Goal: Information Seeking & Learning: Learn about a topic

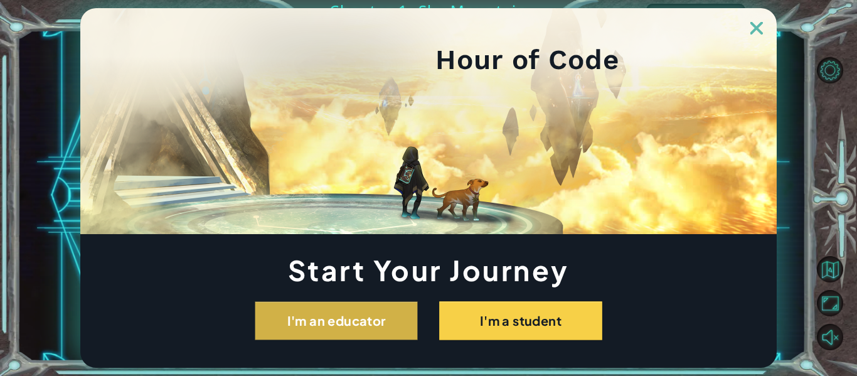
click at [339, 323] on button "I'm an educator" at bounding box center [336, 320] width 163 height 39
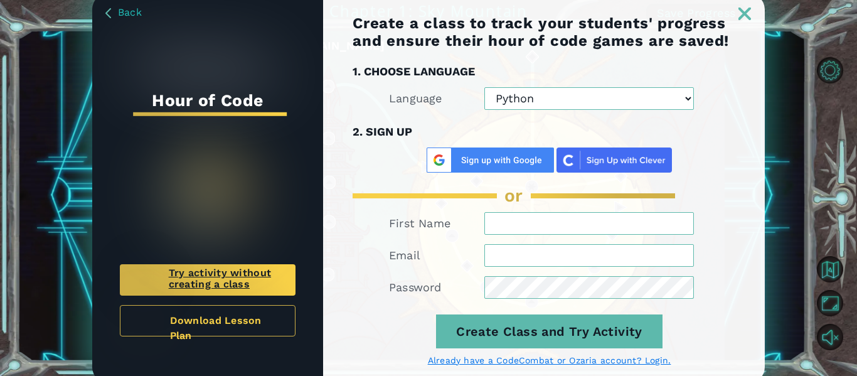
click at [229, 271] on span "Try activity without creating a class" at bounding box center [227, 279] width 116 height 25
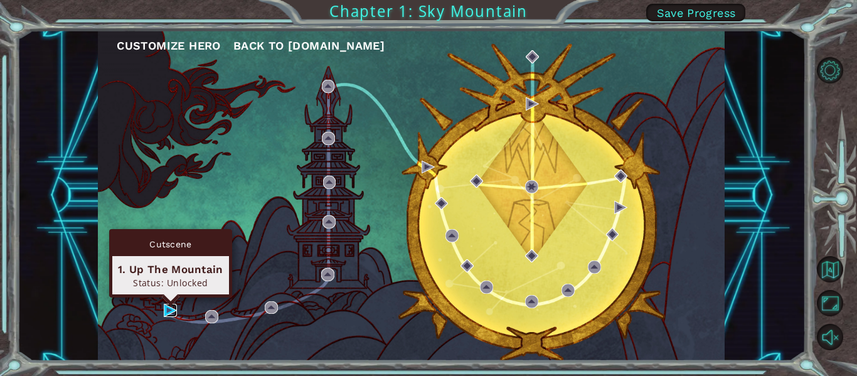
click at [164, 307] on img at bounding box center [170, 310] width 13 height 13
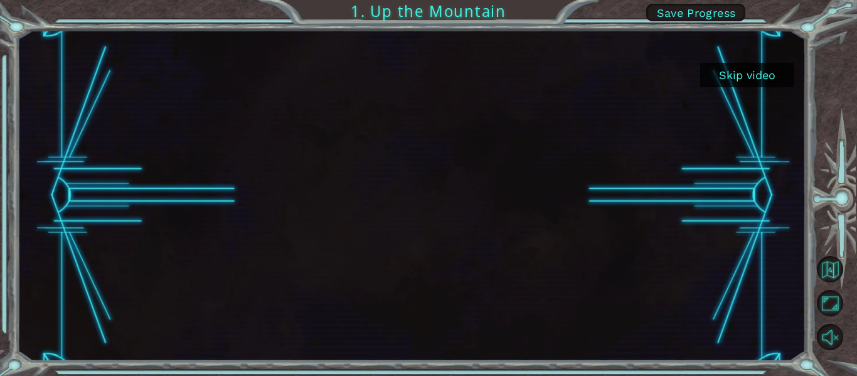
drag, startPoint x: 740, startPoint y: 80, endPoint x: 741, endPoint y: 71, distance: 9.5
click at [739, 73] on button "Skip video" at bounding box center [747, 75] width 94 height 24
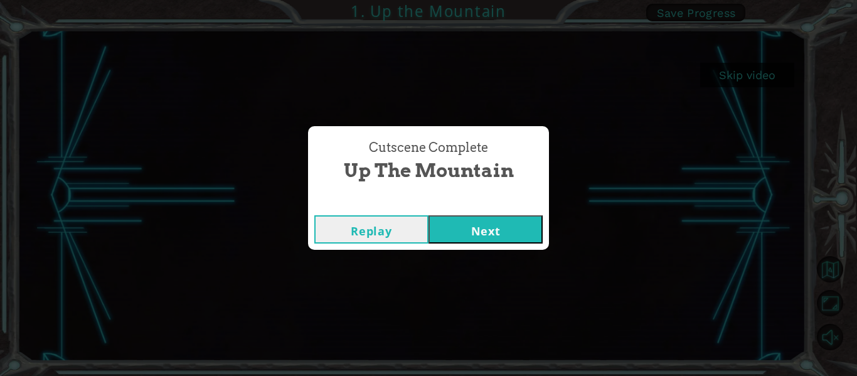
click at [469, 212] on div "Replay Next" at bounding box center [428, 229] width 241 height 41
click at [467, 223] on button "Next" at bounding box center [486, 229] width 114 height 28
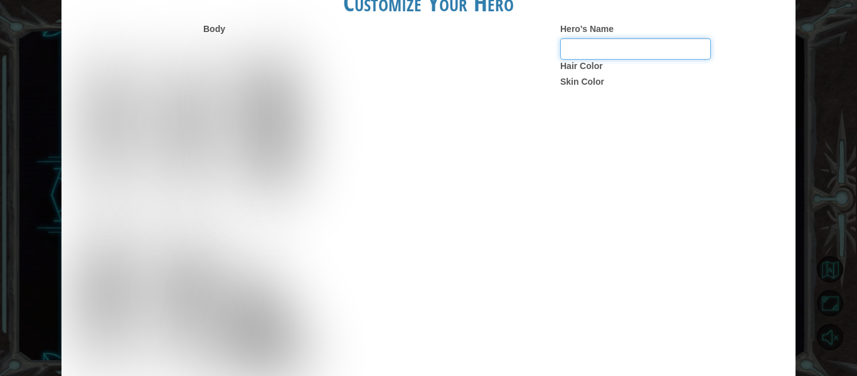
click at [631, 52] on input "Hero's Name" at bounding box center [635, 48] width 151 height 21
type input "z"
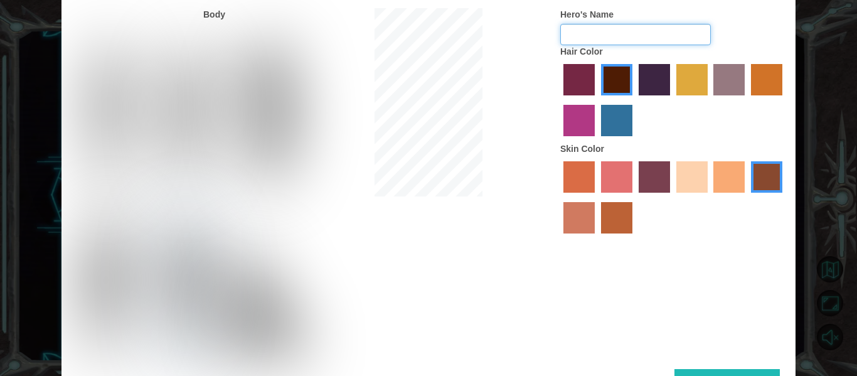
type input "C"
click at [93, 114] on img at bounding box center [107, 114] width 53 height 157
click at [134, 33] on input "Hero Connie" at bounding box center [134, 33] width 0 height 0
click at [194, 90] on img at bounding box center [187, 114] width 56 height 157
click at [215, 33] on input "Hero Lars" at bounding box center [215, 33] width 0 height 0
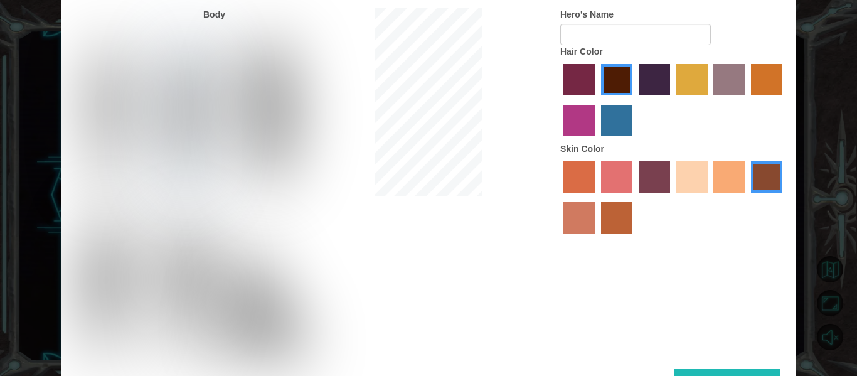
click at [262, 94] on img at bounding box center [268, 114] width 68 height 157
click at [297, 33] on input "Hero Amethyst" at bounding box center [297, 33] width 0 height 0
click at [139, 245] on div at bounding box center [102, 282] width 82 height 173
click at [109, 285] on img at bounding box center [105, 287] width 58 height 157
click at [134, 206] on input "Hero Steven" at bounding box center [134, 206] width 0 height 0
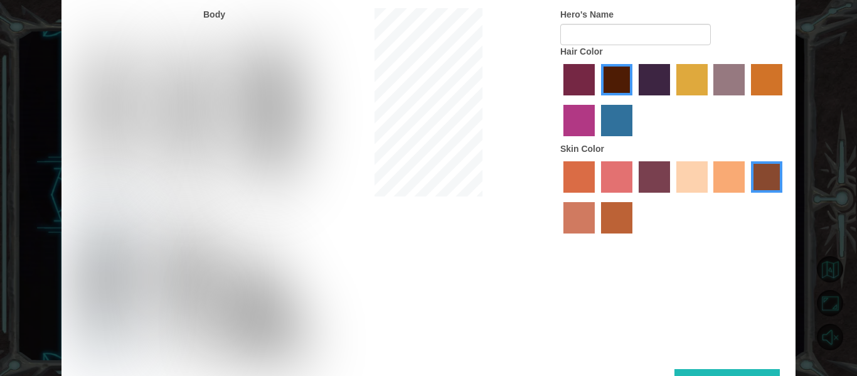
click at [189, 279] on img at bounding box center [186, 287] width 58 height 157
click at [215, 206] on input "Hero Garnet" at bounding box center [215, 206] width 0 height 0
click at [271, 311] on img at bounding box center [264, 303] width 99 height 126
click at [297, 206] on input "Hero Jamie" at bounding box center [297, 206] width 0 height 0
click at [138, 126] on div at bounding box center [102, 110] width 82 height 173
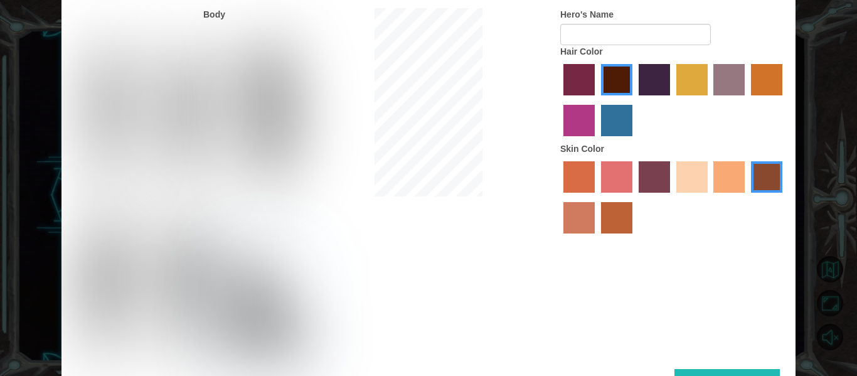
click at [110, 135] on img at bounding box center [107, 114] width 53 height 157
click at [134, 33] on input "Hero Connie" at bounding box center [134, 33] width 0 height 0
click at [276, 83] on img at bounding box center [268, 114] width 68 height 157
click at [297, 33] on input "Hero Amethyst" at bounding box center [297, 33] width 0 height 0
click at [119, 114] on img at bounding box center [107, 114] width 53 height 157
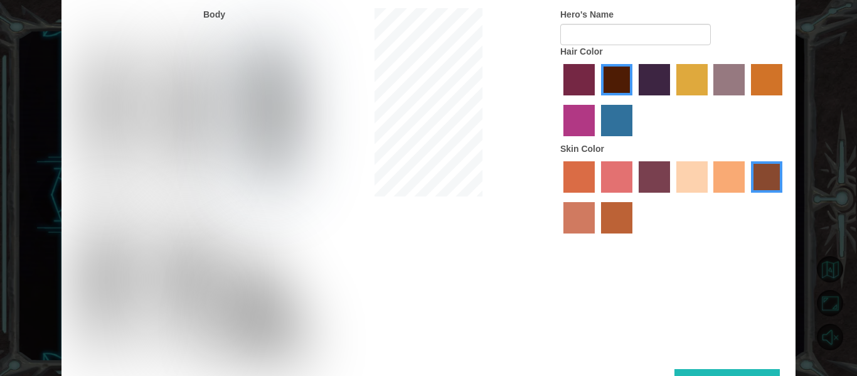
click at [134, 33] on input "Hero Connie" at bounding box center [134, 33] width 0 height 0
click at [700, 87] on label "tulip tree hair color" at bounding box center [691, 79] width 31 height 31
click at [672, 100] on input "tulip tree hair color" at bounding box center [672, 100] width 0 height 0
click at [639, 83] on label "hot purple hair color" at bounding box center [654, 79] width 31 height 31
click at [634, 100] on input "hot purple hair color" at bounding box center [634, 100] width 0 height 0
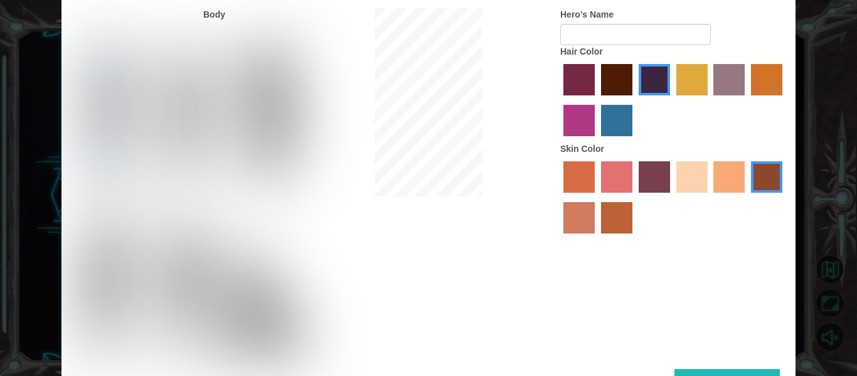
click at [614, 83] on label "maroon hair color" at bounding box center [616, 79] width 31 height 31
click at [597, 100] on input "maroon hair color" at bounding box center [597, 100] width 0 height 0
click at [735, 181] on label "tacao skin color" at bounding box center [728, 176] width 31 height 31
click at [710, 197] on input "tacao skin color" at bounding box center [710, 197] width 0 height 0
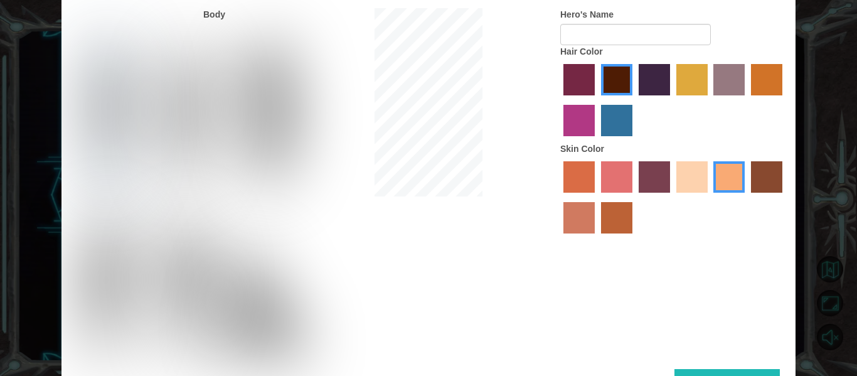
click at [612, 222] on label "smoke tree skin color" at bounding box center [616, 217] width 31 height 31
click at [597, 238] on input "smoke tree skin color" at bounding box center [597, 238] width 0 height 0
click at [579, 219] on label "burning sand skin color" at bounding box center [579, 217] width 31 height 31
click at [784, 197] on input "burning sand skin color" at bounding box center [784, 197] width 0 height 0
click at [717, 184] on label "tacao skin color" at bounding box center [728, 176] width 31 height 31
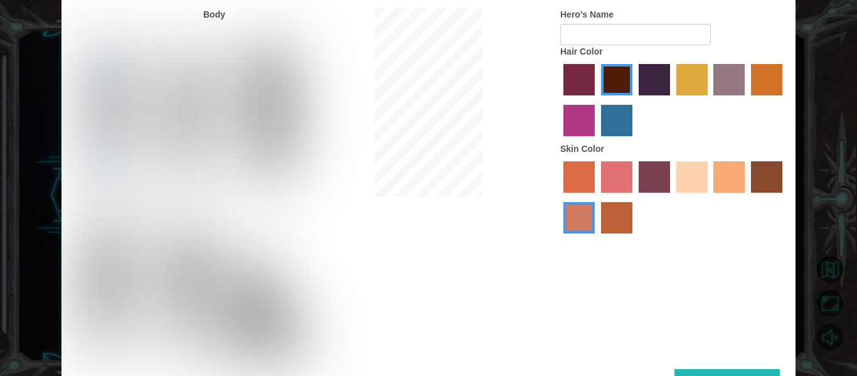
click at [710, 197] on input "tacao skin color" at bounding box center [710, 197] width 0 height 0
click at [683, 67] on label "tulip tree hair color" at bounding box center [691, 79] width 31 height 31
click at [672, 100] on input "tulip tree hair color" at bounding box center [672, 100] width 0 height 0
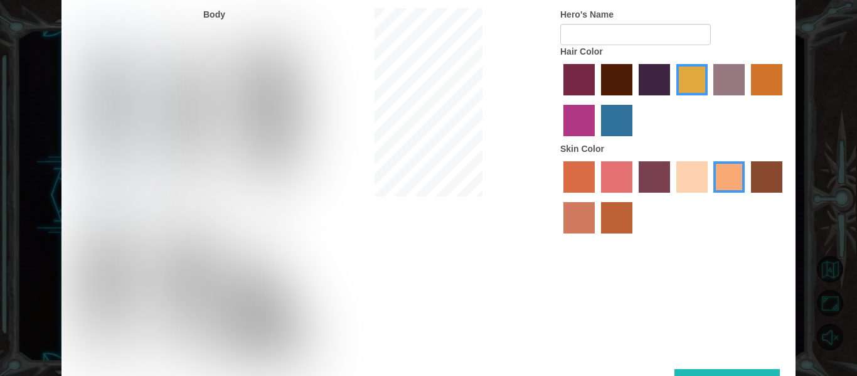
click at [681, 181] on label "sandy beach skin color" at bounding box center [691, 176] width 31 height 31
click at [672, 197] on input "sandy beach skin color" at bounding box center [672, 197] width 0 height 0
click at [649, 178] on label "tosca skin color" at bounding box center [654, 176] width 31 height 31
click at [634, 197] on input "tosca skin color" at bounding box center [634, 197] width 0 height 0
click at [611, 176] on label "froly skin color" at bounding box center [616, 176] width 31 height 31
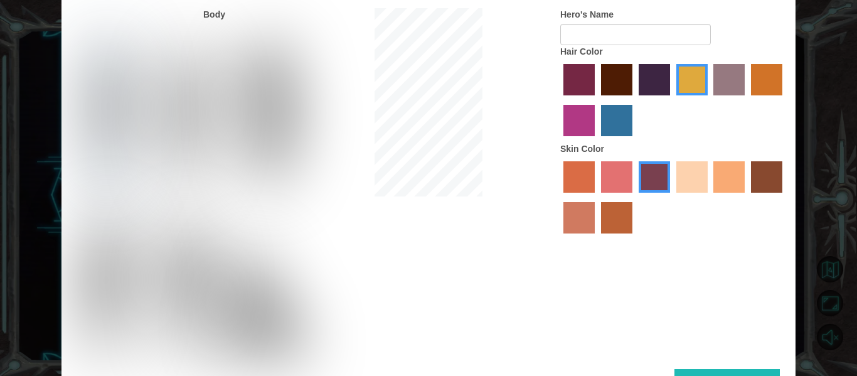
click at [597, 197] on input "froly skin color" at bounding box center [597, 197] width 0 height 0
click at [587, 175] on label "sorbus skin color" at bounding box center [579, 176] width 31 height 31
click at [559, 197] on input "sorbus skin color" at bounding box center [559, 197] width 0 height 0
click at [630, 179] on label "froly skin color" at bounding box center [616, 176] width 31 height 31
click at [597, 197] on input "froly skin color" at bounding box center [597, 197] width 0 height 0
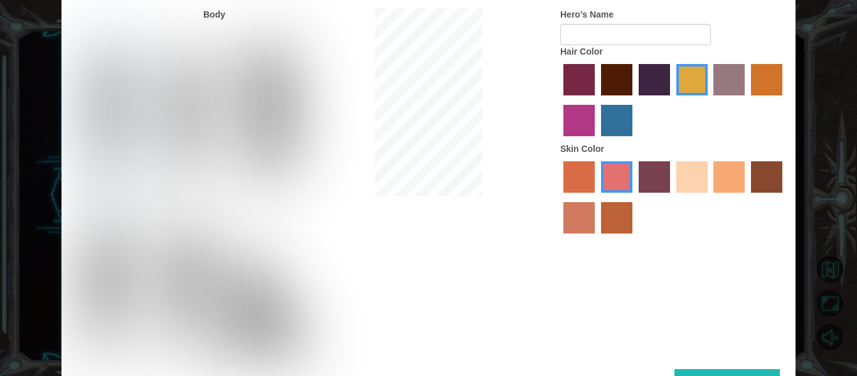
click at [648, 179] on label "tosca skin color" at bounding box center [654, 176] width 31 height 31
click at [634, 197] on input "tosca skin color" at bounding box center [634, 197] width 0 height 0
click at [617, 184] on label "froly skin color" at bounding box center [616, 176] width 31 height 31
click at [597, 197] on input "froly skin color" at bounding box center [597, 197] width 0 height 0
click at [710, 183] on div at bounding box center [673, 199] width 226 height 82
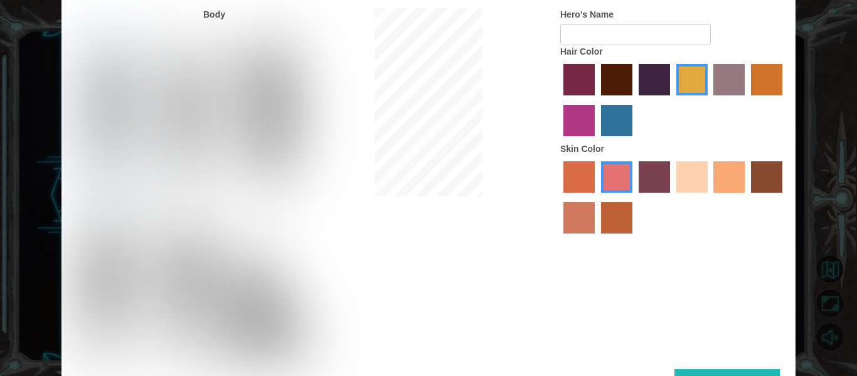
click at [739, 180] on label "tacao skin color" at bounding box center [728, 176] width 31 height 31
click at [710, 197] on input "tacao skin color" at bounding box center [710, 197] width 0 height 0
click at [688, 178] on label "sandy beach skin color" at bounding box center [691, 176] width 31 height 31
click at [672, 197] on input "sandy beach skin color" at bounding box center [672, 197] width 0 height 0
click at [732, 182] on label "tacao skin color" at bounding box center [728, 176] width 31 height 31
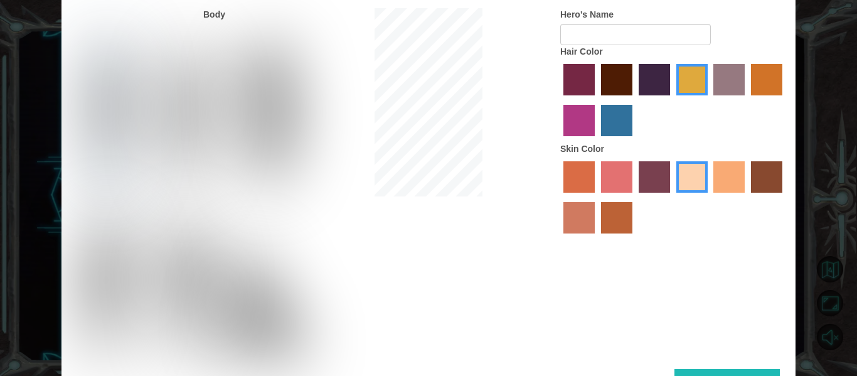
click at [710, 197] on input "tacao skin color" at bounding box center [710, 197] width 0 height 0
click at [612, 215] on label "smoke tree skin color" at bounding box center [616, 217] width 31 height 31
click at [597, 238] on input "smoke tree skin color" at bounding box center [597, 238] width 0 height 0
click at [725, 176] on label "tacao skin color" at bounding box center [728, 176] width 31 height 31
click at [710, 197] on input "tacao skin color" at bounding box center [710, 197] width 0 height 0
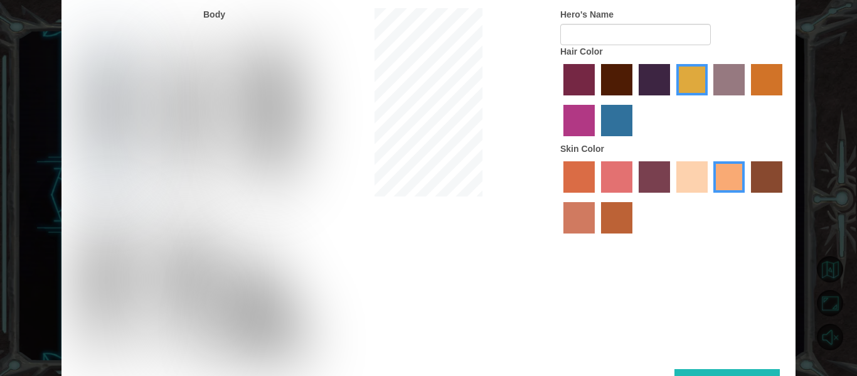
click at [617, 81] on label "maroon hair color" at bounding box center [616, 79] width 31 height 31
click at [597, 100] on input "maroon hair color" at bounding box center [597, 100] width 0 height 0
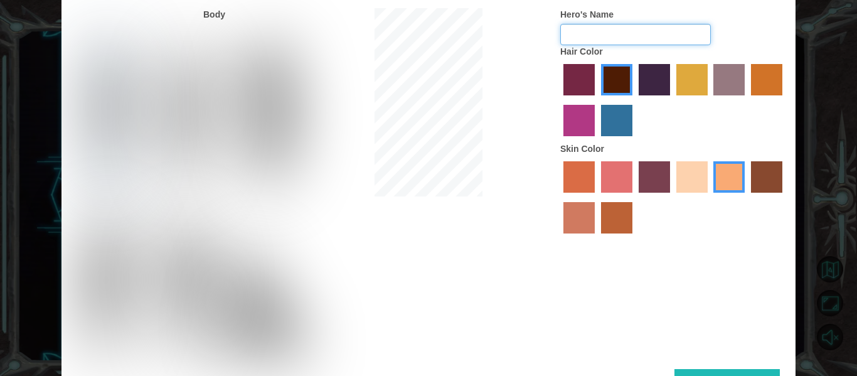
click at [643, 35] on input "Hero's Name" at bounding box center [635, 34] width 151 height 21
click at [686, 90] on label "tulip tree hair color" at bounding box center [691, 79] width 31 height 31
click at [672, 100] on input "tulip tree hair color" at bounding box center [672, 100] width 0 height 0
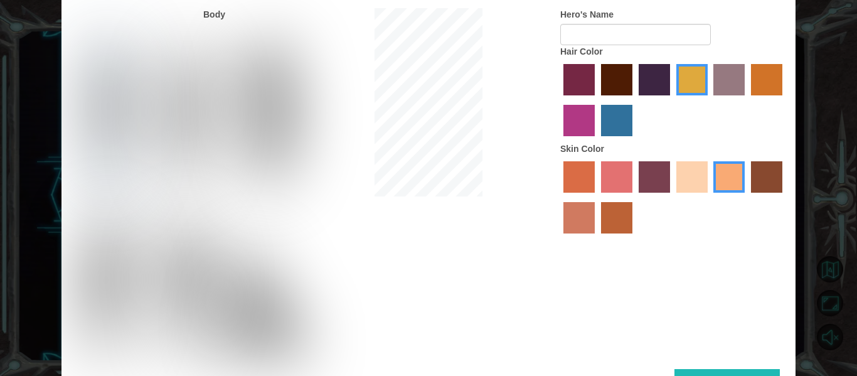
click at [566, 128] on div at bounding box center [673, 102] width 226 height 82
click at [591, 126] on label "medium red violet hair color" at bounding box center [579, 120] width 31 height 31
click at [784, 100] on input "medium red violet hair color" at bounding box center [784, 100] width 0 height 0
click at [614, 126] on label "lachmara hair color" at bounding box center [616, 120] width 31 height 31
click at [597, 141] on input "lachmara hair color" at bounding box center [597, 141] width 0 height 0
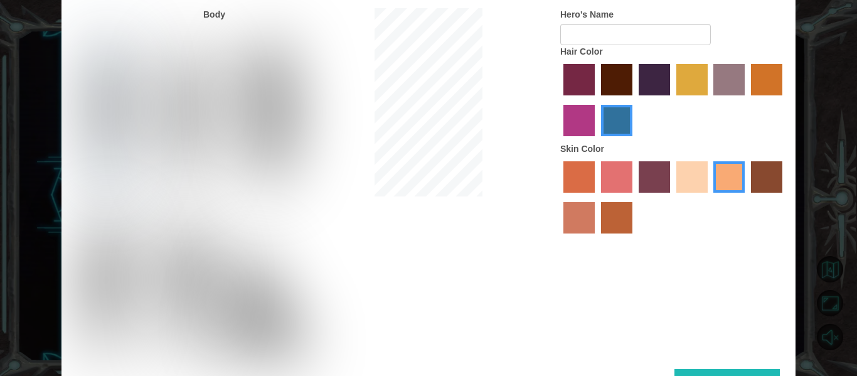
click at [582, 67] on label "paprika hair color" at bounding box center [579, 79] width 31 height 31
click at [559, 100] on input "paprika hair color" at bounding box center [559, 100] width 0 height 0
click at [624, 75] on label "maroon hair color" at bounding box center [616, 79] width 31 height 31
click at [597, 100] on input "maroon hair color" at bounding box center [597, 100] width 0 height 0
click at [665, 80] on label "hot purple hair color" at bounding box center [654, 79] width 31 height 31
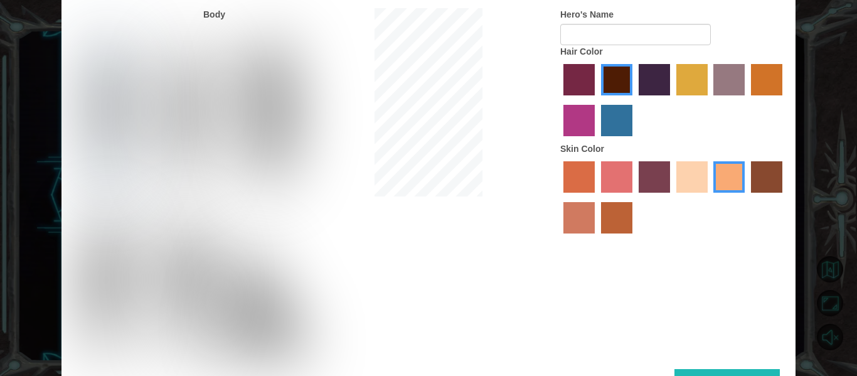
click at [634, 100] on input "hot purple hair color" at bounding box center [634, 100] width 0 height 0
click at [693, 82] on label "tulip tree hair color" at bounding box center [691, 79] width 31 height 31
click at [672, 100] on input "tulip tree hair color" at bounding box center [672, 100] width 0 height 0
click at [743, 87] on label "bazaar hair color" at bounding box center [728, 79] width 31 height 31
click at [710, 100] on input "bazaar hair color" at bounding box center [710, 100] width 0 height 0
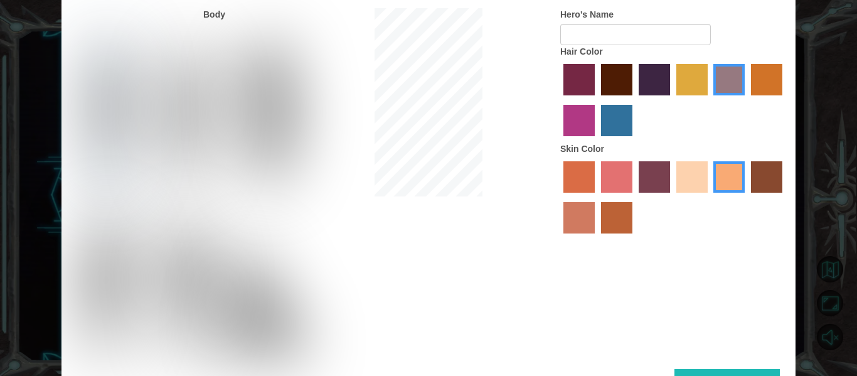
click at [777, 90] on label "gold drop hair color" at bounding box center [766, 79] width 31 height 31
click at [747, 100] on input "gold drop hair color" at bounding box center [747, 100] width 0 height 0
click at [690, 78] on label "tulip tree hair color" at bounding box center [691, 79] width 31 height 31
click at [672, 100] on input "tulip tree hair color" at bounding box center [672, 100] width 0 height 0
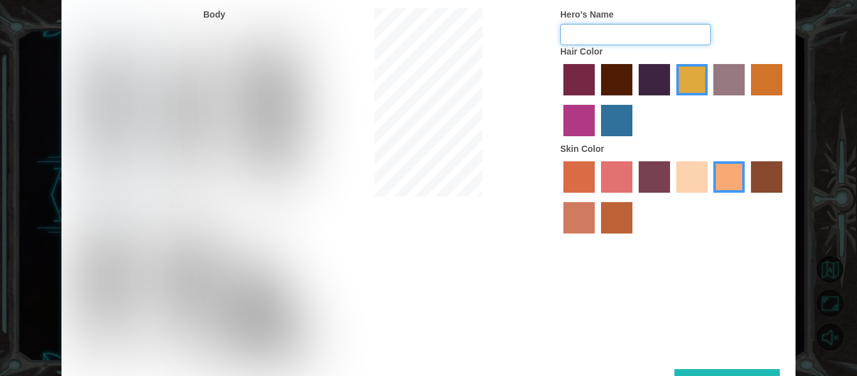
click at [636, 29] on input "Hero's Name" at bounding box center [635, 34] width 151 height 21
type input "C"
type input "Cherry"
click at [693, 373] on button "Done" at bounding box center [727, 383] width 105 height 28
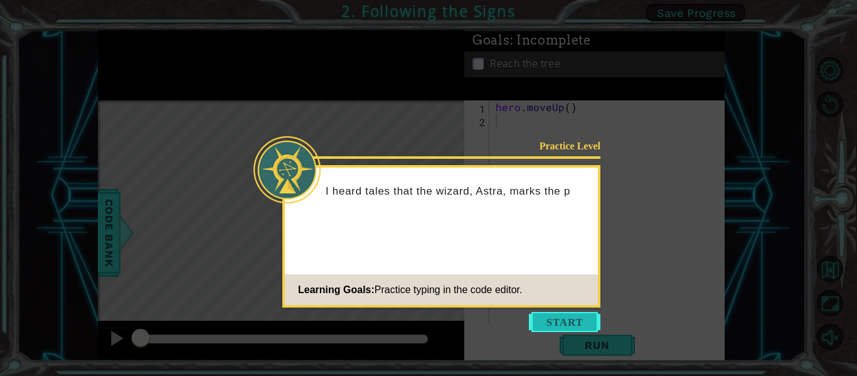
click at [548, 323] on button "Start" at bounding box center [565, 322] width 72 height 20
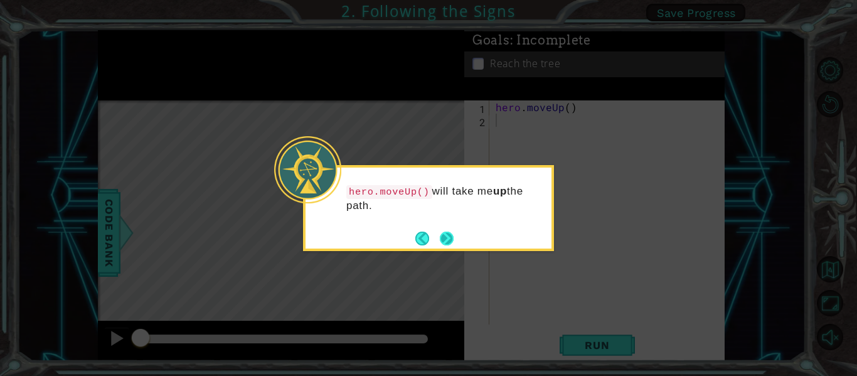
click at [452, 242] on button "Next" at bounding box center [447, 239] width 14 height 14
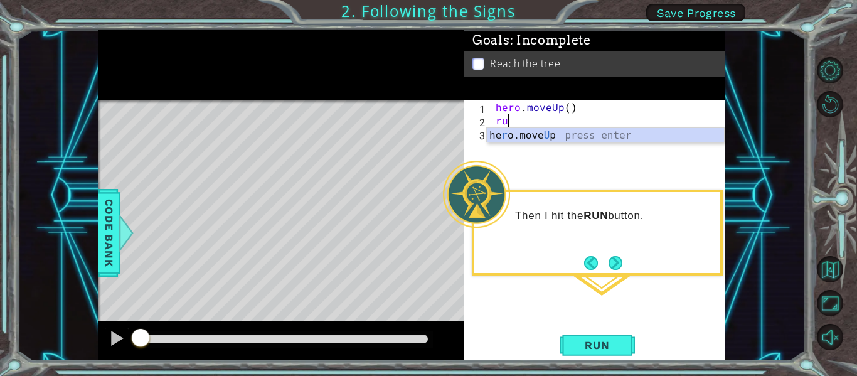
type textarea "run"
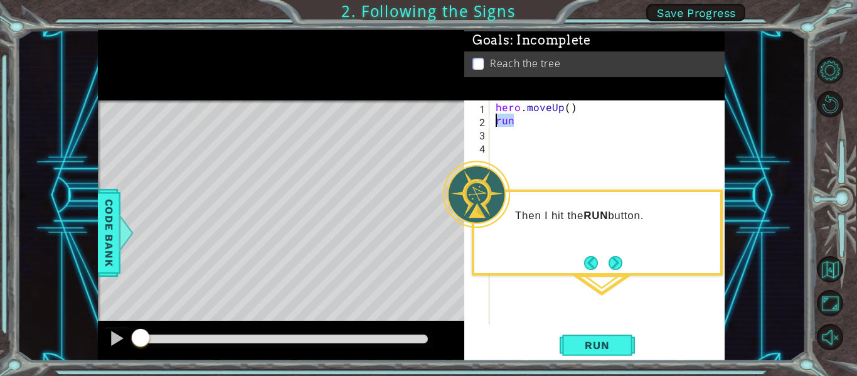
drag, startPoint x: 513, startPoint y: 122, endPoint x: 494, endPoint y: 120, distance: 19.5
click at [494, 120] on div "hero . moveUp ( ) run" at bounding box center [610, 225] width 235 height 250
type textarea "run"
type textarea "hero.moveUp()"
click at [510, 122] on div "hero . moveUp ( )" at bounding box center [610, 225] width 235 height 250
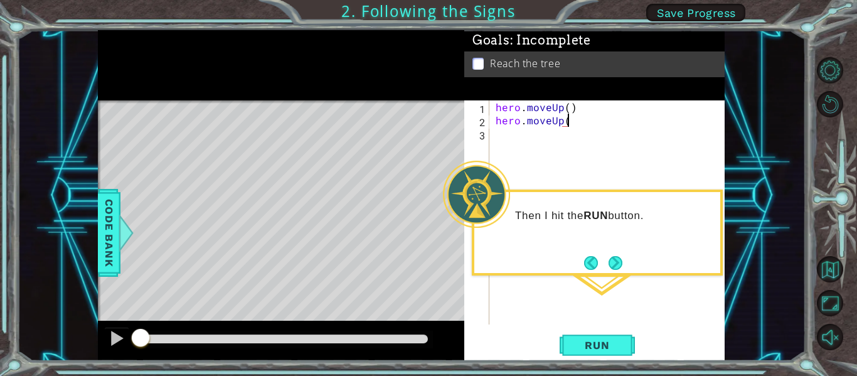
scroll to position [0, 4]
type textarea "hero.moveUp()"
click at [593, 344] on span "Run" at bounding box center [597, 345] width 50 height 13
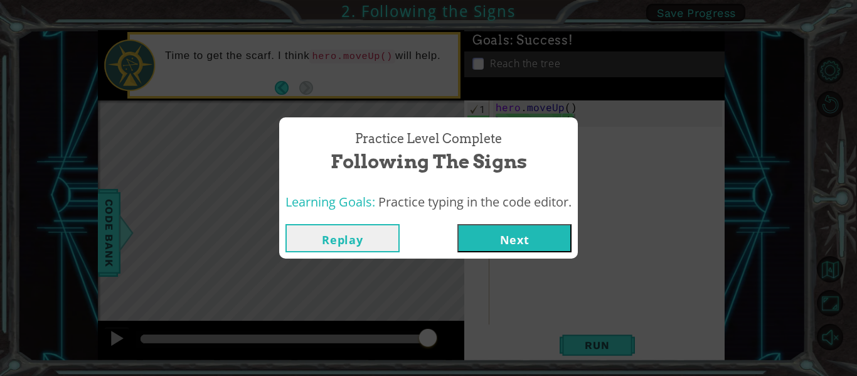
click at [537, 237] on button "Next" at bounding box center [514, 238] width 114 height 28
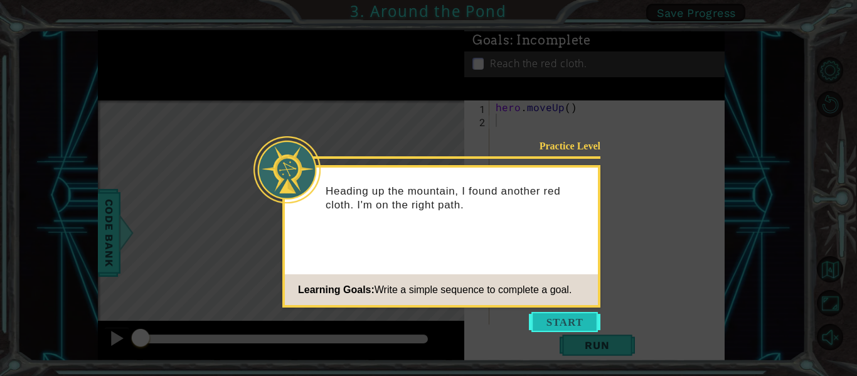
click at [545, 320] on button "Start" at bounding box center [565, 322] width 72 height 20
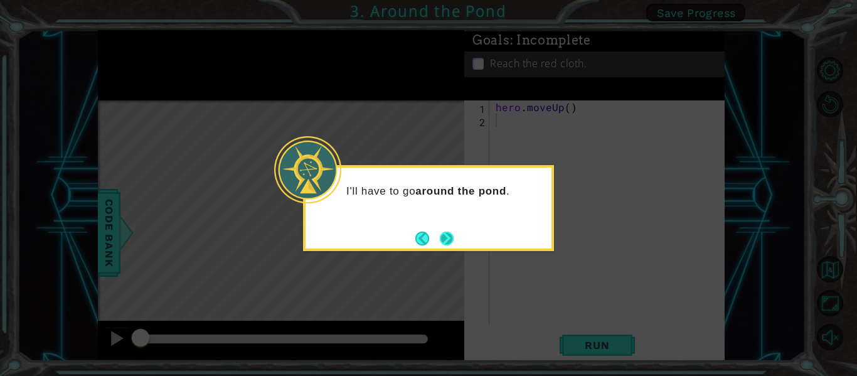
click at [450, 241] on button "Next" at bounding box center [447, 239] width 14 height 14
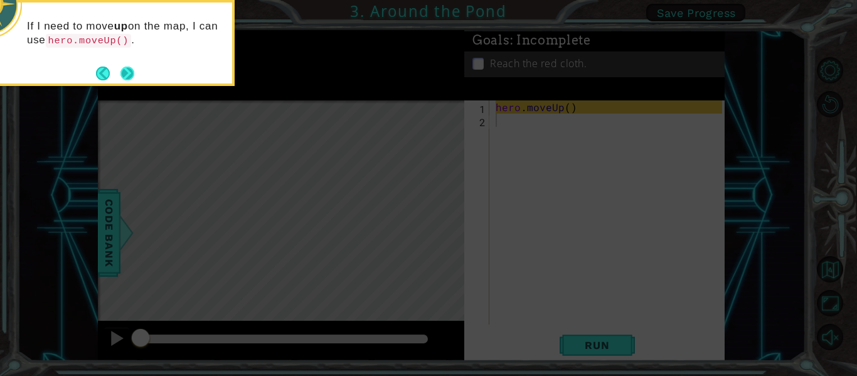
click at [128, 70] on button "Next" at bounding box center [127, 74] width 14 height 14
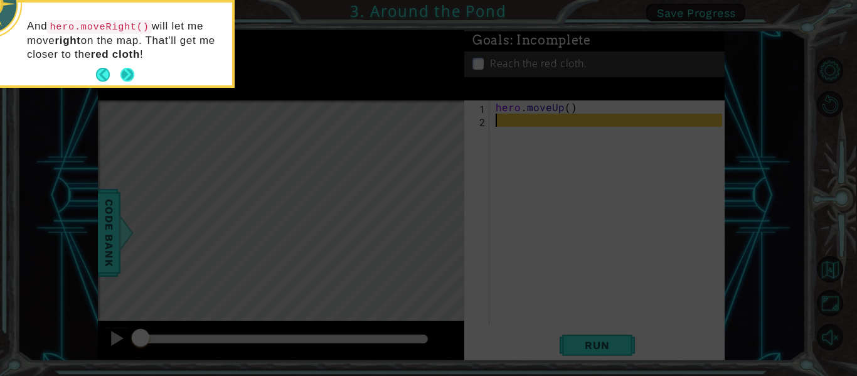
click at [127, 70] on button "Next" at bounding box center [127, 75] width 19 height 19
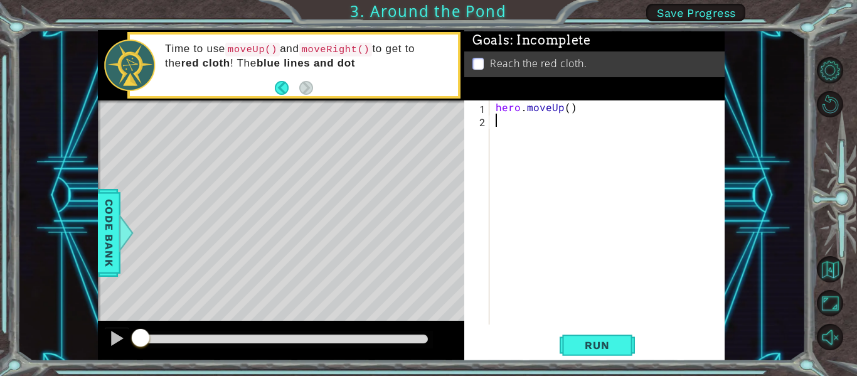
type textarea "H"
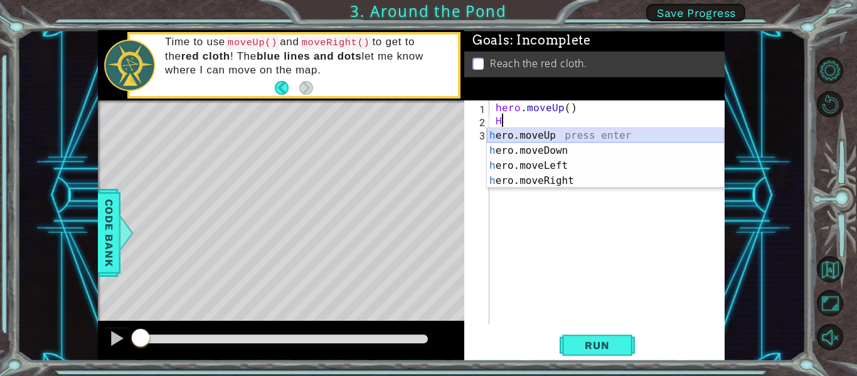
click at [556, 133] on div "h ero.moveUp press enter h ero.moveDown press enter h ero.moveLeft press enter …" at bounding box center [605, 173] width 237 height 90
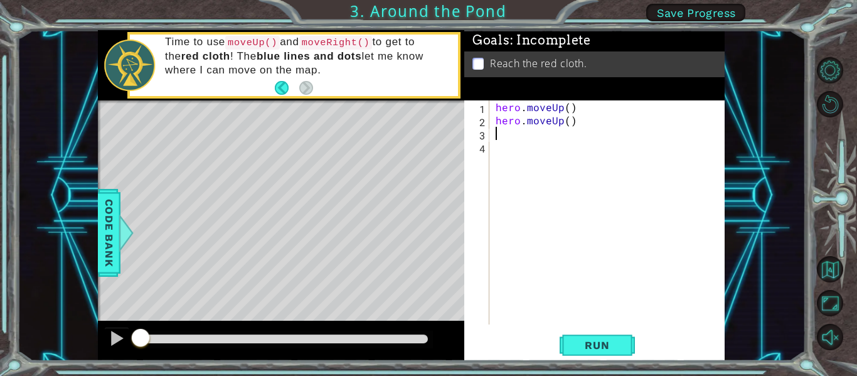
type textarea "h"
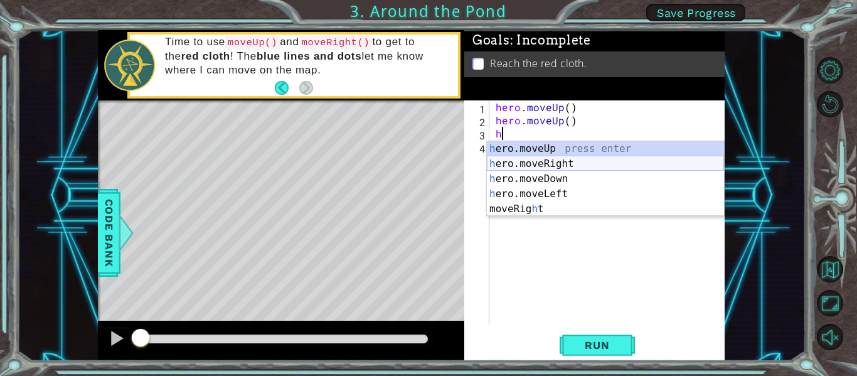
click at [535, 161] on div "h ero.moveUp press enter h ero.moveRight press enter h ero.moveDown press enter…" at bounding box center [605, 193] width 237 height 105
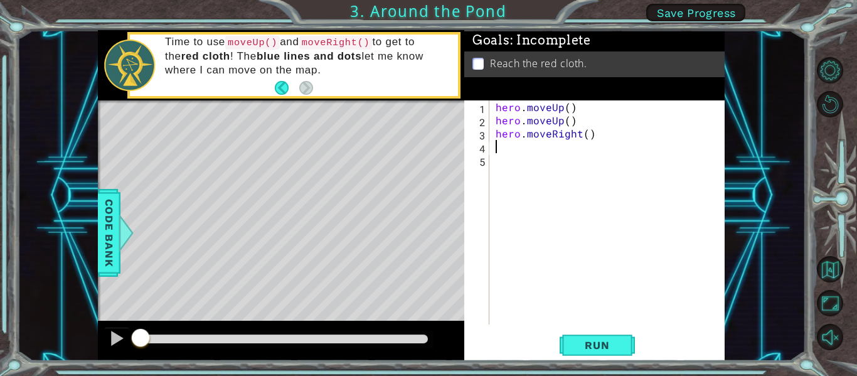
type textarea "h"
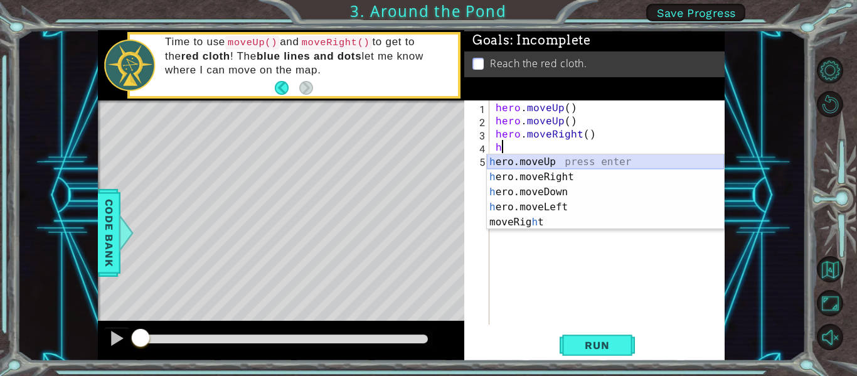
click at [512, 161] on div "h ero.moveUp press enter h ero.moveRight press enter h ero.moveDown press enter…" at bounding box center [605, 206] width 237 height 105
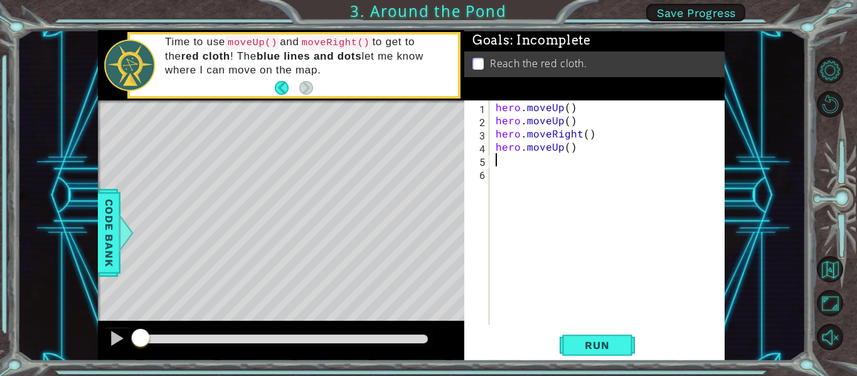
type textarea "h"
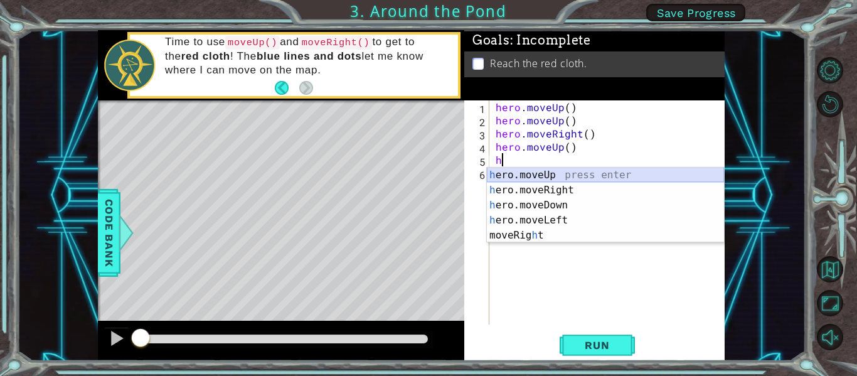
click at [509, 171] on div "h ero.moveUp press enter h ero.moveRight press enter h ero.moveDown press enter…" at bounding box center [605, 220] width 237 height 105
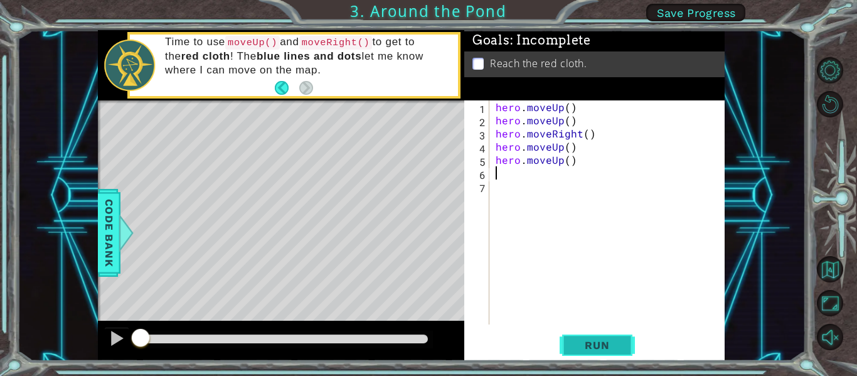
click at [581, 351] on span "Run" at bounding box center [597, 345] width 50 height 13
click at [585, 344] on span "Run" at bounding box center [597, 345] width 50 height 13
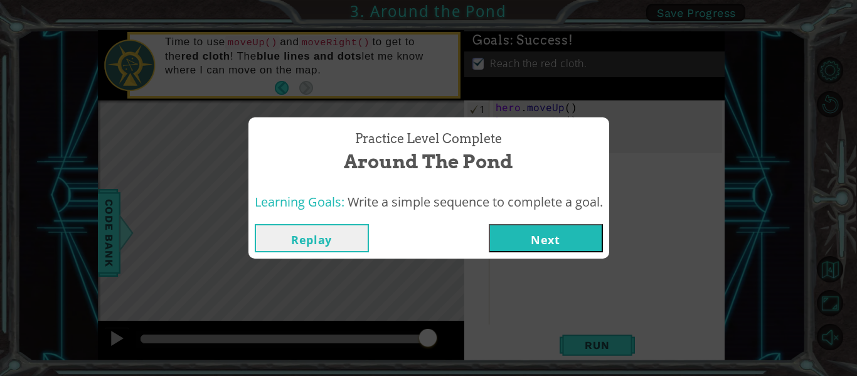
click at [519, 232] on button "Next" at bounding box center [546, 238] width 114 height 28
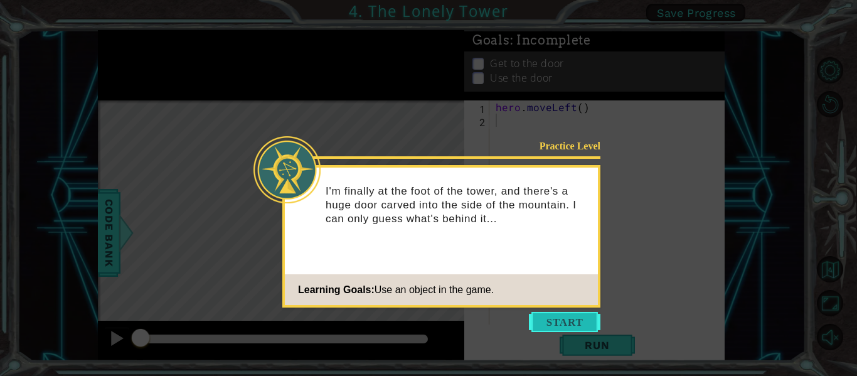
click at [542, 320] on button "Start" at bounding box center [565, 322] width 72 height 20
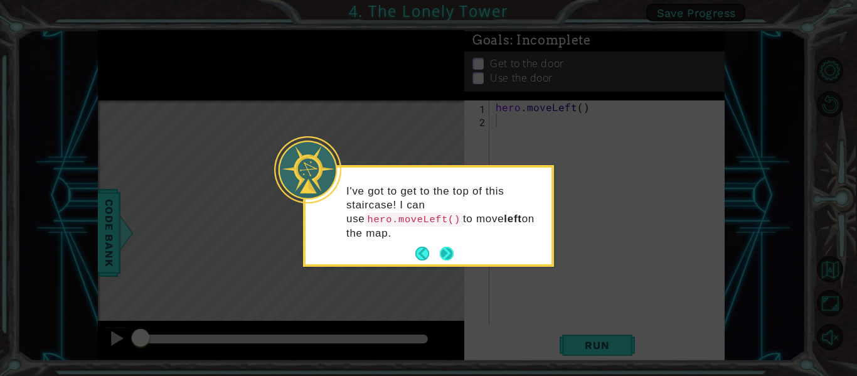
click at [452, 245] on button "Next" at bounding box center [447, 253] width 16 height 16
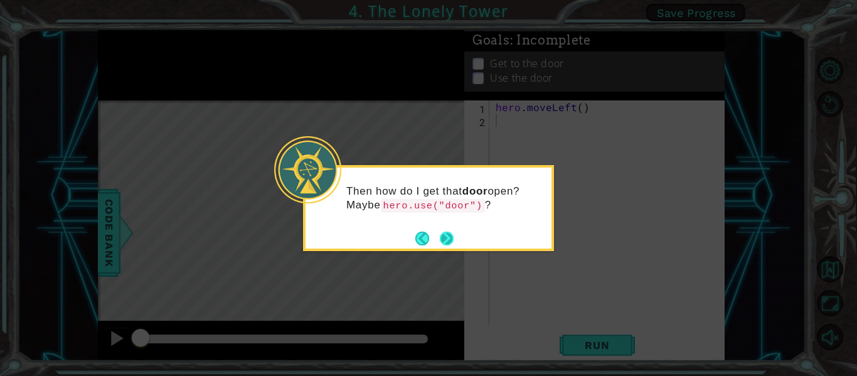
click at [447, 234] on button "Next" at bounding box center [447, 238] width 14 height 14
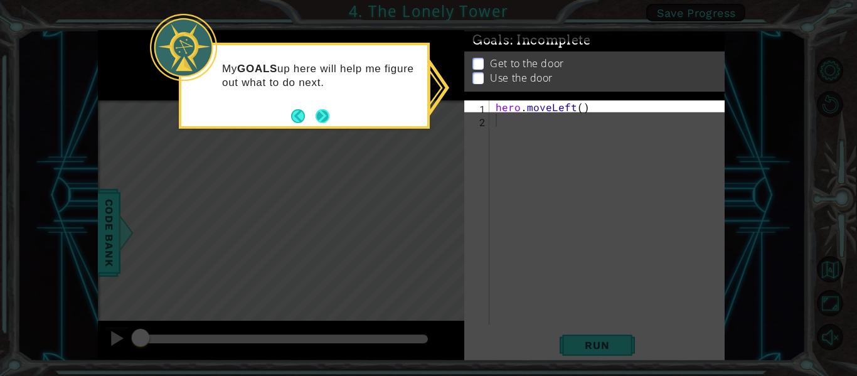
click at [325, 113] on button "Next" at bounding box center [322, 116] width 16 height 16
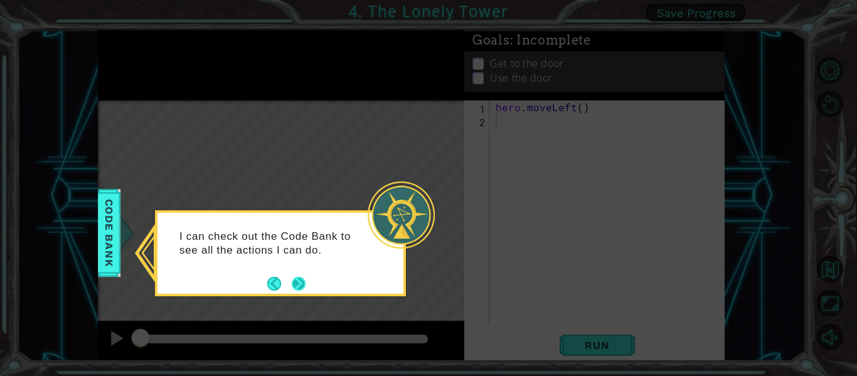
click at [300, 278] on button "Next" at bounding box center [298, 283] width 14 height 14
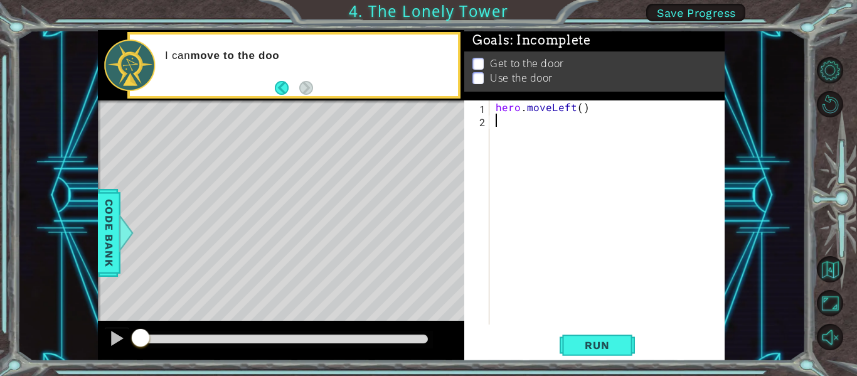
type textarea "h"
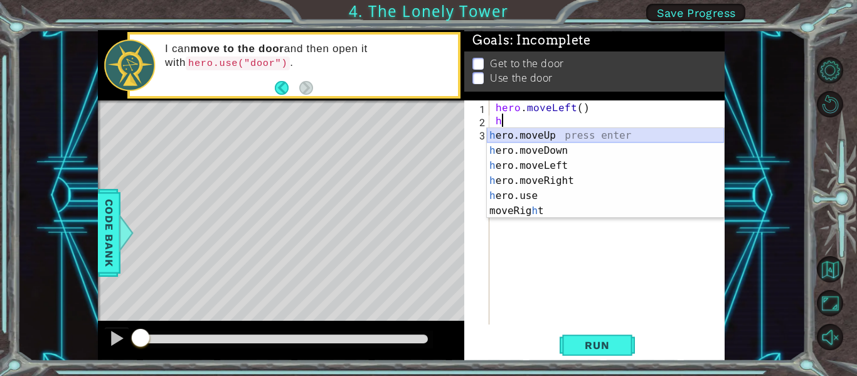
click at [522, 139] on div "h ero.moveUp press enter h ero.moveDown press enter h ero.moveLeft press enter …" at bounding box center [605, 188] width 237 height 120
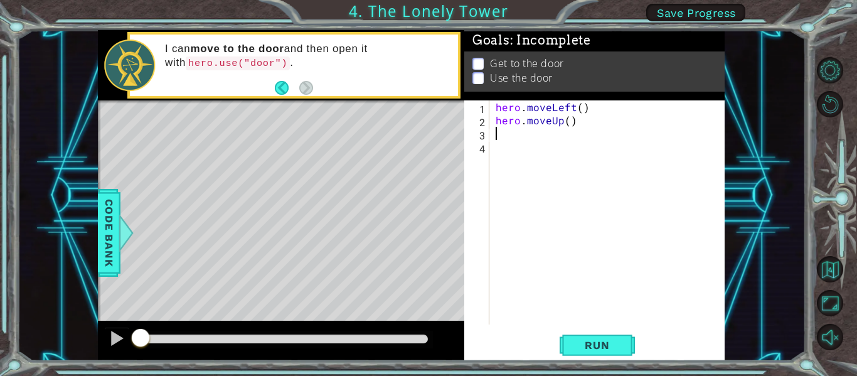
type textarea "h"
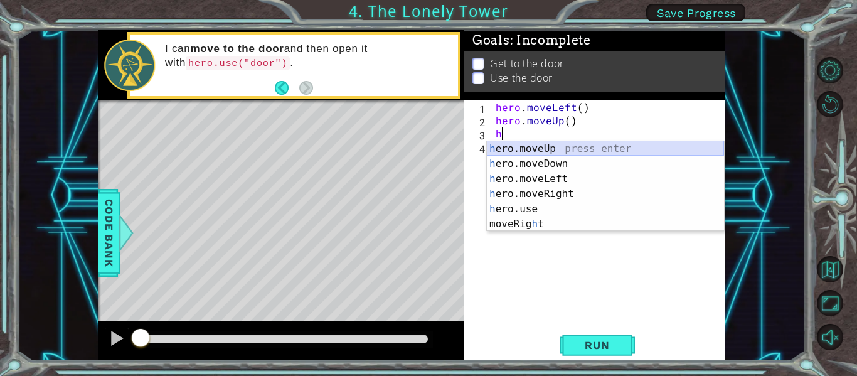
click at [503, 149] on div "h ero.moveUp press enter h ero.moveDown press enter h ero.moveLeft press enter …" at bounding box center [605, 201] width 237 height 120
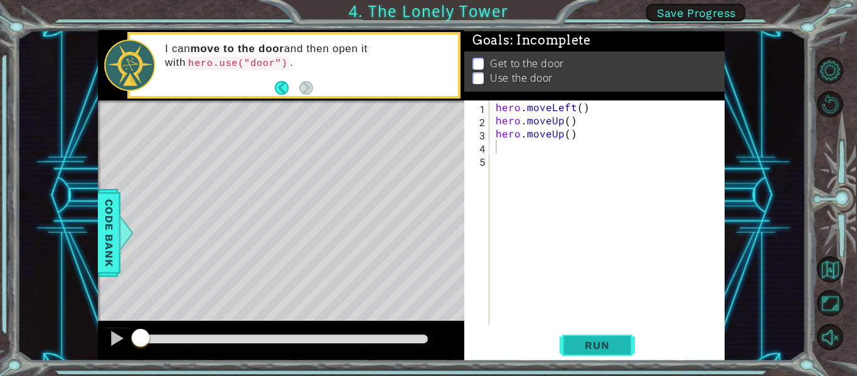
click at [592, 336] on button "Run" at bounding box center [597, 346] width 75 height 26
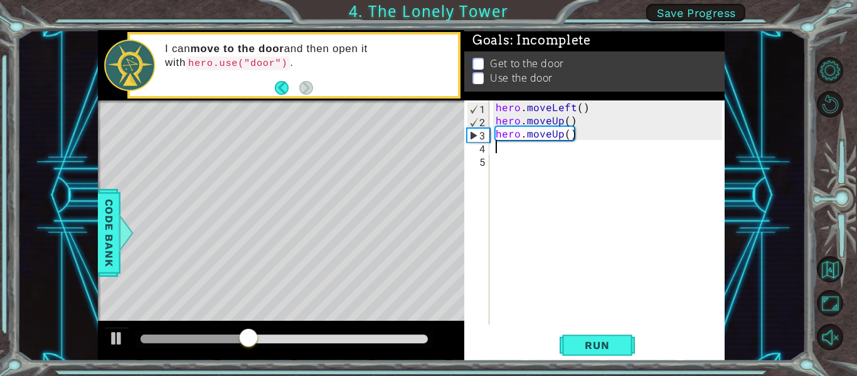
click at [547, 129] on div "hero . moveLeft ( ) hero . moveUp ( ) hero . moveUp ( )" at bounding box center [610, 225] width 235 height 250
type textarea "hero.moveUp()"
click at [586, 341] on span "Run" at bounding box center [597, 345] width 50 height 13
click at [119, 339] on div at bounding box center [117, 338] width 16 height 16
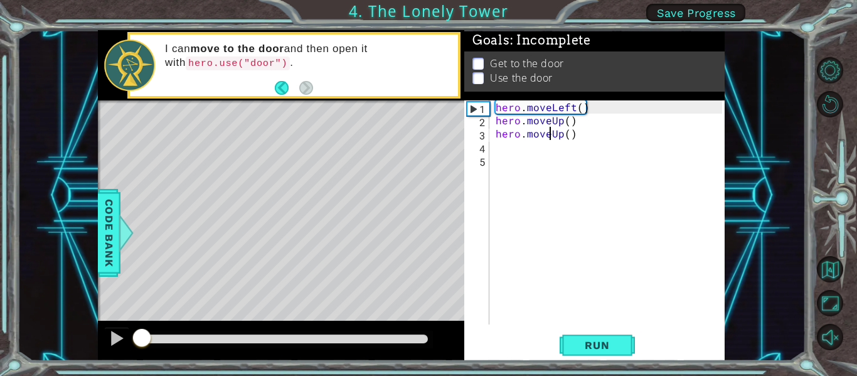
drag, startPoint x: 233, startPoint y: 338, endPoint x: 136, endPoint y: 347, distance: 98.3
click at [137, 346] on div at bounding box center [142, 339] width 23 height 23
drag, startPoint x: 572, startPoint y: 137, endPoint x: 496, endPoint y: 134, distance: 76.0
click at [496, 134] on div "hero . moveLeft ( ) hero . moveUp ( ) hero . moveUp ( )" at bounding box center [610, 225] width 235 height 250
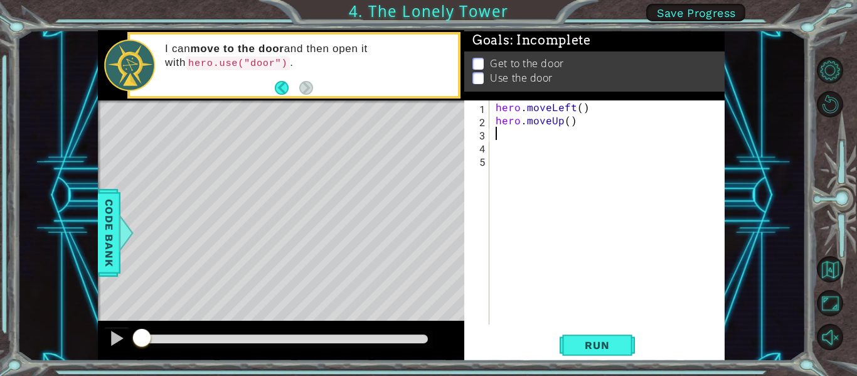
type textarea "h"
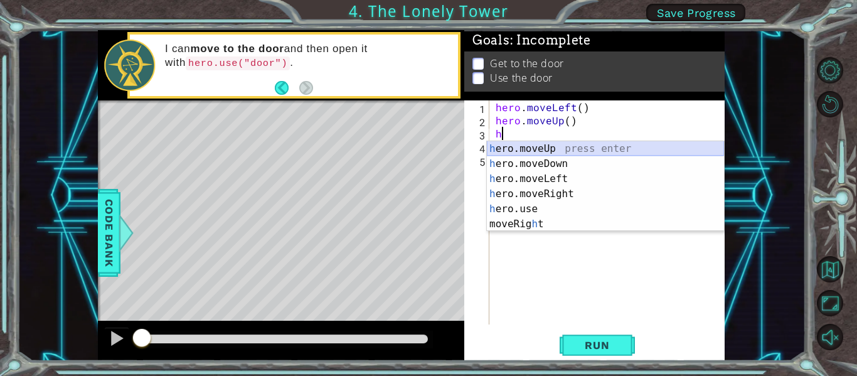
click at [558, 147] on div "h ero.moveUp press enter h ero.moveDown press enter h ero.moveLeft press enter …" at bounding box center [605, 201] width 237 height 120
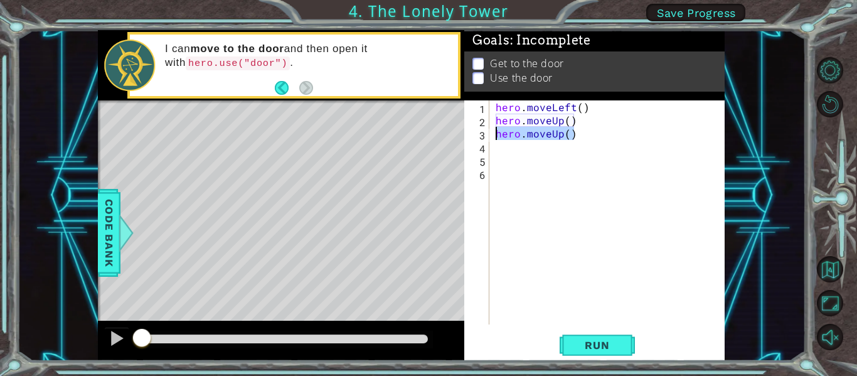
drag, startPoint x: 572, startPoint y: 134, endPoint x: 498, endPoint y: 136, distance: 74.1
click at [498, 136] on div "hero . moveLeft ( ) hero . moveUp ( ) hero . moveUp ( )" at bounding box center [610, 225] width 235 height 250
type textarea "hero.moveUp()"
click at [125, 331] on div at bounding box center [117, 338] width 16 height 16
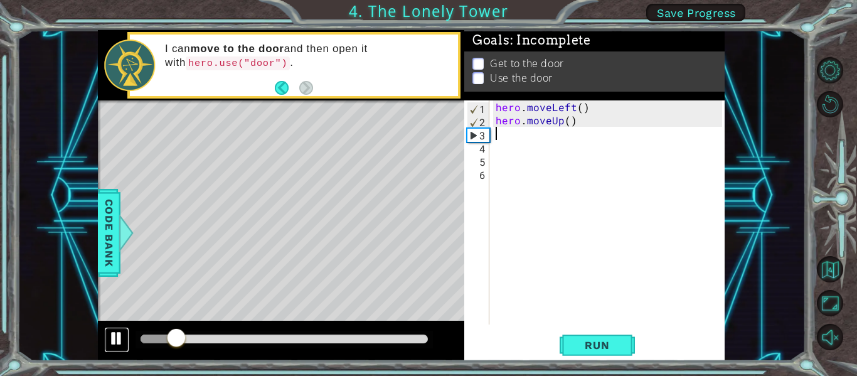
click at [111, 335] on div at bounding box center [117, 338] width 16 height 16
type textarea "h"
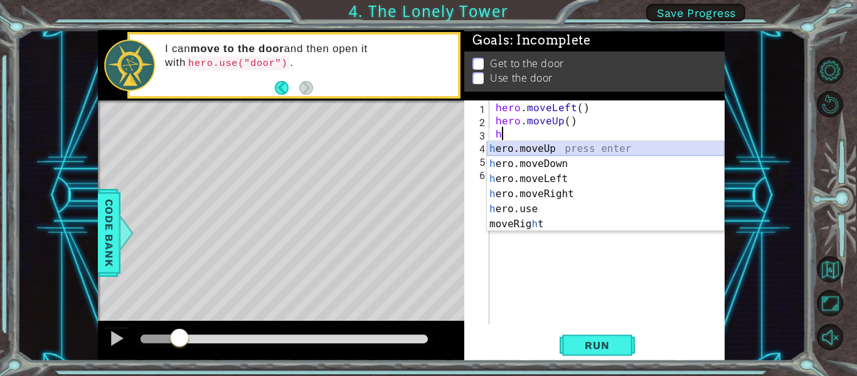
click at [555, 149] on div "h ero.moveUp press enter h ero.moveDown press enter h ero.moveLeft press enter …" at bounding box center [605, 201] width 237 height 120
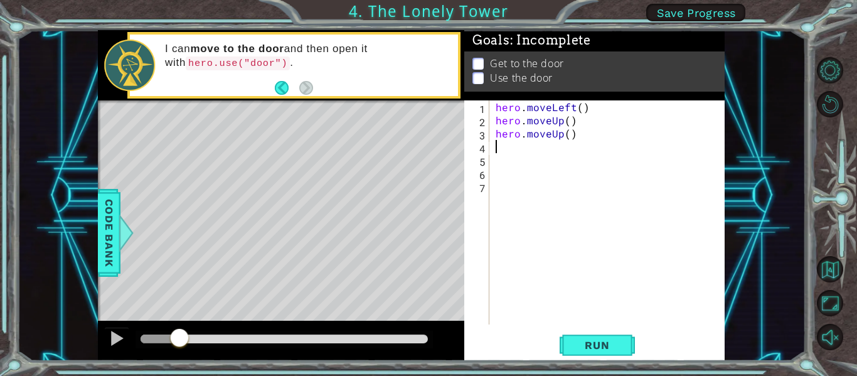
type textarea "h"
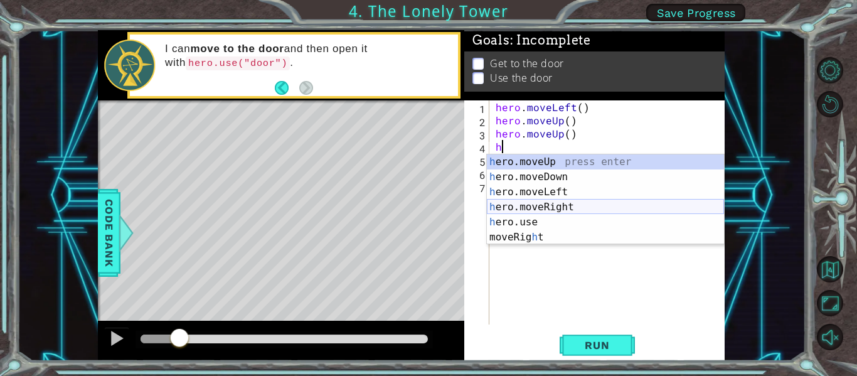
click at [552, 201] on div "h ero.moveUp press enter h ero.moveDown press enter h ero.moveLeft press enter …" at bounding box center [605, 214] width 237 height 120
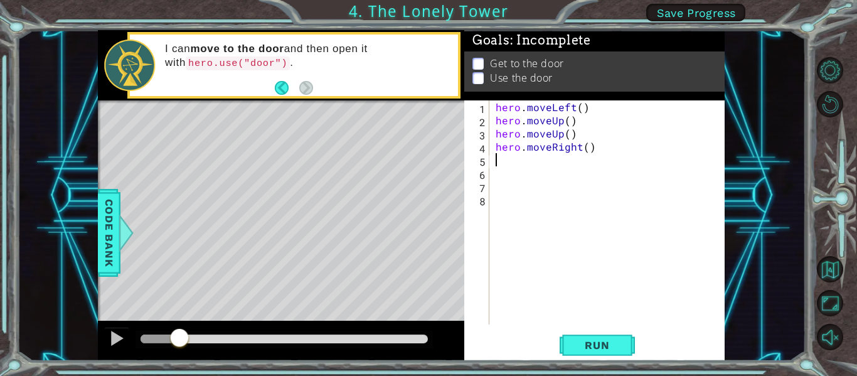
type textarea "h"
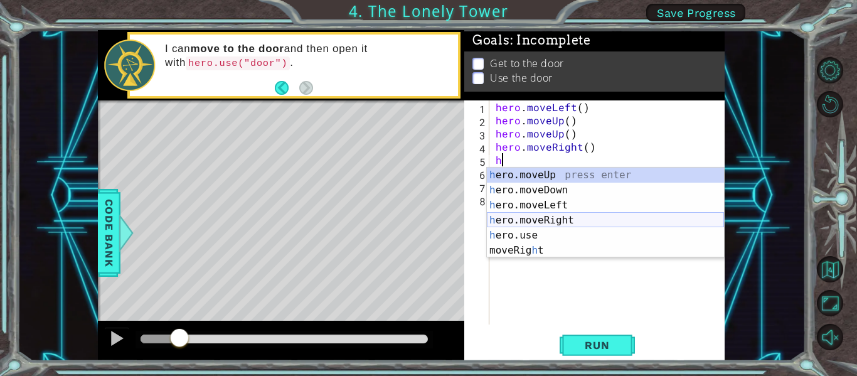
click at [552, 216] on div "h ero.moveUp press enter h ero.moveDown press enter h ero.moveLeft press enter …" at bounding box center [605, 228] width 237 height 120
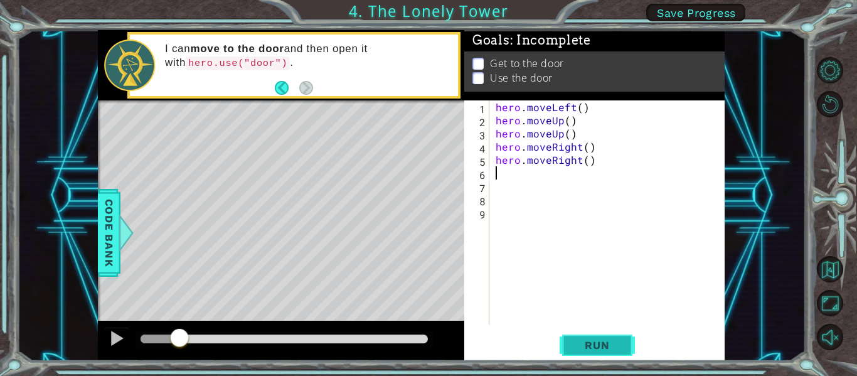
click at [585, 343] on span "Run" at bounding box center [597, 345] width 50 height 13
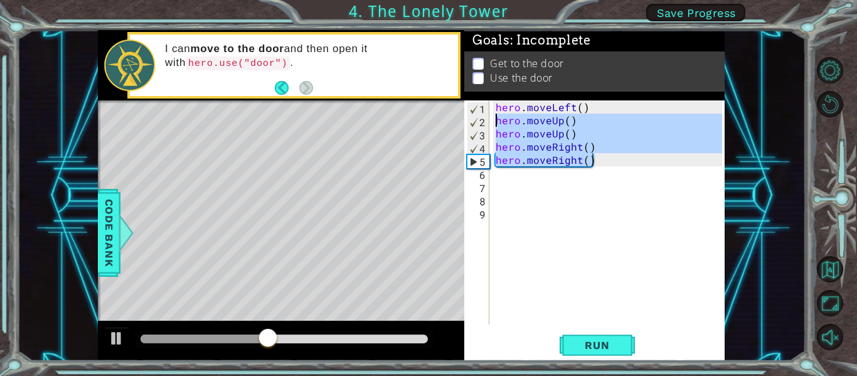
drag, startPoint x: 592, startPoint y: 158, endPoint x: 494, endPoint y: 120, distance: 104.9
click at [494, 120] on div "hero . moveLeft ( ) hero . moveUp ( ) hero . moveUp ( ) hero . moveRight ( ) he…" at bounding box center [610, 225] width 235 height 250
type textarea "hero.moveUp() hero.moveUp()"
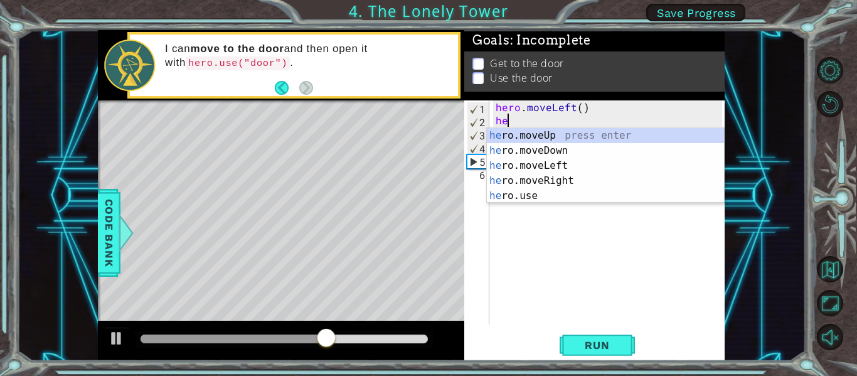
type textarea "her"
click at [526, 165] on div "her o.moveUp press enter her o.moveDown press enter her o.moveLeft press enter …" at bounding box center [605, 180] width 237 height 105
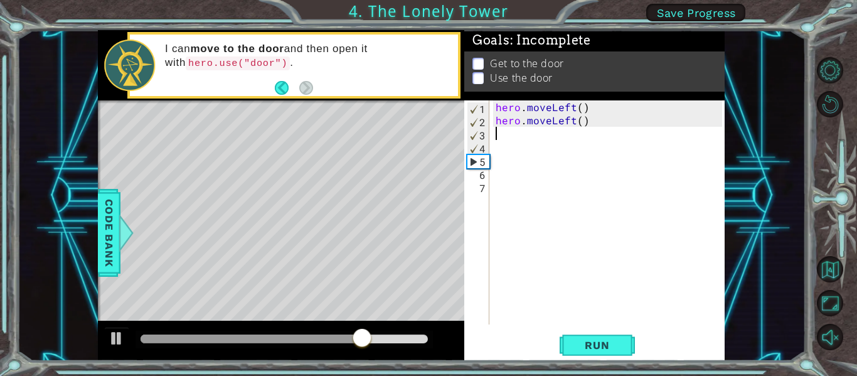
scroll to position [0, 0]
type textarea "r"
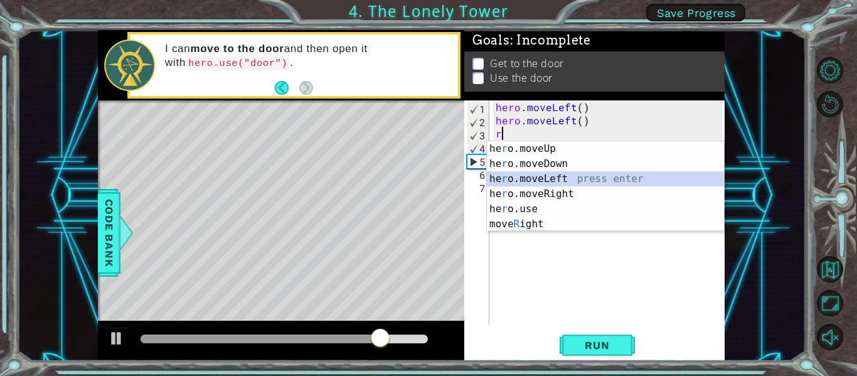
click at [527, 178] on div "he r o.moveUp press enter he r o.moveDown press enter he r o.moveLeft press ent…" at bounding box center [605, 201] width 237 height 120
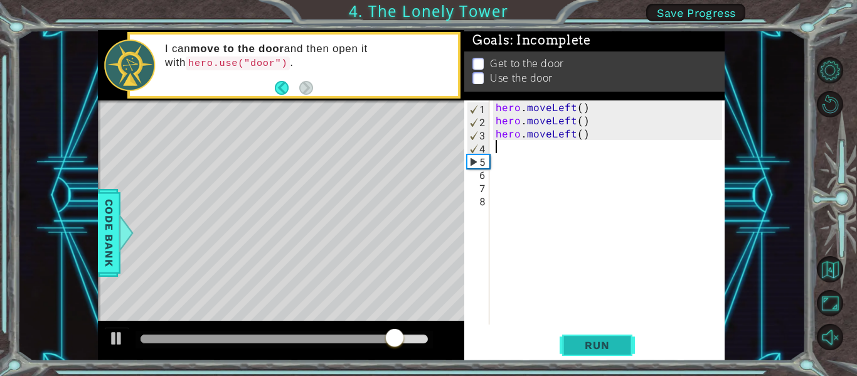
click at [622, 339] on button "Run" at bounding box center [597, 346] width 75 height 26
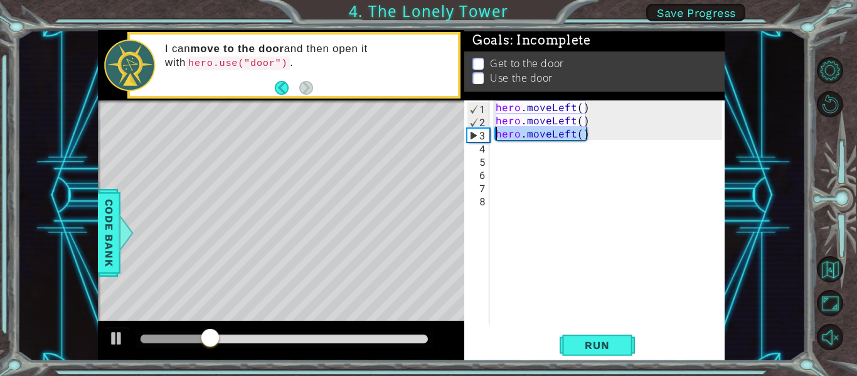
drag, startPoint x: 586, startPoint y: 133, endPoint x: 497, endPoint y: 137, distance: 89.2
click at [497, 137] on div "hero . moveLeft ( ) hero . moveLeft ( ) hero . moveLeft ( )" at bounding box center [610, 225] width 235 height 250
type textarea "hero.moveLeft()"
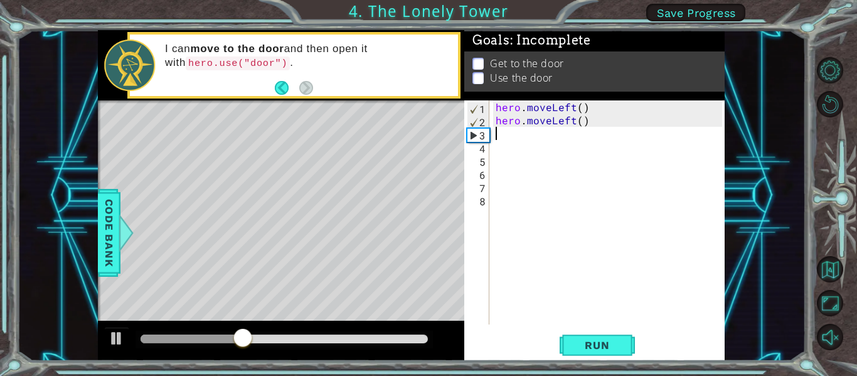
type textarea "h"
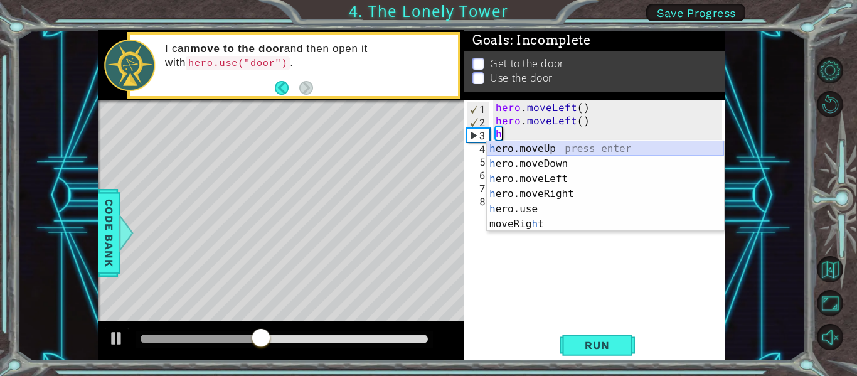
click at [515, 149] on div "h ero.moveUp press enter h ero.moveDown press enter h ero.moveLeft press enter …" at bounding box center [605, 201] width 237 height 120
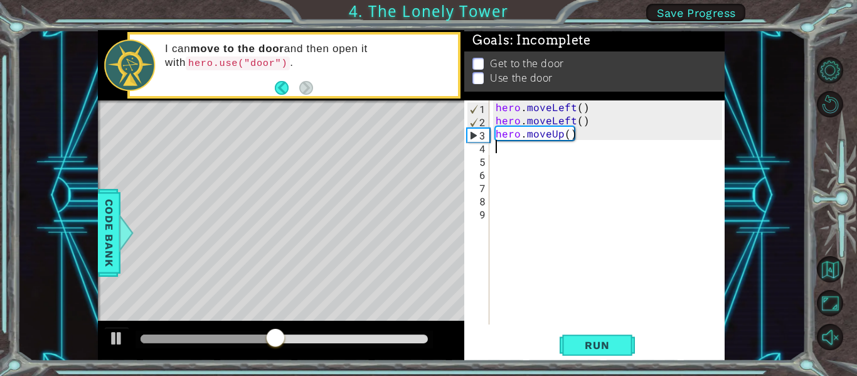
type textarea "h"
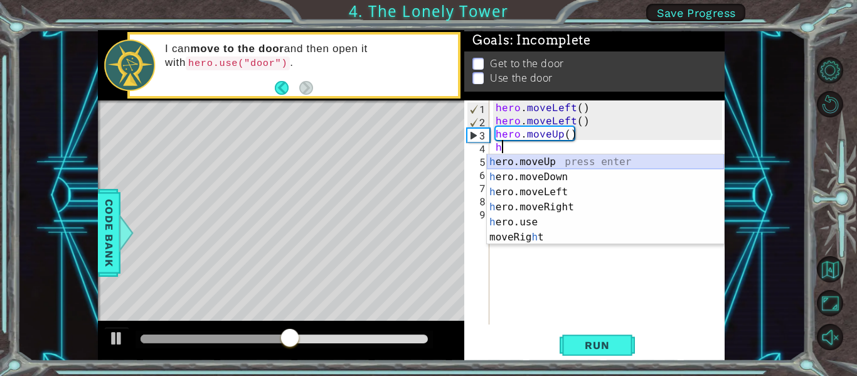
click at [511, 161] on div "h ero.moveUp press enter h ero.moveDown press enter h ero.moveLeft press enter …" at bounding box center [605, 214] width 237 height 120
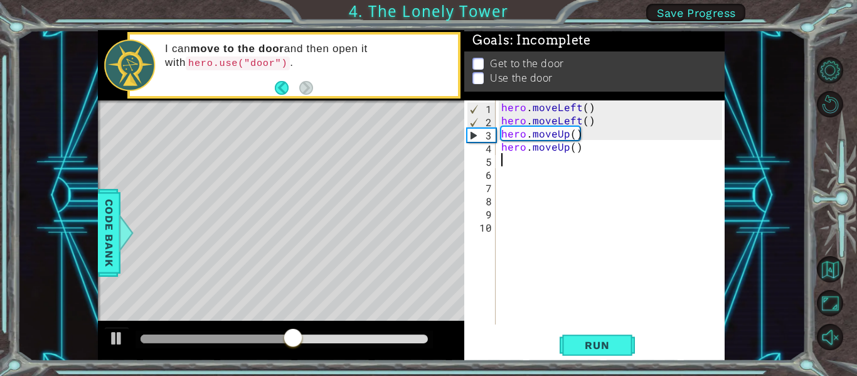
type textarea "h"
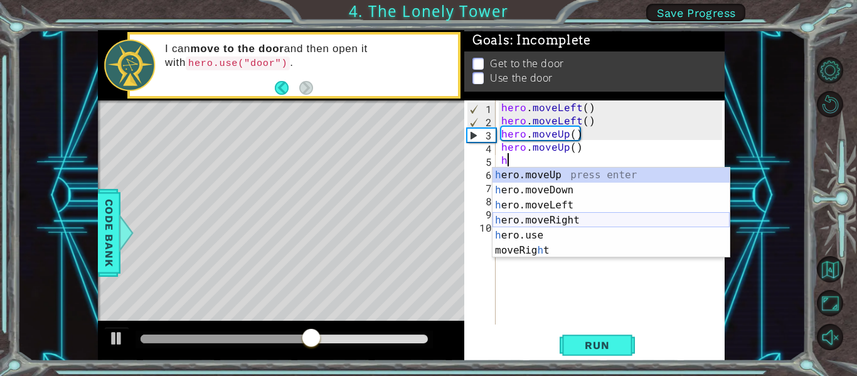
click at [525, 215] on div "h ero.moveUp press enter h ero.moveDown press enter h ero.moveLeft press enter …" at bounding box center [611, 228] width 237 height 120
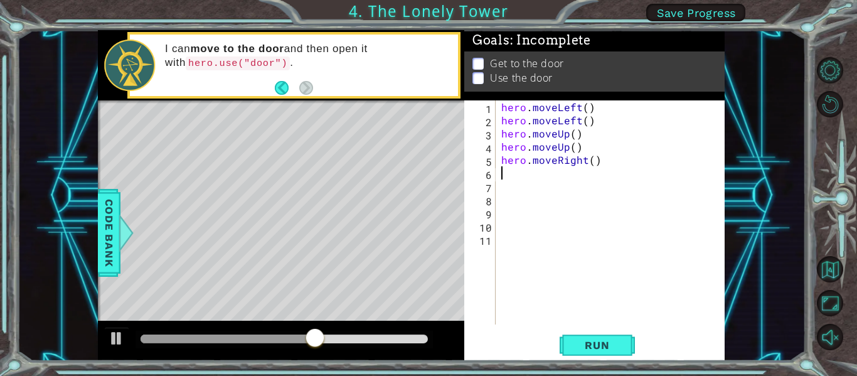
type textarea "h"
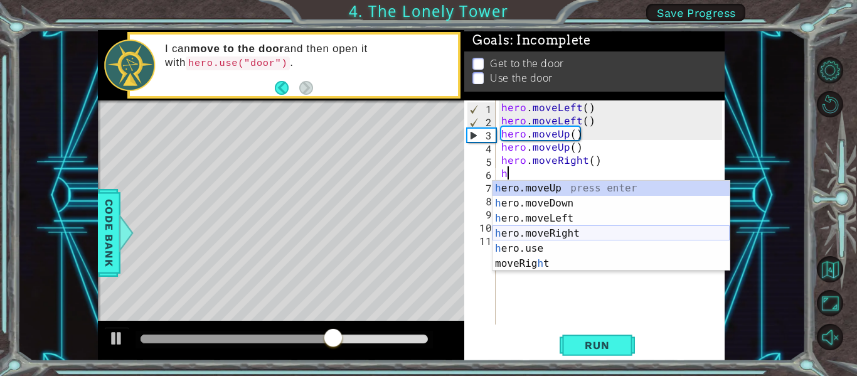
click at [525, 231] on div "h ero.moveUp press enter h ero.moveDown press enter h ero.moveLeft press enter …" at bounding box center [611, 241] width 237 height 120
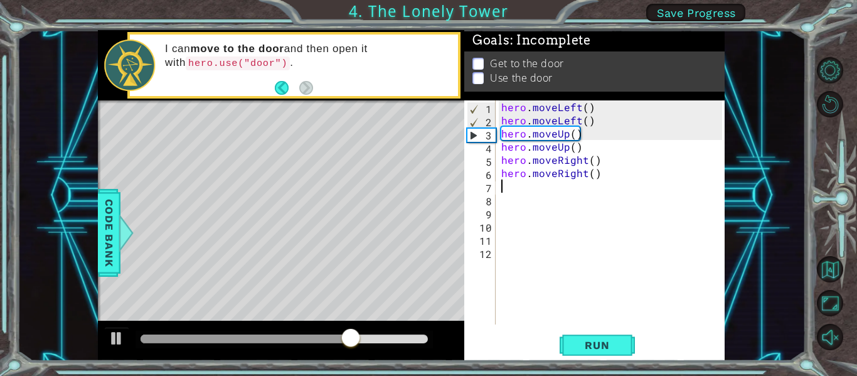
type textarea "h"
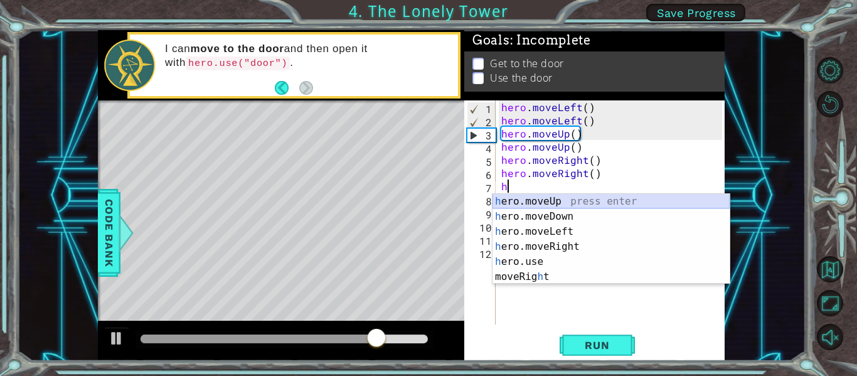
click at [531, 199] on div "h ero.moveUp press enter h ero.moveDown press enter h ero.moveLeft press enter …" at bounding box center [611, 254] width 237 height 120
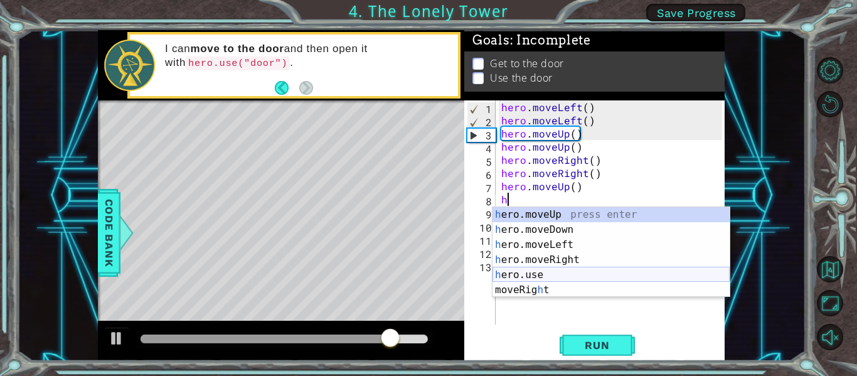
click at [531, 273] on div "h ero.moveUp press enter h ero.moveDown press enter h ero.moveLeft press enter …" at bounding box center [611, 267] width 237 height 120
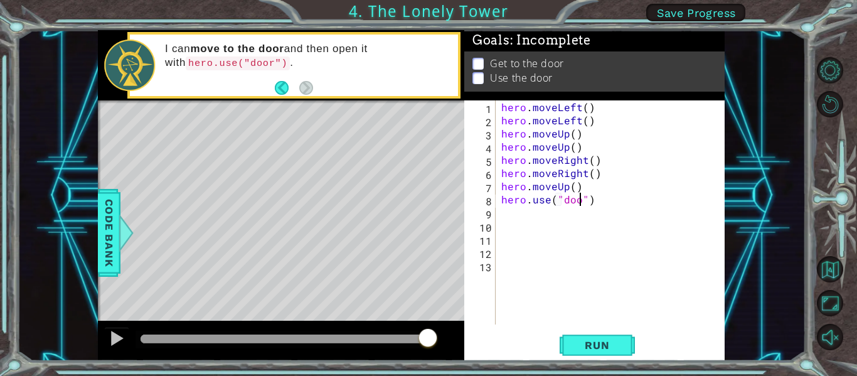
scroll to position [0, 6]
click at [610, 330] on div "hero.use("door") 1 2 3 4 5 6 7 8 9 10 11 12 13 hero . moveLeft ( ) hero . moveL…" at bounding box center [594, 230] width 260 height 260
click at [609, 333] on button "Run" at bounding box center [597, 346] width 75 height 26
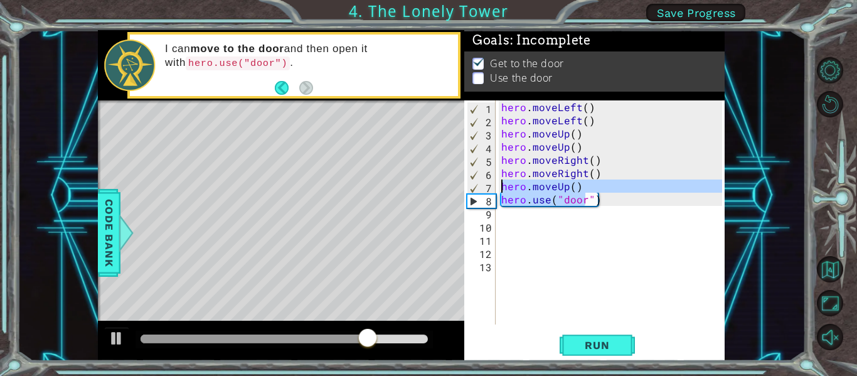
drag, startPoint x: 585, startPoint y: 197, endPoint x: 501, endPoint y: 183, distance: 85.2
click at [501, 183] on div "hero . moveLeft ( ) hero . moveLeft ( ) hero . moveUp ( ) hero . moveUp ( ) her…" at bounding box center [614, 225] width 230 height 250
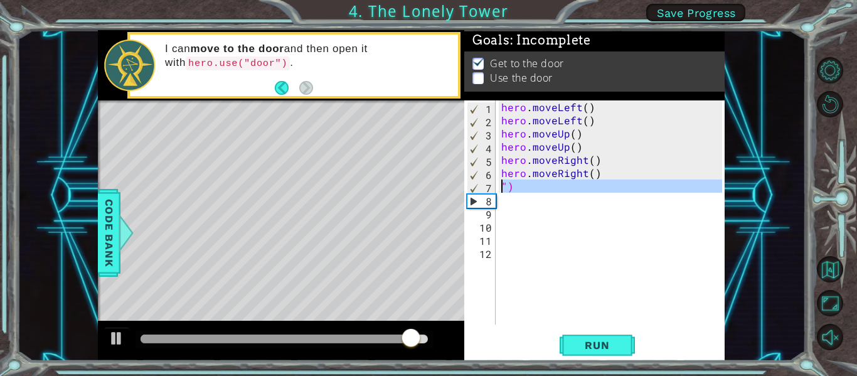
drag, startPoint x: 514, startPoint y: 194, endPoint x: 503, endPoint y: 189, distance: 12.4
click at [503, 189] on div "hero . moveLeft ( ) hero . moveLeft ( ) hero . moveUp ( ) hero . moveUp ( ) her…" at bounding box center [614, 225] width 230 height 250
type textarea "")"
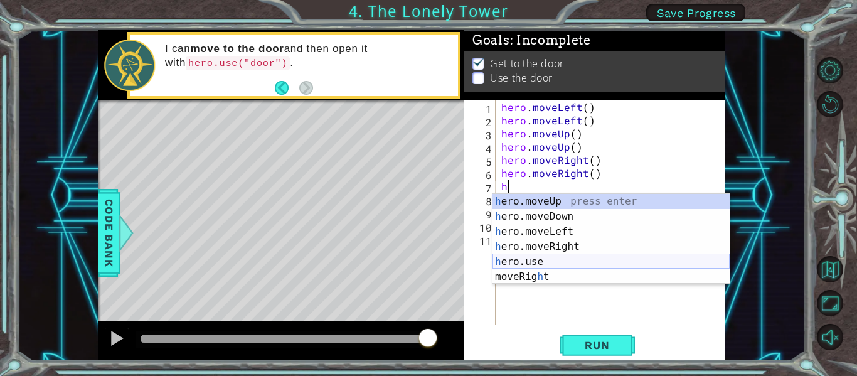
click at [548, 263] on div "h ero.moveUp press enter h ero.moveDown press enter h ero.moveLeft press enter …" at bounding box center [611, 254] width 237 height 120
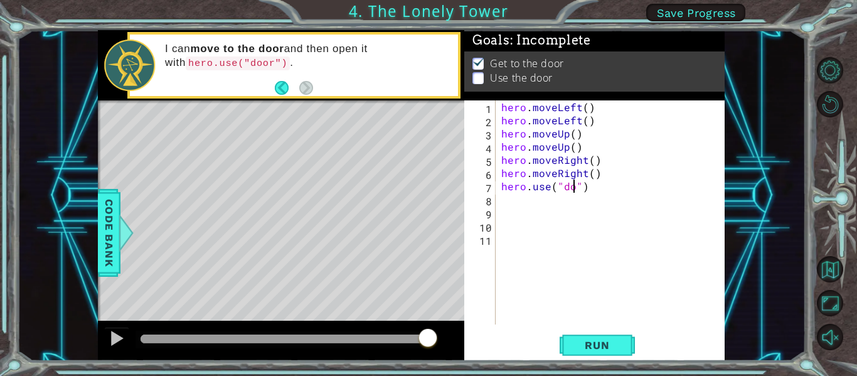
type textarea "hero.use("door")"
click at [591, 350] on span "Run" at bounding box center [597, 345] width 50 height 13
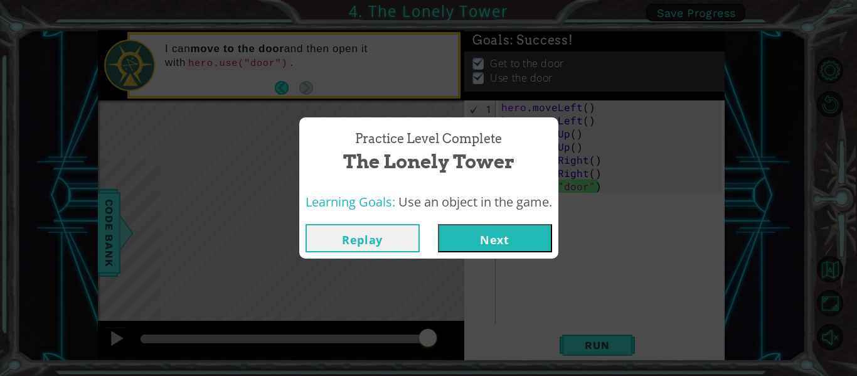
click at [459, 234] on button "Next" at bounding box center [495, 238] width 114 height 28
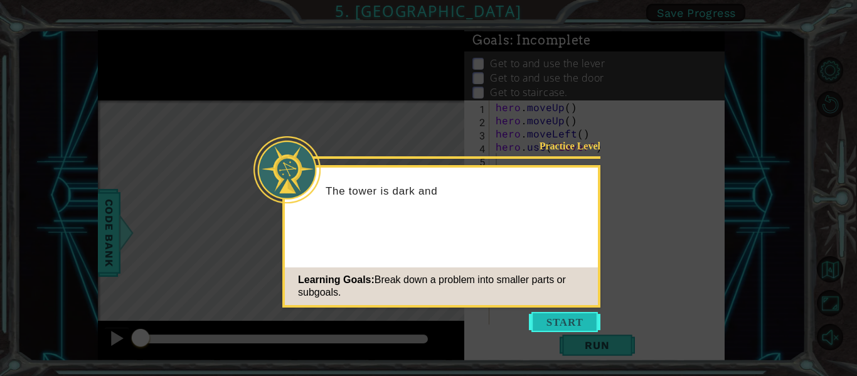
drag, startPoint x: 547, startPoint y: 332, endPoint x: 547, endPoint y: 325, distance: 6.9
click at [547, 331] on body "1 ההההההההההההההההההההההההההההההההההההההההההההההההההההההההההההההההההההההההההההה…" at bounding box center [428, 188] width 857 height 376
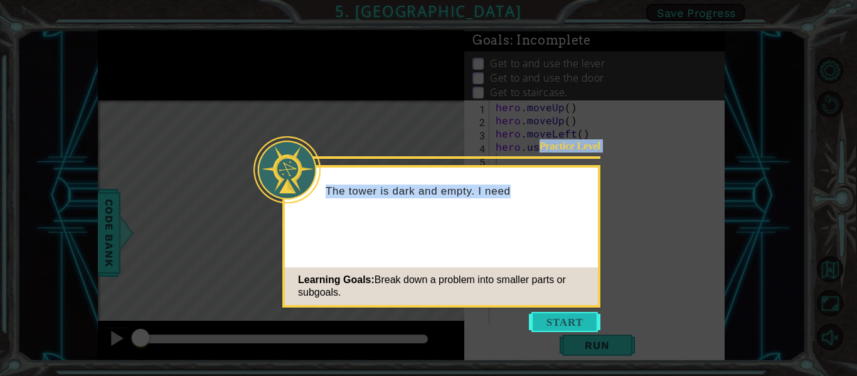
click at [548, 324] on button "Start" at bounding box center [565, 322] width 72 height 20
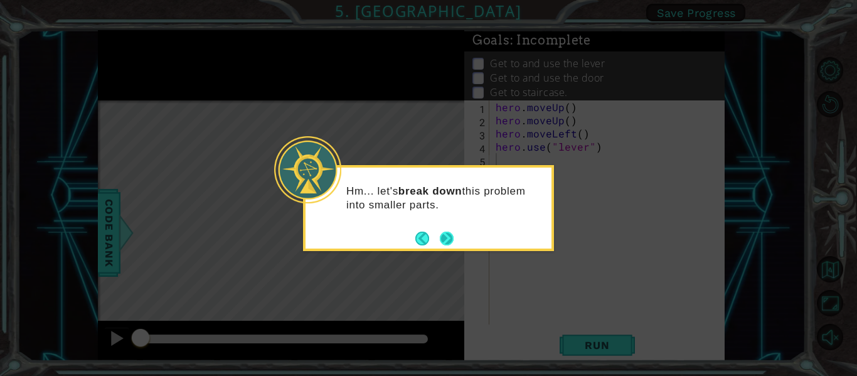
click at [443, 238] on button "Next" at bounding box center [446, 238] width 15 height 15
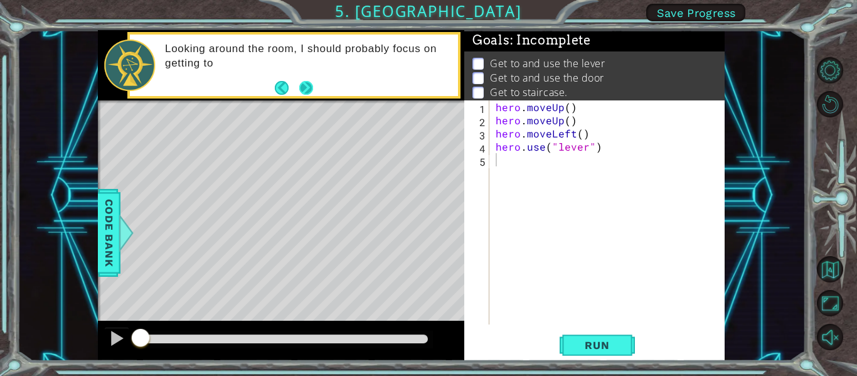
click at [301, 87] on button "Next" at bounding box center [307, 88] width 16 height 16
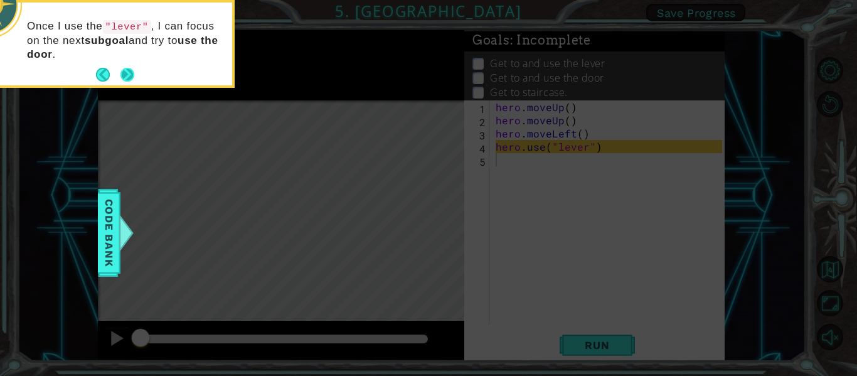
click at [126, 70] on button "Next" at bounding box center [127, 75] width 14 height 14
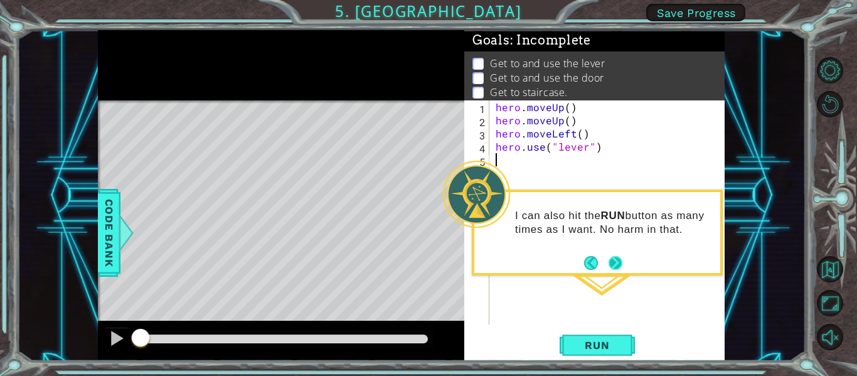
click at [611, 258] on button "Next" at bounding box center [616, 262] width 14 height 14
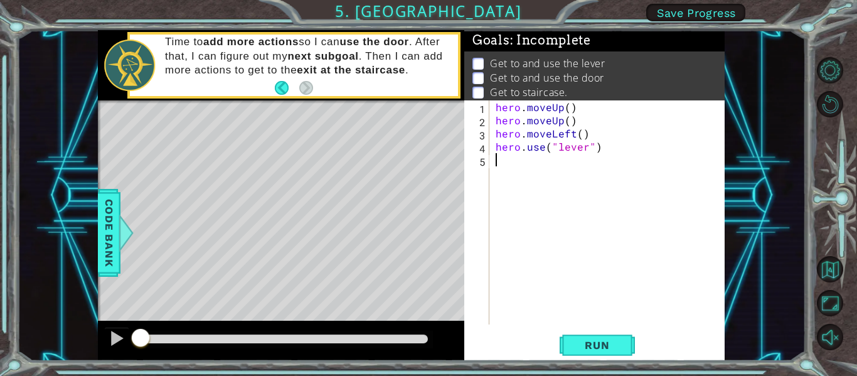
click at [313, 60] on p "Time to add more actions so I can use the door . After that, I can figure out m…" at bounding box center [307, 55] width 284 height 41
click at [597, 356] on div "1 2 3 4 5 hero . moveUp ( ) hero . moveUp ( ) hero . moveLeft ( ) hero . use ( …" at bounding box center [594, 230] width 260 height 260
click at [597, 348] on span "Run" at bounding box center [597, 345] width 50 height 13
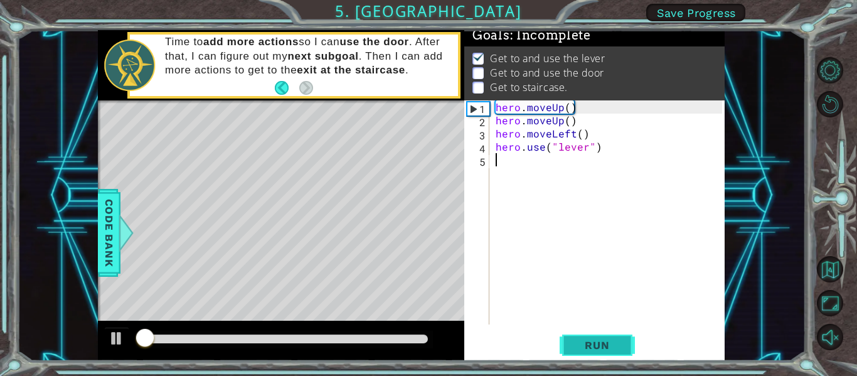
scroll to position [11, 0]
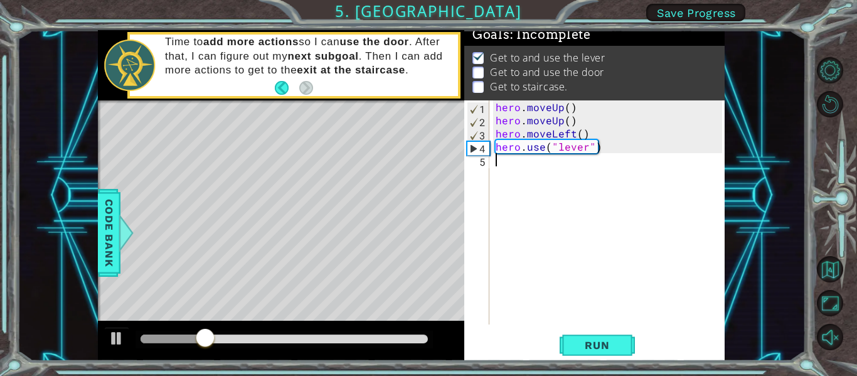
type textarea "h"
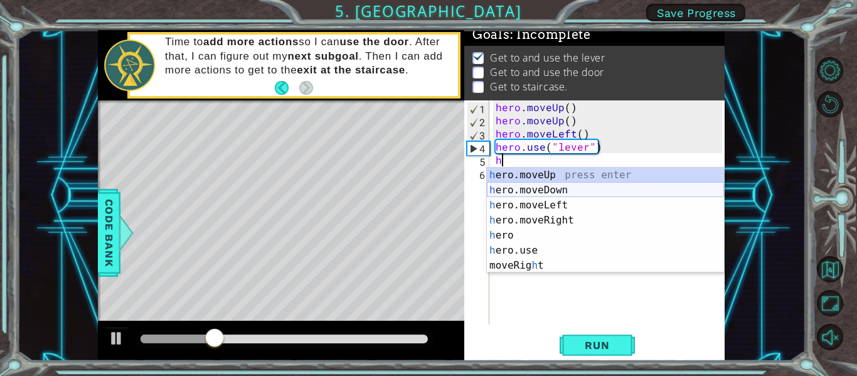
click at [528, 190] on div "h ero.moveUp press enter h ero.moveDown press enter h ero.moveLeft press enter …" at bounding box center [605, 236] width 237 height 136
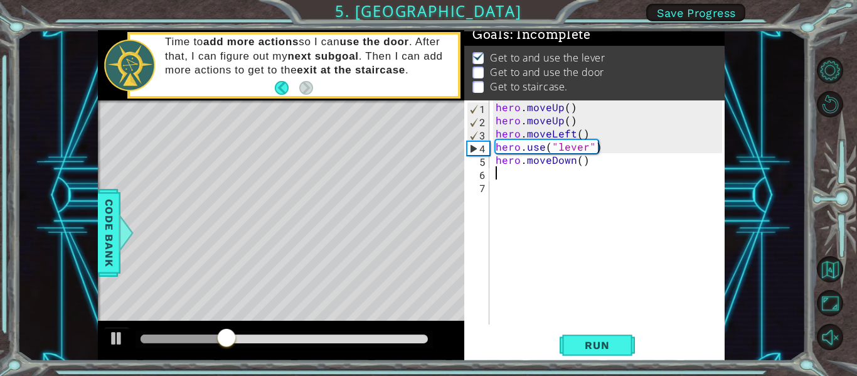
type textarea "h"
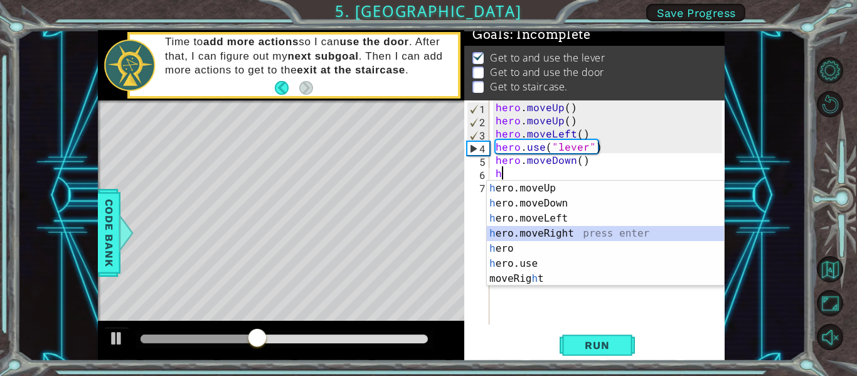
click at [552, 235] on div "h ero.moveUp press enter h ero.moveDown press enter h ero.moveLeft press enter …" at bounding box center [605, 249] width 237 height 136
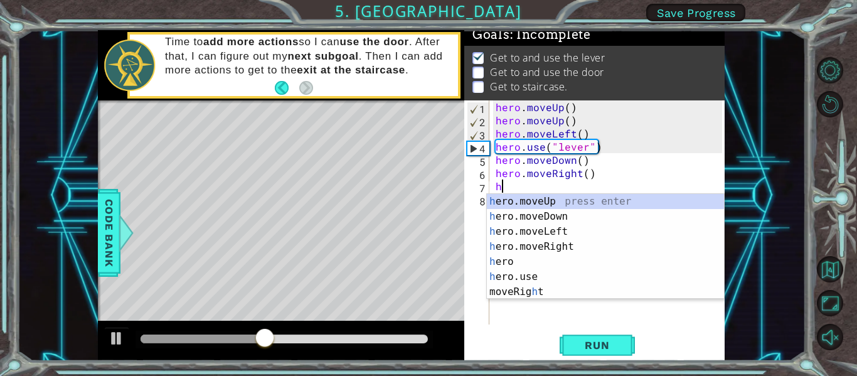
type textarea "h"
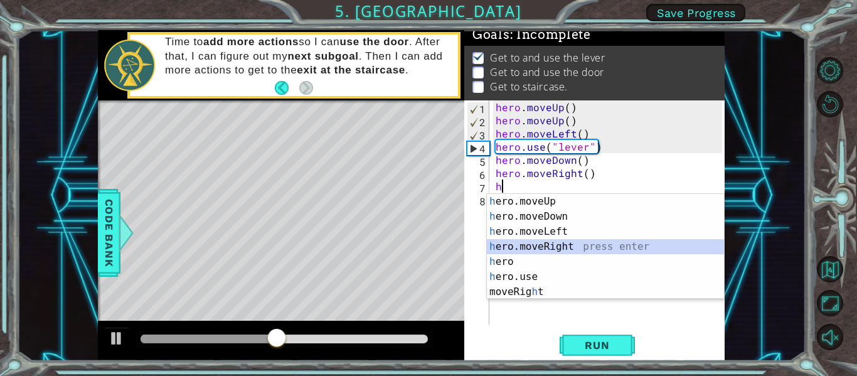
click at [551, 241] on div "h ero.moveUp press enter h ero.moveDown press enter h ero.moveLeft press enter …" at bounding box center [605, 262] width 237 height 136
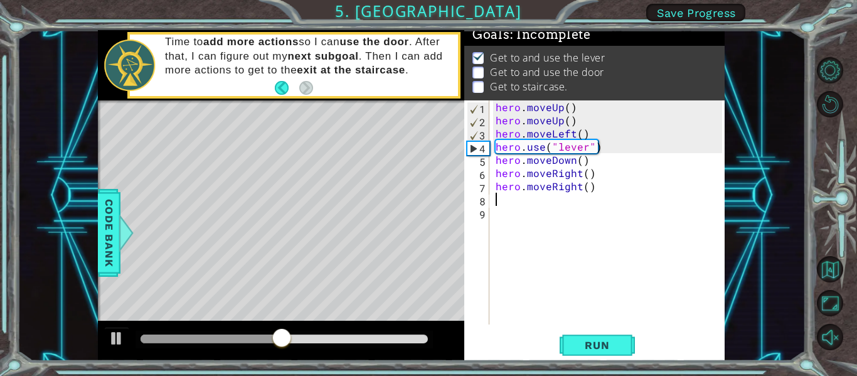
type textarea "h"
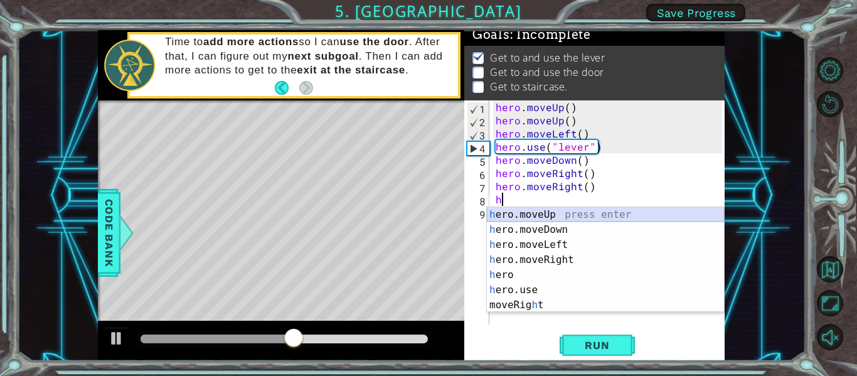
click at [551, 213] on div "h ero.moveUp press enter h ero.moveDown press enter h ero.moveLeft press enter …" at bounding box center [605, 275] width 237 height 136
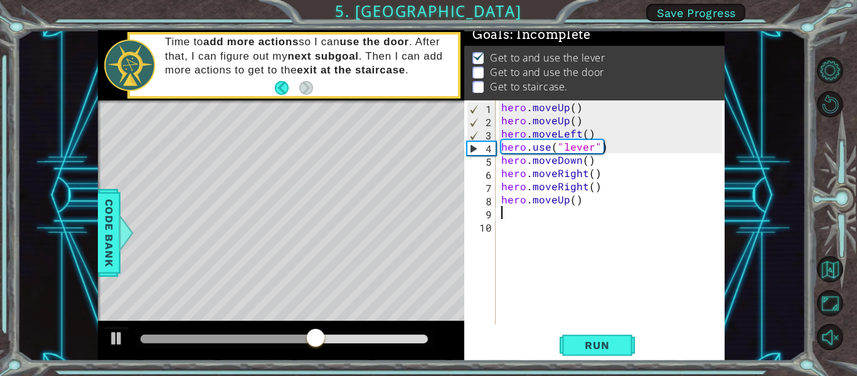
type textarea "h"
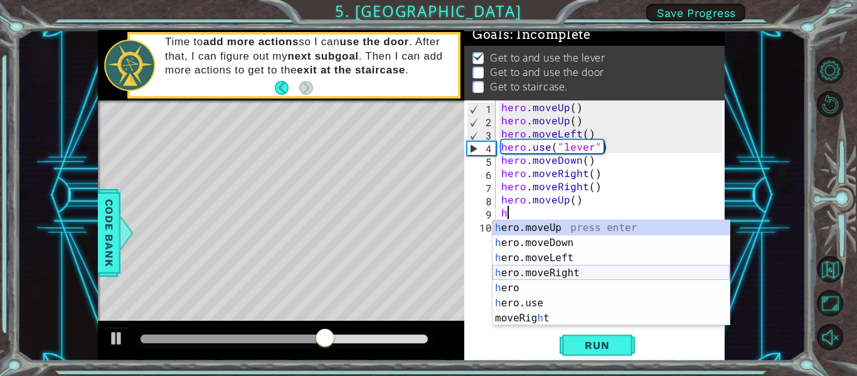
click at [547, 267] on div "h ero.moveUp press enter h ero.moveDown press enter h ero.moveLeft press enter …" at bounding box center [611, 288] width 237 height 136
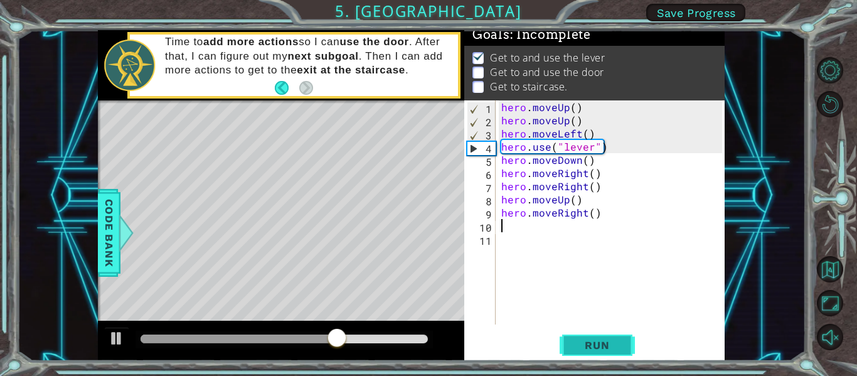
click at [592, 348] on span "Run" at bounding box center [597, 345] width 50 height 13
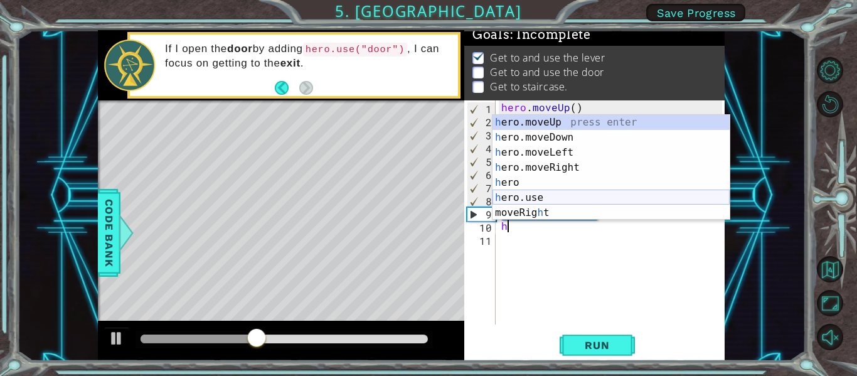
click at [533, 195] on div "h ero.moveUp press enter h ero.moveDown press enter h ero.moveLeft press enter …" at bounding box center [611, 183] width 237 height 136
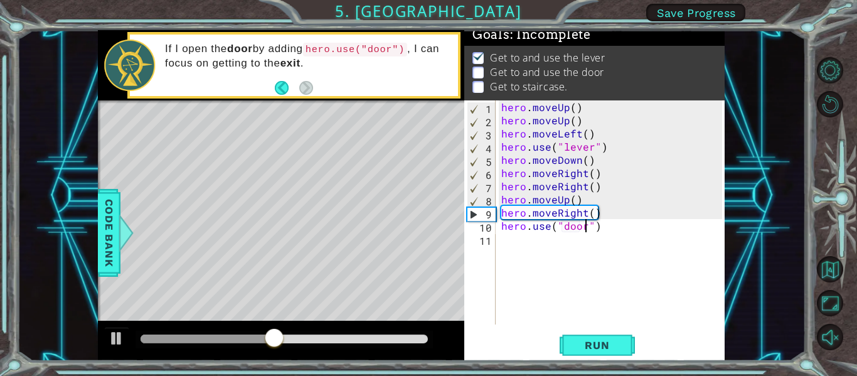
type textarea "hero.use("door")"
click at [525, 250] on div "hero . moveUp ( ) hero . moveUp ( ) hero . moveLeft ( ) hero . use ( "lever" ) …" at bounding box center [614, 225] width 230 height 250
type textarea "h"
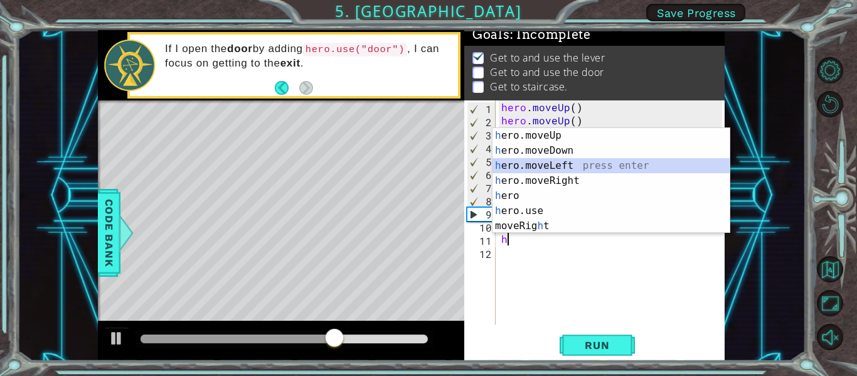
click at [538, 168] on div "h ero.moveUp press enter h ero.moveDown press enter h ero.moveLeft press enter …" at bounding box center [611, 196] width 237 height 136
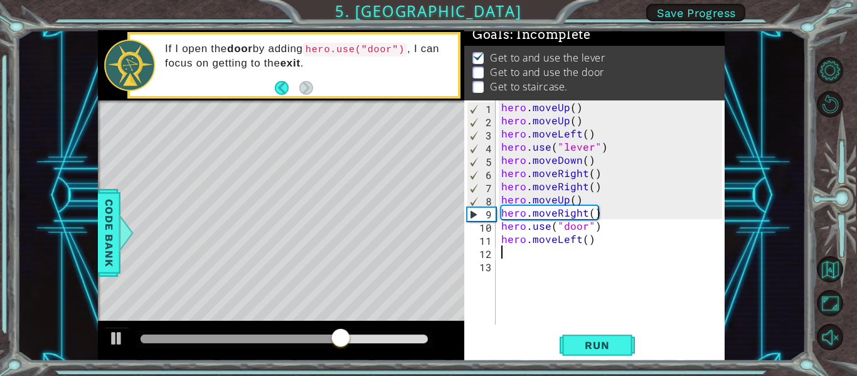
type textarea "h"
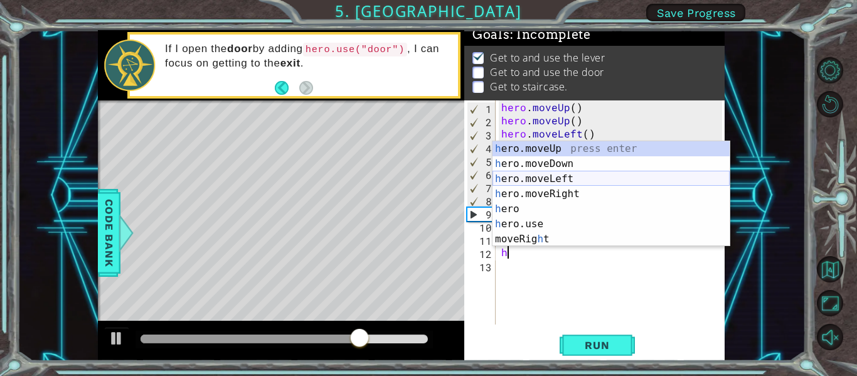
click at [577, 178] on div "h ero.moveUp press enter h ero.moveDown press enter h ero.moveLeft press enter …" at bounding box center [611, 209] width 237 height 136
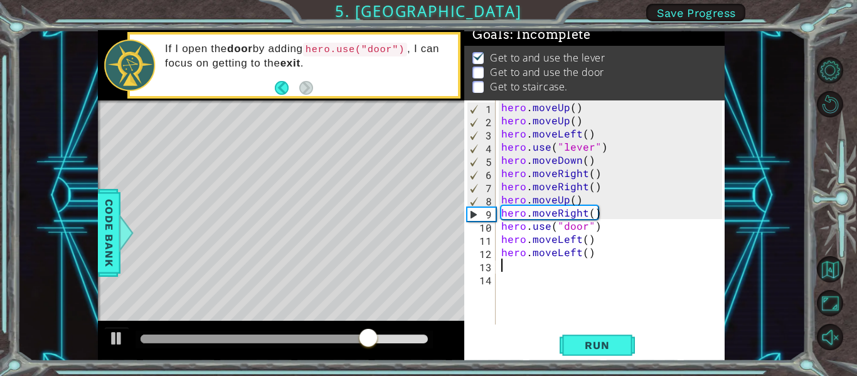
type textarea "h"
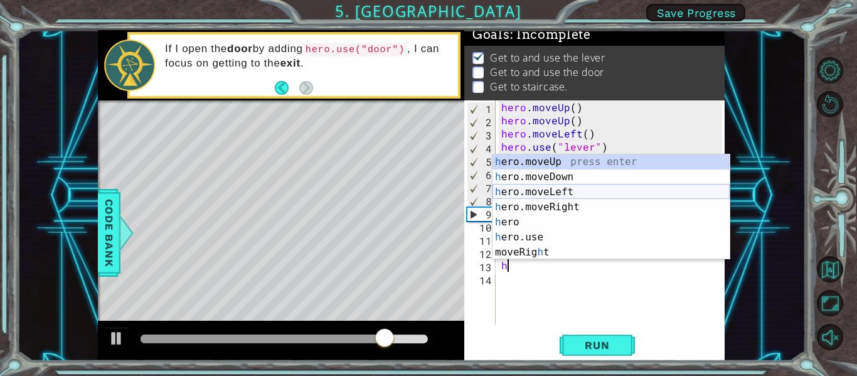
click at [562, 190] on div "h ero.moveUp press enter h ero.moveDown press enter h ero.moveLeft press enter …" at bounding box center [611, 222] width 237 height 136
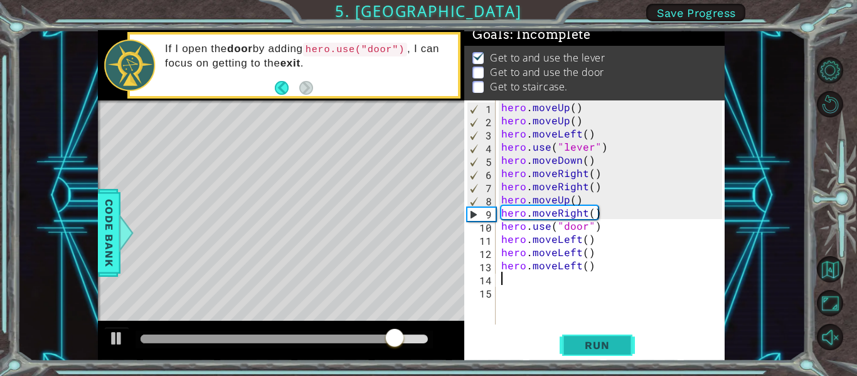
click at [593, 341] on span "Run" at bounding box center [597, 345] width 50 height 13
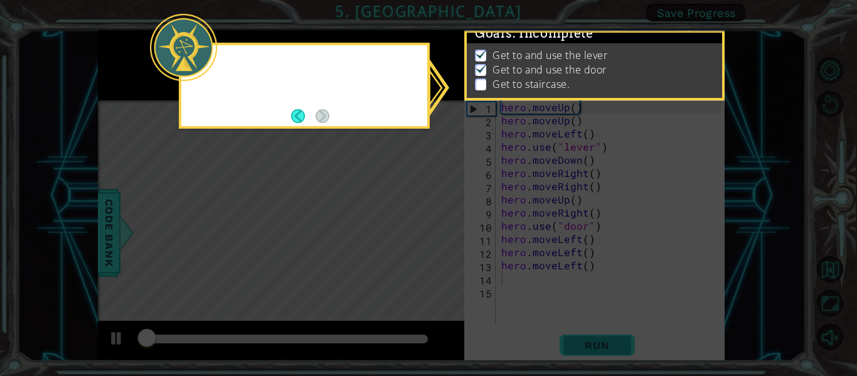
scroll to position [11, 0]
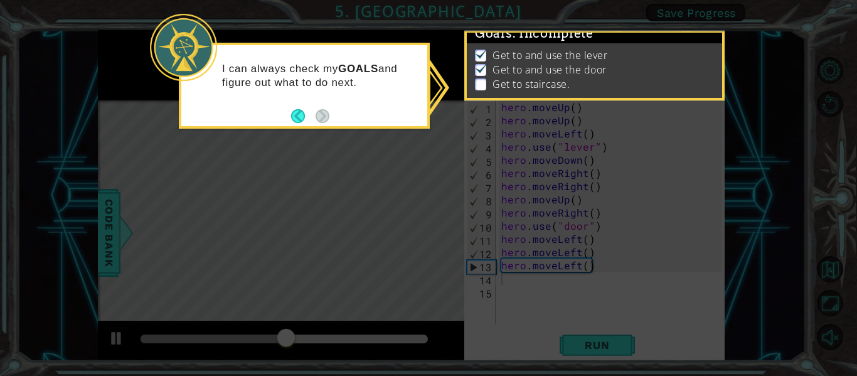
click at [582, 275] on icon at bounding box center [428, 188] width 857 height 376
drag, startPoint x: 301, startPoint y: 111, endPoint x: 307, endPoint y: 108, distance: 6.5
click at [301, 110] on button "Back" at bounding box center [303, 116] width 24 height 14
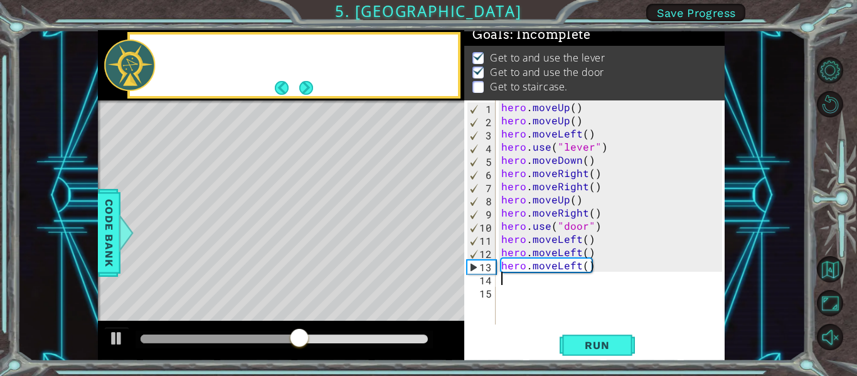
scroll to position [9, 0]
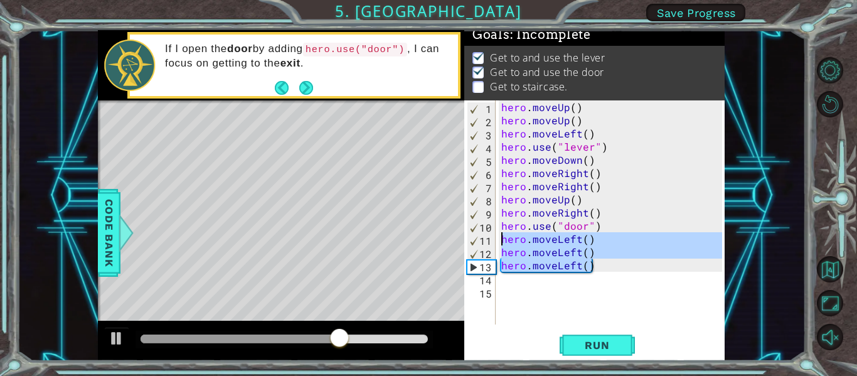
drag, startPoint x: 557, startPoint y: 249, endPoint x: 499, endPoint y: 237, distance: 58.5
click at [499, 237] on div "hero . moveUp ( ) hero . moveUp ( ) hero . moveLeft ( ) hero . use ( "lever" ) …" at bounding box center [614, 225] width 230 height 250
type textarea "hero.moveLeft() hero.moveLeft()"
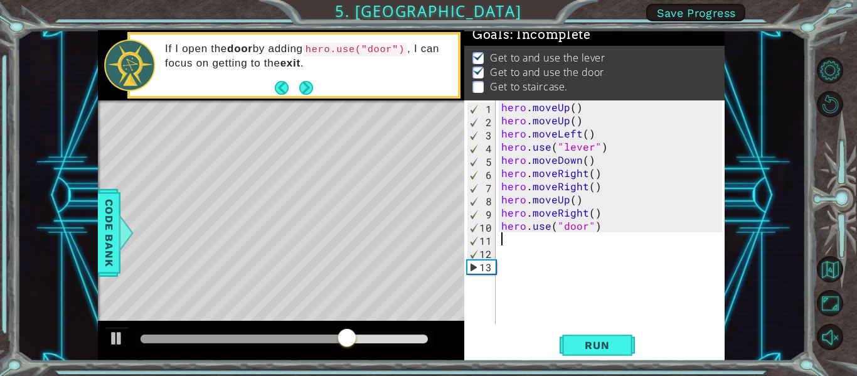
type textarea "h"
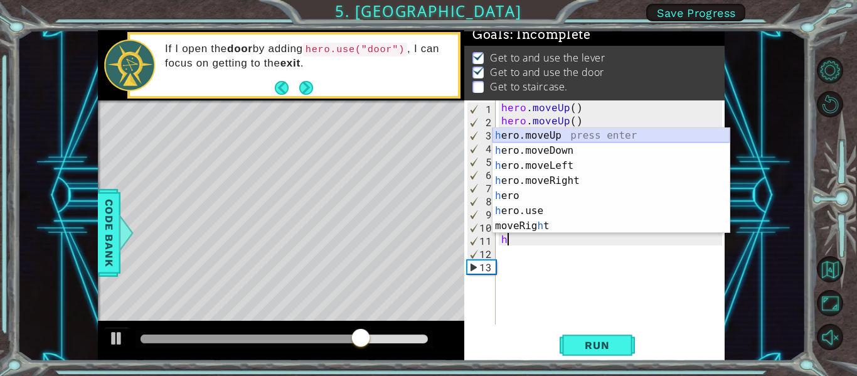
click at [548, 134] on div "h ero.moveUp press enter h ero.moveDown press enter h ero.moveLeft press enter …" at bounding box center [611, 196] width 237 height 136
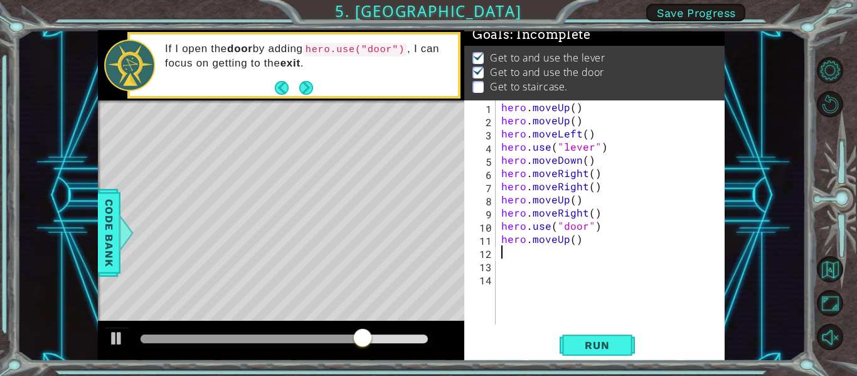
type textarea "h"
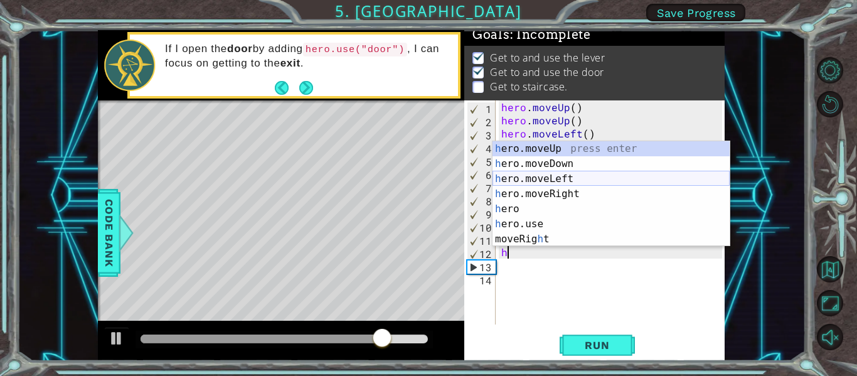
click at [554, 174] on div "h ero.moveUp press enter h ero.moveDown press enter h ero.moveLeft press enter …" at bounding box center [611, 209] width 237 height 136
type textarea "h"
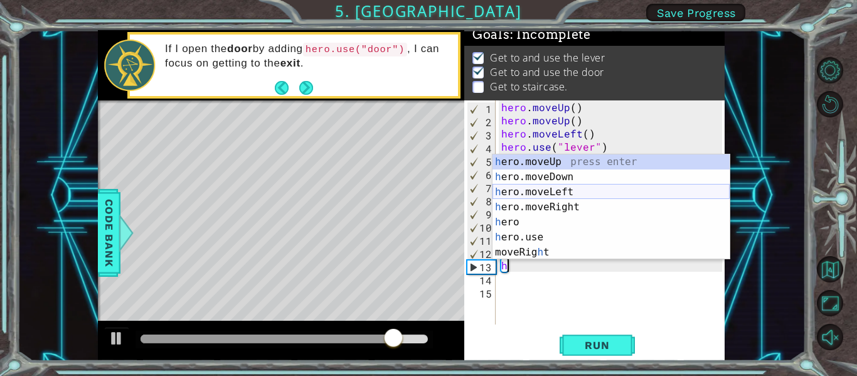
click at [553, 189] on div "h ero.moveUp press enter h ero.moveDown press enter h ero.moveLeft press enter …" at bounding box center [611, 222] width 237 height 136
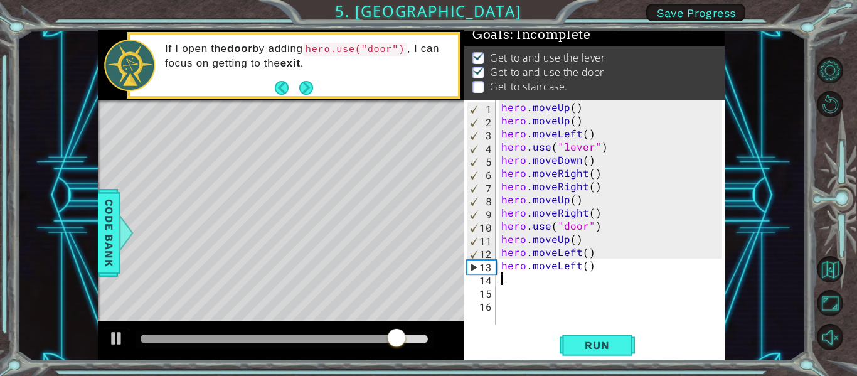
type textarea "h"
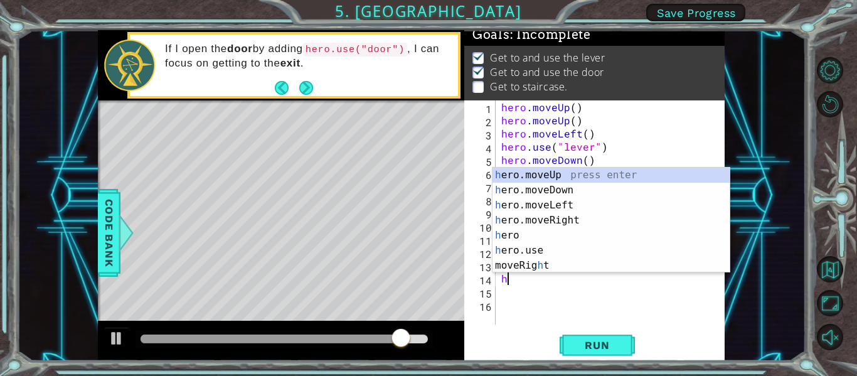
click at [559, 202] on div "h ero.moveUp press enter h ero.moveDown press enter h ero.moveLeft press enter …" at bounding box center [611, 236] width 237 height 136
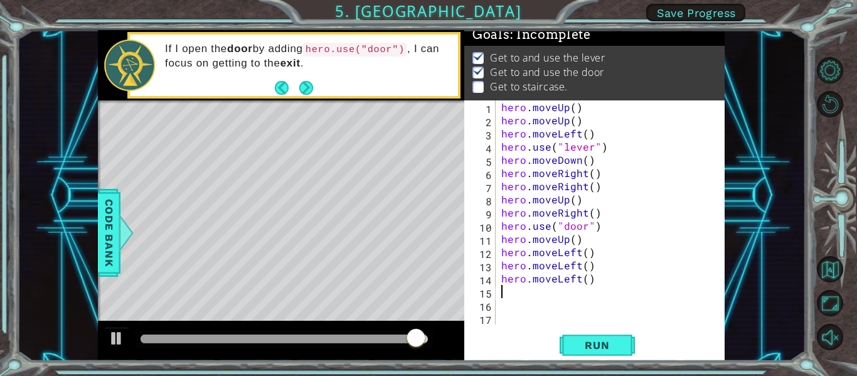
type textarea "h"
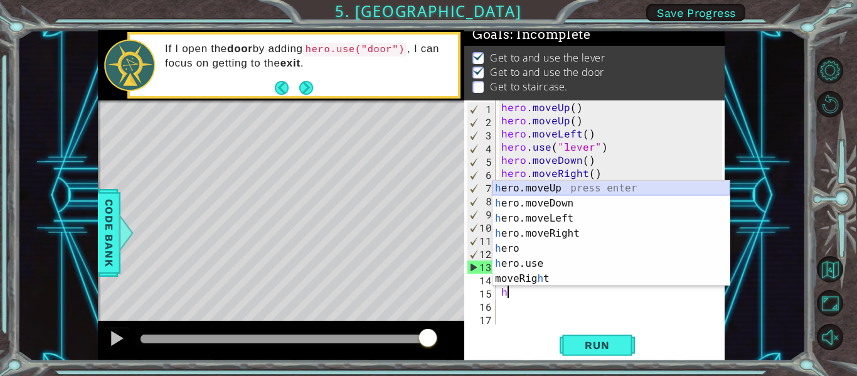
click at [554, 189] on div "h ero.moveUp press enter h ero.moveDown press enter h ero.moveLeft press enter …" at bounding box center [611, 249] width 237 height 136
type textarea "h"
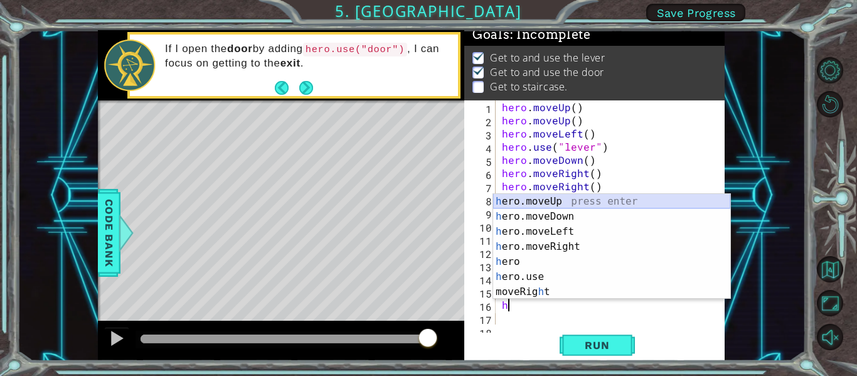
drag, startPoint x: 559, startPoint y: 199, endPoint x: 576, endPoint y: 311, distance: 113.0
click at [558, 199] on div "h ero.moveUp press enter h ero.moveDown press enter h ero.moveLeft press enter …" at bounding box center [611, 262] width 237 height 136
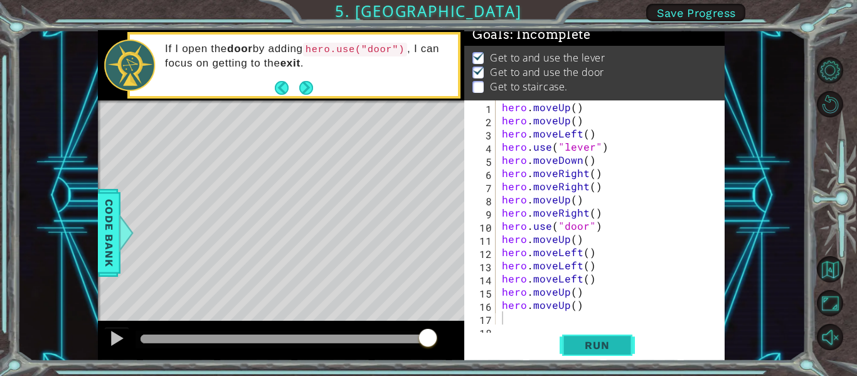
click at [582, 340] on span "Run" at bounding box center [597, 345] width 50 height 13
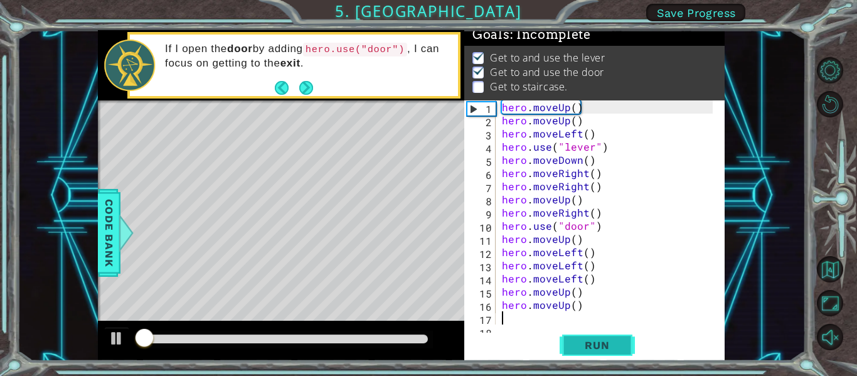
scroll to position [11, 0]
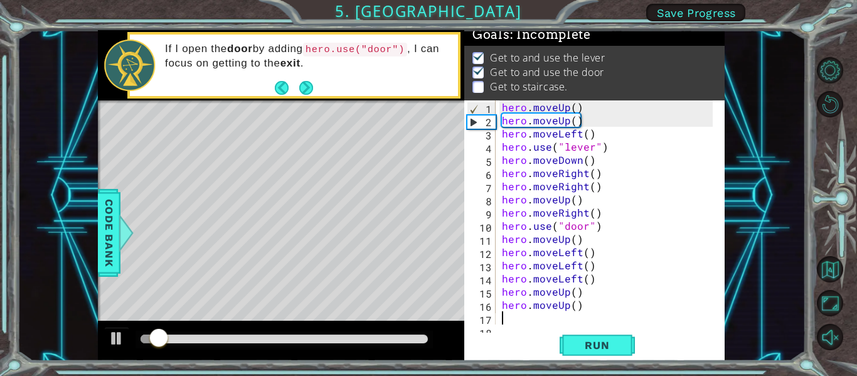
click at [193, 371] on div "1 ההההההההההההההההההההההההההההההההההההההההההההההההההההההההההההההההההההההההההההה…" at bounding box center [428, 188] width 857 height 376
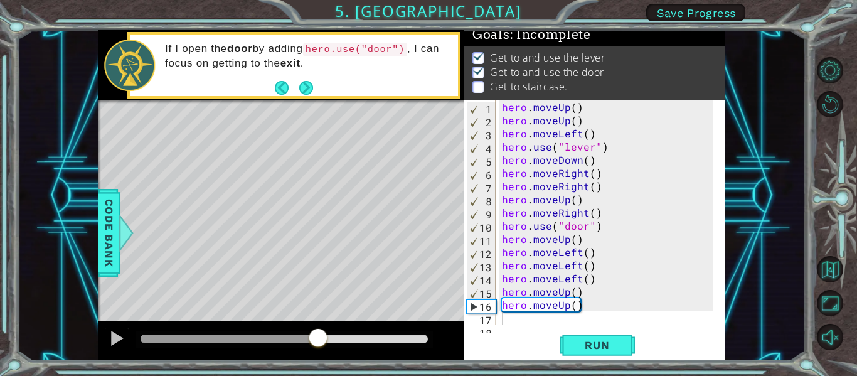
drag, startPoint x: 191, startPoint y: 341, endPoint x: 318, endPoint y: 350, distance: 127.0
click at [318, 350] on div at bounding box center [318, 339] width 23 height 23
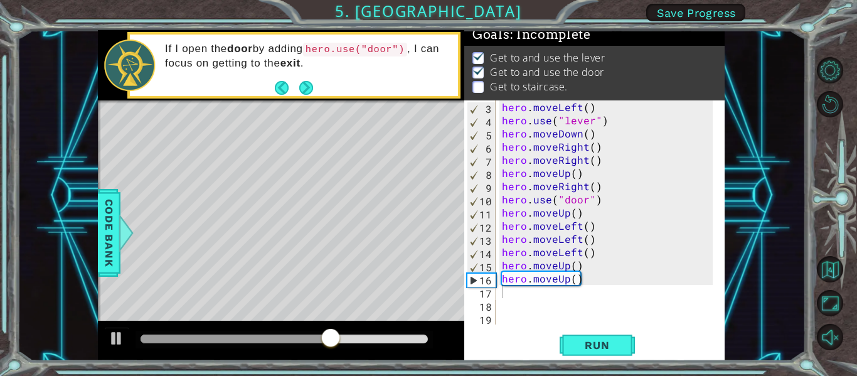
scroll to position [26, 0]
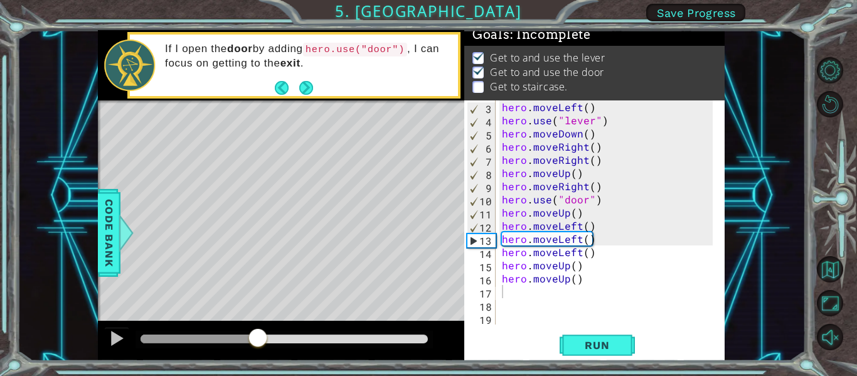
drag, startPoint x: 292, startPoint y: 338, endPoint x: 258, endPoint y: 341, distance: 34.7
click at [258, 341] on div at bounding box center [258, 339] width 23 height 23
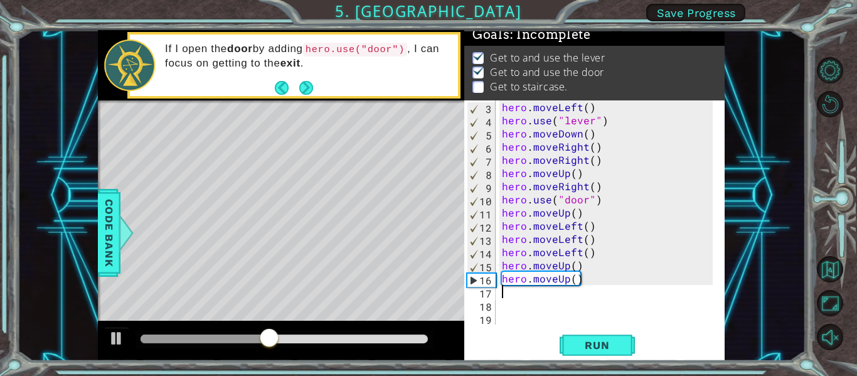
click at [575, 289] on div "hero . moveLeft ( ) hero . use ( "lever" ) hero . moveDown ( ) hero . moveRight…" at bounding box center [609, 225] width 220 height 250
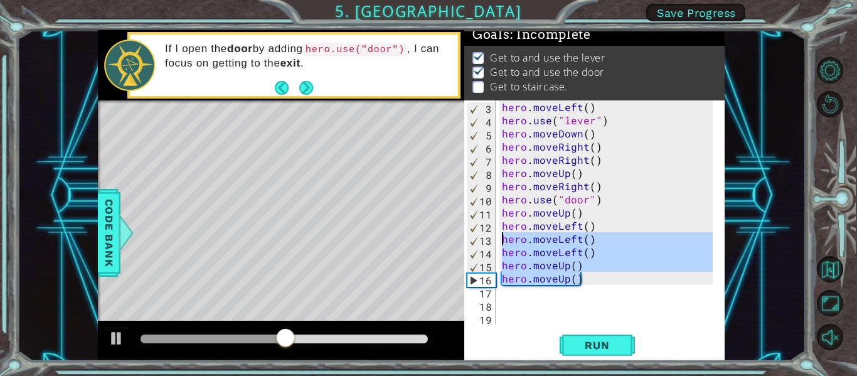
drag, startPoint x: 580, startPoint y: 277, endPoint x: 501, endPoint y: 235, distance: 89.5
click at [501, 235] on div "hero . moveLeft ( ) hero . use ( "lever" ) hero . moveDown ( ) hero . moveRight…" at bounding box center [609, 225] width 220 height 250
type textarea "hero.moveLeft() hero.moveLeft()"
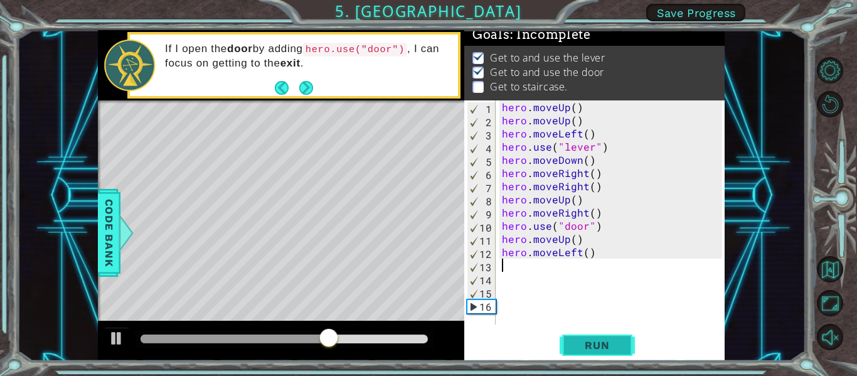
click at [579, 342] on span "Run" at bounding box center [597, 345] width 50 height 13
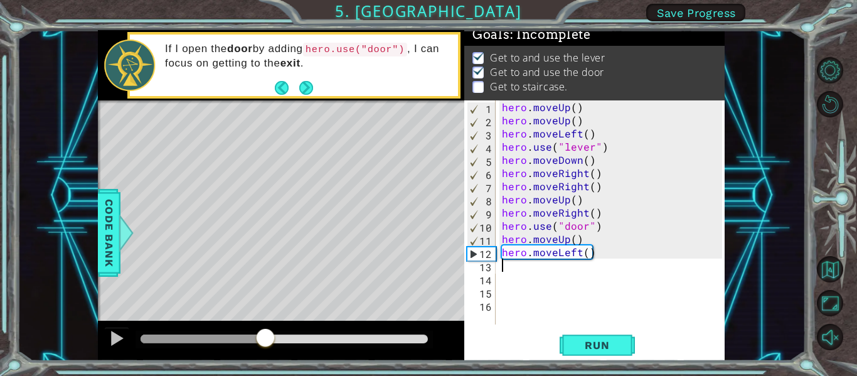
drag, startPoint x: 161, startPoint y: 339, endPoint x: 266, endPoint y: 343, distance: 104.9
click at [266, 343] on div at bounding box center [265, 339] width 23 height 23
drag, startPoint x: 593, startPoint y: 257, endPoint x: 503, endPoint y: 252, distance: 90.5
click at [503, 252] on div "hero . moveUp ( ) hero . moveUp ( ) hero . moveLeft ( ) hero . use ( "lever" ) …" at bounding box center [613, 225] width 229 height 250
type textarea "hero.moveLeft()"
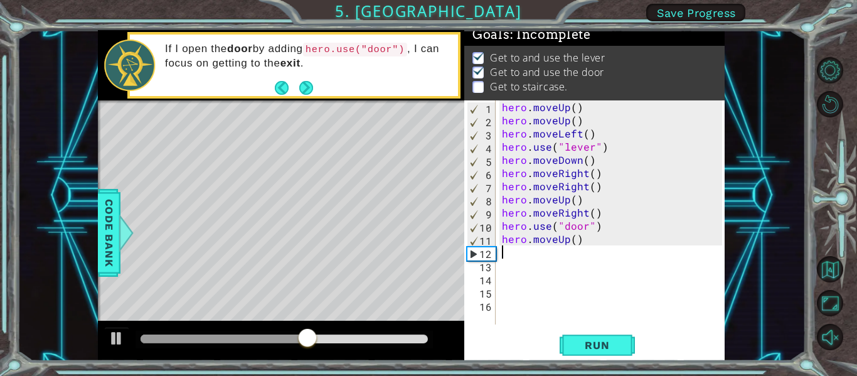
type textarea "h"
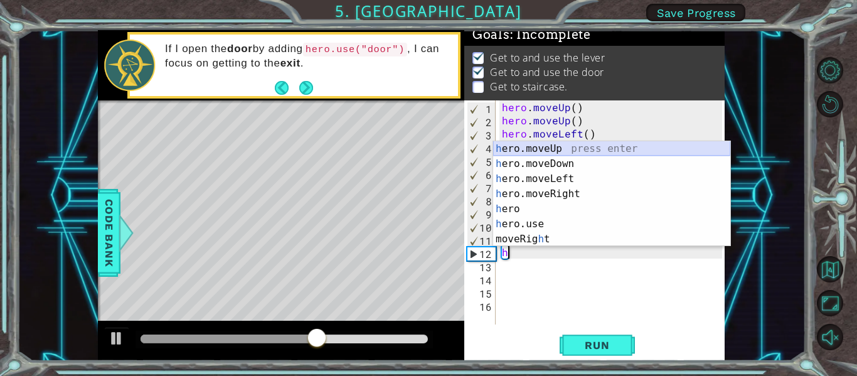
click at [574, 149] on div "h ero.moveUp press enter h ero.moveDown press enter h ero.moveLeft press enter …" at bounding box center [611, 209] width 237 height 136
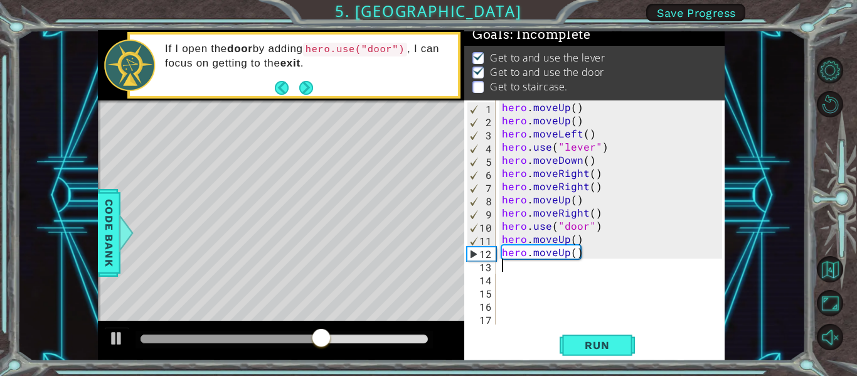
type textarea "h"
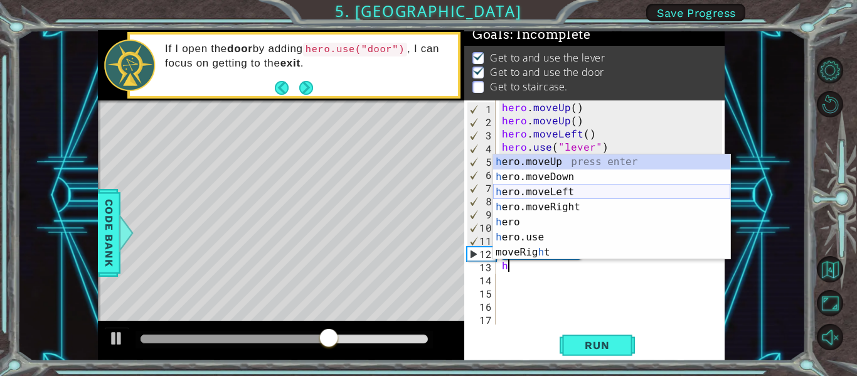
click at [579, 191] on div "h ero.moveUp press enter h ero.moveDown press enter h ero.moveLeft press enter …" at bounding box center [611, 222] width 237 height 136
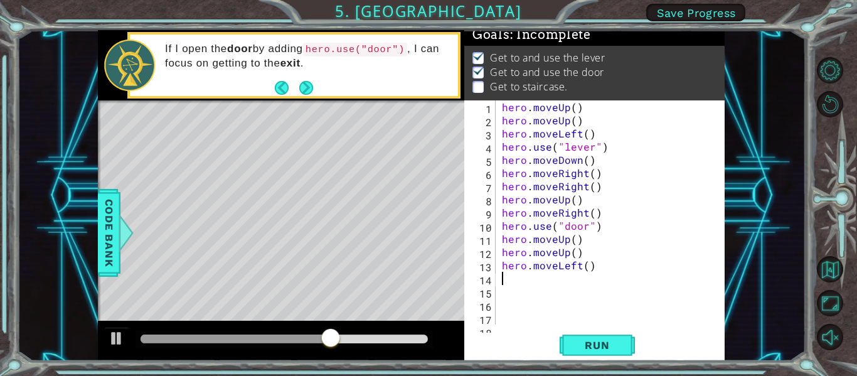
scroll to position [0, 0]
type textarea "h"
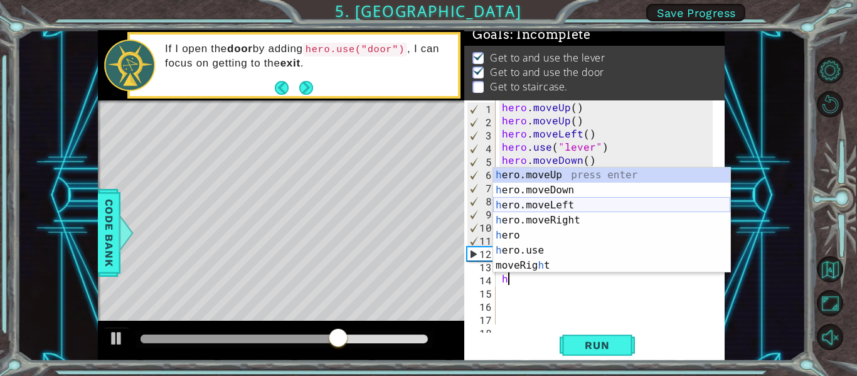
click at [576, 201] on div "h ero.moveUp press enter h ero.moveDown press enter h ero.moveLeft press enter …" at bounding box center [611, 236] width 237 height 136
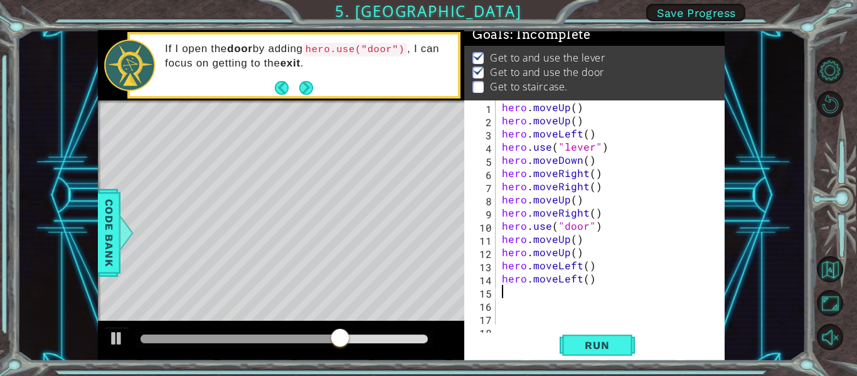
type textarea "h"
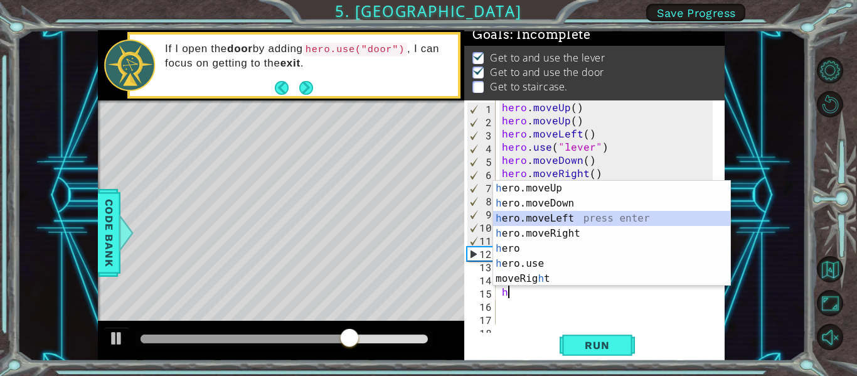
click at [576, 213] on div "h ero.moveUp press enter h ero.moveDown press enter h ero.moveLeft press enter …" at bounding box center [611, 249] width 237 height 136
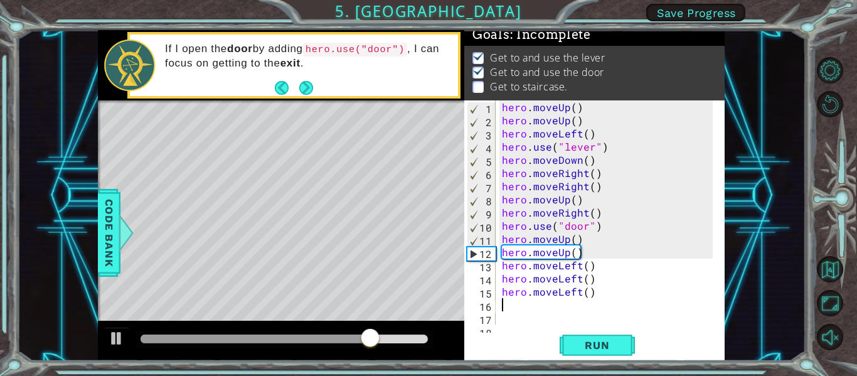
type textarea "h"
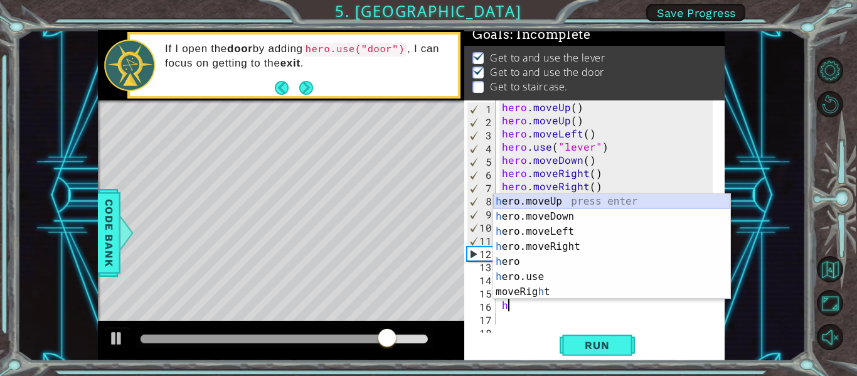
click at [587, 200] on div "h ero.moveUp press enter h ero.moveDown press enter h ero.moveLeft press enter …" at bounding box center [611, 262] width 237 height 136
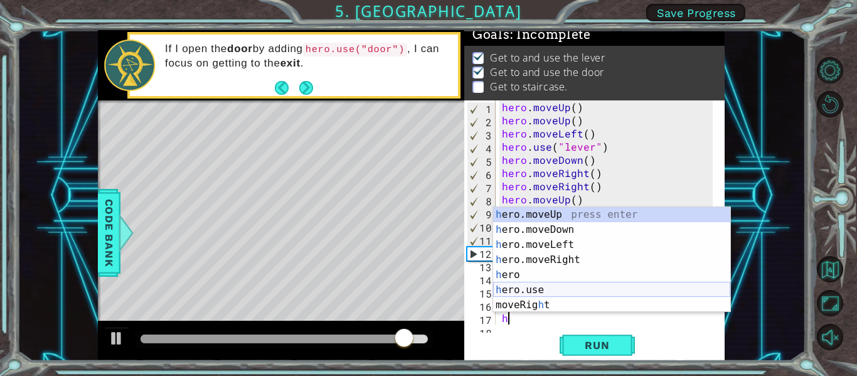
click at [566, 286] on div "h ero.moveUp press enter h ero.moveDown press enter h ero.moveLeft press enter …" at bounding box center [611, 275] width 237 height 136
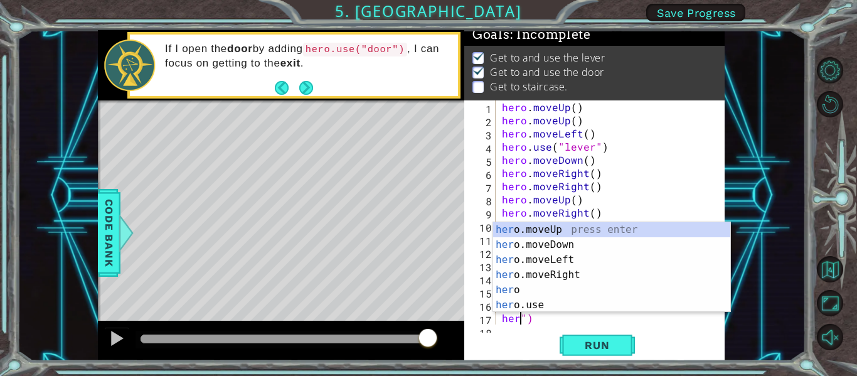
scroll to position [0, 1]
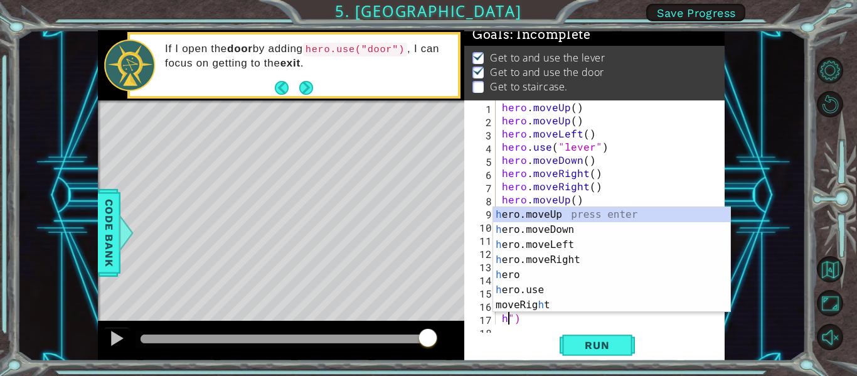
type textarea "")"
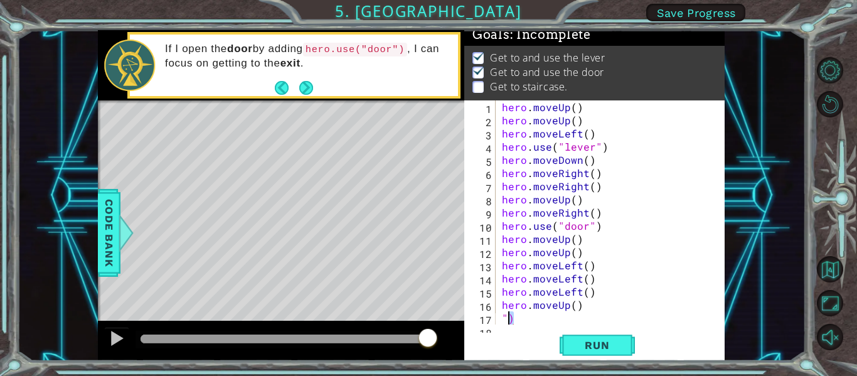
drag, startPoint x: 513, startPoint y: 317, endPoint x: 503, endPoint y: 317, distance: 10.7
click at [503, 317] on div "hero . moveUp ( ) hero . moveUp ( ) hero . moveLeft ( ) hero . use ( "lever" ) …" at bounding box center [609, 225] width 220 height 250
click at [600, 331] on div "1 2 3 4 5 6 7 8 9 10 11 12 13 14 15 16 17 18 hero . moveUp ( ) hero . moveUp ( …" at bounding box center [594, 230] width 260 height 260
click at [597, 340] on span "Run" at bounding box center [597, 345] width 50 height 13
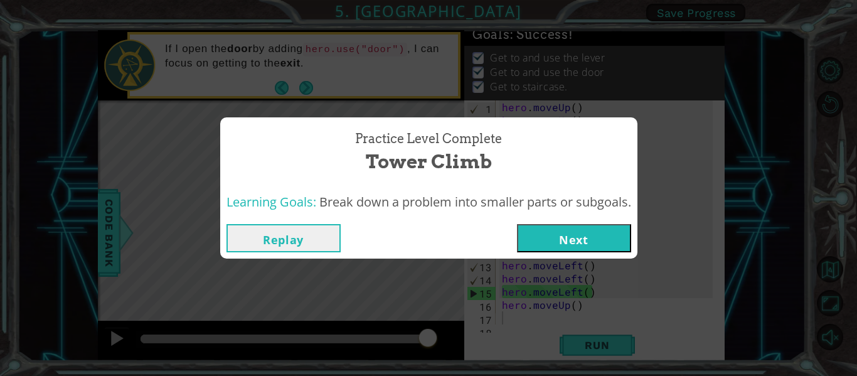
click at [575, 240] on button "Next" at bounding box center [574, 238] width 114 height 28
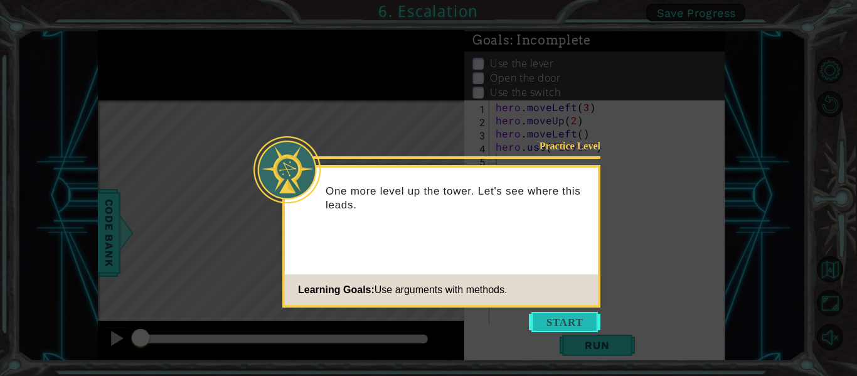
click at [555, 317] on button "Start" at bounding box center [565, 322] width 72 height 20
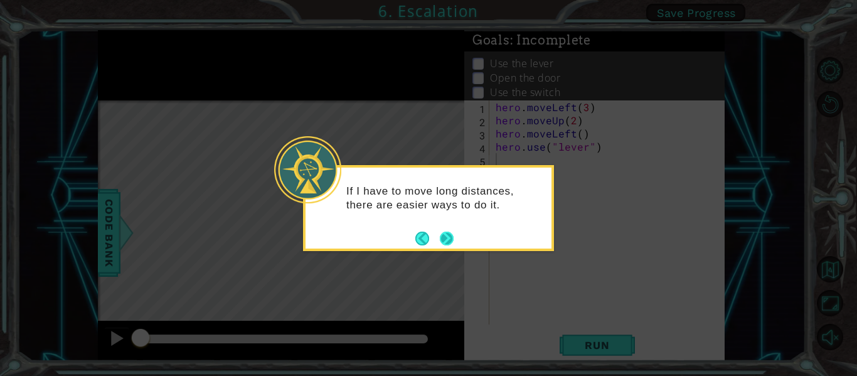
click at [440, 233] on button "Next" at bounding box center [446, 238] width 15 height 15
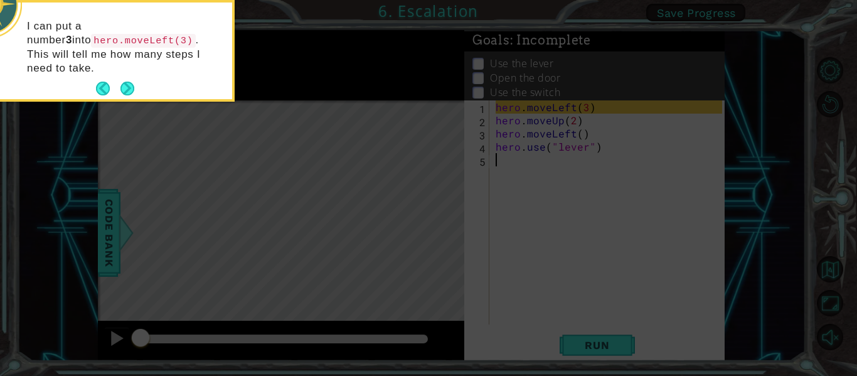
click at [132, 82] on button "Next" at bounding box center [127, 89] width 14 height 14
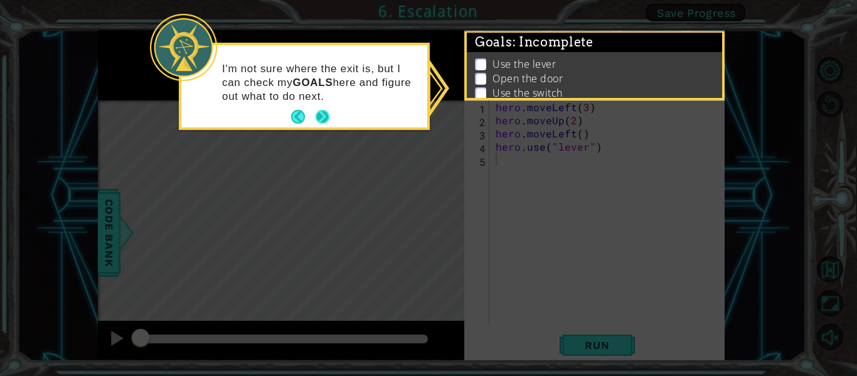
click at [324, 114] on button "Next" at bounding box center [323, 117] width 14 height 14
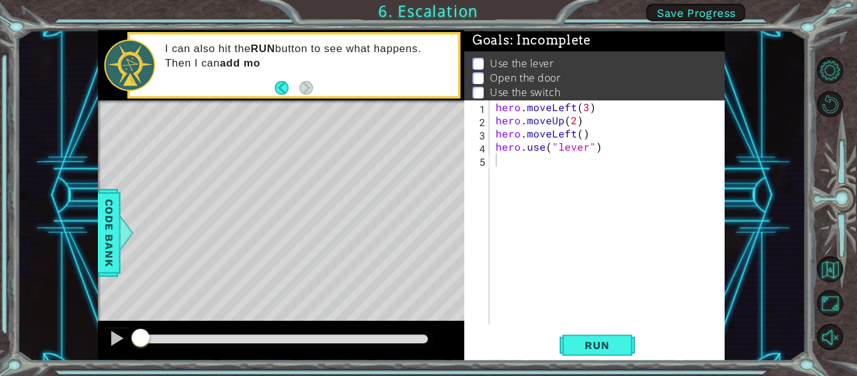
drag, startPoint x: 374, startPoint y: 254, endPoint x: 321, endPoint y: 256, distance: 52.8
click at [321, 256] on div "Level Map" at bounding box center [388, 285] width 580 height 370
drag, startPoint x: 375, startPoint y: 251, endPoint x: 282, endPoint y: 253, distance: 92.3
drag, startPoint x: 282, startPoint y: 253, endPoint x: 278, endPoint y: 263, distance: 11.0
click at [278, 263] on div "Level Map" at bounding box center [388, 285] width 580 height 370
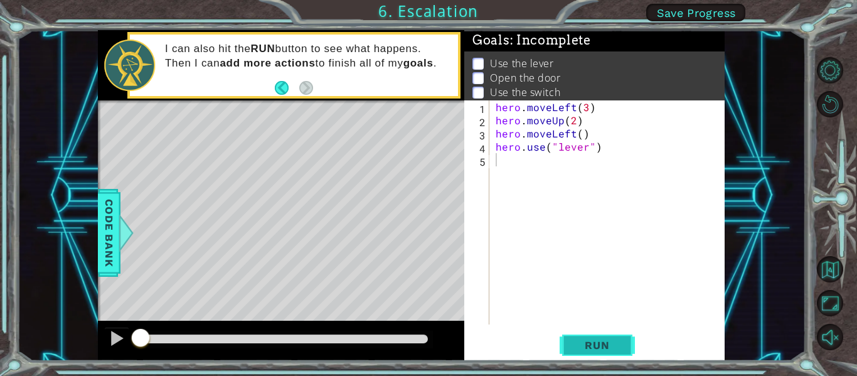
click at [599, 348] on span "Run" at bounding box center [597, 345] width 50 height 13
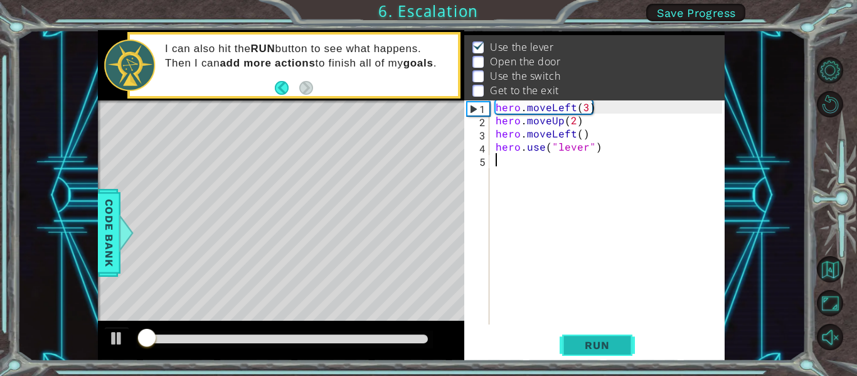
scroll to position [18, 0]
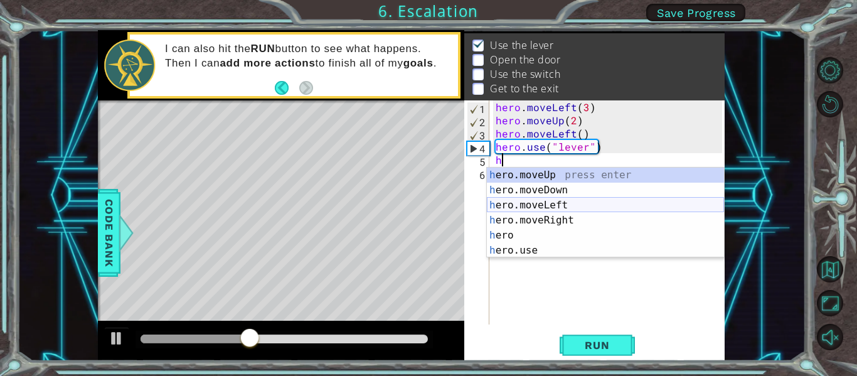
click at [523, 205] on div "h ero.moveUp press enter h ero.moveDown press enter h ero.moveLeft press enter …" at bounding box center [605, 228] width 237 height 120
type textarea "hero.moveLeft(1)"
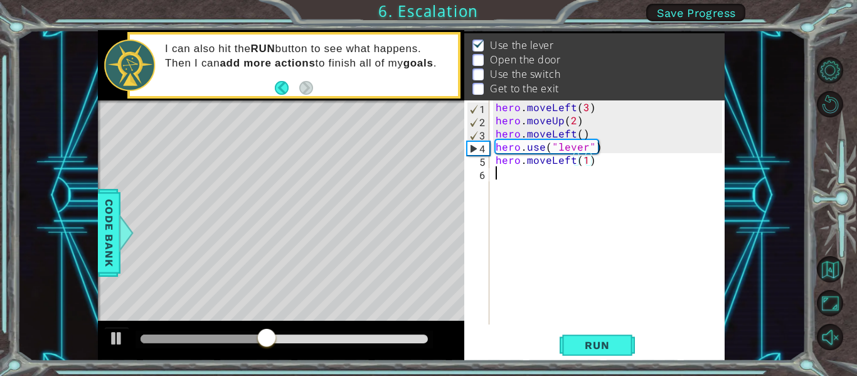
click at [523, 179] on div "hero . moveLeft ( 3 ) hero . moveUp ( 2 ) hero . moveLeft ( ) hero . use ( "lev…" at bounding box center [610, 225] width 235 height 250
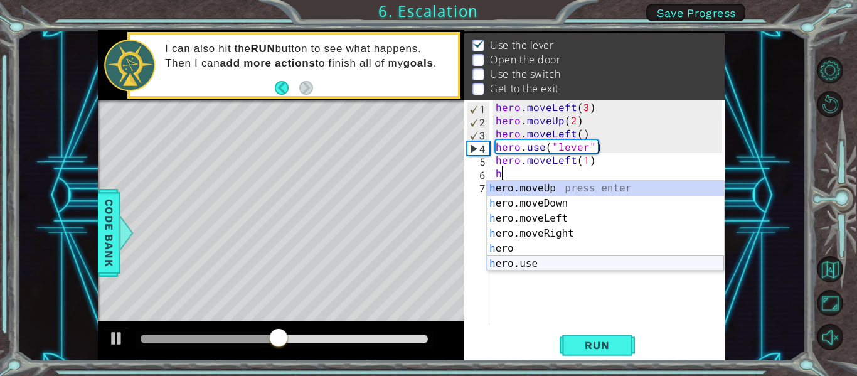
click at [533, 265] on div "h ero.moveUp press enter h ero.moveDown press enter h ero.moveLeft press enter …" at bounding box center [605, 241] width 237 height 120
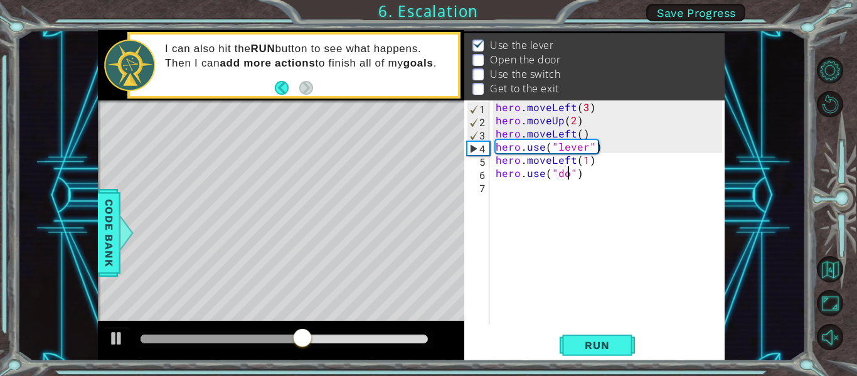
type textarea "hero.use("door")"
click at [510, 187] on div "hero . moveLeft ( 3 ) hero . moveUp ( 2 ) hero . moveLeft ( ) hero . use ( "lev…" at bounding box center [610, 225] width 235 height 250
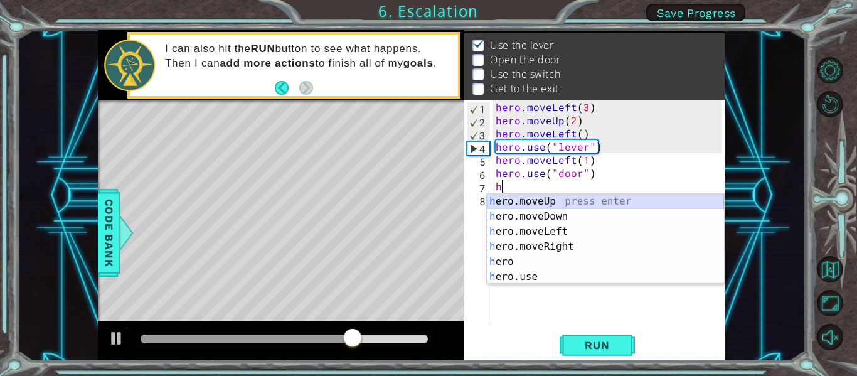
click at [528, 202] on div "h ero.moveUp press enter h ero.moveDown press enter h ero.moveLeft press enter …" at bounding box center [605, 254] width 237 height 120
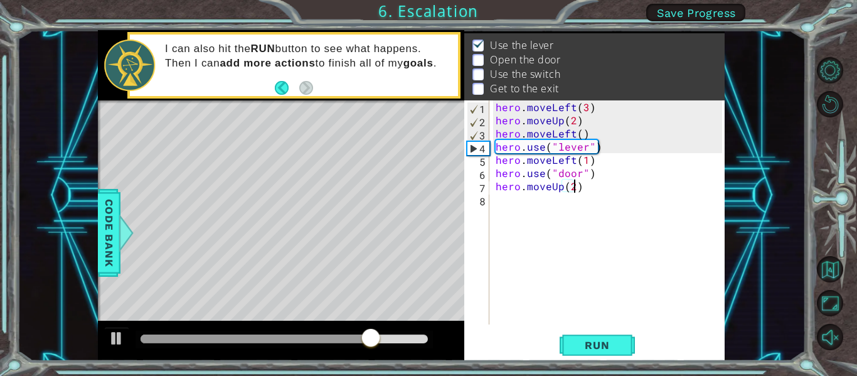
scroll to position [0, 4]
type textarea "hero.moveUp(2)"
click at [589, 329] on div "hero.moveUp(2) 1 2 3 4 5 6 7 8 hero . moveLeft ( 3 ) hero . moveUp ( 2 ) hero .…" at bounding box center [594, 230] width 260 height 260
click at [589, 339] on button "Run" at bounding box center [597, 346] width 75 height 26
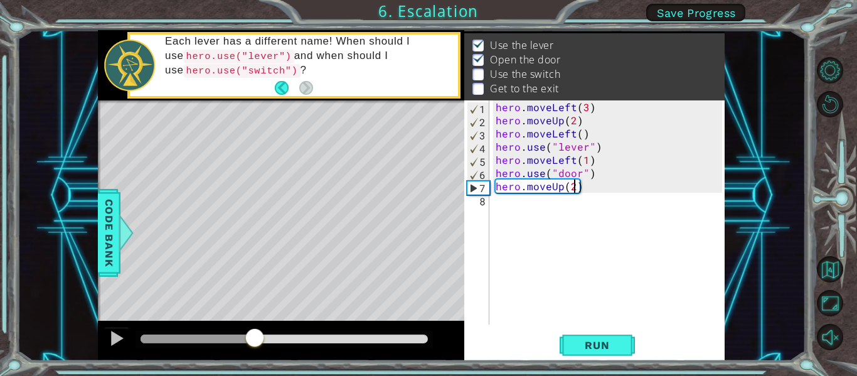
drag, startPoint x: 156, startPoint y: 345, endPoint x: 255, endPoint y: 344, distance: 99.1
click at [255, 344] on div at bounding box center [254, 339] width 23 height 23
click at [521, 203] on div "hero . moveLeft ( 3 ) hero . moveUp ( 2 ) hero . moveLeft ( ) hero . use ( "lev…" at bounding box center [610, 225] width 235 height 250
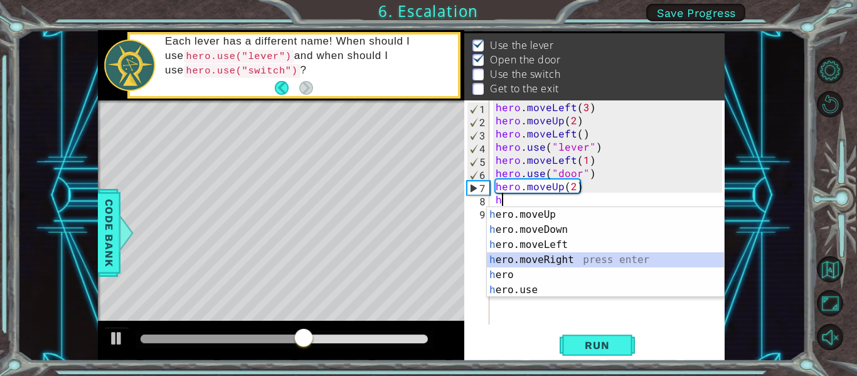
click at [526, 253] on div "h ero.moveUp press enter h ero.moveDown press enter h ero.moveLeft press enter …" at bounding box center [605, 267] width 237 height 120
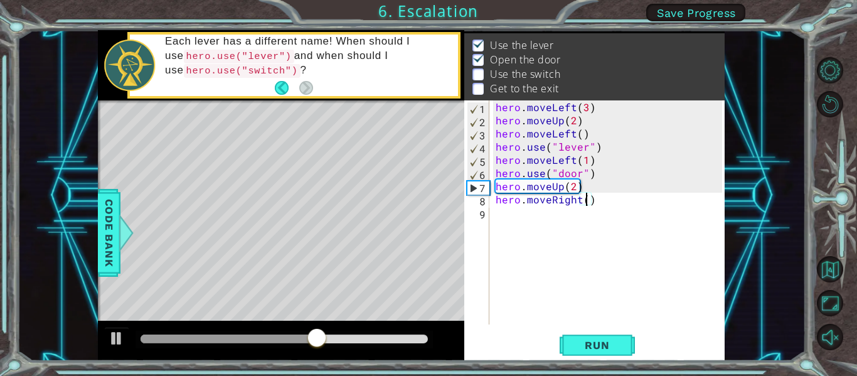
type textarea "hero.moveRight(3)"
click at [530, 220] on div "hero . moveLeft ( 3 ) hero . moveUp ( 2 ) hero . moveLeft ( ) hero . use ( "lev…" at bounding box center [610, 225] width 235 height 250
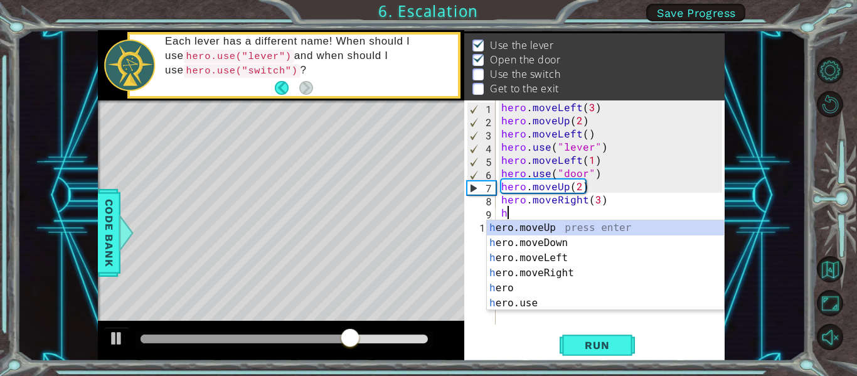
click at [528, 226] on div "h ero.moveUp press enter h ero.moveDown press enter h ero.moveLeft press enter …" at bounding box center [605, 280] width 237 height 120
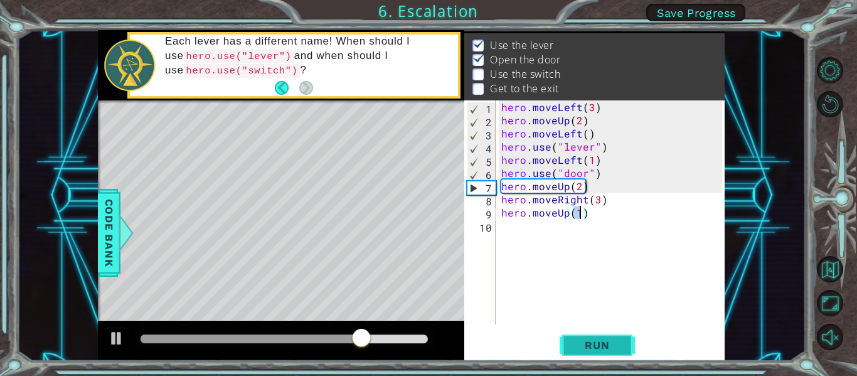
type textarea "hero.moveUp(1)"
click at [582, 341] on span "Run" at bounding box center [597, 345] width 50 height 13
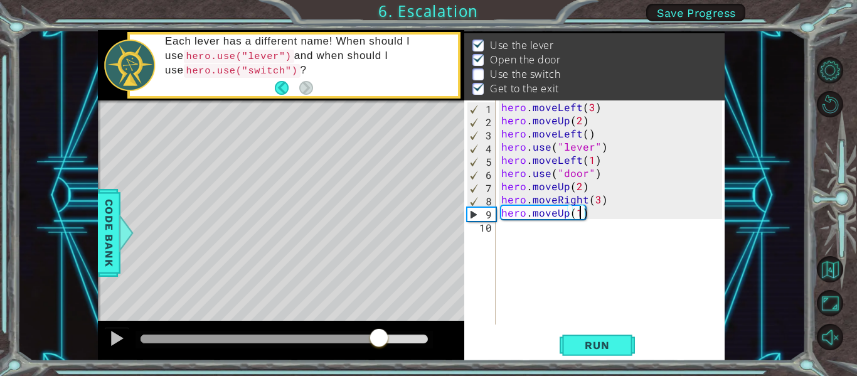
drag, startPoint x: 158, startPoint y: 335, endPoint x: 379, endPoint y: 358, distance: 222.7
click at [379, 358] on div at bounding box center [281, 341] width 366 height 40
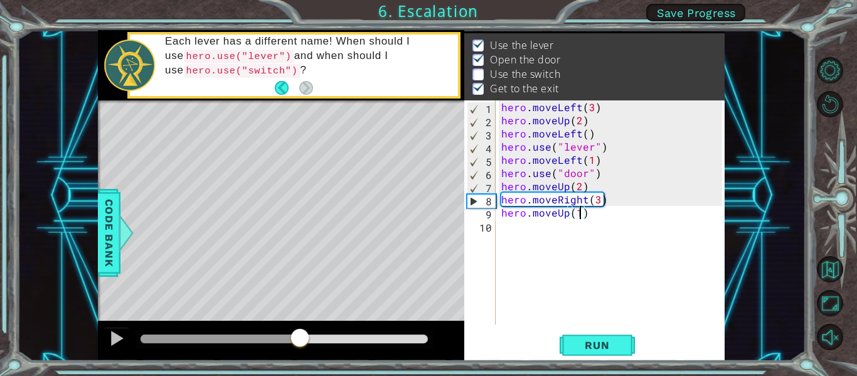
drag, startPoint x: 398, startPoint y: 334, endPoint x: 336, endPoint y: 327, distance: 62.6
click at [336, 327] on div at bounding box center [281, 341] width 366 height 40
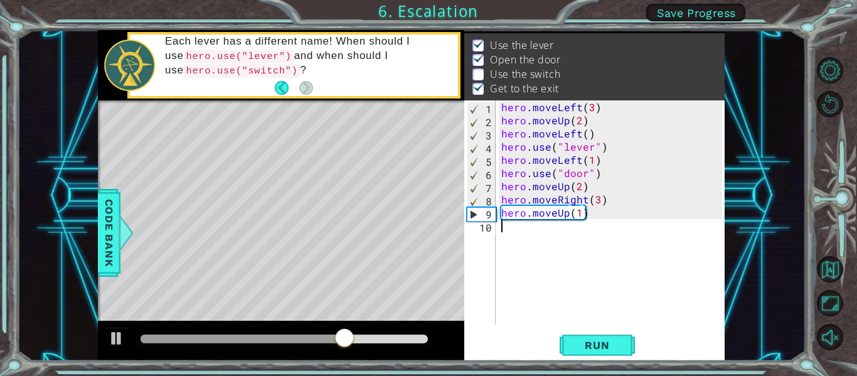
click at [540, 225] on div "hero . moveLeft ( 3 ) hero . moveUp ( 2 ) hero . moveLeft ( ) hero . use ( "lev…" at bounding box center [614, 225] width 230 height 250
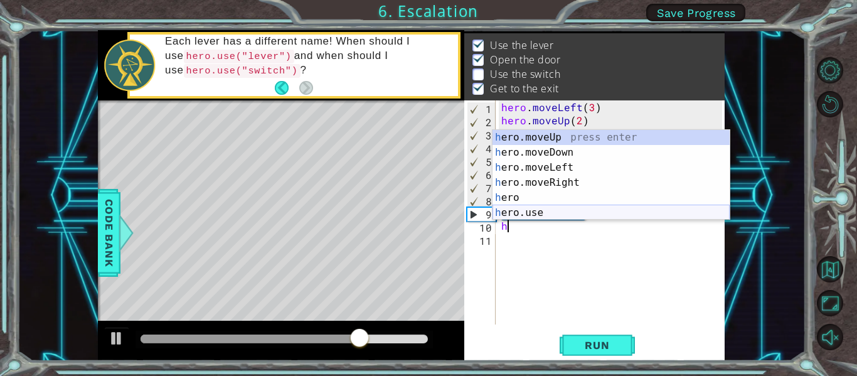
click at [530, 208] on div "h ero.moveUp press enter h ero.moveDown press enter h ero.moveLeft press enter …" at bounding box center [611, 190] width 237 height 120
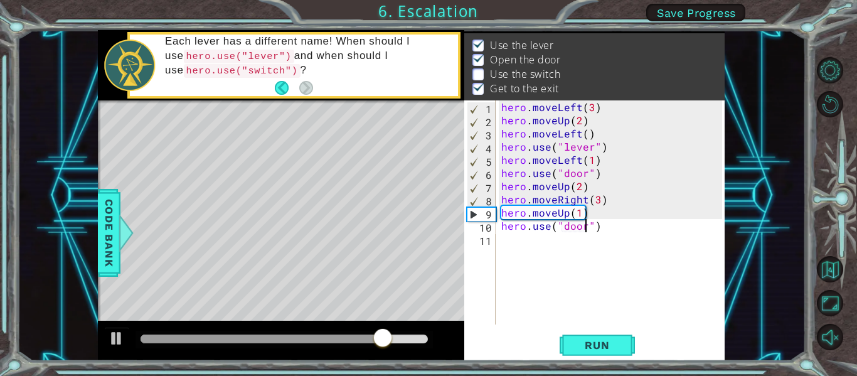
scroll to position [0, 6]
click at [587, 331] on div "hero.use("door") 1 2 3 4 5 6 7 8 9 10 11 hero . moveLeft ( 3 ) hero . moveUp ( …" at bounding box center [594, 230] width 260 height 260
click at [583, 330] on div "hero.use("door") 1 2 3 4 5 6 7 8 9 10 11 hero . moveLeft ( 3 ) hero . moveUp ( …" at bounding box center [594, 230] width 260 height 260
click at [580, 344] on span "Run" at bounding box center [597, 345] width 50 height 13
drag, startPoint x: 158, startPoint y: 334, endPoint x: 289, endPoint y: 350, distance: 132.1
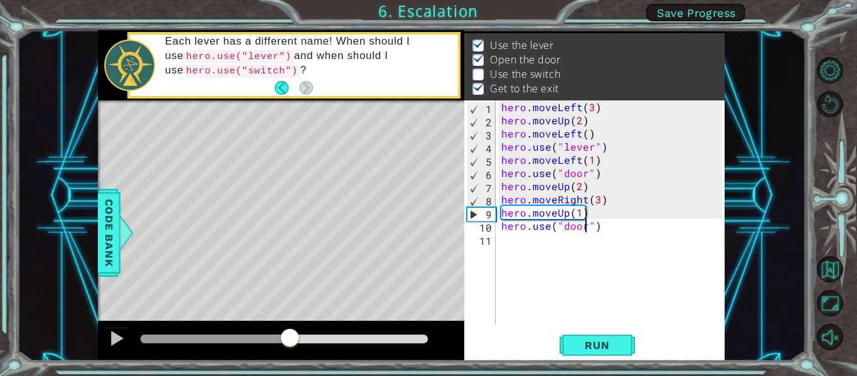
click at [289, 350] on div at bounding box center [290, 339] width 23 height 23
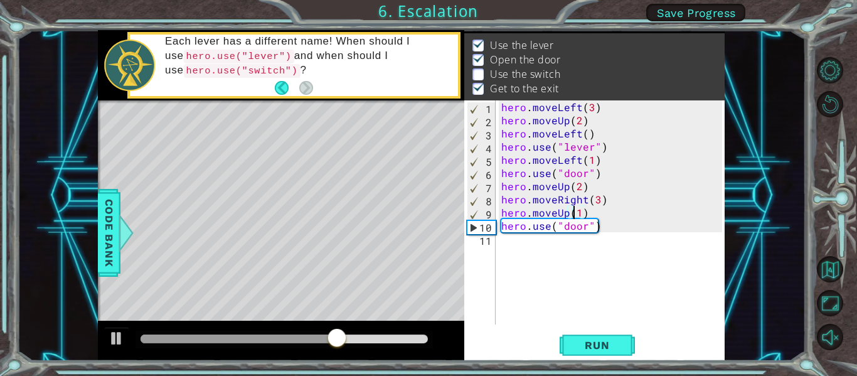
click at [577, 213] on div "hero . moveLeft ( 3 ) hero . moveUp ( 2 ) hero . moveLeft ( ) hero . use ( "lev…" at bounding box center [614, 225] width 230 height 250
click at [580, 212] on div "hero . moveLeft ( 3 ) hero . moveUp ( 2 ) hero . moveLeft ( ) hero . use ( "lev…" at bounding box center [614, 225] width 230 height 250
click at [578, 345] on span "Run" at bounding box center [597, 345] width 50 height 13
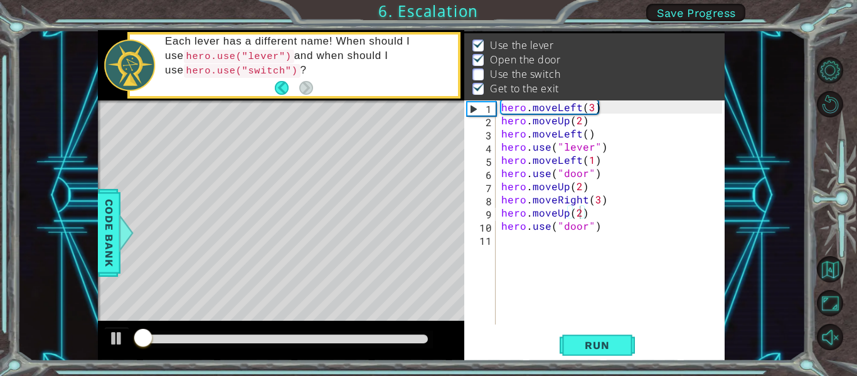
drag, startPoint x: 257, startPoint y: 333, endPoint x: 321, endPoint y: 345, distance: 65.1
click at [321, 345] on div at bounding box center [284, 340] width 297 height 18
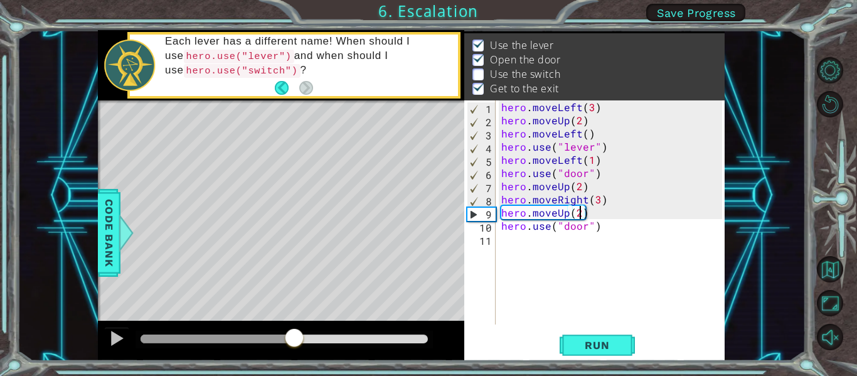
drag, startPoint x: 160, startPoint y: 331, endPoint x: 296, endPoint y: 350, distance: 136.8
click at [296, 350] on div at bounding box center [294, 339] width 23 height 23
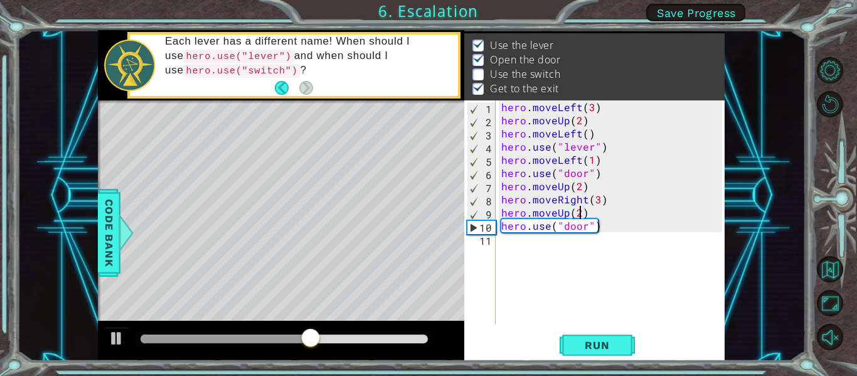
type textarea "hero.moveUp()"
click at [587, 344] on span "Run" at bounding box center [597, 345] width 50 height 13
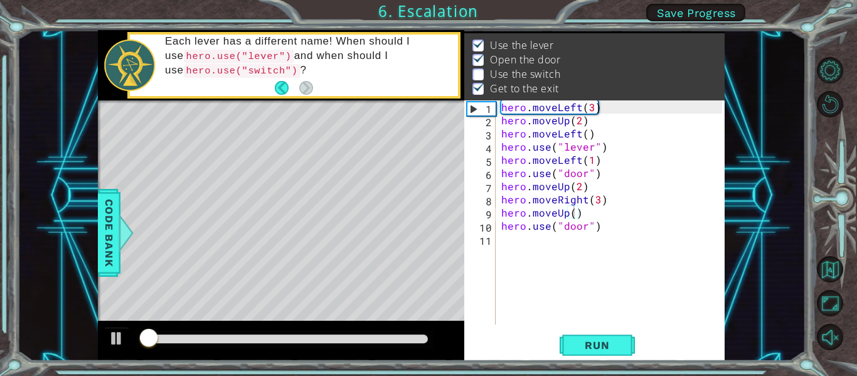
drag, startPoint x: 162, startPoint y: 329, endPoint x: 208, endPoint y: 356, distance: 53.2
click at [208, 356] on div at bounding box center [281, 341] width 366 height 40
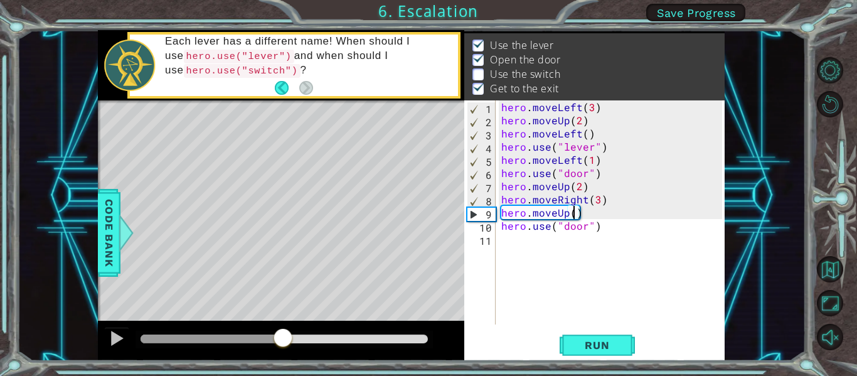
drag, startPoint x: 164, startPoint y: 343, endPoint x: 282, endPoint y: 355, distance: 117.9
click at [282, 355] on div at bounding box center [281, 341] width 366 height 40
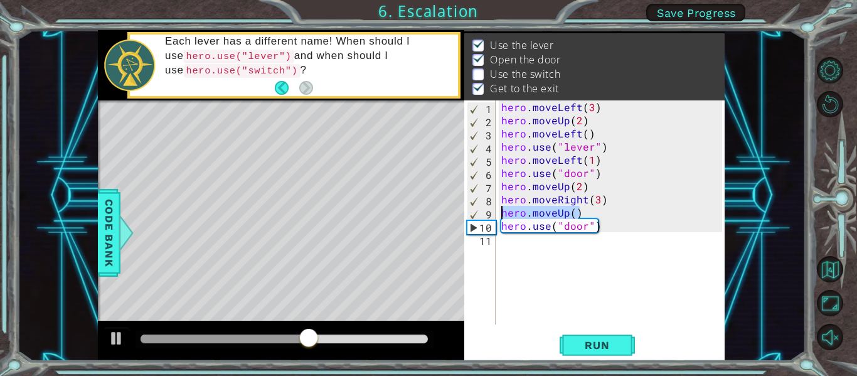
drag, startPoint x: 585, startPoint y: 211, endPoint x: 499, endPoint y: 213, distance: 86.6
click at [499, 213] on div "hero . moveLeft ( 3 ) hero . moveUp ( 2 ) hero . moveLeft ( ) hero . use ( "lev…" at bounding box center [614, 225] width 230 height 250
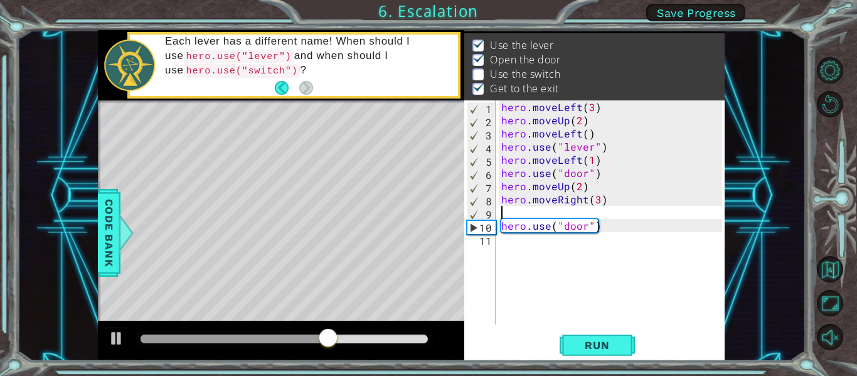
click at [538, 251] on div "hero . moveLeft ( 3 ) hero . moveUp ( 2 ) hero . moveLeft ( ) hero . use ( "lev…" at bounding box center [614, 225] width 230 height 250
click at [585, 334] on div "1 2 3 4 5 6 7 8 9 10 11 hero . moveLeft ( 3 ) hero . moveUp ( 2 ) hero . moveLe…" at bounding box center [594, 230] width 260 height 260
click at [567, 341] on button "Run" at bounding box center [597, 346] width 75 height 26
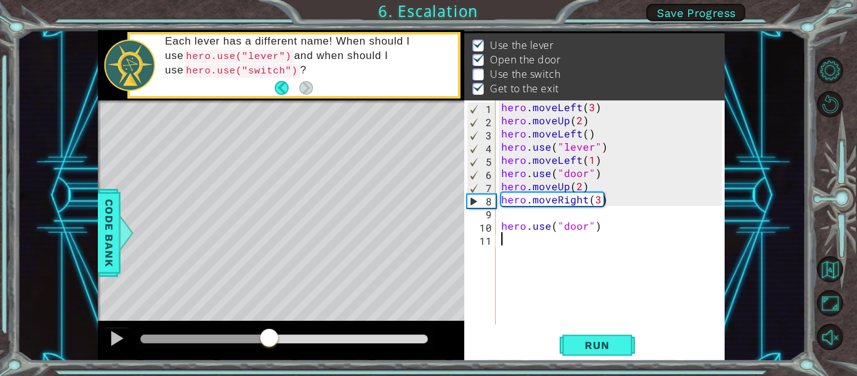
drag, startPoint x: 155, startPoint y: 334, endPoint x: 269, endPoint y: 366, distance: 118.6
click at [269, 366] on div "1 ההההההההההההההההההההההההההההההההההההההההההההההההההההההההההההההההההההההההההההה…" at bounding box center [428, 188] width 857 height 376
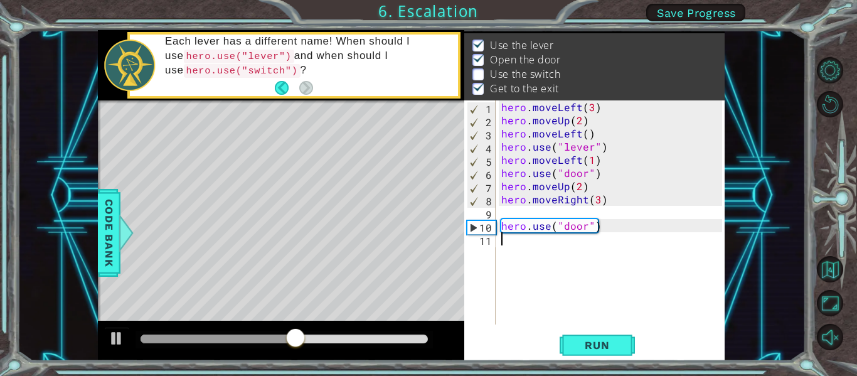
click at [597, 198] on div "hero . moveLeft ( 3 ) hero . moveUp ( 2 ) hero . moveLeft ( ) hero . use ( "lev…" at bounding box center [614, 225] width 230 height 250
drag, startPoint x: 603, startPoint y: 225, endPoint x: 504, endPoint y: 230, distance: 99.3
click at [504, 230] on div "hero . moveLeft ( 3 ) hero . moveUp ( 2 ) hero . moveLeft ( ) hero . use ( "lev…" at bounding box center [614, 225] width 230 height 250
type textarea "hero.use("door")"
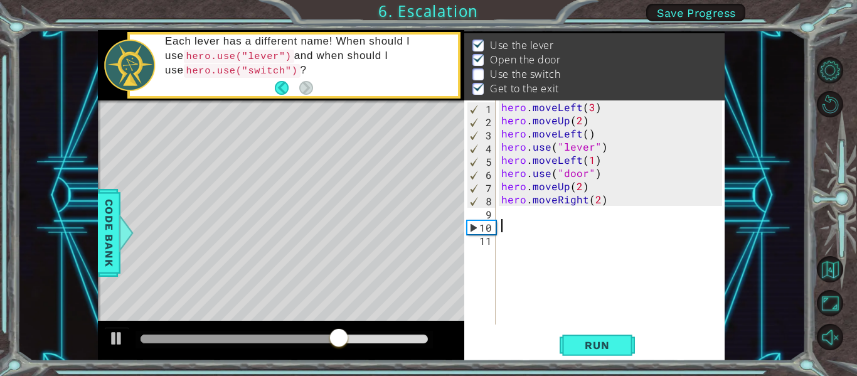
scroll to position [0, 0]
click at [521, 208] on div "hero . moveLeft ( 3 ) hero . moveUp ( 2 ) hero . moveLeft ( ) hero . use ( "lev…" at bounding box center [614, 225] width 230 height 250
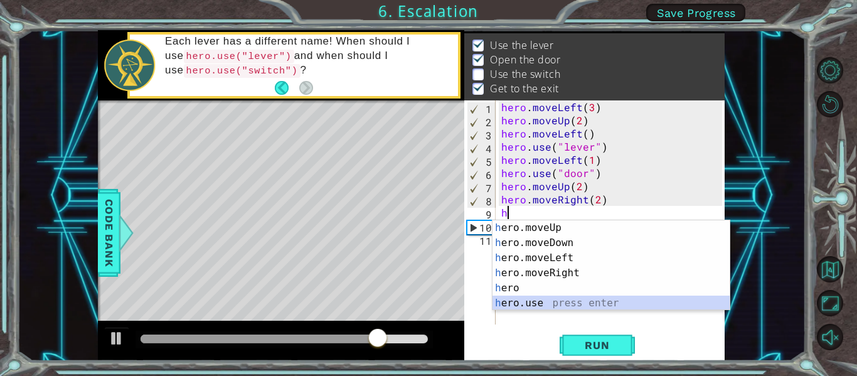
click at [538, 296] on div "h ero.moveUp press enter h ero.moveDown press enter h ero.moveLeft press enter …" at bounding box center [611, 280] width 237 height 120
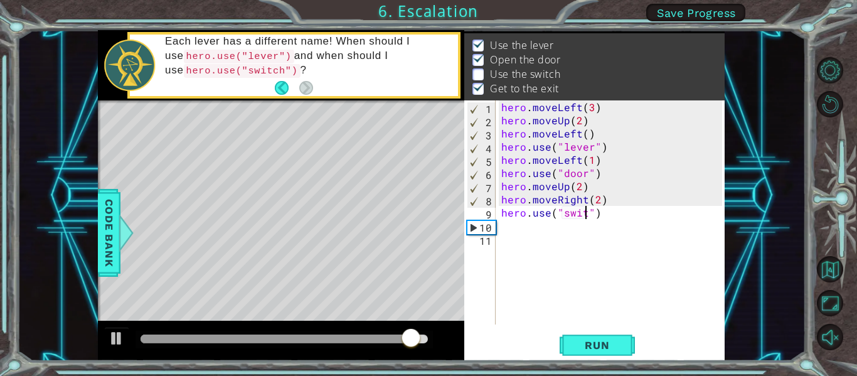
type textarea "hero.use("switch")"
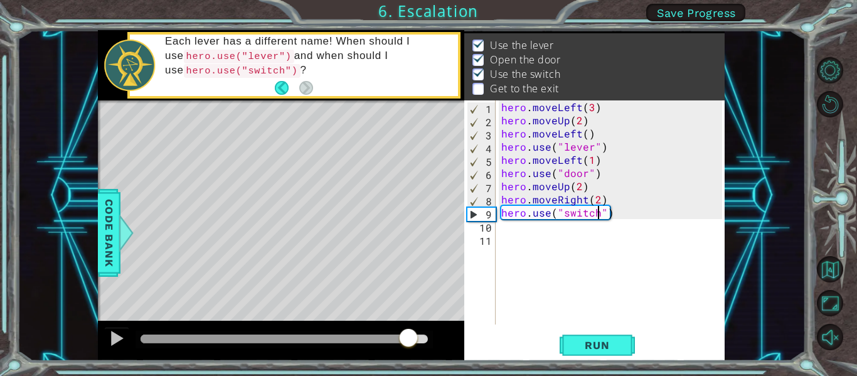
drag, startPoint x: 158, startPoint y: 335, endPoint x: 419, endPoint y: 378, distance: 263.9
click at [419, 375] on html "1 ההההההההההההההההההההההההההההההההההההההההההההההההההההההההההההההההההההההההההההה…" at bounding box center [428, 188] width 857 height 376
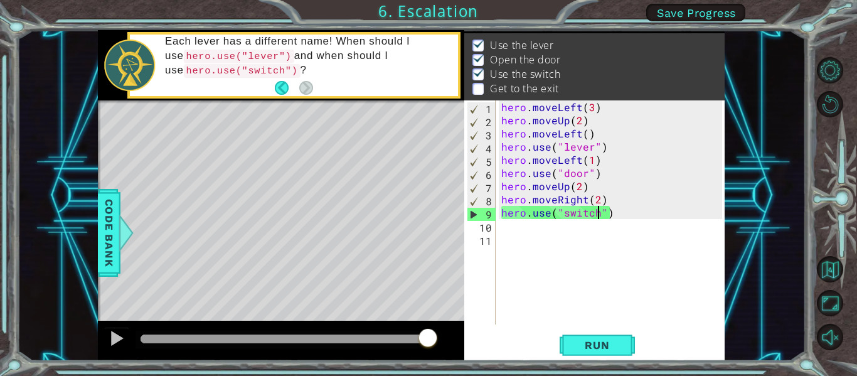
click at [544, 232] on div "hero . moveLeft ( 3 ) hero . moveUp ( 2 ) hero . moveLeft ( ) hero . use ( "lev…" at bounding box center [614, 225] width 230 height 250
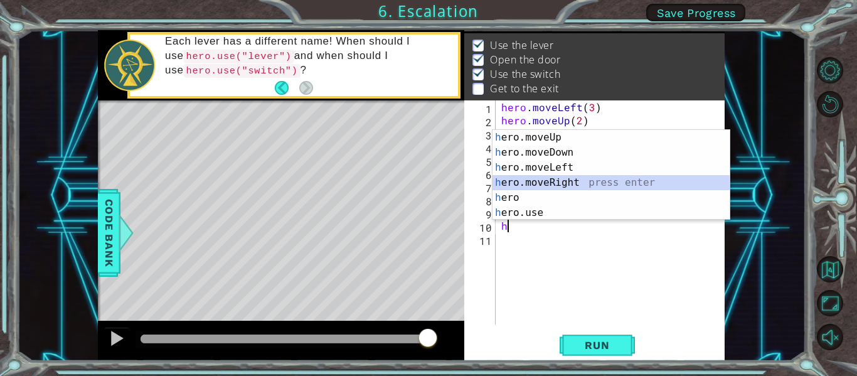
click at [563, 178] on div "h ero.moveUp press enter h ero.moveDown press enter h ero.moveLeft press enter …" at bounding box center [611, 190] width 237 height 120
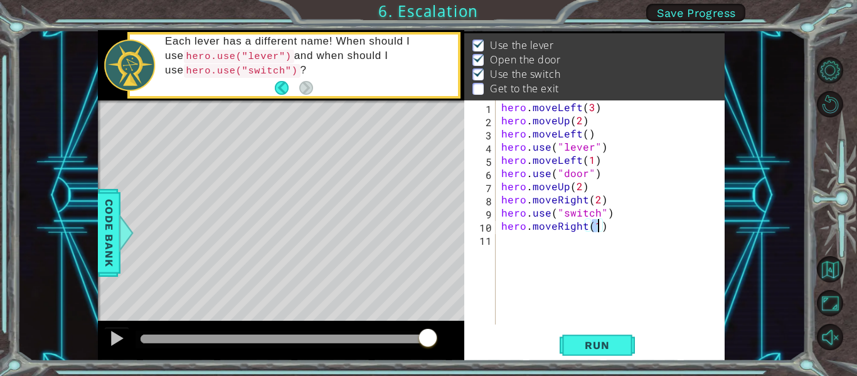
scroll to position [0, 6]
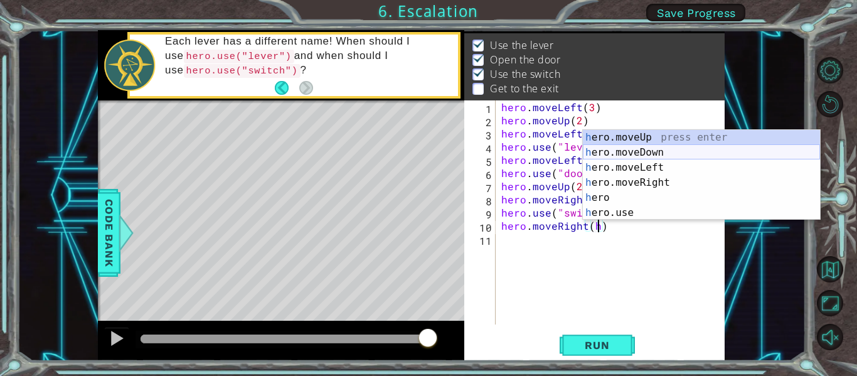
click at [652, 151] on div "h ero.moveUp press enter h ero.moveDown press enter h ero.moveLeft press enter …" at bounding box center [701, 190] width 237 height 120
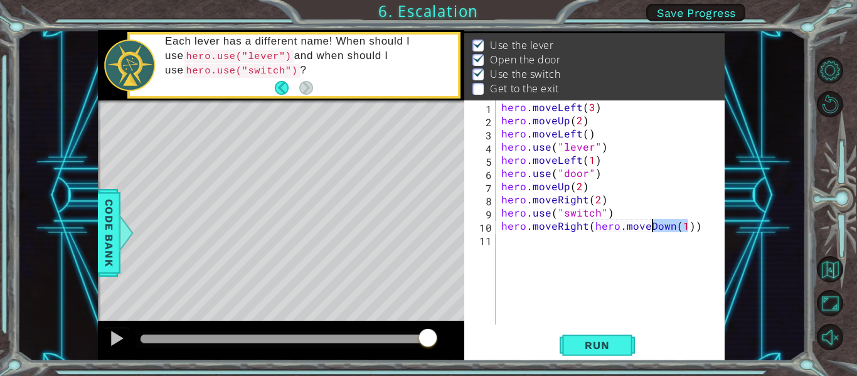
drag, startPoint x: 686, startPoint y: 223, endPoint x: 652, endPoint y: 224, distance: 34.5
click at [652, 224] on div "hero . moveLeft ( 3 ) hero . moveUp ( 2 ) hero . moveLeft ( ) hero . use ( "lev…" at bounding box center [614, 225] width 230 height 250
drag, startPoint x: 699, startPoint y: 223, endPoint x: 589, endPoint y: 226, distance: 110.5
click at [589, 226] on div "hero . moveLeft ( 3 ) hero . moveUp ( 2 ) hero . moveLeft ( ) hero . use ( "lev…" at bounding box center [614, 225] width 230 height 250
type textarea "hero.moveRight"
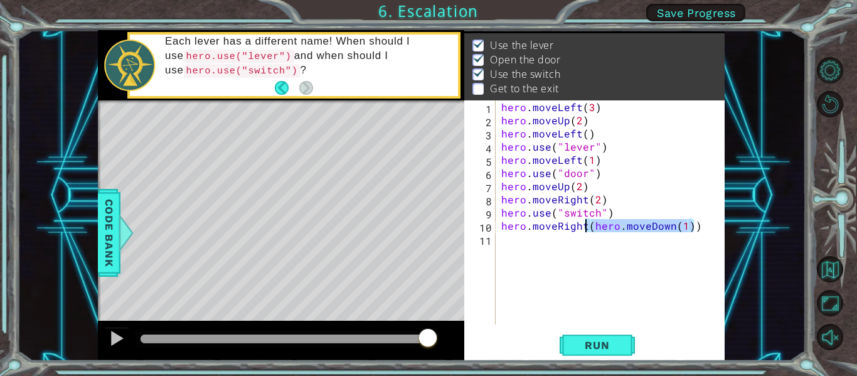
scroll to position [0, 4]
click at [572, 237] on div "hero . moveLeft ( 3 ) hero . moveUp ( 2 ) hero . moveLeft ( ) hero . use ( "lev…" at bounding box center [614, 225] width 230 height 250
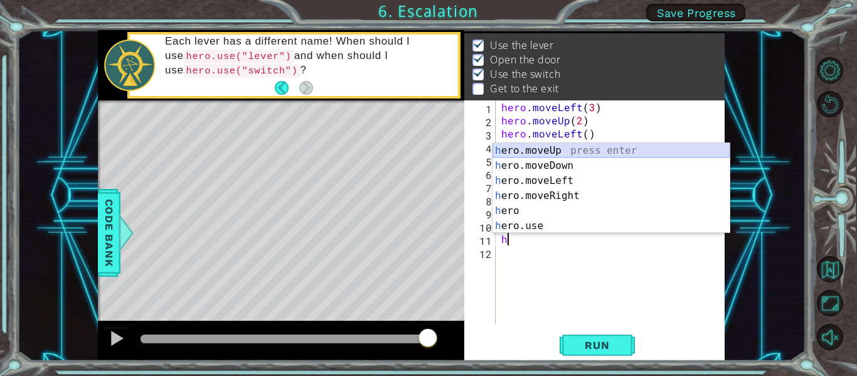
click at [584, 146] on div "h ero.moveUp press enter h ero.moveDown press enter h ero.moveLeft press enter …" at bounding box center [611, 203] width 237 height 120
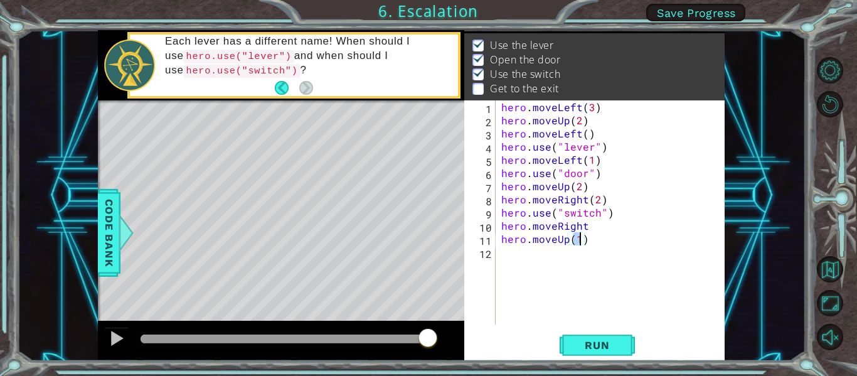
type textarea "hero.moveUp(h)"
click at [552, 251] on div "hero . moveLeft ( 3 ) hero . moveUp ( 2 ) hero . moveLeft ( ) hero . use ( "lev…" at bounding box center [614, 225] width 230 height 250
type textarea "h"
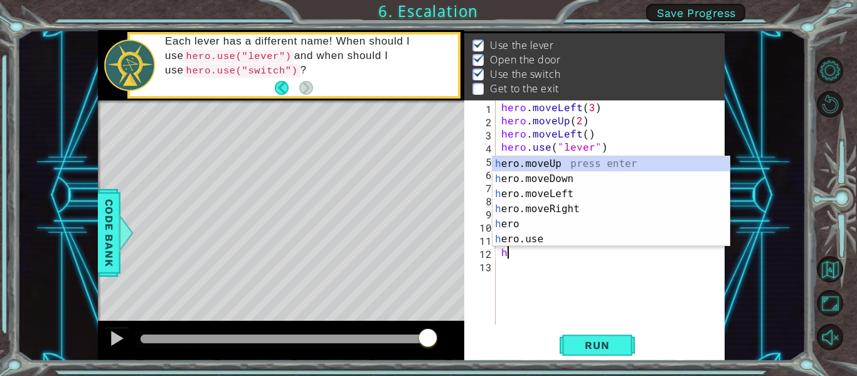
click at [596, 264] on div "hero . moveLeft ( 3 ) hero . moveUp ( 2 ) hero . moveLeft ( ) hero . use ( "lev…" at bounding box center [614, 225] width 230 height 250
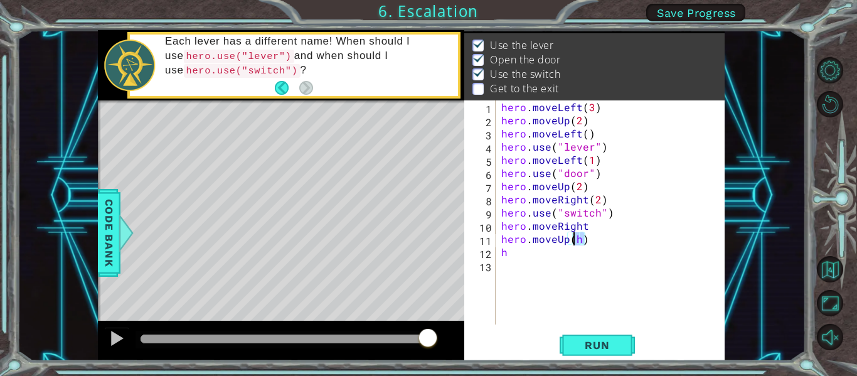
drag, startPoint x: 583, startPoint y: 238, endPoint x: 574, endPoint y: 238, distance: 9.4
click at [574, 238] on div "hero . moveLeft ( 3 ) hero . moveUp ( 2 ) hero . moveLeft ( ) hero . use ( "lev…" at bounding box center [614, 225] width 230 height 250
click at [550, 258] on div "hero . moveLeft ( 3 ) hero . moveUp ( 2 ) hero . moveLeft ( ) hero . use ( "lev…" at bounding box center [614, 225] width 230 height 250
type textarea "h"
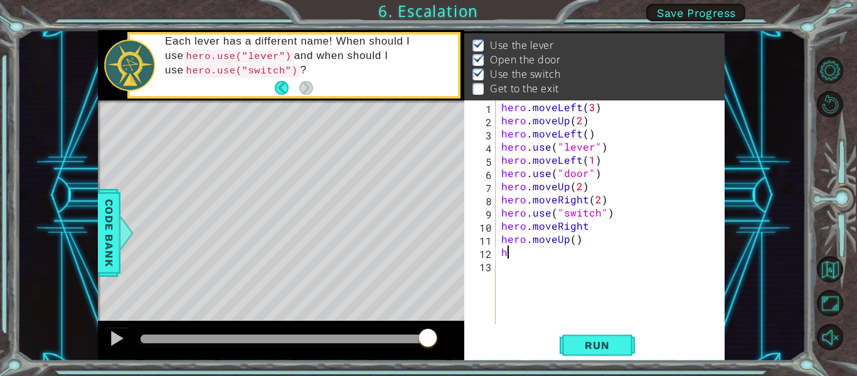
scroll to position [0, 0]
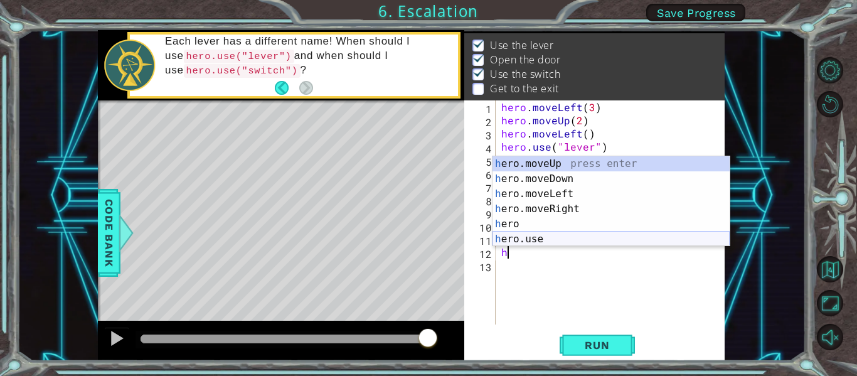
click at [548, 243] on div "h ero.moveUp press enter h ero.moveDown press enter h ero.moveLeft press enter …" at bounding box center [611, 216] width 237 height 120
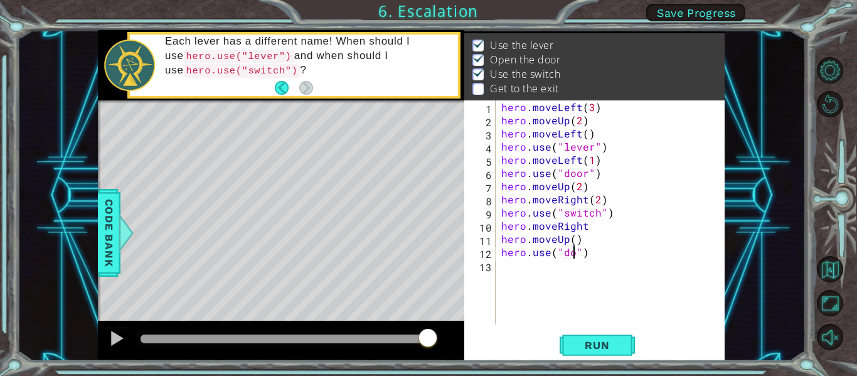
type textarea "hero.use("door")"
click at [597, 336] on button "Run" at bounding box center [597, 346] width 75 height 26
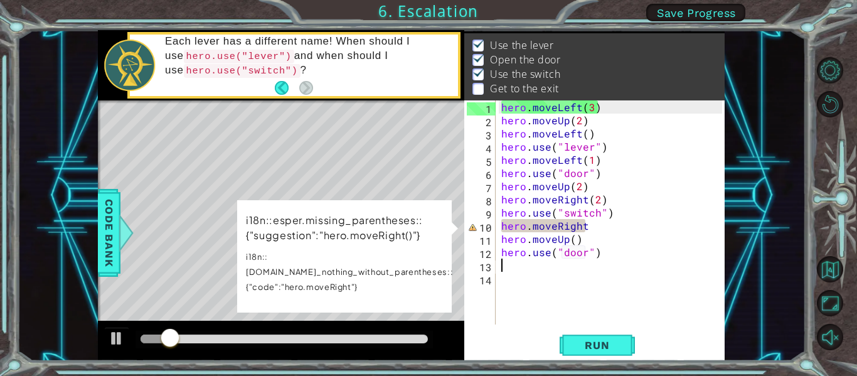
click at [596, 227] on div "hero . moveLeft ( 3 ) hero . moveUp ( 2 ) hero . moveLeft ( ) hero . use ( "lev…" at bounding box center [614, 225] width 230 height 250
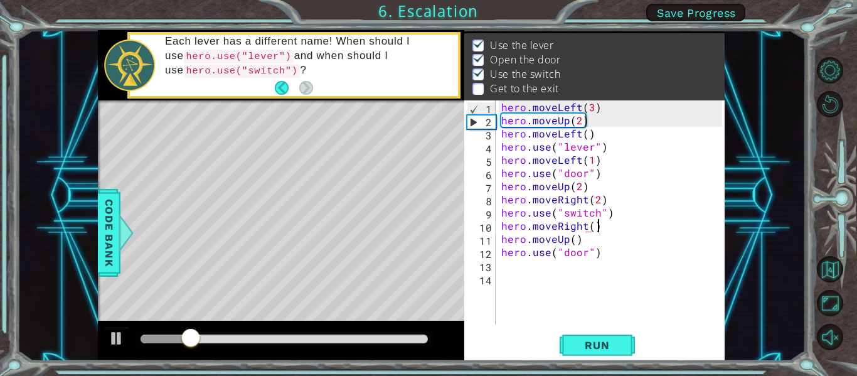
scroll to position [0, 6]
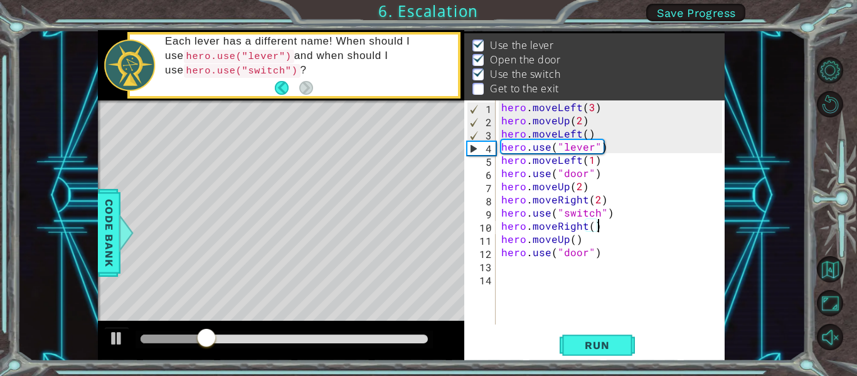
click at [344, 287] on div "Level Map" at bounding box center [388, 285] width 580 height 370
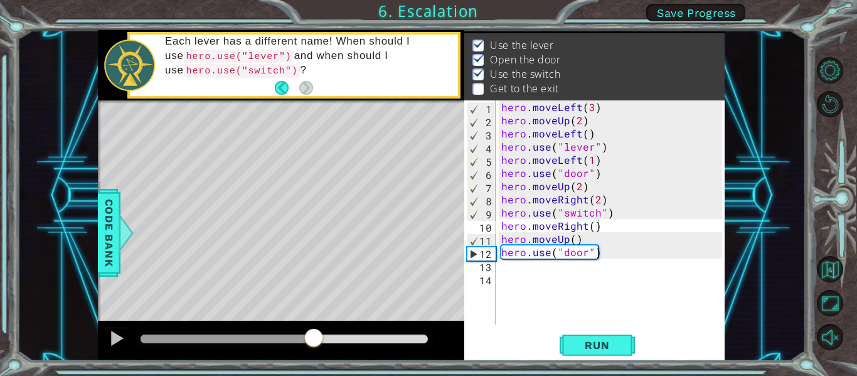
drag, startPoint x: 249, startPoint y: 339, endPoint x: 314, endPoint y: 354, distance: 66.2
click at [314, 354] on div at bounding box center [281, 341] width 366 height 40
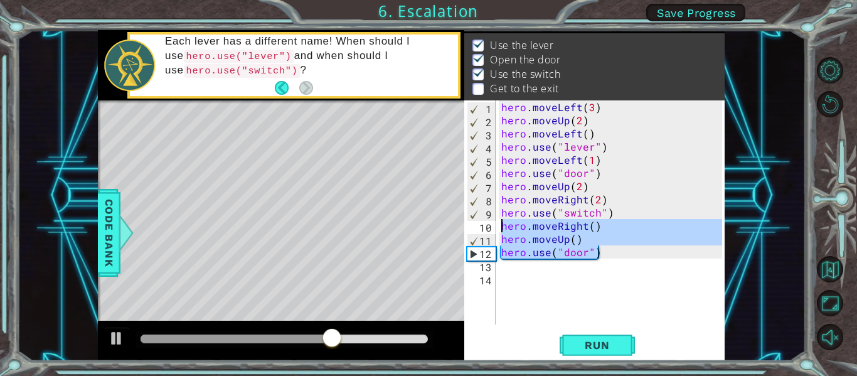
drag, startPoint x: 605, startPoint y: 257, endPoint x: 500, endPoint y: 222, distance: 110.3
click at [500, 222] on div "hero . moveLeft ( 3 ) hero . moveUp ( 2 ) hero . moveLeft ( ) hero . use ( "lev…" at bounding box center [614, 225] width 230 height 250
type textarea "hero.moveRight() hero.moveUp()"
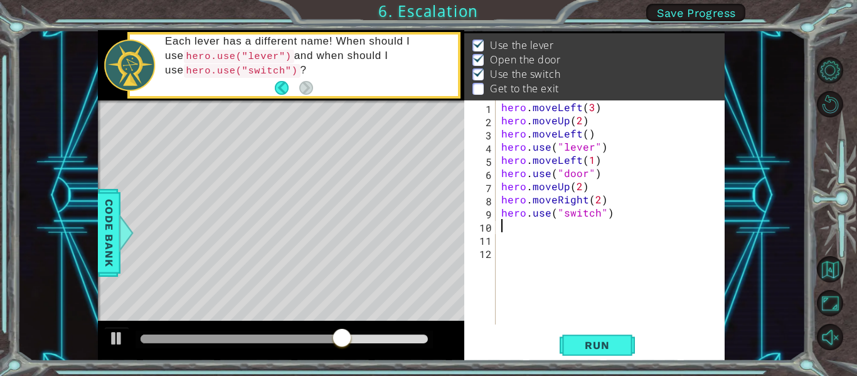
scroll to position [0, 0]
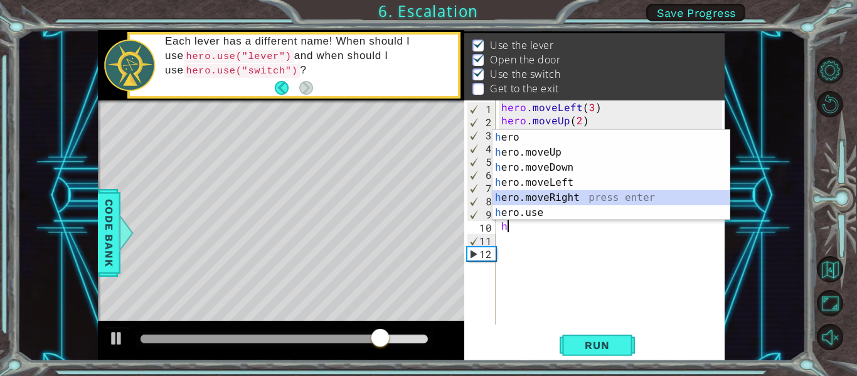
click at [557, 193] on div "h ero press enter h ero.moveUp press enter h ero.moveDown press enter h ero.mov…" at bounding box center [611, 190] width 237 height 120
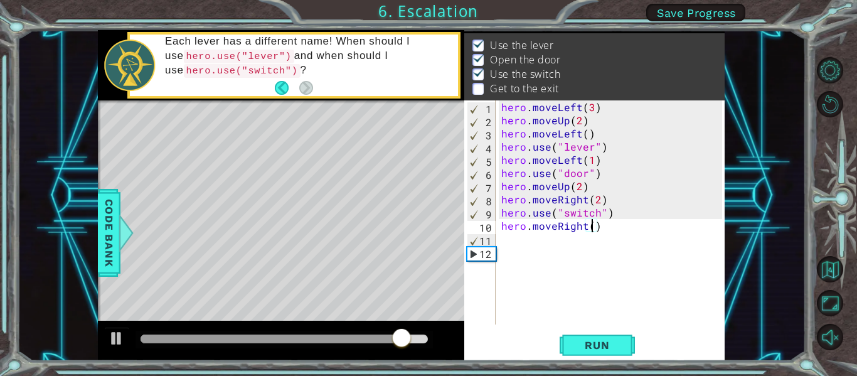
type textarea "hero.moveRight(2)"
click at [537, 233] on div "hero . moveLeft ( 3 ) hero . moveUp ( 2 ) hero . moveLeft ( ) hero . use ( "lev…" at bounding box center [614, 225] width 230 height 250
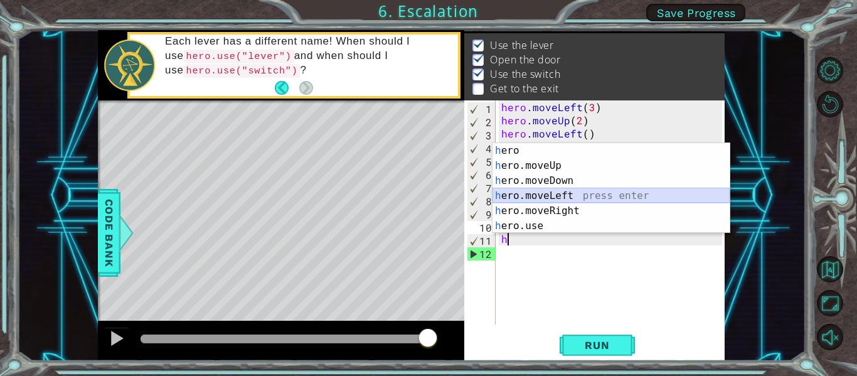
click at [560, 194] on div "h ero press enter h ero.moveUp press enter h ero.moveDown press enter h ero.mov…" at bounding box center [611, 203] width 237 height 120
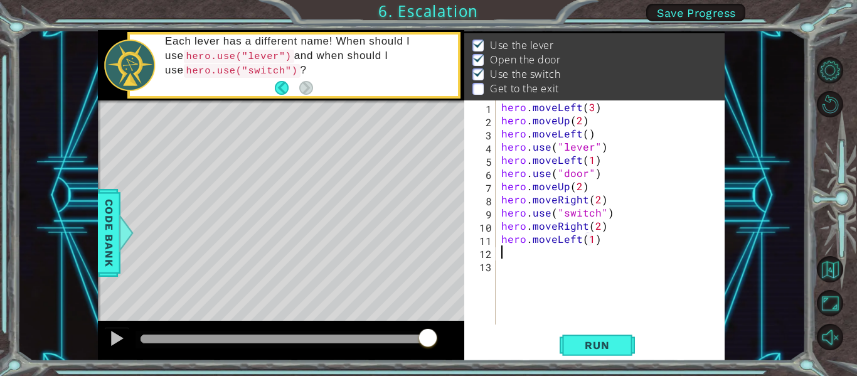
scroll to position [0, 6]
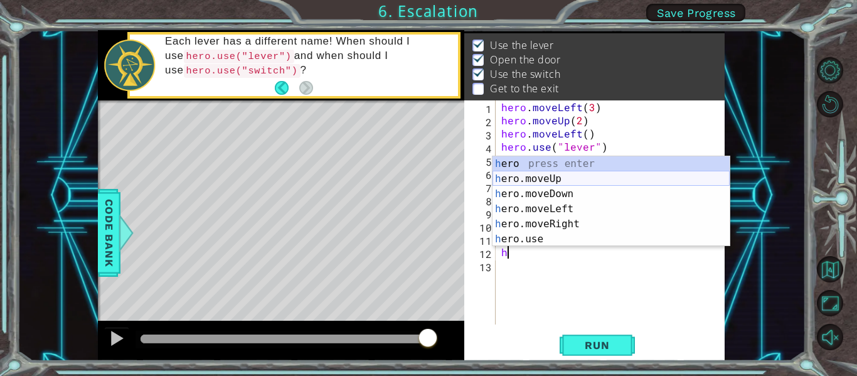
click at [551, 176] on div "h ero press enter h ero.moveUp press enter h ero.moveDown press enter h ero.mov…" at bounding box center [611, 216] width 237 height 120
type textarea "hero.moveUp(1)"
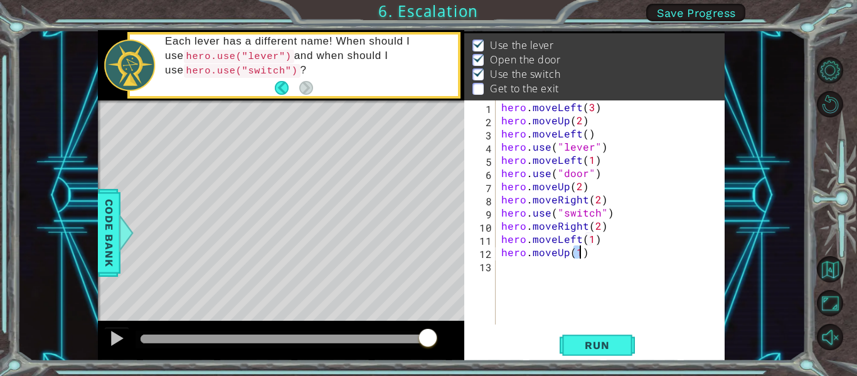
scroll to position [0, 4]
click at [542, 263] on div "hero . moveLeft ( 3 ) hero . moveUp ( 2 ) hero . moveLeft ( ) hero . use ( "lev…" at bounding box center [614, 225] width 230 height 250
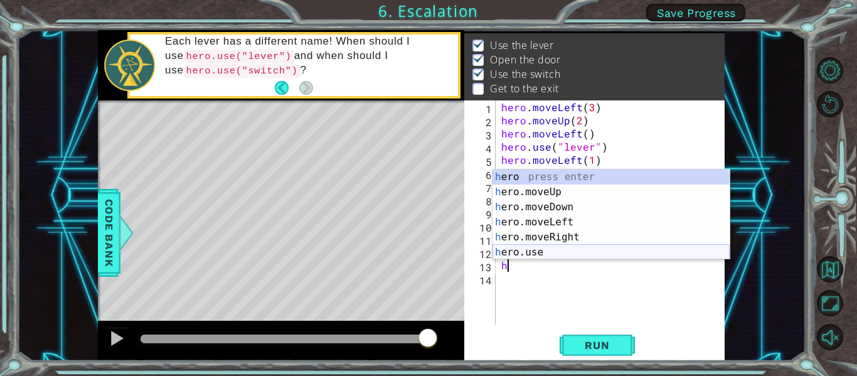
click at [564, 247] on div "h ero press enter h ero.moveUp press enter h ero.moveDown press enter h ero.mov…" at bounding box center [611, 229] width 237 height 120
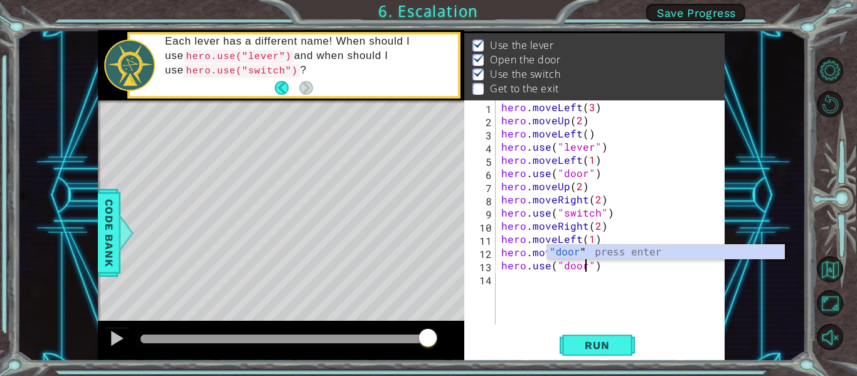
scroll to position [0, 6]
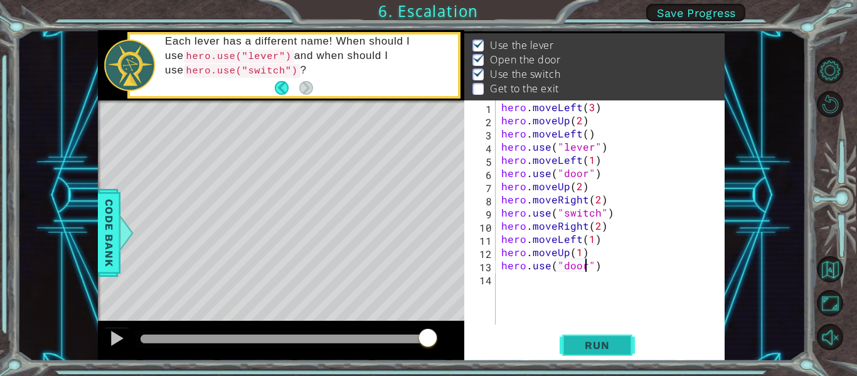
type textarea "hero.use("door")"
click at [588, 341] on span "Run" at bounding box center [597, 345] width 50 height 13
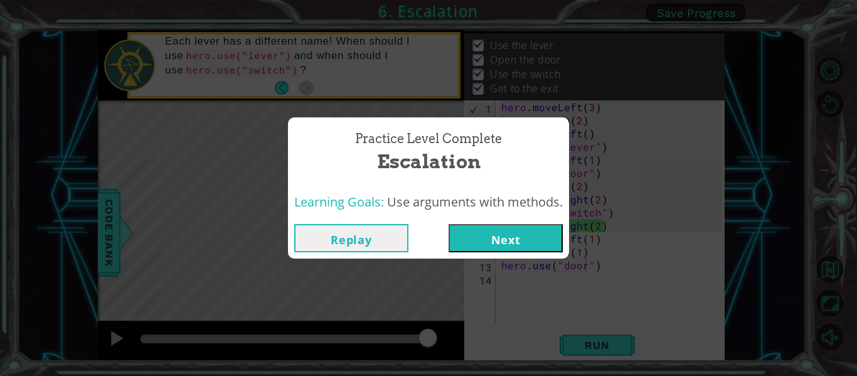
drag, startPoint x: 161, startPoint y: 336, endPoint x: 438, endPoint y: 360, distance: 277.7
click at [437, 364] on body "1 ההההההההההההההההההההההההההההההההההההההההההההההההההההההההההההההההההההההההההההה…" at bounding box center [428, 188] width 857 height 376
click at [483, 230] on button "Next" at bounding box center [506, 238] width 114 height 28
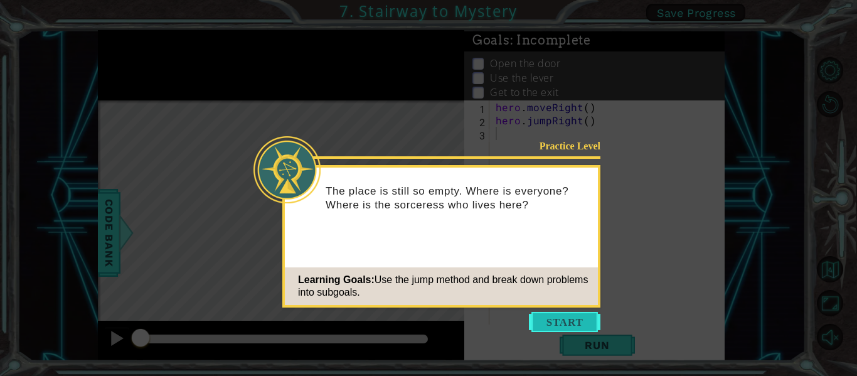
drag, startPoint x: 579, startPoint y: 315, endPoint x: 577, endPoint y: 321, distance: 6.6
click at [577, 321] on button "Start" at bounding box center [565, 322] width 72 height 20
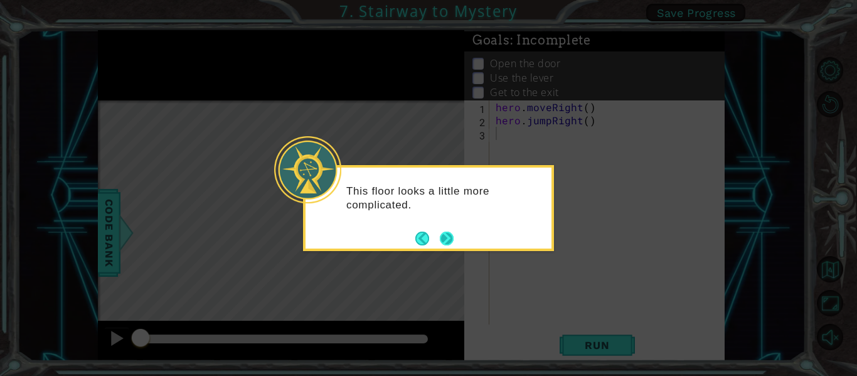
click at [440, 236] on button "Next" at bounding box center [447, 239] width 14 height 14
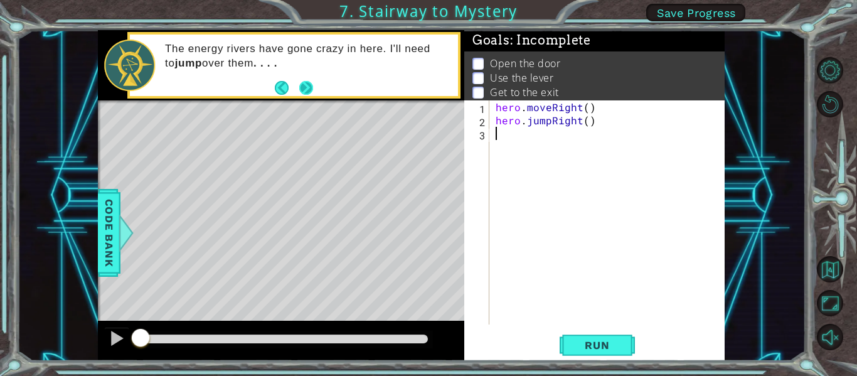
click at [302, 90] on button "Next" at bounding box center [306, 87] width 14 height 14
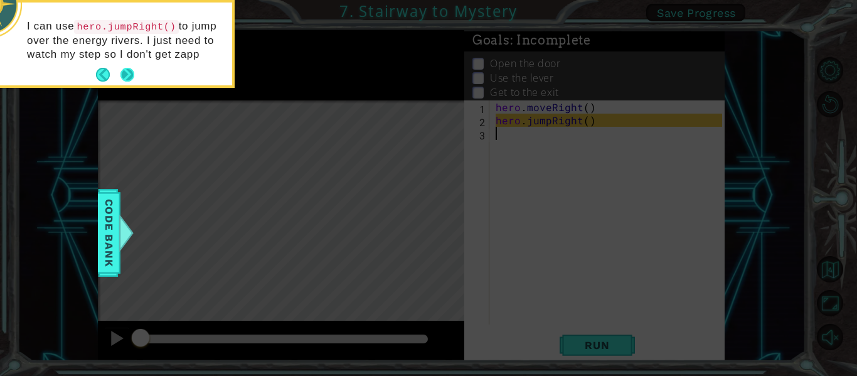
click at [128, 74] on button "Next" at bounding box center [127, 75] width 14 height 14
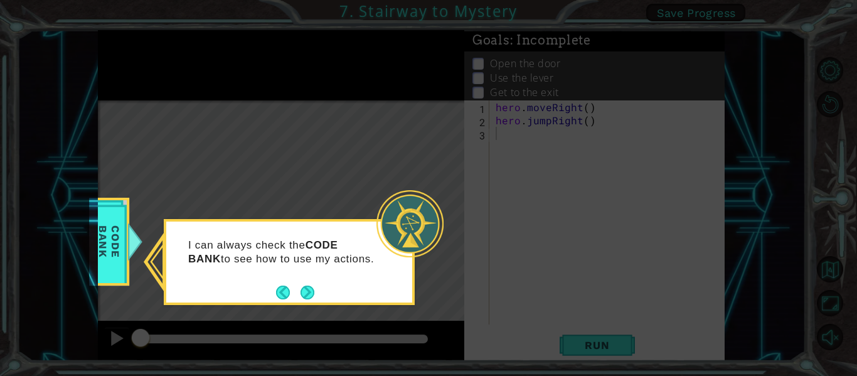
click at [317, 287] on div "I can always check the CODE BANK to see how to use my actions." at bounding box center [289, 258] width 246 height 63
click at [316, 288] on div "I can always check the CODE BANK to see how to use my actions." at bounding box center [289, 258] width 246 height 63
click at [307, 296] on button "Next" at bounding box center [307, 292] width 15 height 15
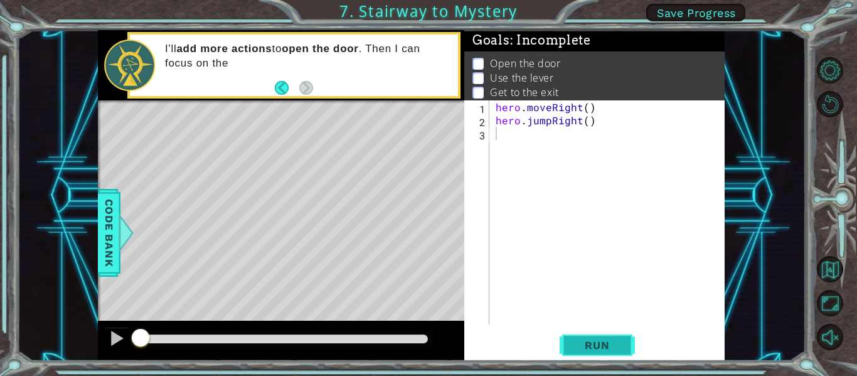
drag, startPoint x: 589, startPoint y: 365, endPoint x: 586, endPoint y: 358, distance: 7.6
click at [589, 363] on div "1 ההההההההההההההההההההההההההההההההההההההההההההההההההההההההההההההההההההההההההההה…" at bounding box center [428, 188] width 857 height 376
click at [589, 352] on button "Run" at bounding box center [597, 346] width 75 height 26
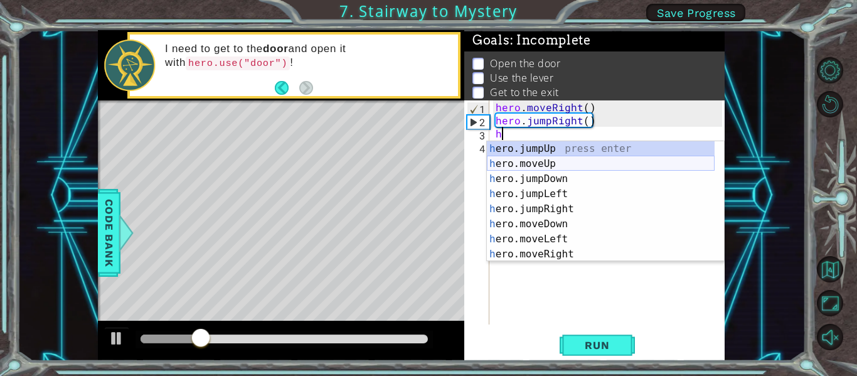
click at [553, 161] on div "h ero.jumpUp press enter h ero.moveUp press enter h ero.jumpDown press enter h …" at bounding box center [601, 216] width 228 height 151
type textarea "hero.moveUp(1)"
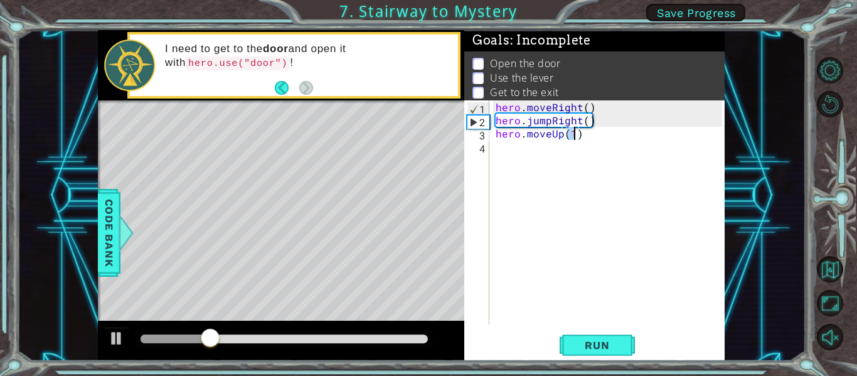
click at [545, 163] on div "hero . moveRight ( ) hero . jumpRight ( ) hero . moveUp ( 1 )" at bounding box center [610, 225] width 235 height 250
type textarea "h"
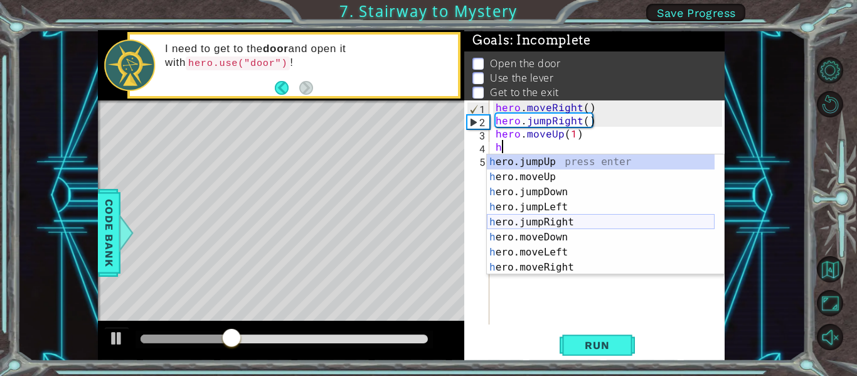
click at [553, 216] on div "h ero.jumpUp press enter h ero.moveUp press enter h ero.jumpDown press enter h …" at bounding box center [601, 229] width 228 height 151
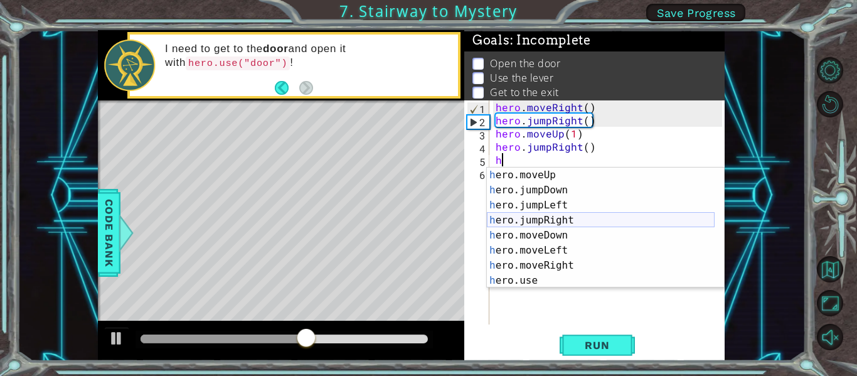
scroll to position [15, 0]
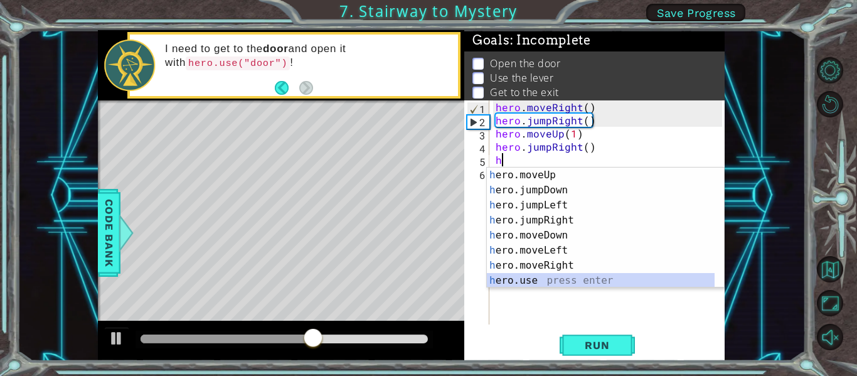
click at [562, 281] on div "h ero.moveUp press enter h ero.jumpDown press enter h ero.jumpLeft press enter …" at bounding box center [601, 243] width 228 height 151
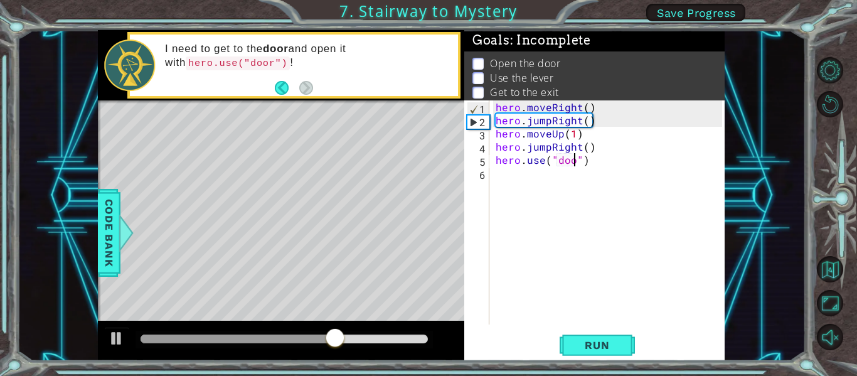
type textarea "hero.use("door")"
click at [543, 172] on div "hero . moveRight ( ) hero . jumpRight ( ) hero . moveUp ( 1 ) hero . jumpRight …" at bounding box center [610, 225] width 235 height 250
click at [625, 341] on button "Run" at bounding box center [597, 346] width 75 height 26
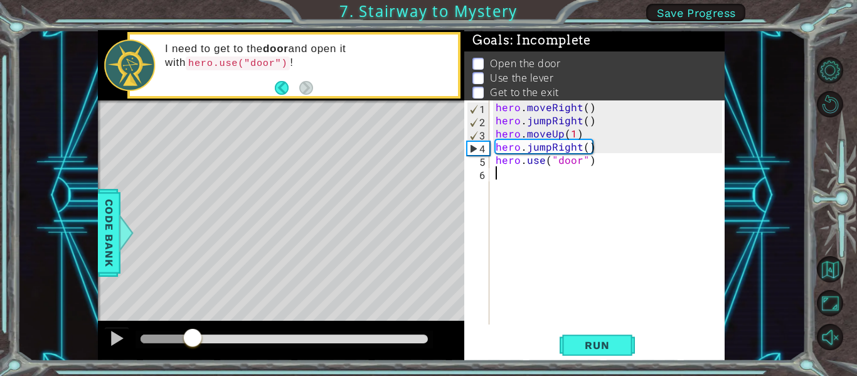
drag, startPoint x: 159, startPoint y: 335, endPoint x: 193, endPoint y: 346, distance: 35.5
click at [193, 346] on div at bounding box center [192, 339] width 23 height 23
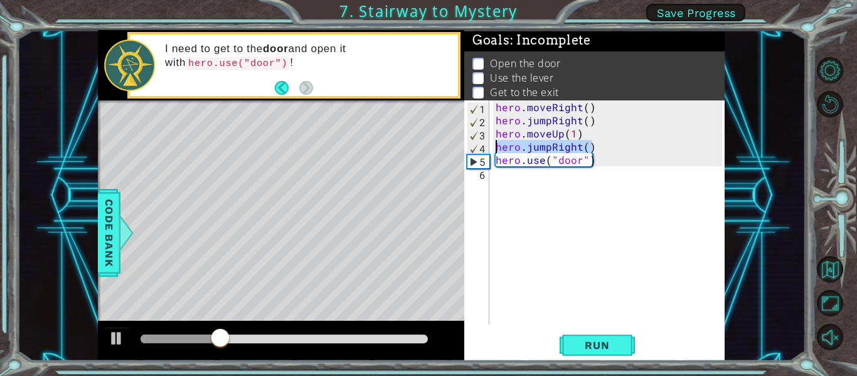
drag, startPoint x: 592, startPoint y: 147, endPoint x: 494, endPoint y: 149, distance: 97.9
click at [494, 149] on div "hero . moveRight ( ) hero . jumpRight ( ) hero . moveUp ( 1 ) hero . jumpRight …" at bounding box center [610, 225] width 235 height 250
type textarea "hero.jumpRight()"
type textarea "j"
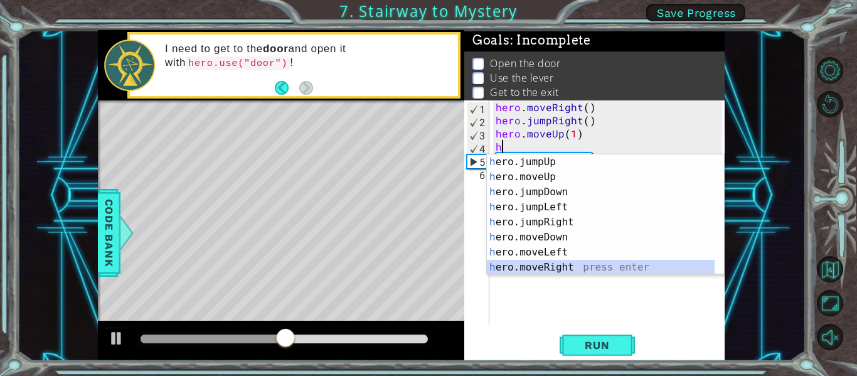
click at [569, 265] on div "h ero.jumpUp press enter h ero.moveUp press enter h ero.jumpDown press enter h …" at bounding box center [601, 229] width 228 height 151
type textarea "hero.moveRight(1)"
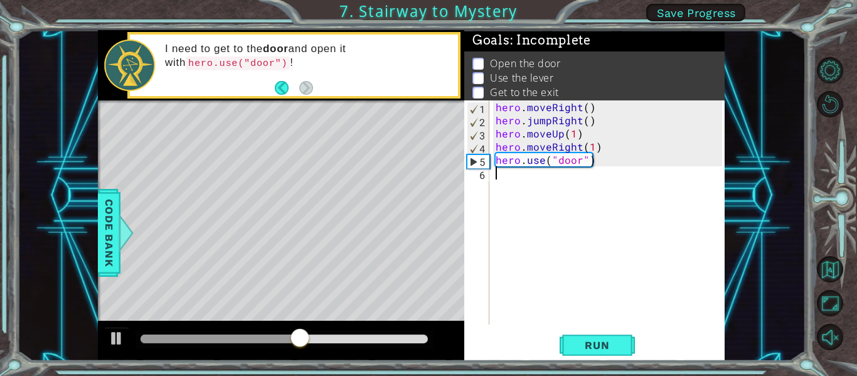
click at [590, 177] on div "hero . moveRight ( ) hero . jumpRight ( ) hero . moveUp ( 1 ) hero . moveRight …" at bounding box center [610, 225] width 235 height 250
click at [622, 350] on span "Run" at bounding box center [597, 345] width 50 height 13
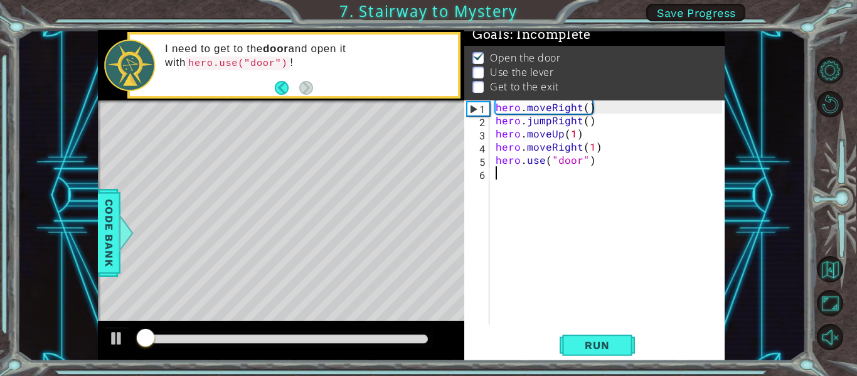
scroll to position [11, 0]
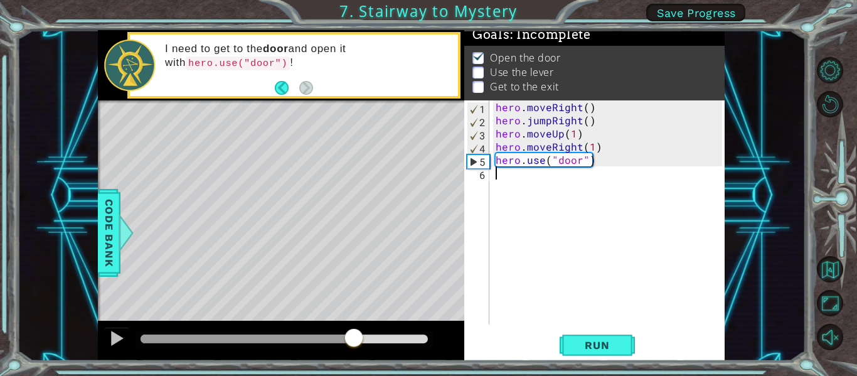
drag, startPoint x: 146, startPoint y: 334, endPoint x: 409, endPoint y: 334, distance: 262.9
click at [359, 358] on div at bounding box center [281, 341] width 366 height 40
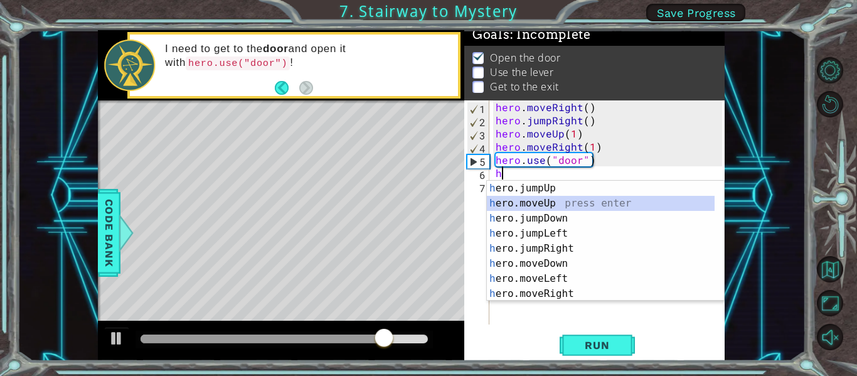
click at [545, 199] on div "h ero.jumpUp press enter h ero.moveUp press enter h ero.jumpDown press enter h …" at bounding box center [601, 256] width 228 height 151
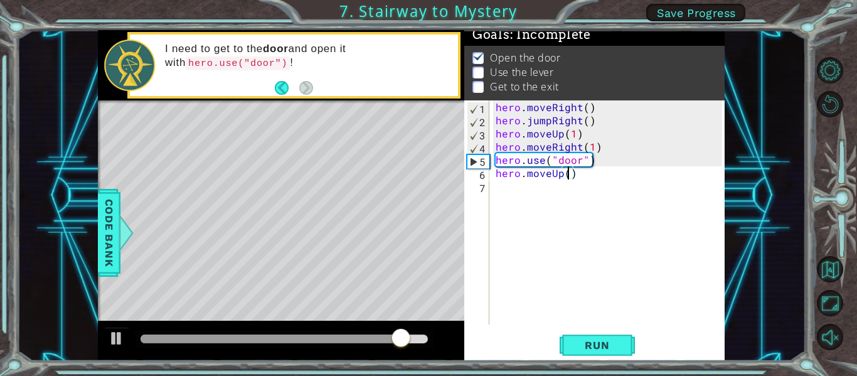
type textarea "hero.moveUp(2)"
click at [540, 195] on div "hero . moveRight ( ) hero . jumpRight ( ) hero . moveUp ( 1 ) hero . moveRight …" at bounding box center [610, 225] width 235 height 250
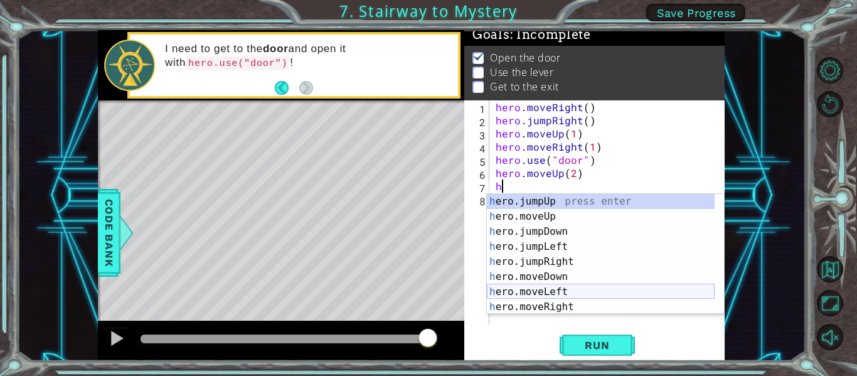
click at [560, 286] on div "h ero.jumpUp press enter h ero.moveUp press enter h ero.jumpDown press enter h …" at bounding box center [601, 269] width 228 height 151
type textarea "hero.moveLeft(1)"
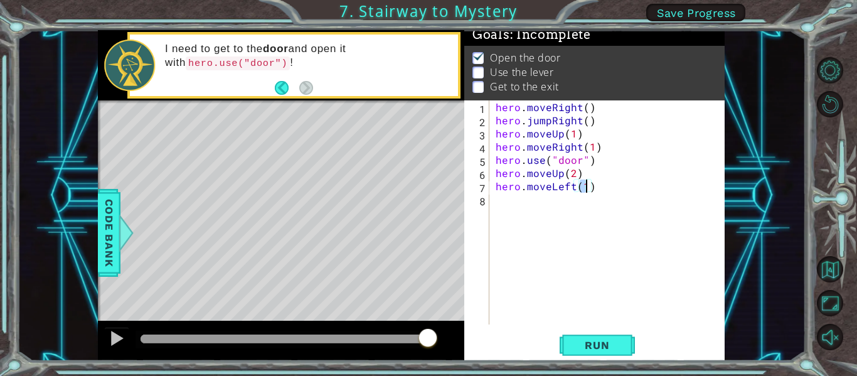
click at [507, 201] on div "hero . moveRight ( ) hero . jumpRight ( ) hero . moveUp ( 1 ) hero . moveRight …" at bounding box center [610, 225] width 235 height 250
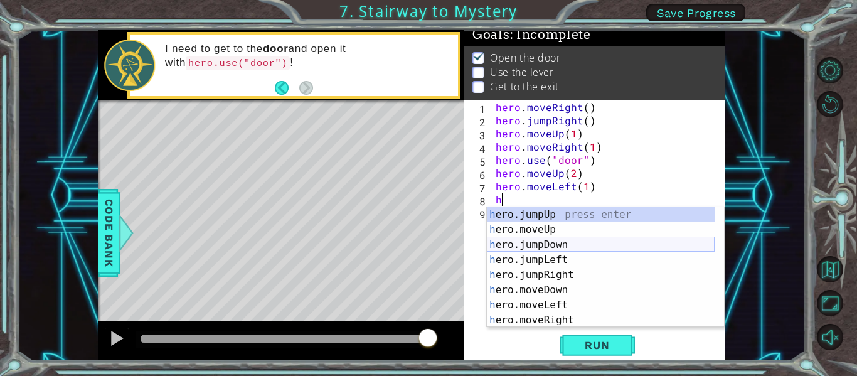
scroll to position [15, 0]
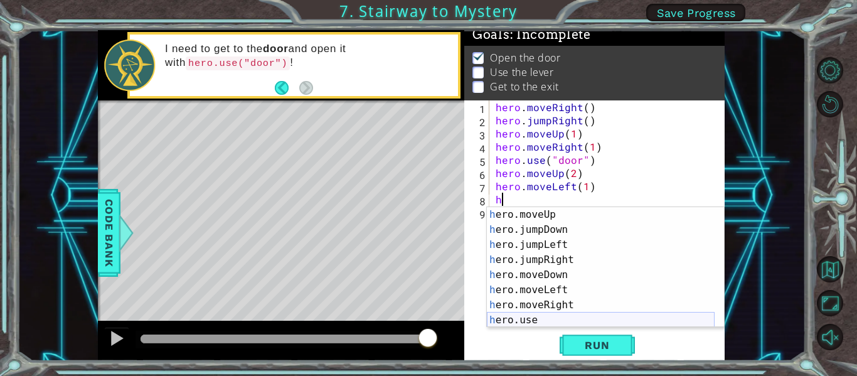
click at [539, 315] on div "h ero.moveUp press enter h ero.jumpDown press enter h ero.jumpLeft press enter …" at bounding box center [601, 282] width 228 height 151
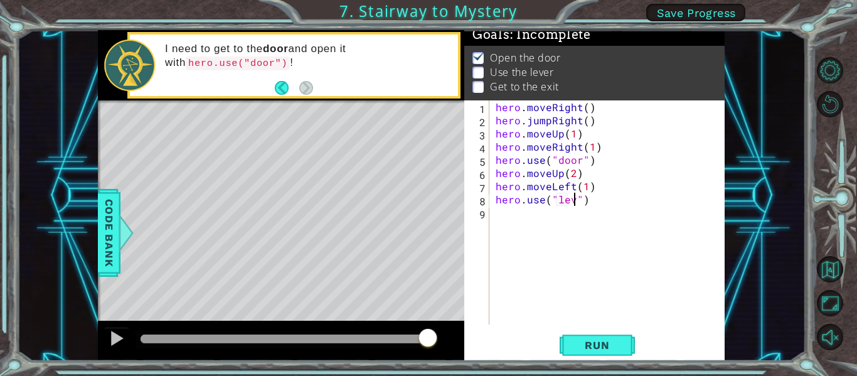
type textarea "hero.use("lever")"
click at [505, 215] on div "hero . moveRight ( ) hero . jumpRight ( ) hero . moveUp ( 1 ) hero . moveRight …" at bounding box center [610, 225] width 235 height 250
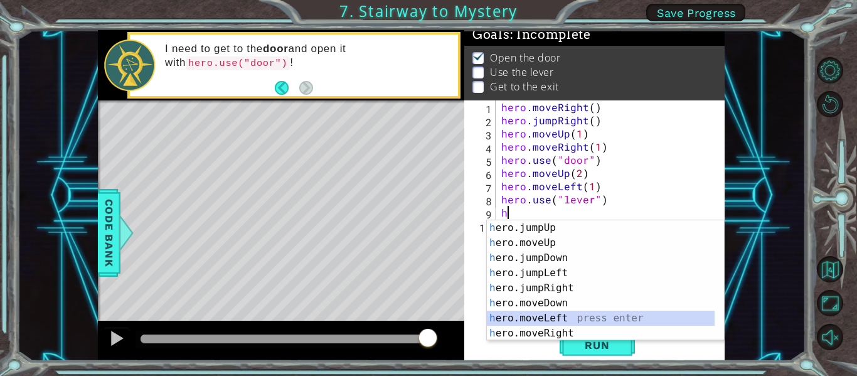
click at [531, 319] on div "h ero.jumpUp press enter h ero.moveUp press enter h ero.jumpDown press enter h …" at bounding box center [601, 295] width 228 height 151
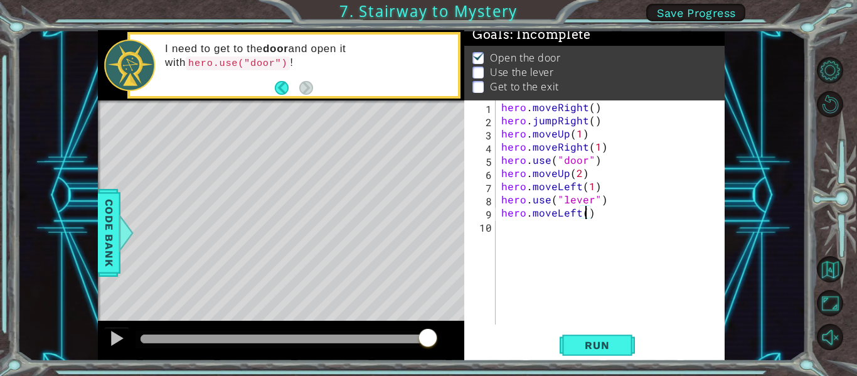
type textarea "hero.moveLeft(2)"
click at [513, 232] on div "hero . moveRight ( ) hero . jumpRight ( ) hero . moveUp ( 1 ) hero . moveRight …" at bounding box center [614, 225] width 230 height 250
type textarea "h"
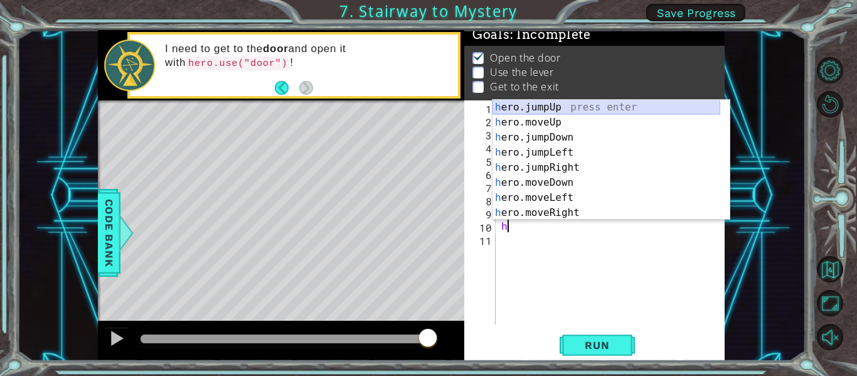
click at [553, 108] on div "h ero.jumpUp press enter h ero.moveUp press enter h ero.jumpDown press enter h …" at bounding box center [607, 175] width 228 height 151
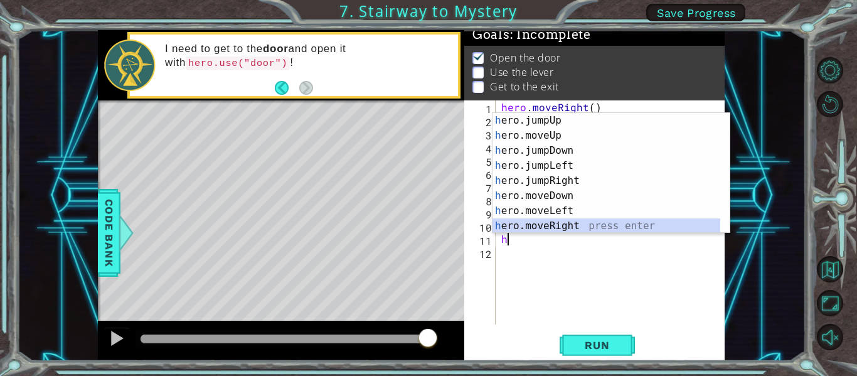
click at [545, 223] on div "h ero.jumpUp press enter h ero.moveUp press enter h ero.jumpDown press enter h …" at bounding box center [607, 188] width 228 height 151
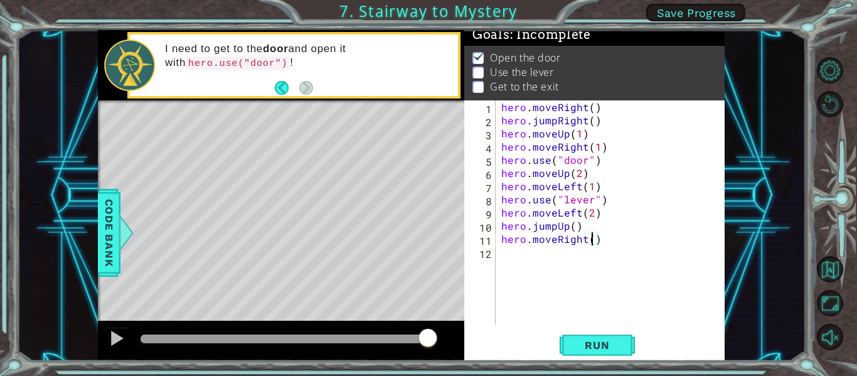
type textarea "hero.moveRight(2)"
click at [596, 259] on div "hero . moveRight ( ) hero . jumpRight ( ) hero . moveUp ( 1 ) hero . moveRight …" at bounding box center [614, 225] width 230 height 250
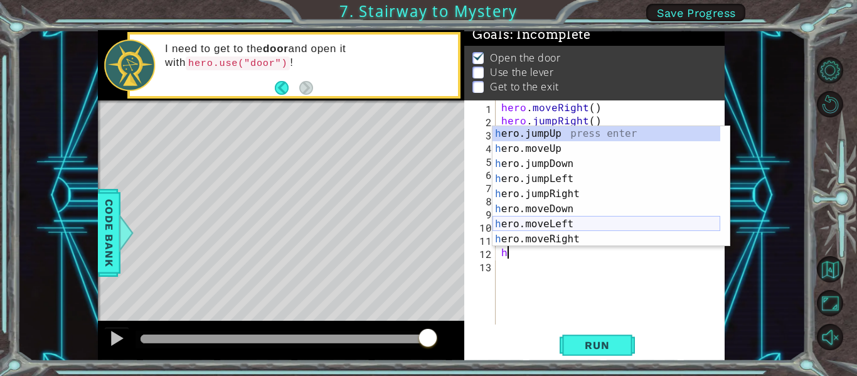
scroll to position [15, 0]
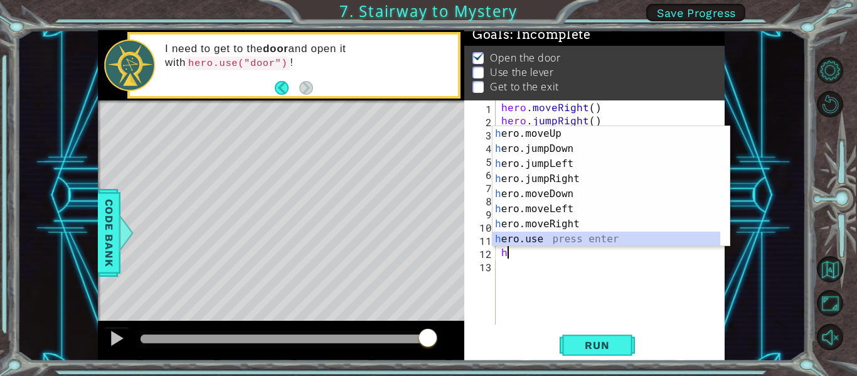
click at [545, 237] on div "h ero.moveUp press enter h ero.jumpDown press enter h ero.jumpLeft press enter …" at bounding box center [607, 201] width 228 height 151
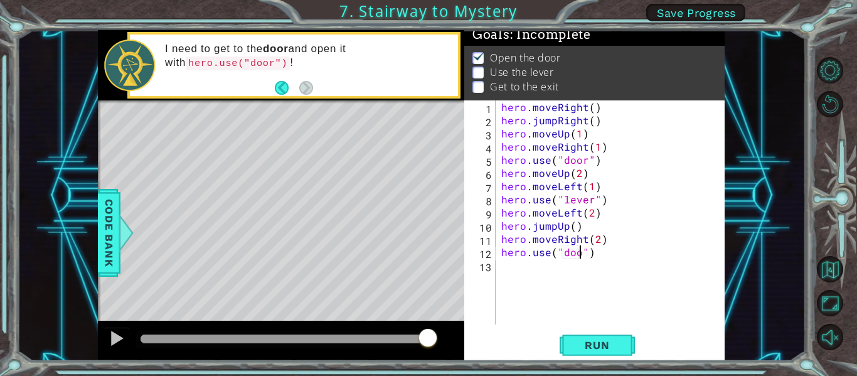
scroll to position [0, 6]
type textarea "hero.use("door")"
click at [589, 346] on span "Run" at bounding box center [597, 345] width 50 height 13
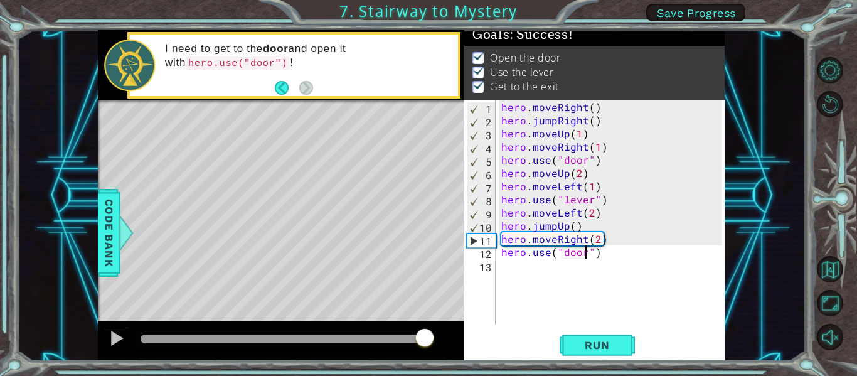
click at [433, 368] on body "1 ההההההההההההההההההההההההההההההההההההההההההההההההההההההההההההההההההההההההההההה…" at bounding box center [428, 188] width 857 height 376
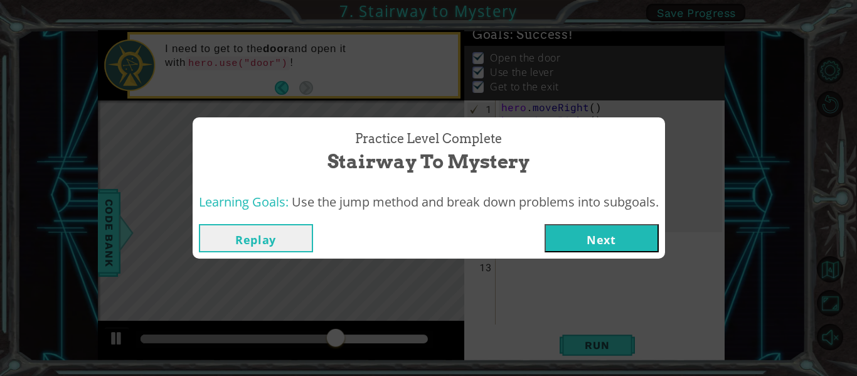
click at [589, 240] on button "Next" at bounding box center [602, 238] width 114 height 28
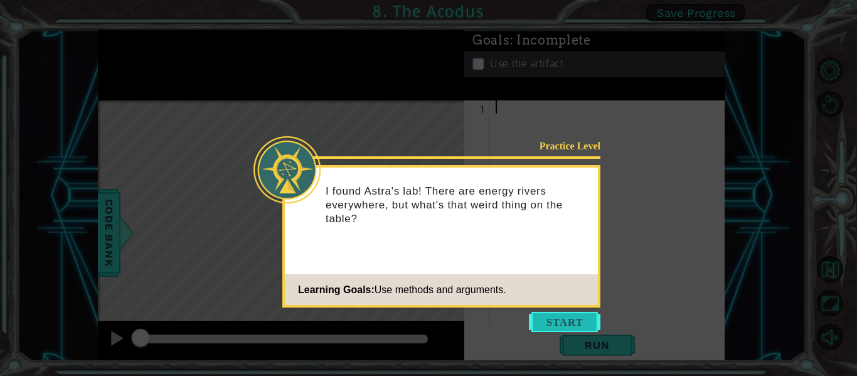
click at [558, 321] on button "Start" at bounding box center [565, 322] width 72 height 20
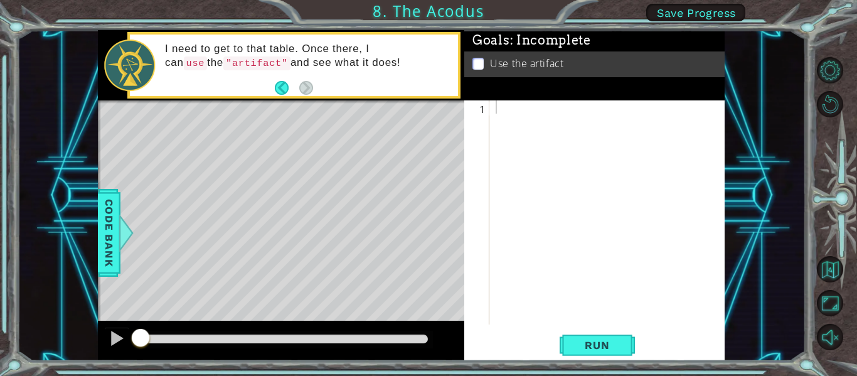
click at [388, 198] on div "Level Map" at bounding box center [388, 285] width 580 height 370
click at [548, 120] on div at bounding box center [610, 225] width 235 height 250
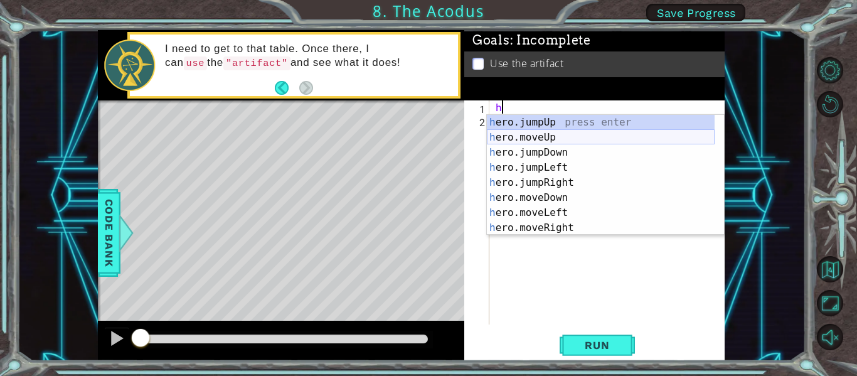
click at [558, 136] on div "h ero.jumpUp press enter h ero.moveUp press enter h ero.jumpDown press enter h …" at bounding box center [601, 190] width 228 height 151
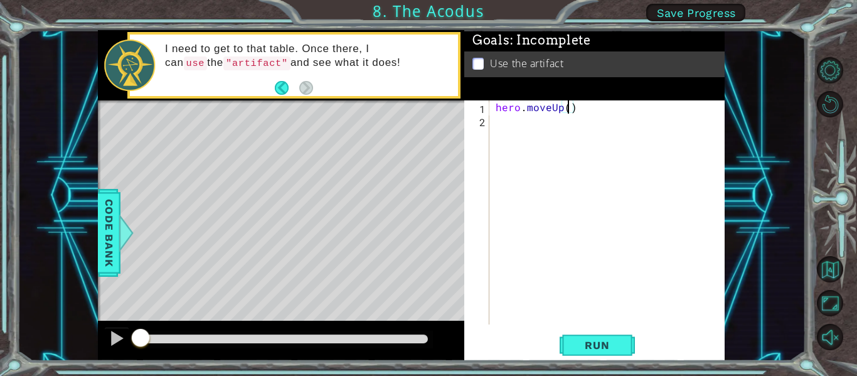
type textarea "hero.moveUp(2)"
click at [537, 128] on div "hero . moveUp ( 2 )" at bounding box center [610, 225] width 235 height 250
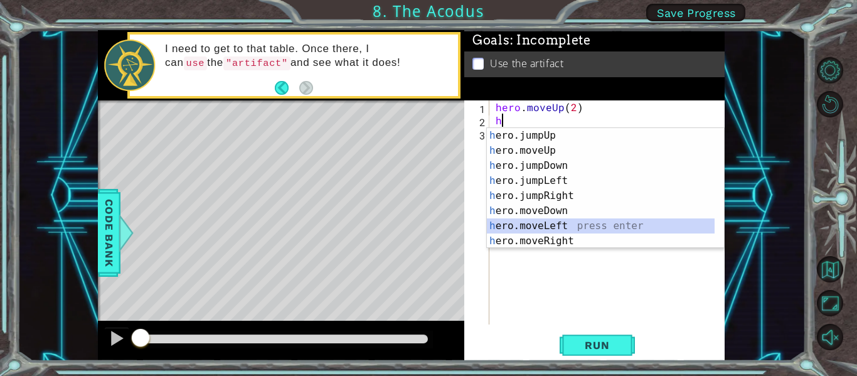
click at [560, 224] on div "h ero.jumpUp press enter h ero.moveUp press enter h ero.jumpDown press enter h …" at bounding box center [601, 203] width 228 height 151
type textarea "hero.moveLeft(1)"
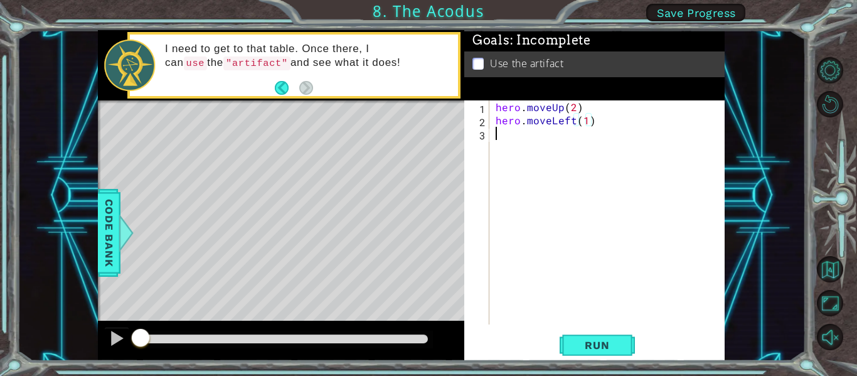
click at [550, 144] on div "hero . moveUp ( 2 ) hero . moveLeft ( 1 )" at bounding box center [610, 225] width 235 height 250
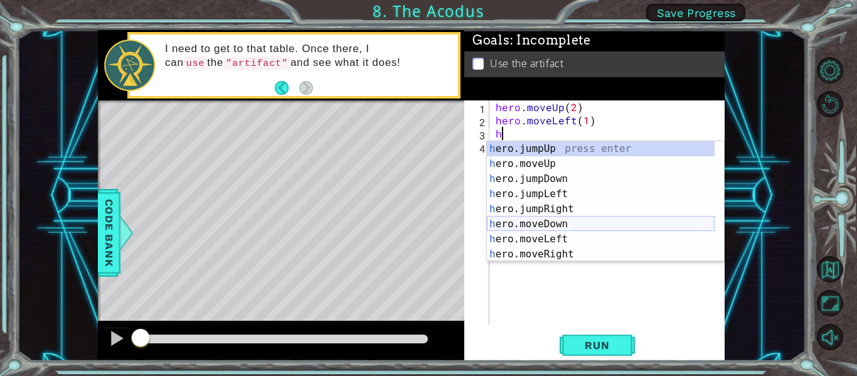
click at [557, 222] on div "h ero.jumpUp press enter h ero.moveUp press enter h ero.jumpDown press enter h …" at bounding box center [601, 216] width 228 height 151
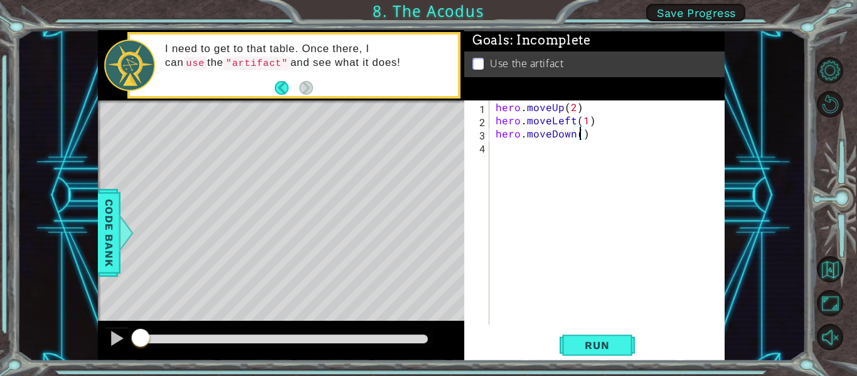
type textarea "hero.moveDown(2)"
click at [575, 150] on div "hero . moveUp ( 2 ) hero . moveLeft ( 1 ) hero . moveDown ( 2 )" at bounding box center [610, 225] width 235 height 250
type textarea "h"
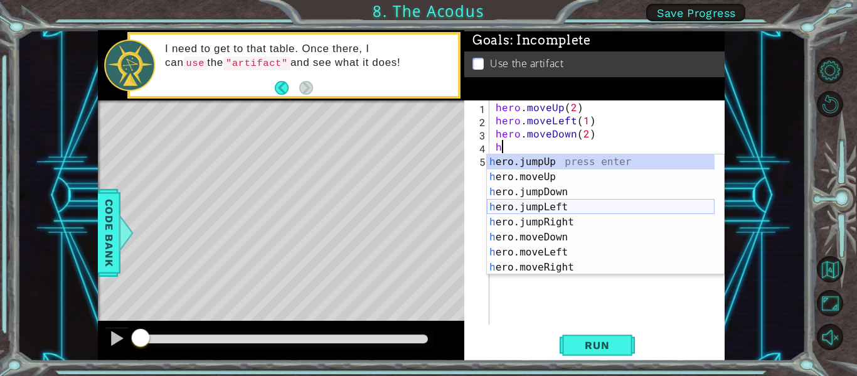
click at [551, 211] on div "h ero.jumpUp press enter h ero.moveUp press enter h ero.jumpDown press enter h …" at bounding box center [601, 229] width 228 height 151
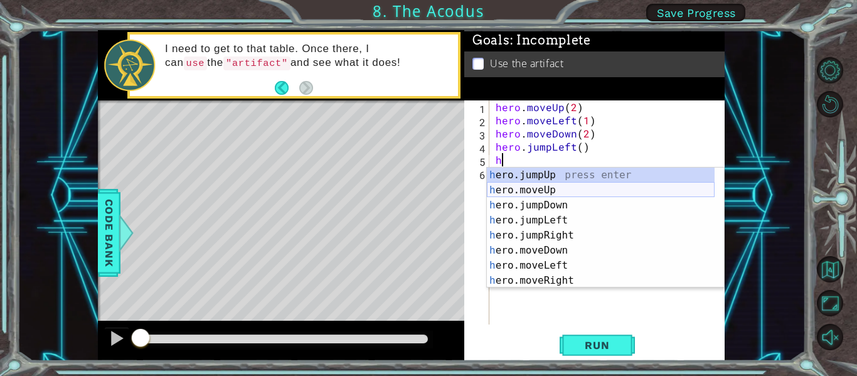
click at [534, 187] on div "h ero.jumpUp press enter h ero.moveUp press enter h ero.jumpDown press enter h …" at bounding box center [601, 243] width 228 height 151
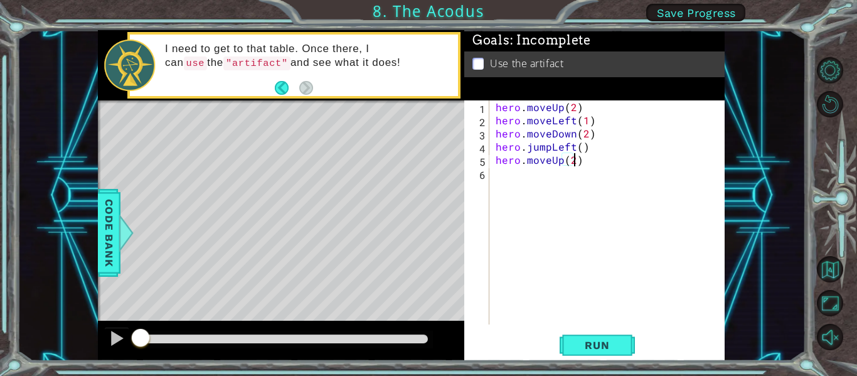
type textarea "hero.moveUp(22)"
click at [552, 192] on div "hero . moveUp ( 2 ) hero . moveLeft ( 1 ) hero . moveDown ( 2 ) hero . jumpLeft…" at bounding box center [610, 225] width 235 height 250
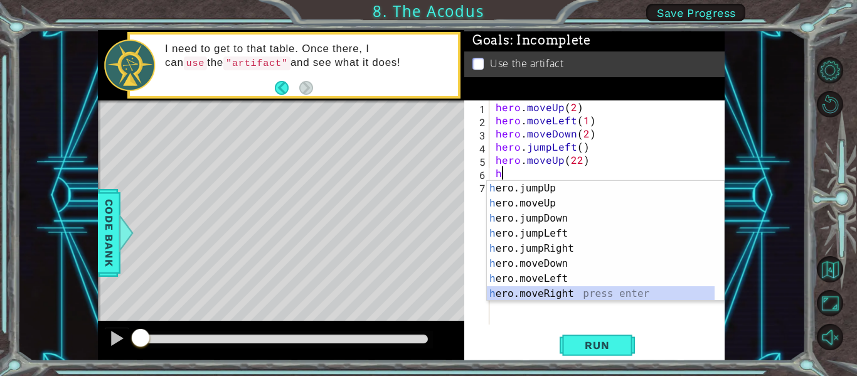
click at [556, 289] on div "h ero.jumpUp press enter h ero.moveUp press enter h ero.jumpDown press enter h …" at bounding box center [601, 256] width 228 height 151
type textarea "hero.moveRight(1)"
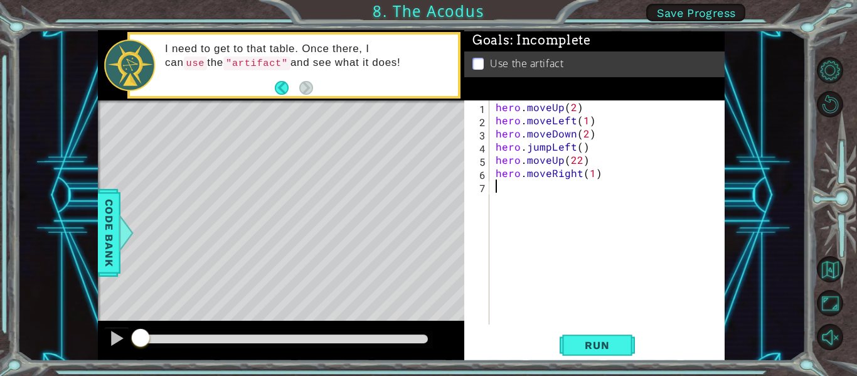
click at [524, 191] on div "hero . moveUp ( 2 ) hero . moveLeft ( 1 ) hero . moveDown ( 2 ) hero . jumpLeft…" at bounding box center [610, 225] width 235 height 250
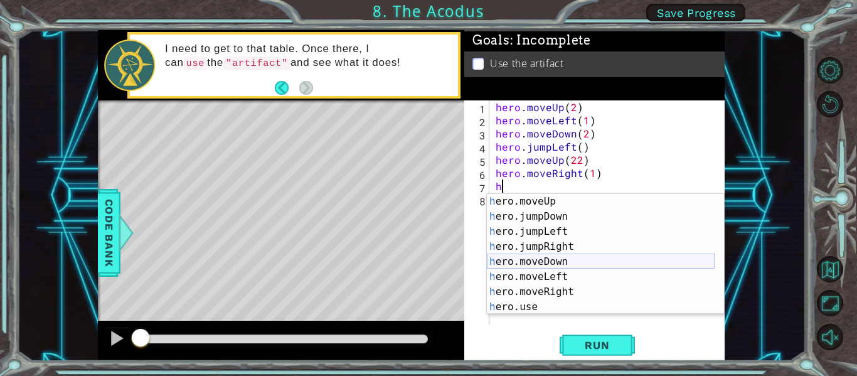
scroll to position [15, 0]
click at [555, 303] on div "h ero.moveUp press enter h ero.jumpDown press enter h ero.jumpLeft press enter …" at bounding box center [601, 269] width 228 height 151
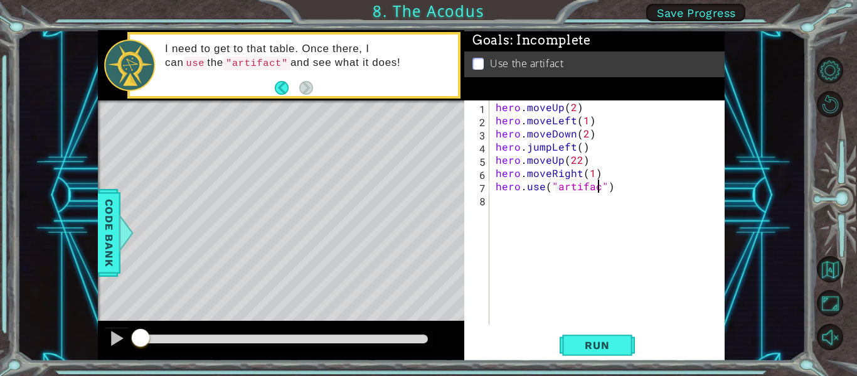
scroll to position [0, 7]
type textarea "hero.use("artifact")"
click at [570, 347] on button "Run" at bounding box center [597, 346] width 75 height 26
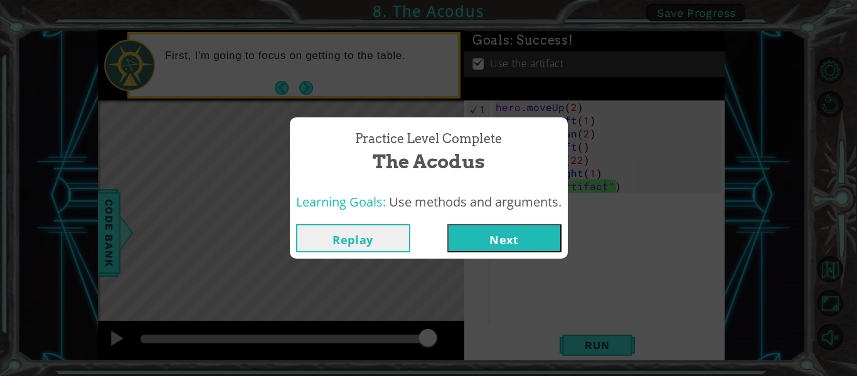
click at [503, 248] on button "Next" at bounding box center [504, 238] width 114 height 28
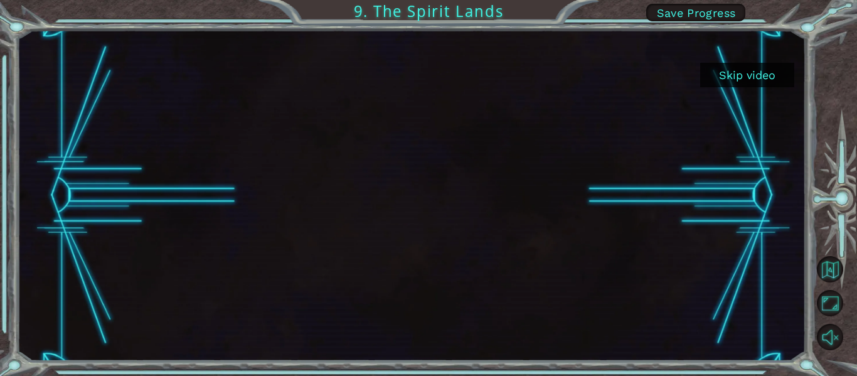
click at [715, 74] on button "Skip video" at bounding box center [747, 75] width 94 height 24
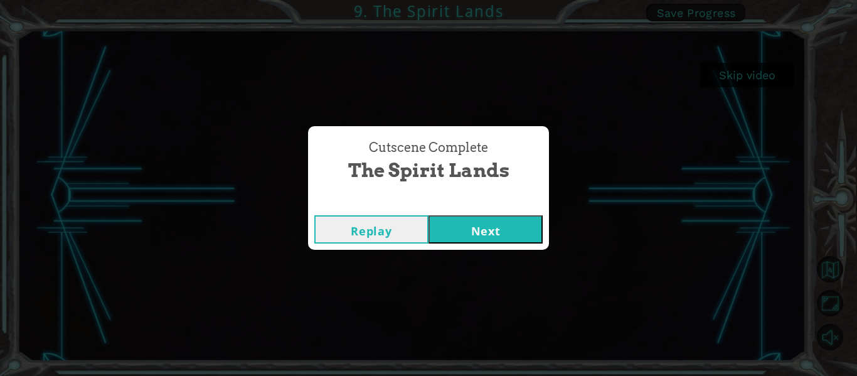
click at [501, 243] on div "Replay Next" at bounding box center [428, 229] width 241 height 41
click at [496, 224] on button "Next" at bounding box center [486, 229] width 114 height 28
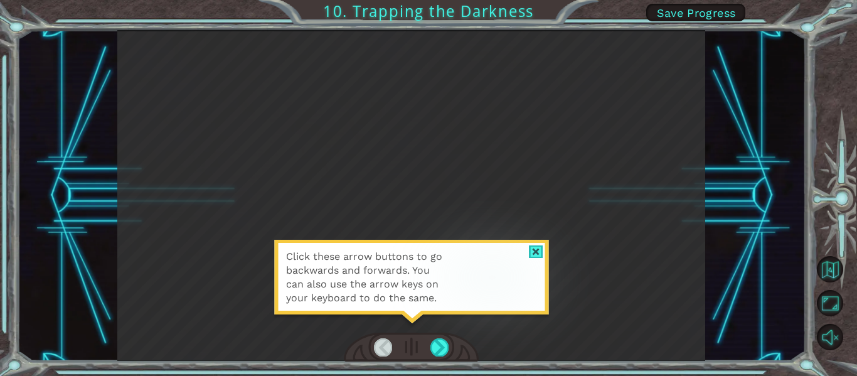
click at [537, 277] on area at bounding box center [537, 277] width 0 height 0
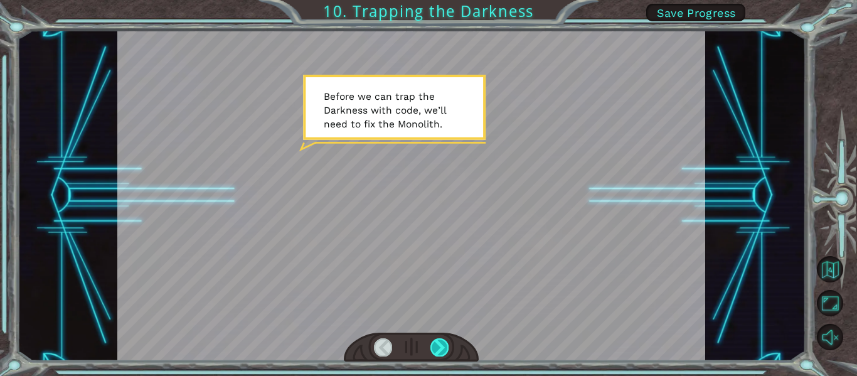
click at [438, 348] on div at bounding box center [439, 347] width 18 height 18
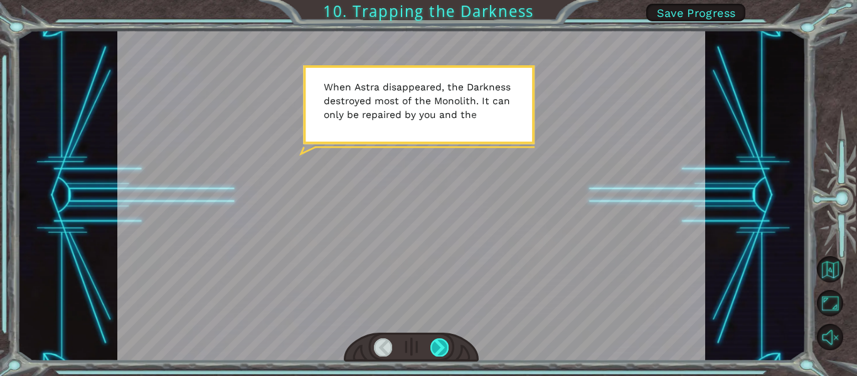
click at [438, 342] on div at bounding box center [439, 347] width 18 height 18
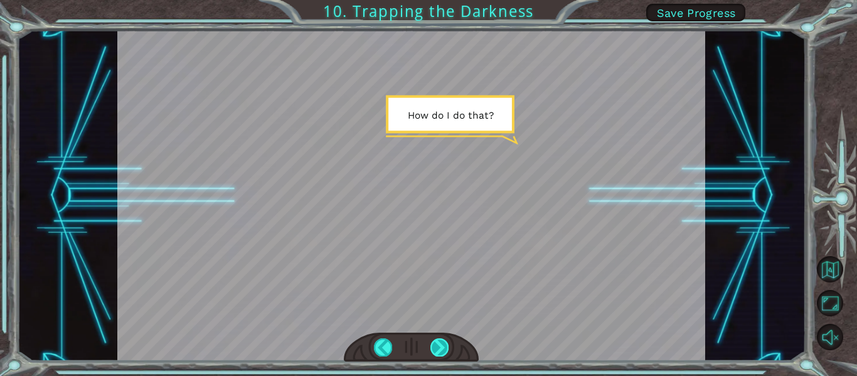
click at [438, 342] on div at bounding box center [439, 347] width 18 height 18
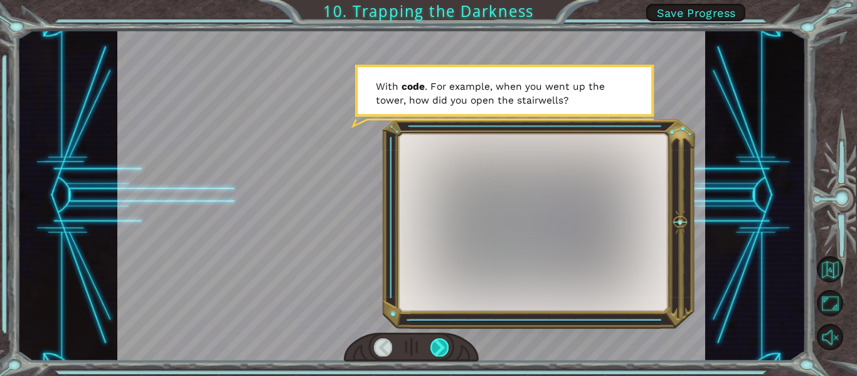
click at [438, 342] on div at bounding box center [439, 347] width 18 height 18
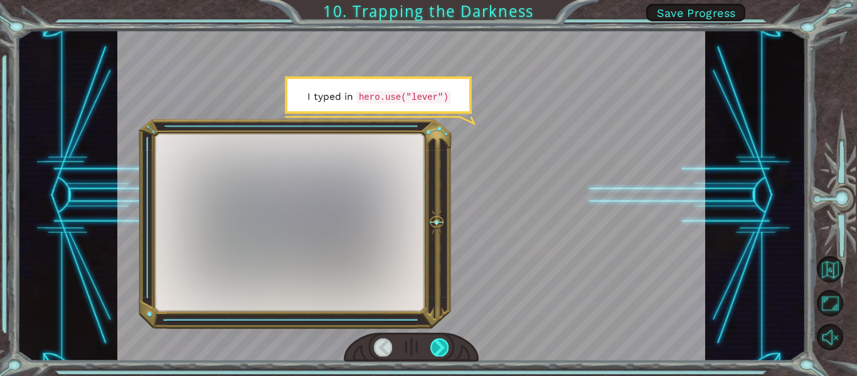
click at [438, 340] on div at bounding box center [439, 347] width 18 height 18
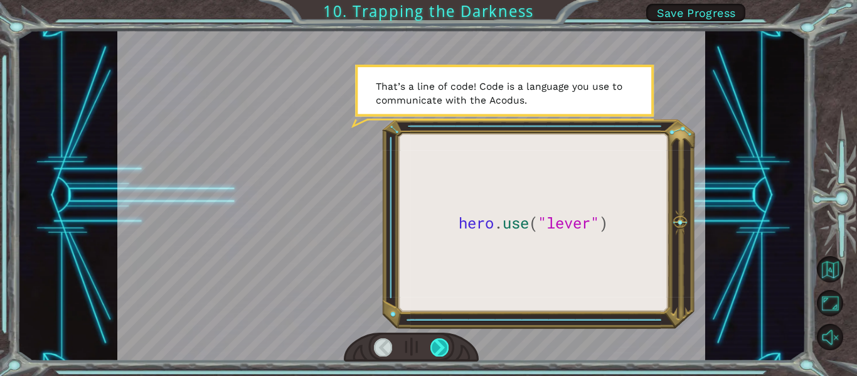
click at [430, 341] on div at bounding box center [439, 347] width 18 height 18
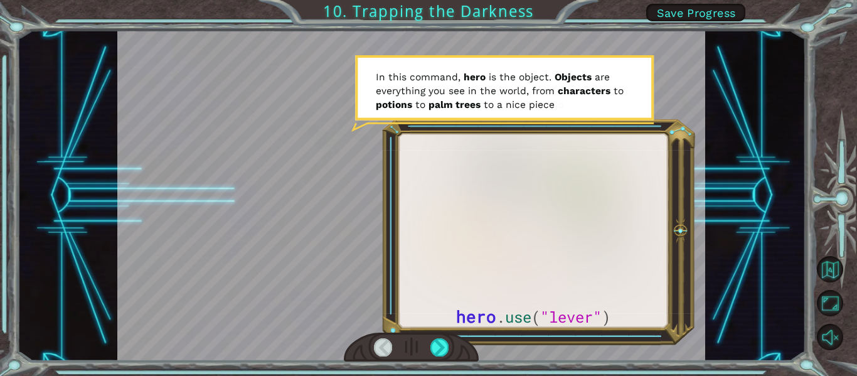
click at [440, 338] on div at bounding box center [412, 347] width 136 height 29
click at [446, 339] on div at bounding box center [439, 347] width 18 height 18
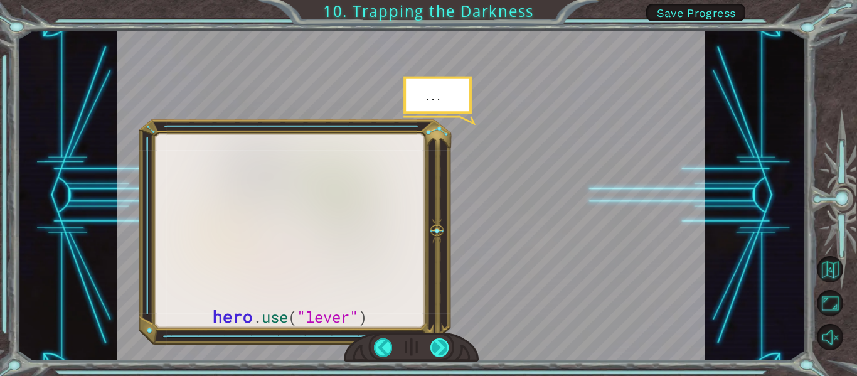
click at [442, 345] on div at bounding box center [439, 347] width 18 height 18
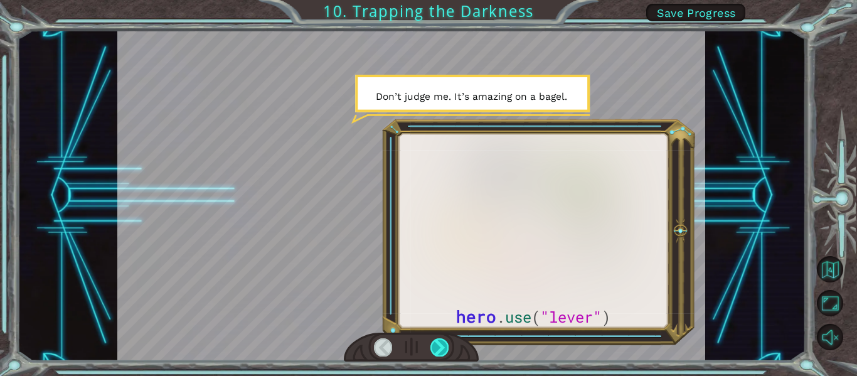
click at [442, 343] on div at bounding box center [439, 347] width 18 height 18
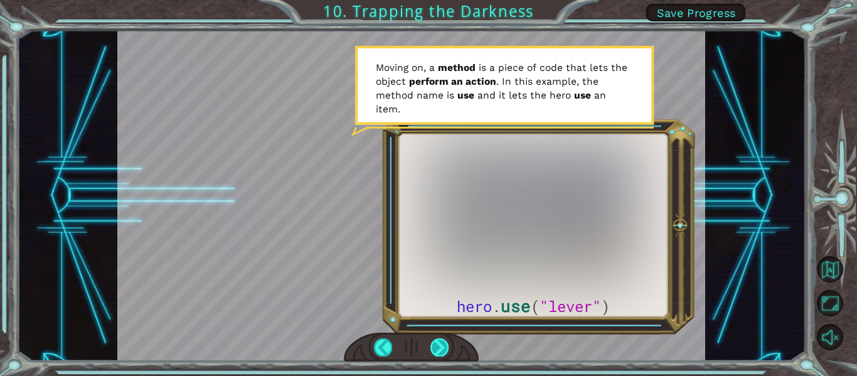
click at [441, 346] on div at bounding box center [439, 347] width 18 height 18
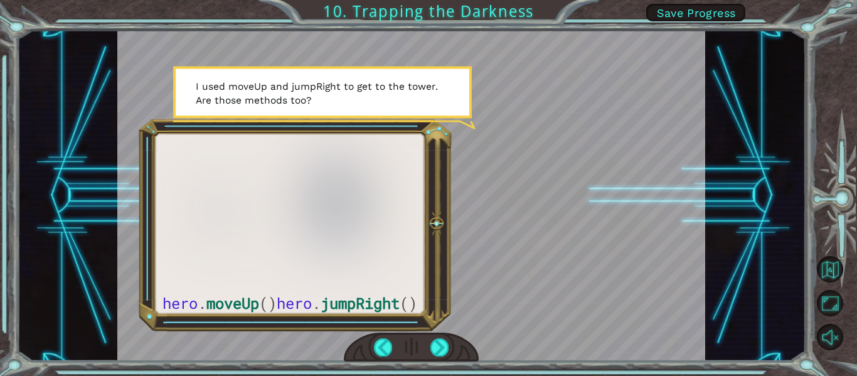
click at [449, 346] on div at bounding box center [412, 347] width 136 height 29
click at [443, 347] on div at bounding box center [439, 347] width 18 height 18
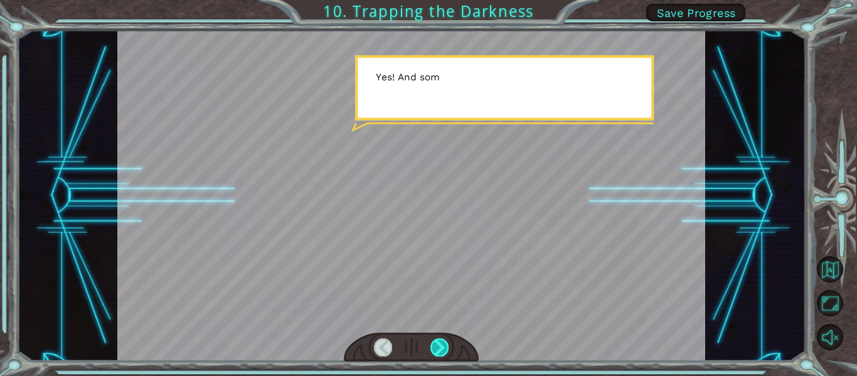
click at [440, 345] on div at bounding box center [439, 347] width 18 height 18
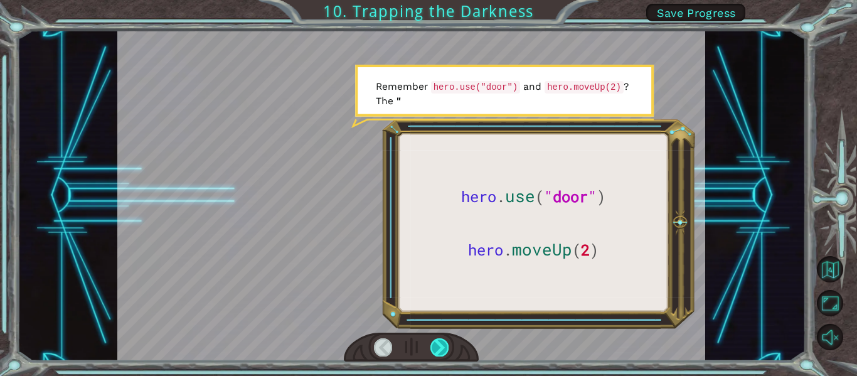
click at [440, 345] on div at bounding box center [439, 347] width 18 height 18
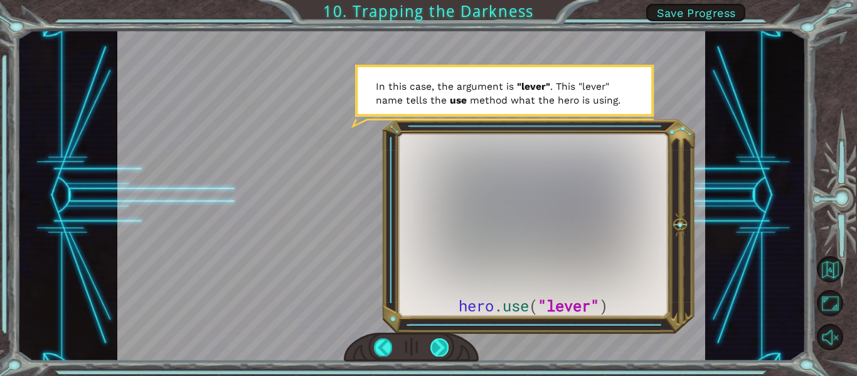
click at [440, 345] on div at bounding box center [439, 347] width 18 height 18
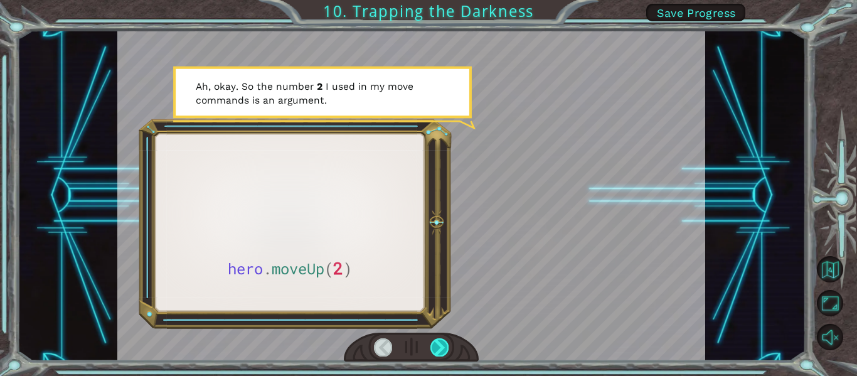
click at [439, 346] on div at bounding box center [439, 347] width 18 height 18
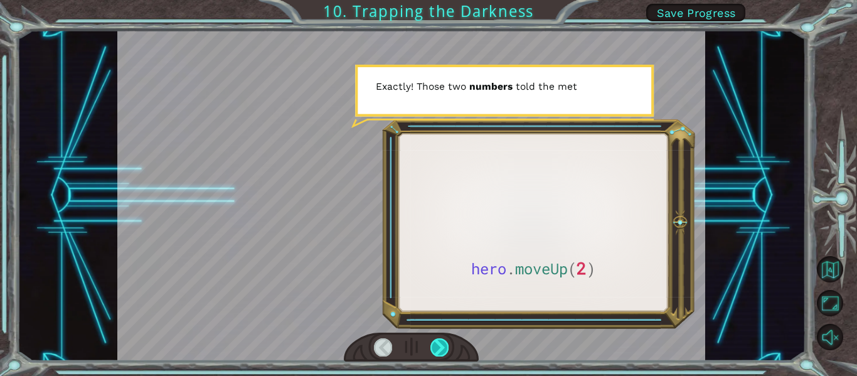
click at [439, 346] on div at bounding box center [439, 347] width 18 height 18
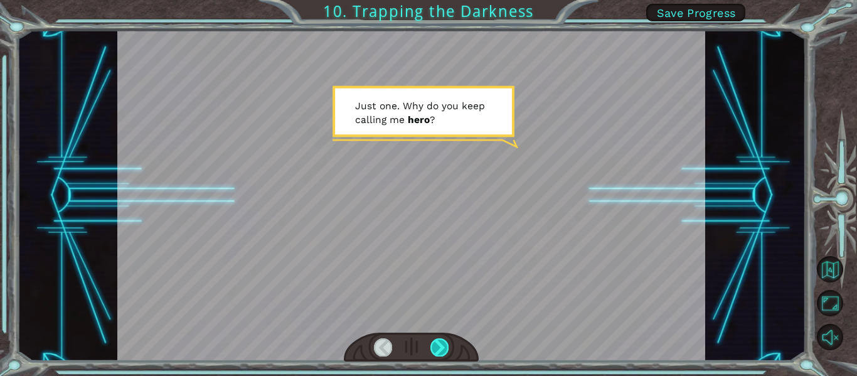
click at [439, 346] on div at bounding box center [439, 347] width 18 height 18
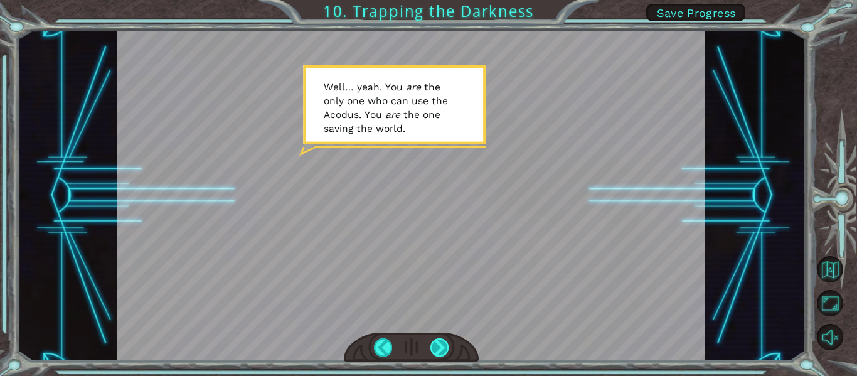
click at [446, 345] on div at bounding box center [439, 347] width 18 height 18
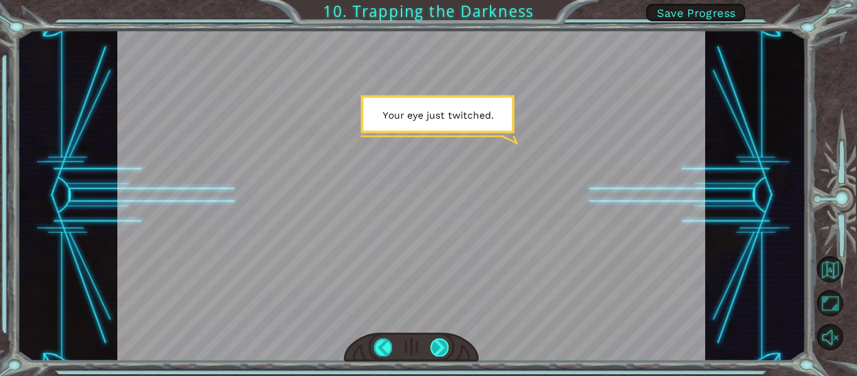
click at [447, 341] on div at bounding box center [439, 347] width 18 height 18
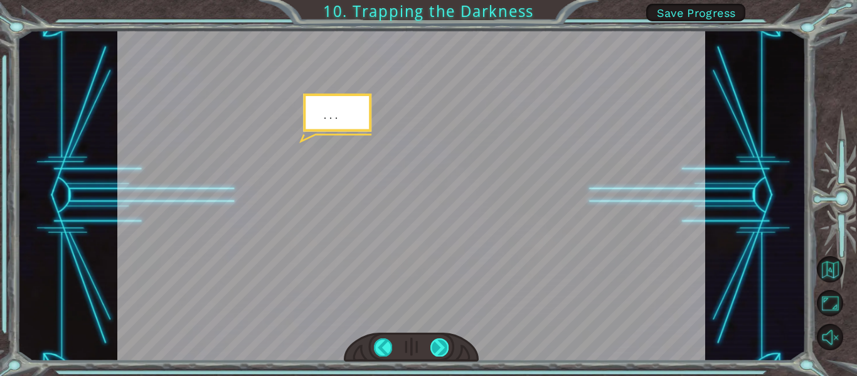
click at [439, 345] on div at bounding box center [439, 347] width 18 height 18
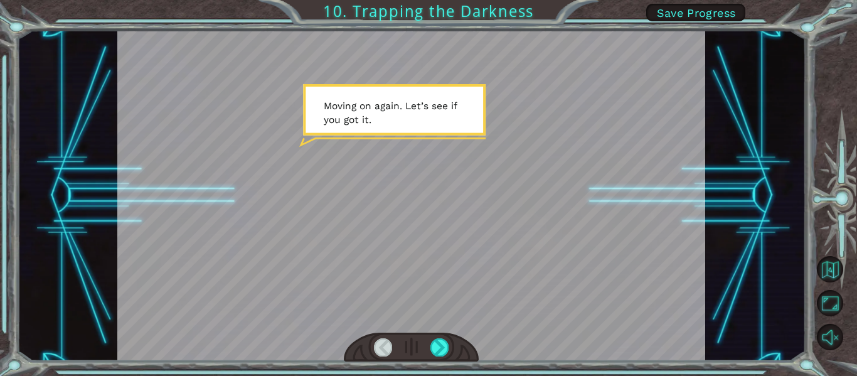
click at [429, 336] on div at bounding box center [412, 347] width 136 height 29
click at [432, 346] on div at bounding box center [439, 347] width 18 height 18
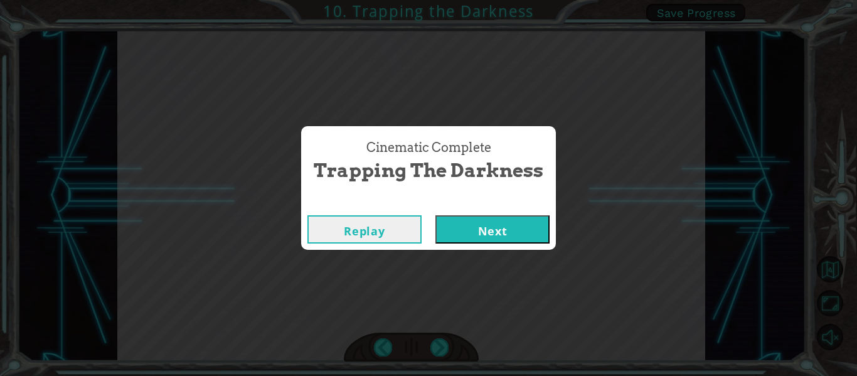
click at [493, 237] on button "Next" at bounding box center [492, 229] width 114 height 28
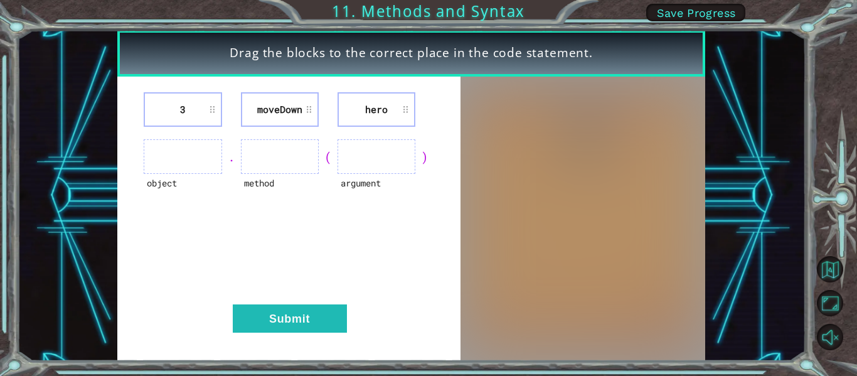
click at [197, 155] on ul at bounding box center [183, 156] width 78 height 35
click at [188, 157] on ul at bounding box center [183, 156] width 78 height 35
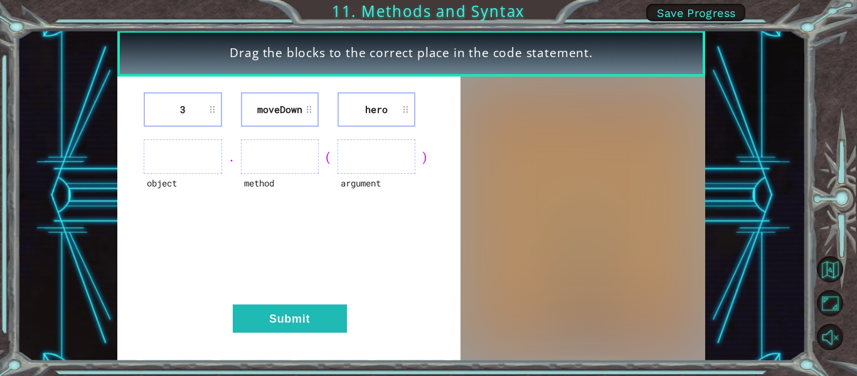
click at [214, 106] on li "3" at bounding box center [183, 109] width 78 height 35
click at [197, 161] on ul at bounding box center [183, 156] width 78 height 35
click at [310, 102] on li "moveDown" at bounding box center [280, 109] width 78 height 35
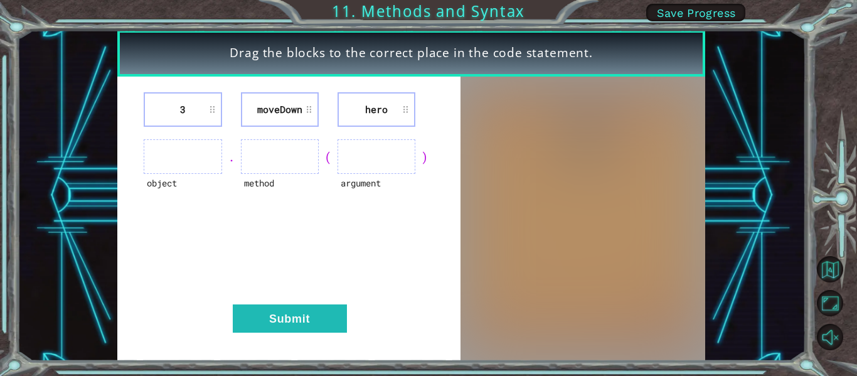
click at [311, 102] on li "moveDown" at bounding box center [280, 109] width 78 height 35
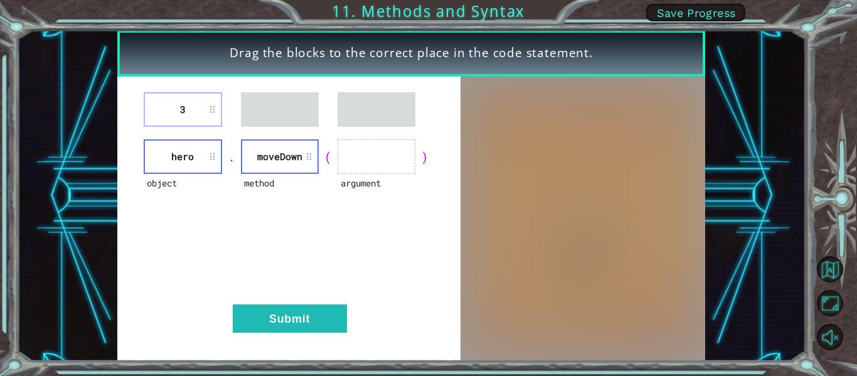
drag, startPoint x: 223, startPoint y: 119, endPoint x: 298, endPoint y: 132, distance: 75.7
click at [310, 135] on div "3 object hero . method [GEOGRAPHIC_DATA] ( argument ) Submit" at bounding box center [288, 219] width 343 height 284
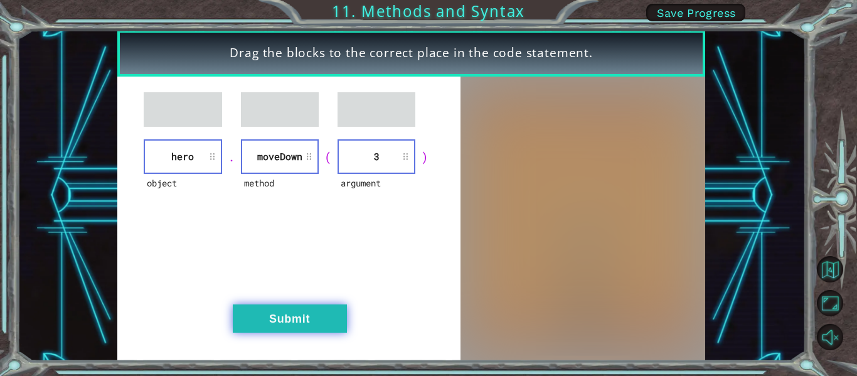
click at [309, 315] on button "Submit" at bounding box center [290, 318] width 114 height 28
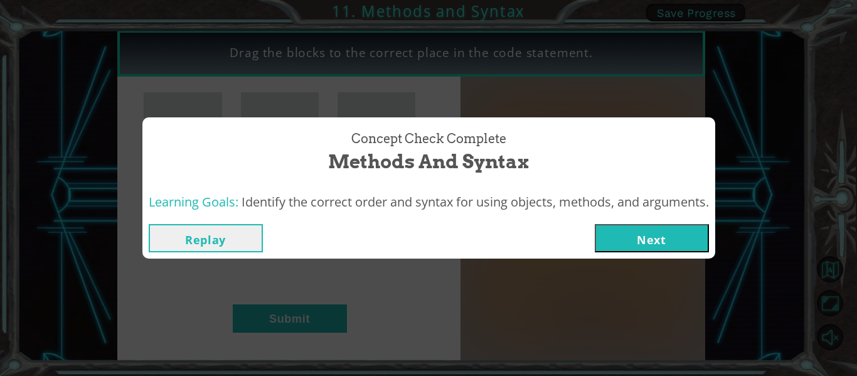
click at [607, 235] on button "Next" at bounding box center [652, 238] width 114 height 28
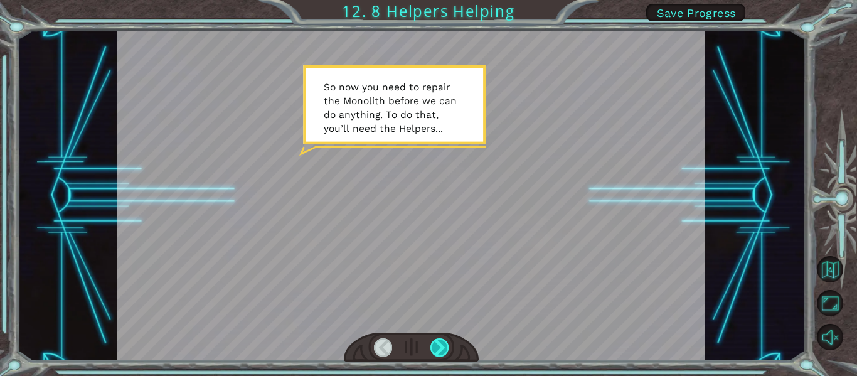
click at [437, 347] on div at bounding box center [439, 347] width 18 height 18
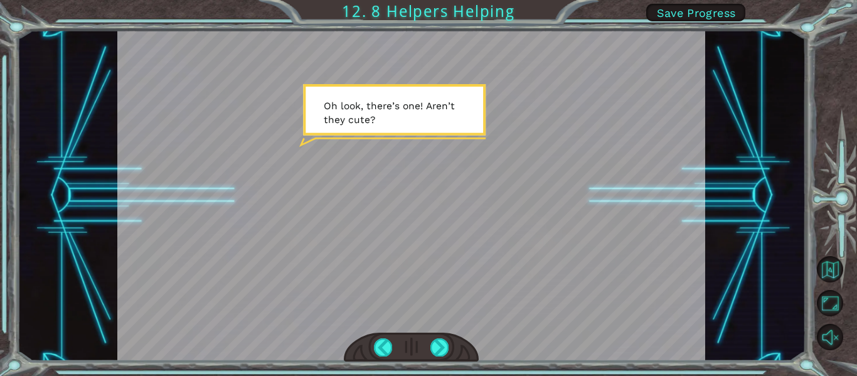
click at [446, 336] on div at bounding box center [412, 347] width 136 height 29
click at [444, 344] on div at bounding box center [439, 347] width 18 height 18
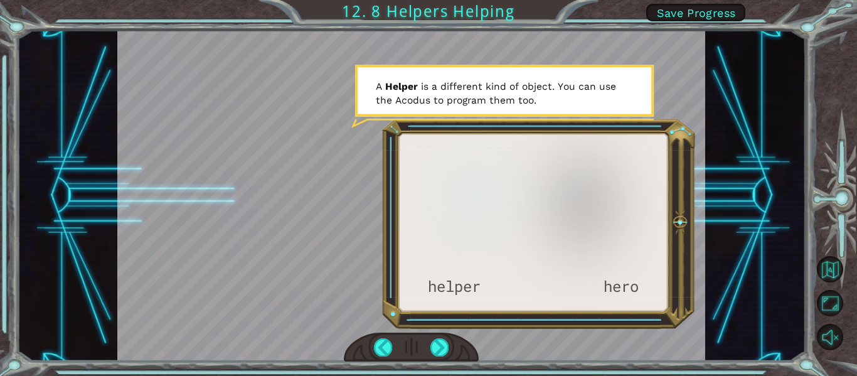
click at [444, 334] on div at bounding box center [412, 347] width 136 height 29
click at [444, 346] on div at bounding box center [439, 347] width 18 height 18
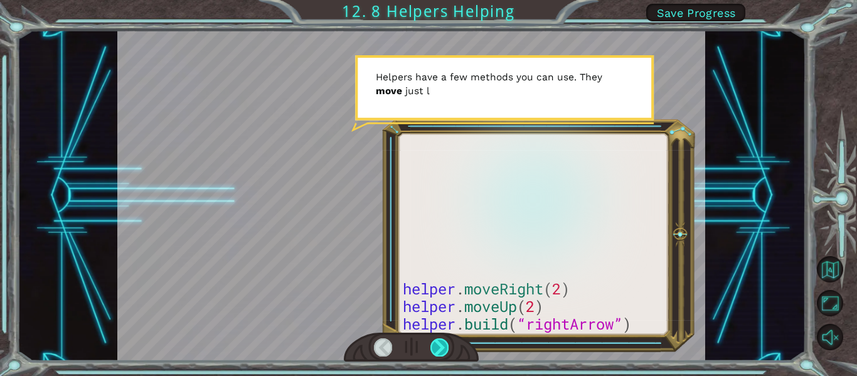
click at [442, 346] on div at bounding box center [439, 347] width 18 height 18
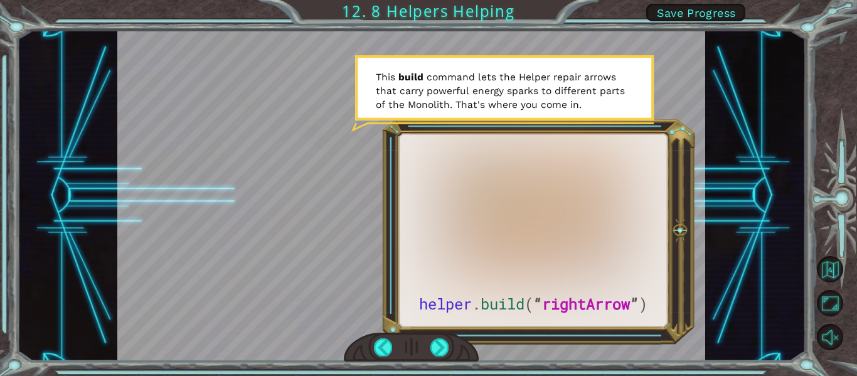
click at [438, 337] on div at bounding box center [412, 347] width 136 height 29
click at [437, 342] on div at bounding box center [439, 347] width 18 height 18
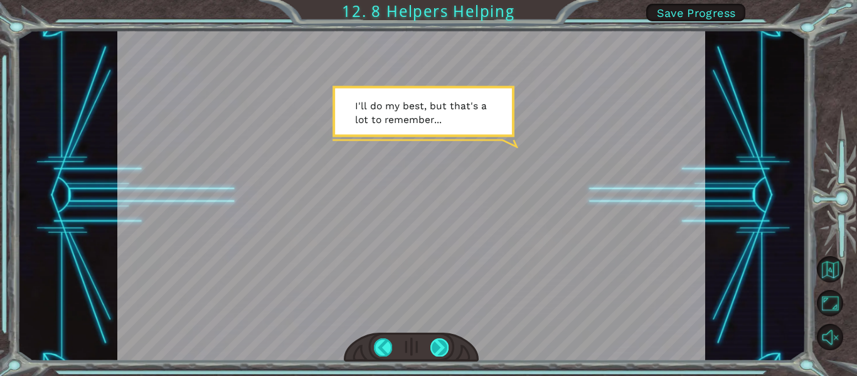
click at [432, 345] on div at bounding box center [439, 347] width 18 height 18
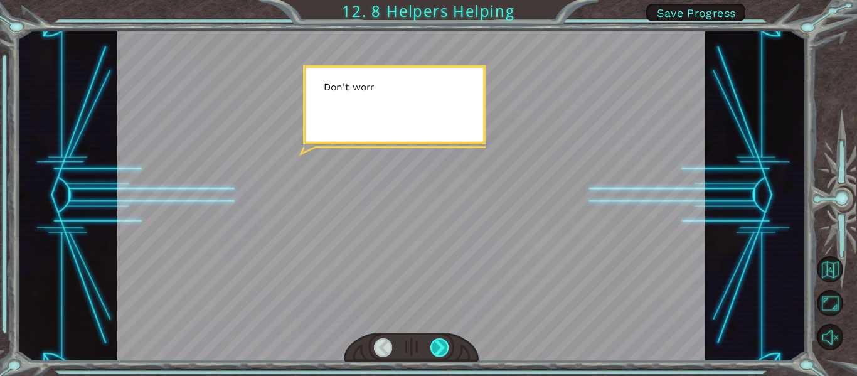
click at [441, 341] on div at bounding box center [439, 347] width 18 height 18
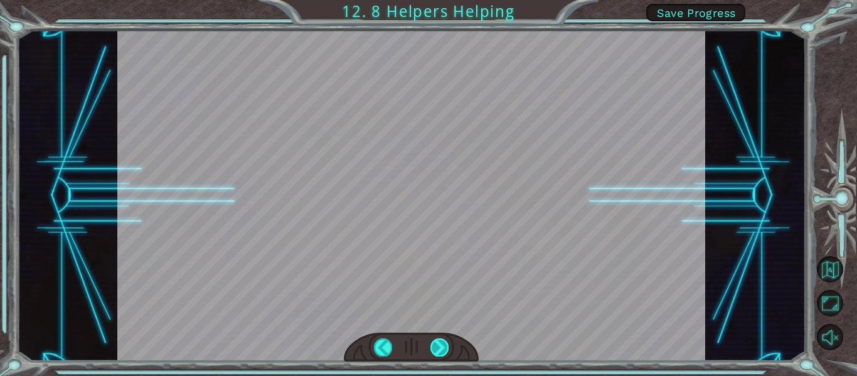
click at [441, 0] on div "helper . build ( “ rightArrow ” ) S o n o w y o u n e e d t o r e p a i r t h e…" at bounding box center [428, 0] width 857 height 0
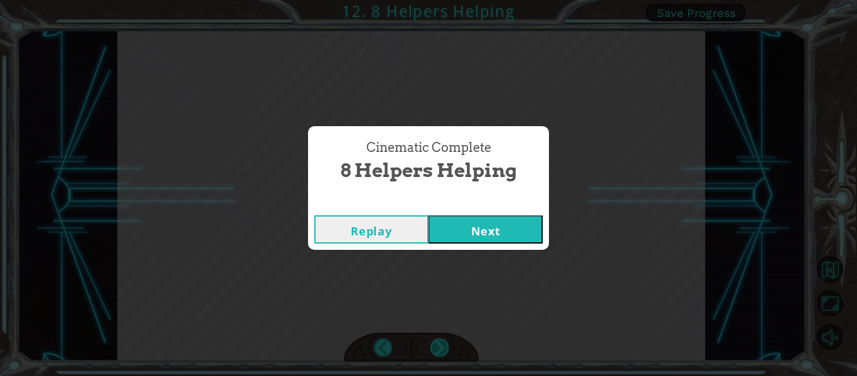
click at [441, 341] on div "Cinematic Complete 8 Helpers Helping Replay Next" at bounding box center [428, 188] width 857 height 376
drag, startPoint x: 480, startPoint y: 247, endPoint x: 490, endPoint y: 227, distance: 22.5
click at [479, 245] on div "Replay Next" at bounding box center [428, 229] width 241 height 41
click at [491, 223] on button "Next" at bounding box center [486, 229] width 114 height 28
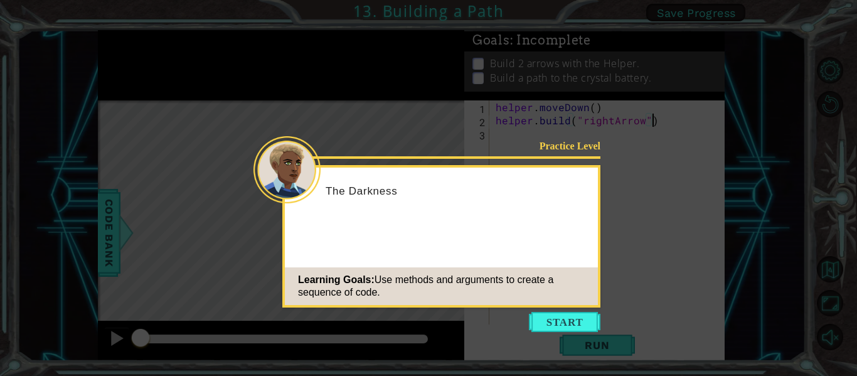
click at [566, 319] on button "Start" at bounding box center [565, 322] width 72 height 20
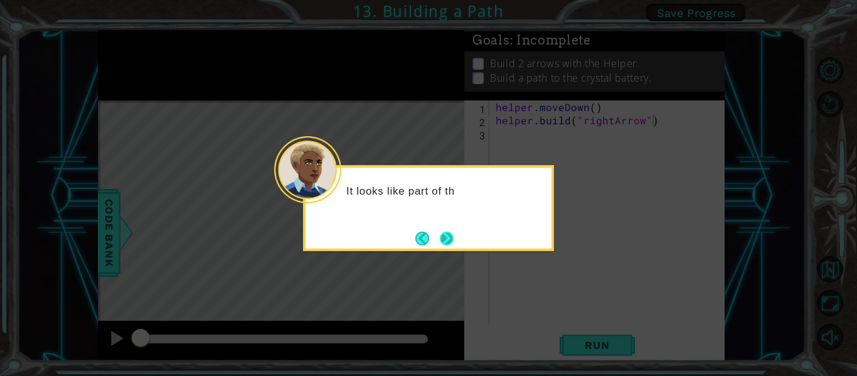
click at [454, 243] on button "Next" at bounding box center [446, 238] width 14 height 14
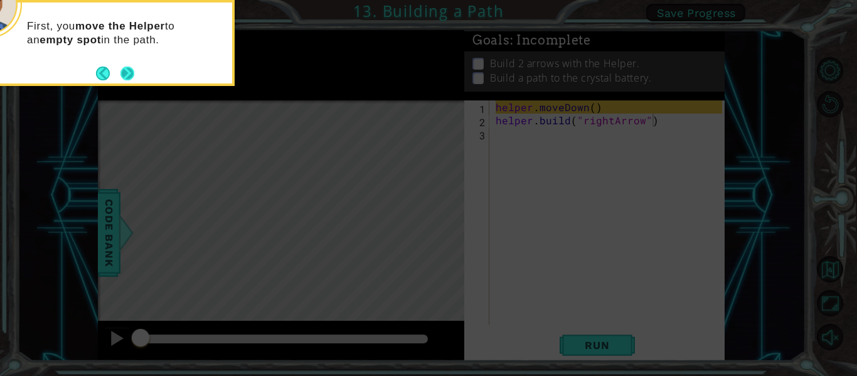
click at [121, 72] on button "Next" at bounding box center [127, 73] width 15 height 15
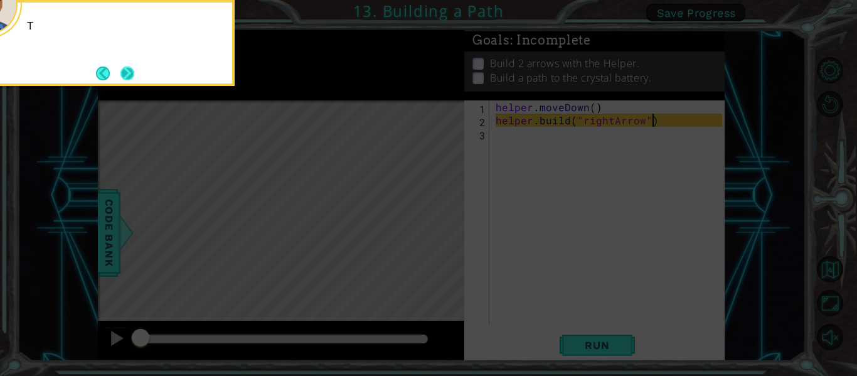
click at [124, 72] on button "Next" at bounding box center [127, 74] width 14 height 14
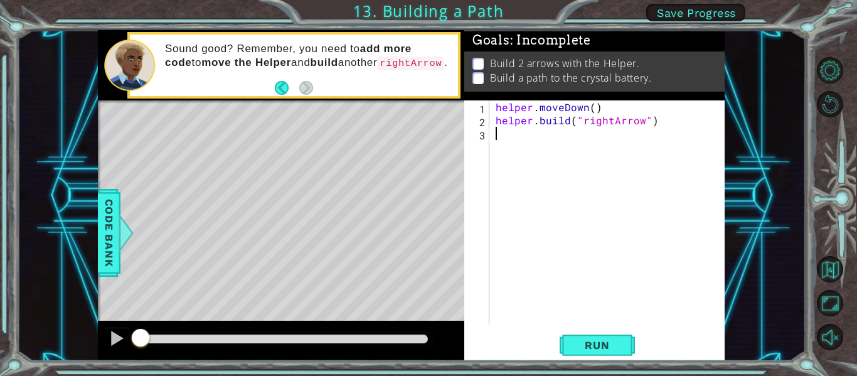
click at [505, 134] on div "helper . moveDown ( ) helper . build ( "rightArrow" )" at bounding box center [610, 225] width 235 height 250
click at [605, 337] on button "Run" at bounding box center [597, 346] width 75 height 26
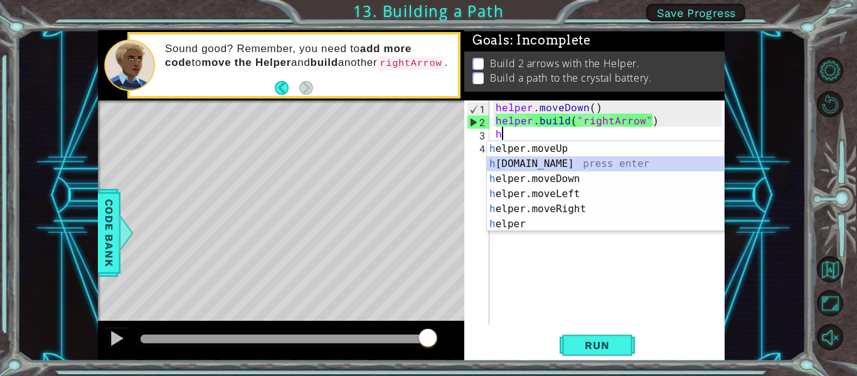
click at [516, 163] on div "h elper.moveUp press enter h [DOMAIN_NAME] press enter h elper.moveDown press e…" at bounding box center [605, 201] width 237 height 120
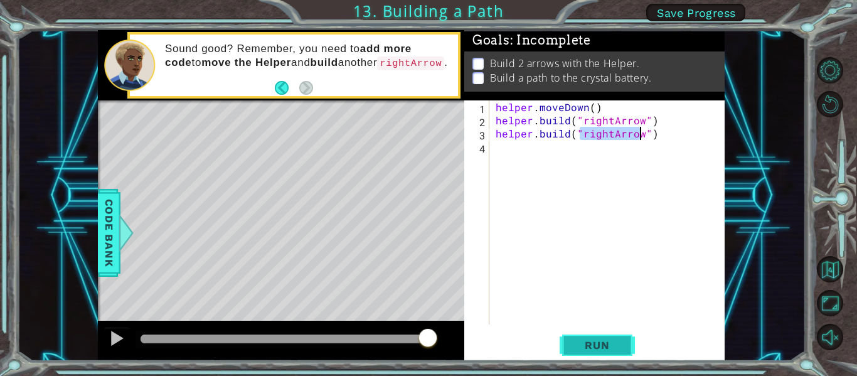
type textarea "[DOMAIN_NAME]("rightArrow")"
click at [593, 344] on span "Run" at bounding box center [597, 345] width 50 height 13
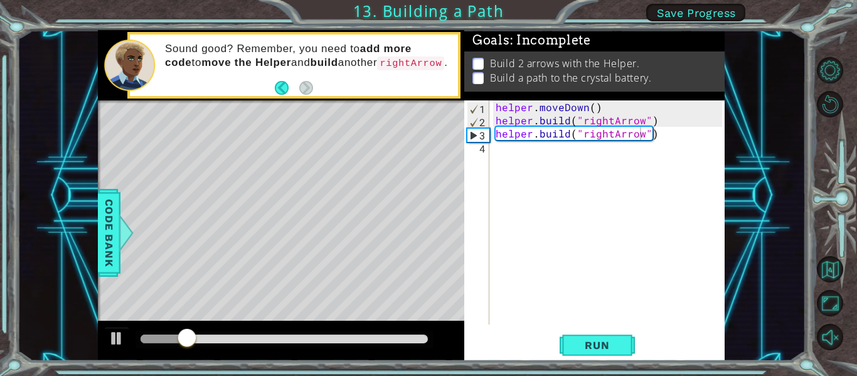
drag, startPoint x: 179, startPoint y: 326, endPoint x: 200, endPoint y: 324, distance: 20.7
click at [205, 326] on div at bounding box center [281, 341] width 366 height 40
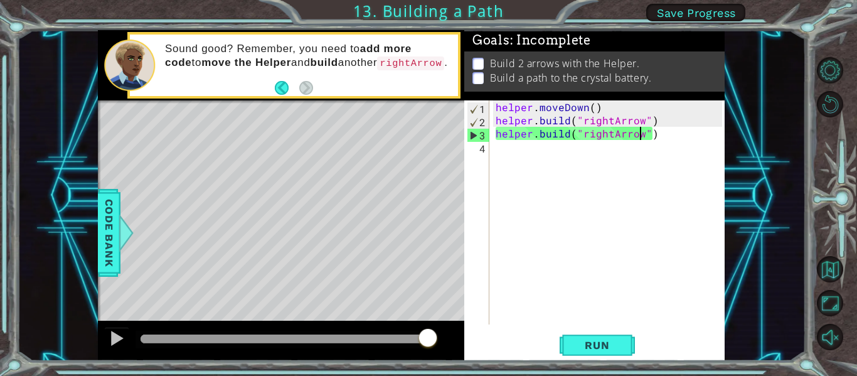
drag, startPoint x: 195, startPoint y: 335, endPoint x: 436, endPoint y: 346, distance: 241.2
click at [436, 346] on div at bounding box center [428, 339] width 23 height 23
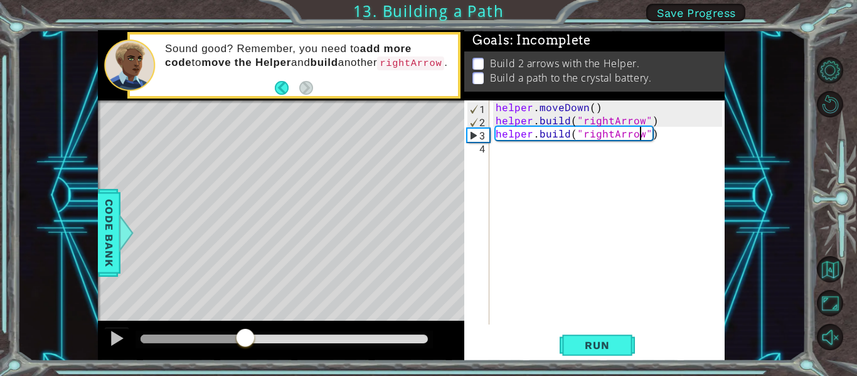
drag, startPoint x: 184, startPoint y: 339, endPoint x: 245, endPoint y: 339, distance: 60.9
click at [245, 339] on div at bounding box center [284, 338] width 287 height 9
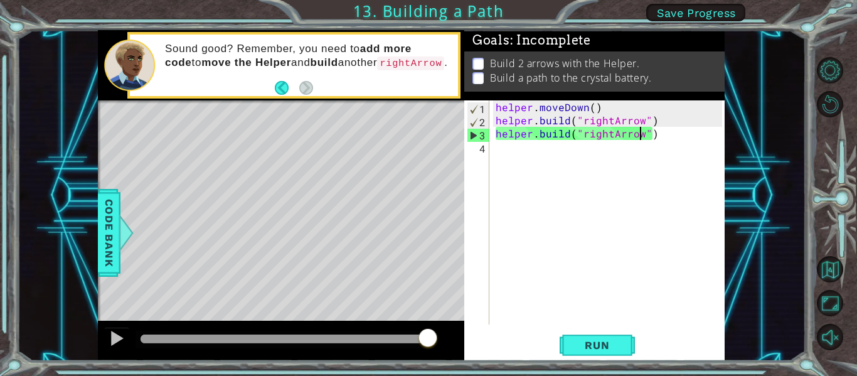
click at [572, 138] on div "helper . moveDown ( ) helper . build ( "rightArrow" ) helper . build ( "rightAr…" at bounding box center [610, 225] width 235 height 250
click at [554, 152] on div "helper . moveDown ( ) helper . build ( "rightArrow" ) helper . build ( "rightAr…" at bounding box center [610, 225] width 235 height 250
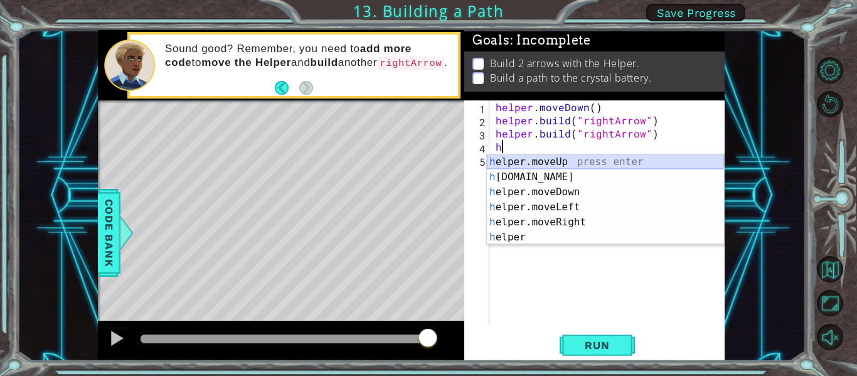
click at [543, 164] on div "h elper.moveUp press enter h [DOMAIN_NAME] press enter h elper.moveDown press e…" at bounding box center [605, 214] width 237 height 120
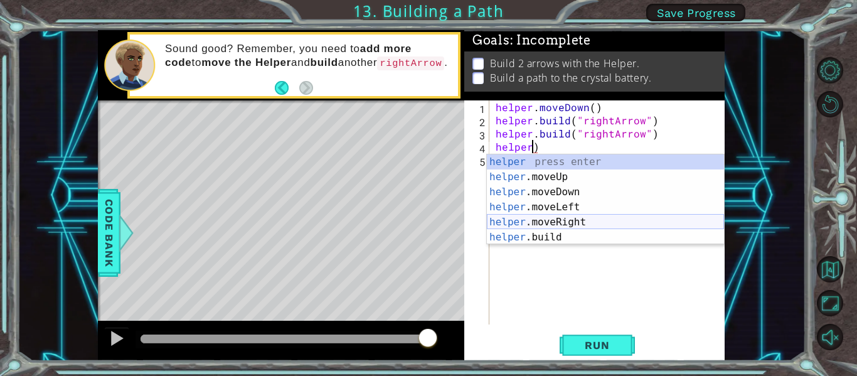
click at [576, 220] on div "helper press enter helper .moveUp press enter helper .moveDown press enter help…" at bounding box center [605, 214] width 237 height 120
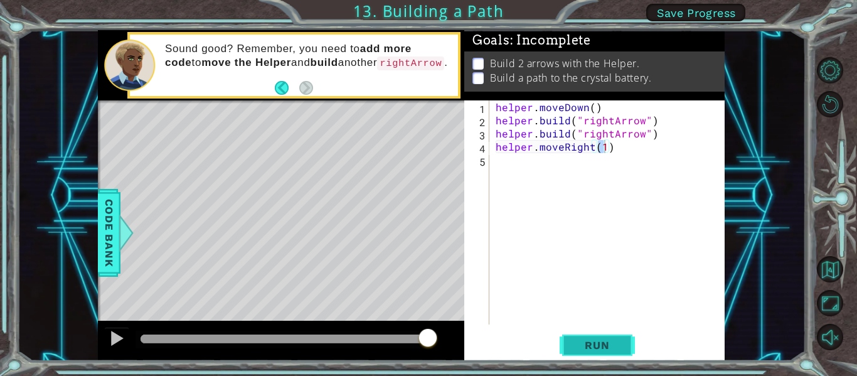
click at [584, 331] on div "helper.moveRight(1) 1 2 3 4 5 helper . moveDown ( ) helper . build ( "rightArro…" at bounding box center [594, 230] width 260 height 260
click at [586, 343] on span "Run" at bounding box center [597, 345] width 50 height 13
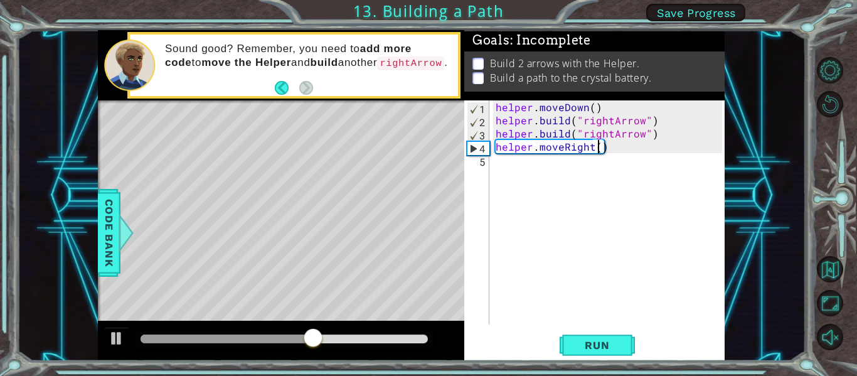
type textarea "helper.moveRight(3)"
click at [577, 352] on button "Run" at bounding box center [597, 346] width 75 height 26
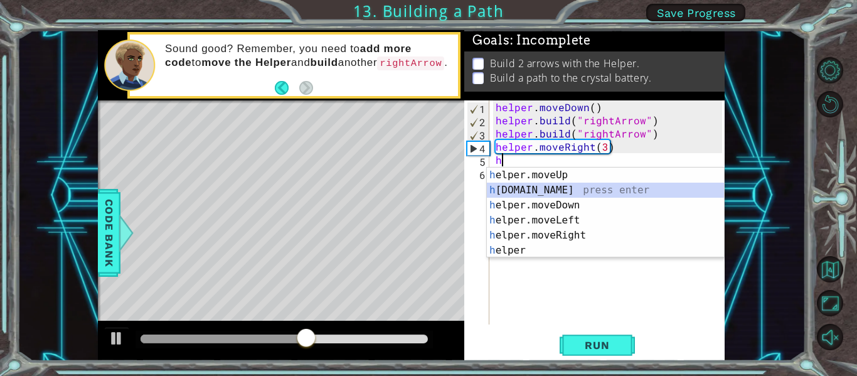
click at [568, 192] on div "h elper.moveUp press enter h [DOMAIN_NAME] press enter h elper.moveDown press e…" at bounding box center [605, 228] width 237 height 120
type textarea "[DOMAIN_NAME]("rightArrow")"
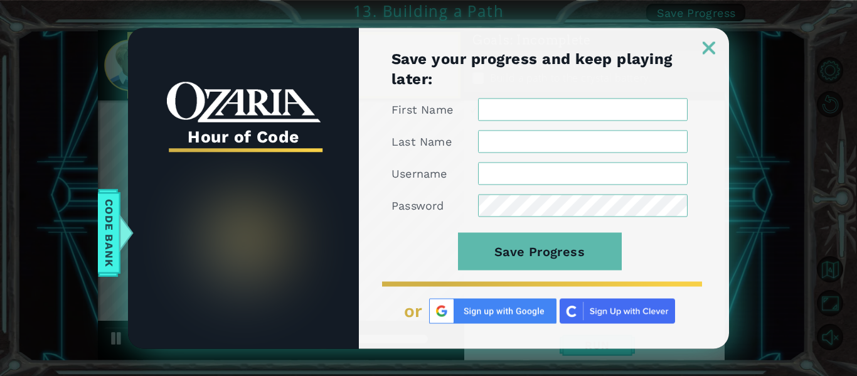
click at [705, 58] on div "Save your progress and keep playing later: First Name Last Name Username Passwo…" at bounding box center [544, 198] width 370 height 300
click at [705, 49] on img at bounding box center [709, 47] width 13 height 13
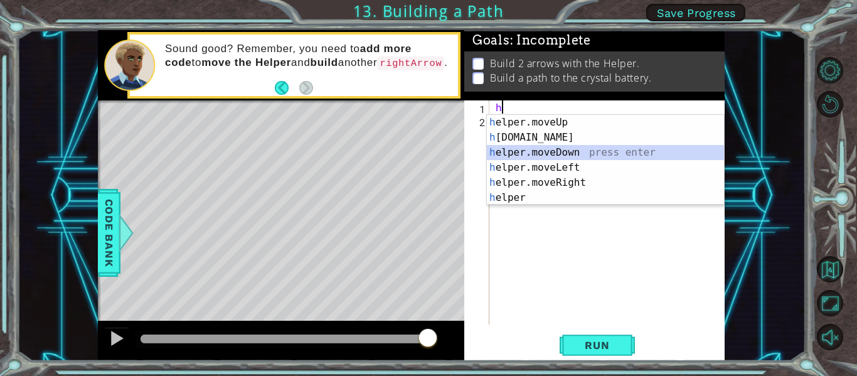
click at [533, 152] on div "h elper.moveUp press enter h [DOMAIN_NAME] press enter h elper.moveDown press e…" at bounding box center [605, 175] width 237 height 120
type textarea "helper.moveDown(1)"
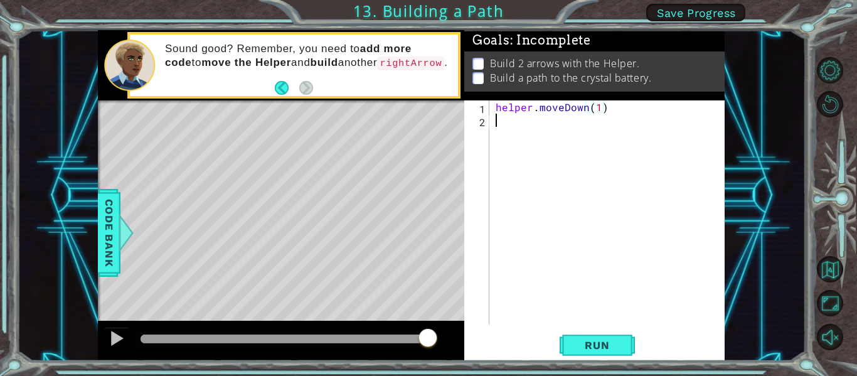
click at [531, 129] on div "helper . moveDown ( 1 )" at bounding box center [610, 225] width 235 height 250
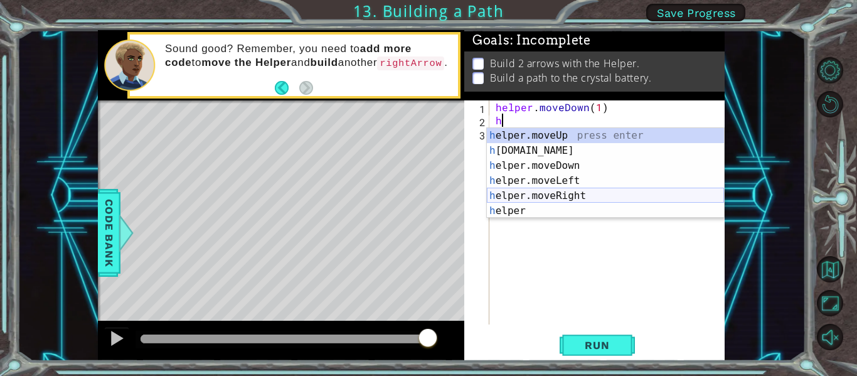
click at [540, 195] on div "h elper.moveUp press enter h [DOMAIN_NAME] press enter h elper.moveDown press e…" at bounding box center [605, 188] width 237 height 120
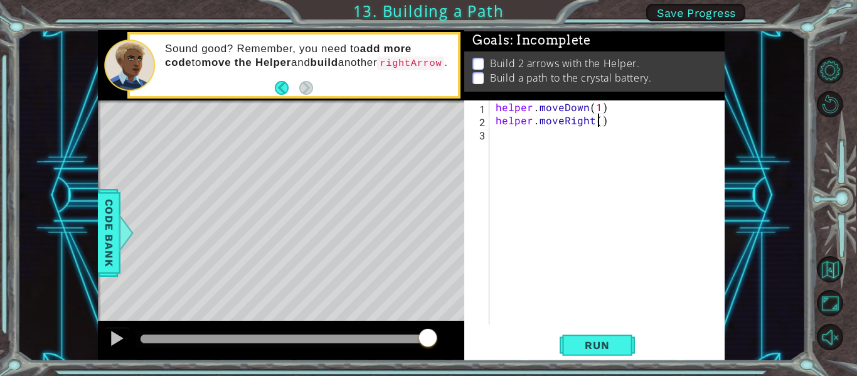
type textarea "helper.moveRight(3)"
click at [560, 147] on div "helper . moveDown ( 1 ) helper . moveRight ( 3 )" at bounding box center [610, 225] width 235 height 250
click at [586, 342] on span "Run" at bounding box center [597, 345] width 50 height 13
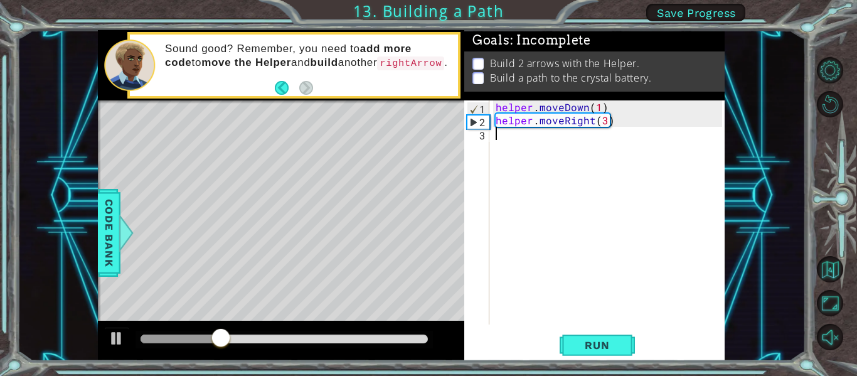
drag, startPoint x: 616, startPoint y: 129, endPoint x: 601, endPoint y: 120, distance: 17.1
click at [578, 124] on div "helper . moveDown ( 1 ) helper . moveRight ( 3 )" at bounding box center [610, 225] width 235 height 250
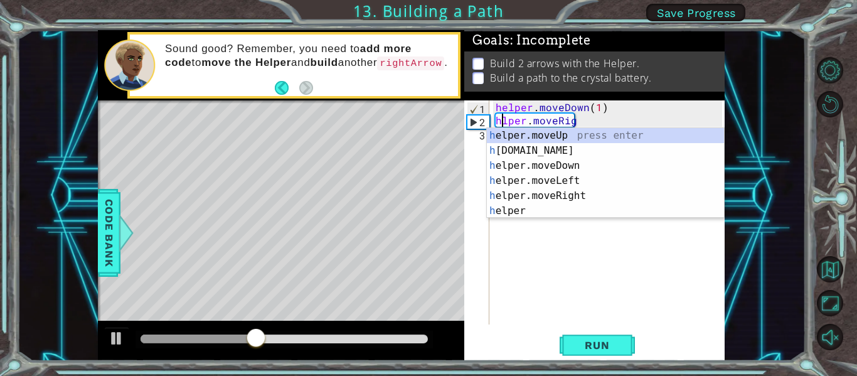
type textarea "lper.moveRig"
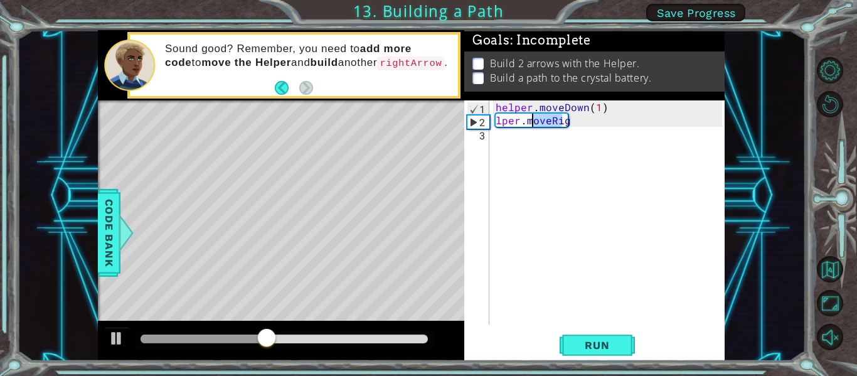
drag, startPoint x: 553, startPoint y: 117, endPoint x: 515, endPoint y: 116, distance: 38.3
click at [513, 116] on div "helper . moveDown ( 1 ) lper . moveRig" at bounding box center [610, 225] width 235 height 250
drag, startPoint x: 580, startPoint y: 115, endPoint x: 493, endPoint y: 119, distance: 87.9
click at [493, 119] on div "lper.moveRig 1 2 3 helper . moveDown ( 1 ) lper . moveRig ההההההההההההההההההההה…" at bounding box center [593, 212] width 258 height 224
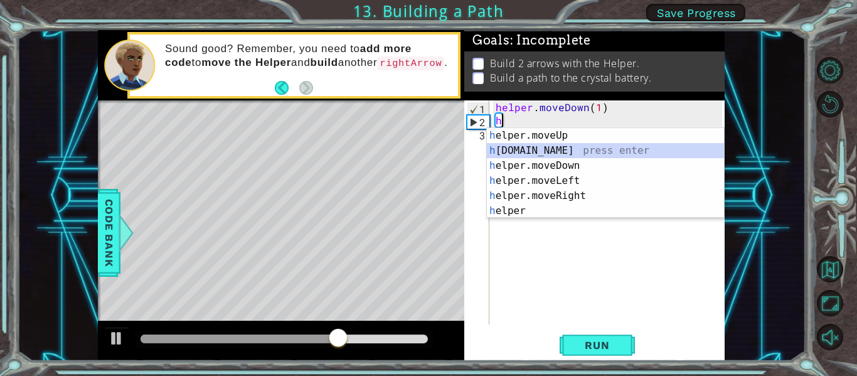
click at [564, 145] on div "h elper.moveUp press enter h [DOMAIN_NAME] press enter h elper.moveDown press e…" at bounding box center [605, 188] width 237 height 120
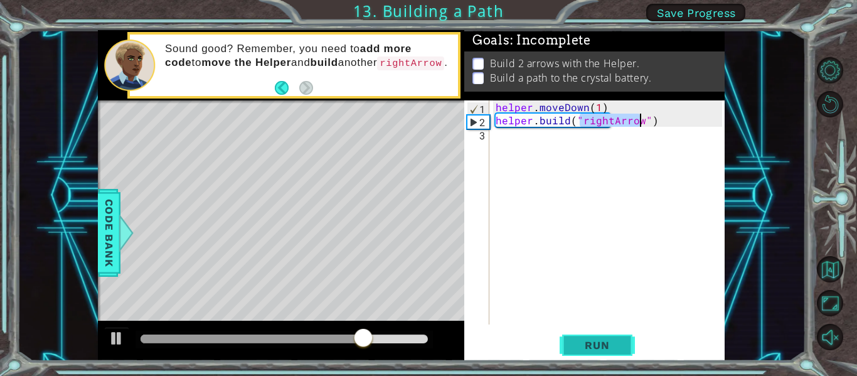
type textarea "[DOMAIN_NAME]("rightArrow")"
click at [590, 339] on span "Run" at bounding box center [597, 345] width 50 height 13
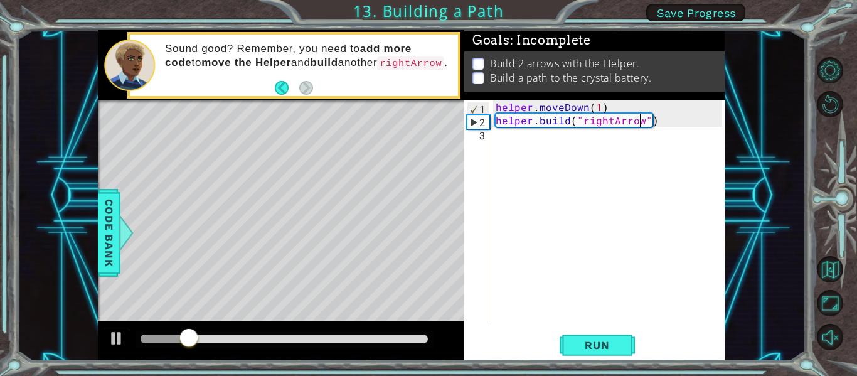
click at [550, 139] on div "helper . moveDown ( 1 ) helper . build ( "rightArrow" )" at bounding box center [610, 225] width 235 height 250
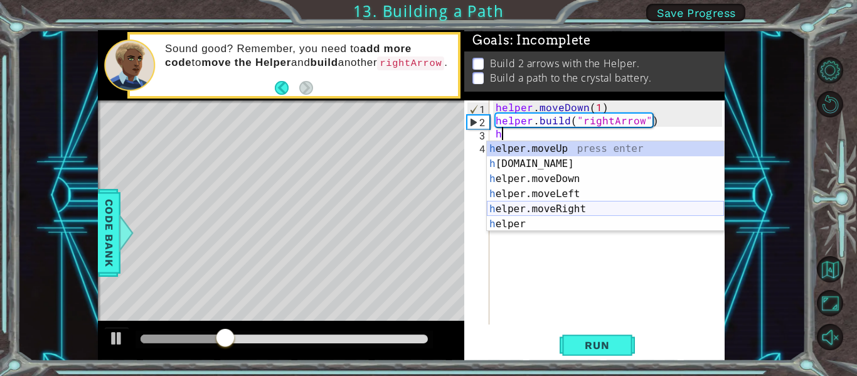
click at [553, 206] on div "h elper.moveUp press enter h [DOMAIN_NAME] press enter h elper.moveDown press e…" at bounding box center [605, 201] width 237 height 120
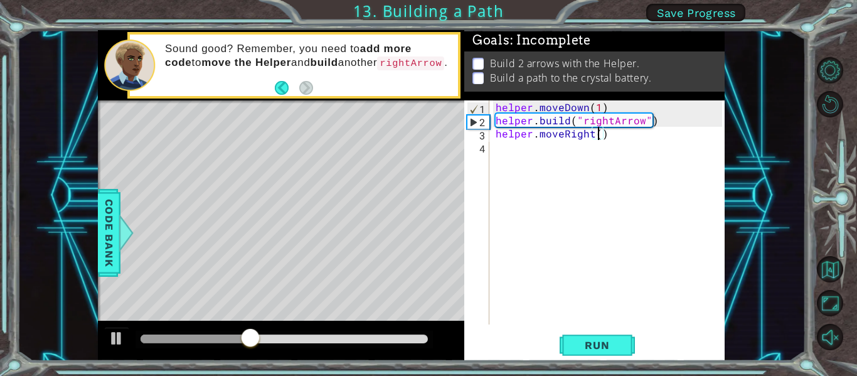
type textarea "helper.moveRight(3)"
click at [511, 155] on div "helper . moveDown ( 1 ) helper . build ( "rightArrow" ) helper . moveRight ( 3 )" at bounding box center [610, 225] width 235 height 250
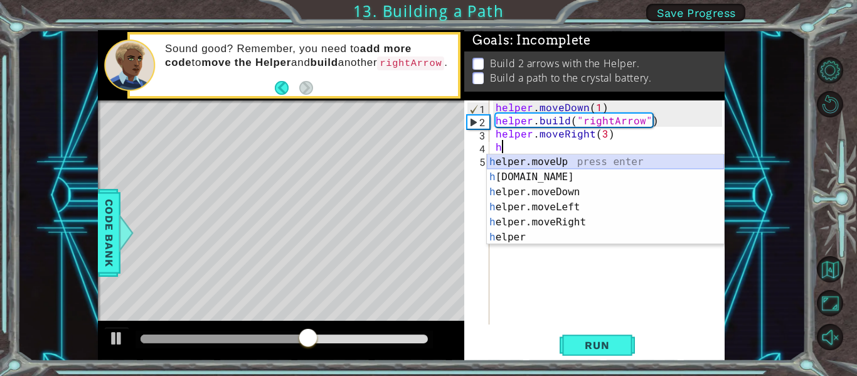
click at [555, 169] on div "h elper.moveUp press enter h [DOMAIN_NAME] press enter h elper.moveDown press e…" at bounding box center [605, 214] width 237 height 120
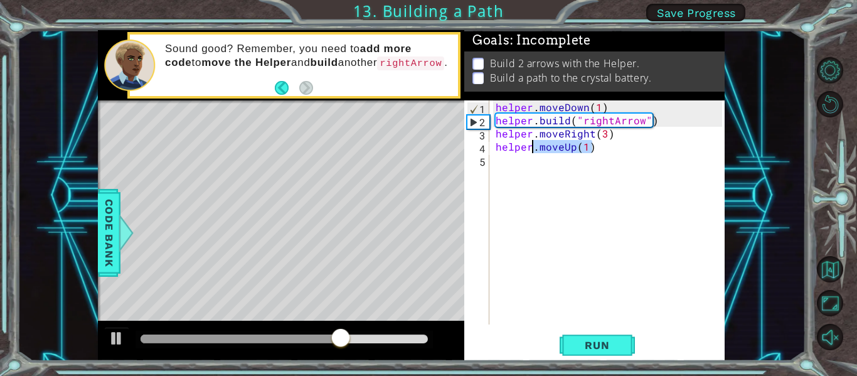
drag, startPoint x: 599, startPoint y: 143, endPoint x: 530, endPoint y: 149, distance: 69.3
click at [530, 149] on div "helper . moveDown ( 1 ) helper . build ( "rightArrow" ) helper . moveRight ( 3 …" at bounding box center [610, 225] width 235 height 250
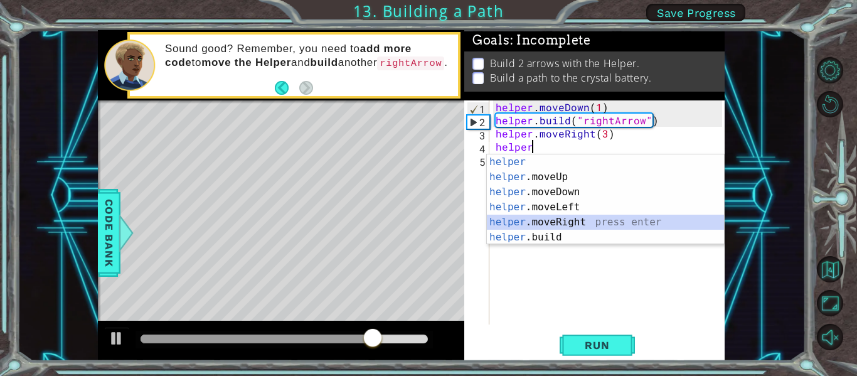
click at [546, 229] on div "helper press enter helper .moveUp press enter helper .moveDown press enter help…" at bounding box center [605, 214] width 237 height 120
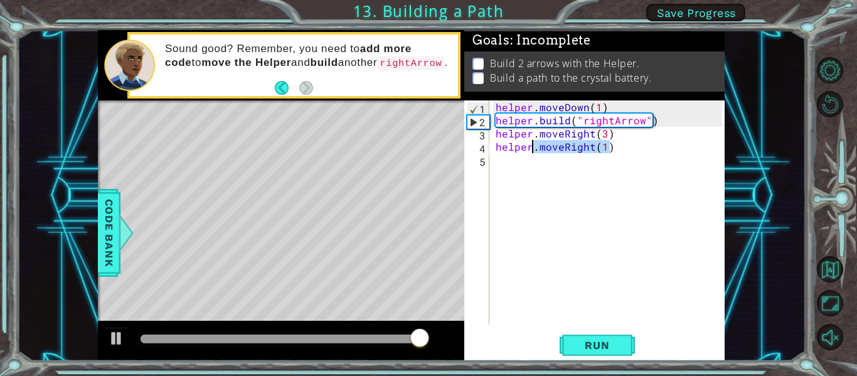
drag, startPoint x: 621, startPoint y: 153, endPoint x: 534, endPoint y: 151, distance: 87.2
click at [534, 151] on div "helper . moveDown ( 1 ) helper . build ( "rightArrow" ) helper . moveRight ( 3 …" at bounding box center [610, 225] width 235 height 250
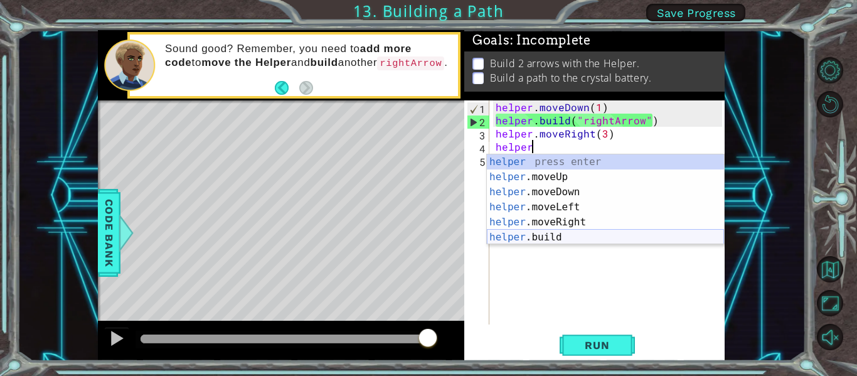
click at [550, 232] on div "helper press enter helper .moveUp press enter helper .moveDown press enter help…" at bounding box center [605, 214] width 237 height 120
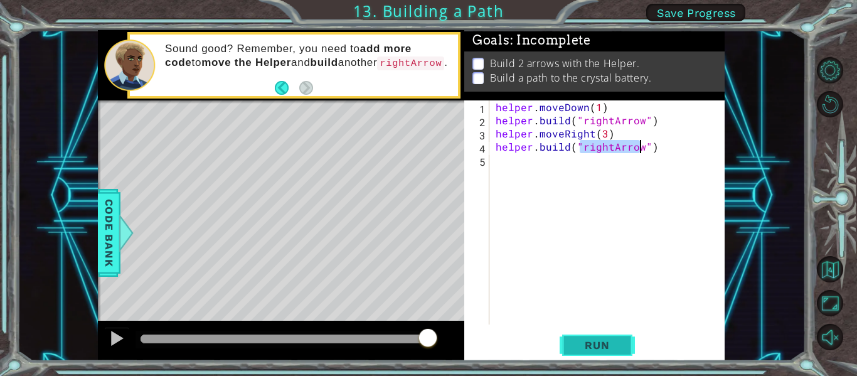
type textarea "[DOMAIN_NAME]("rightArrow")"
drag, startPoint x: 591, startPoint y: 353, endPoint x: 592, endPoint y: 345, distance: 7.6
click at [591, 351] on button "Run" at bounding box center [597, 346] width 75 height 26
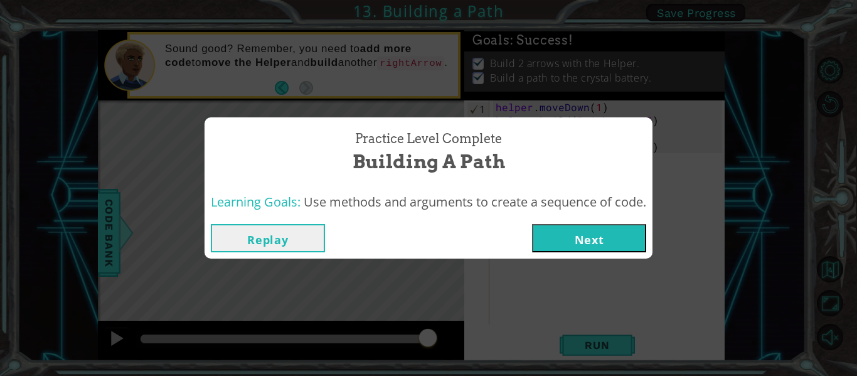
click at [570, 236] on button "Next" at bounding box center [589, 238] width 114 height 28
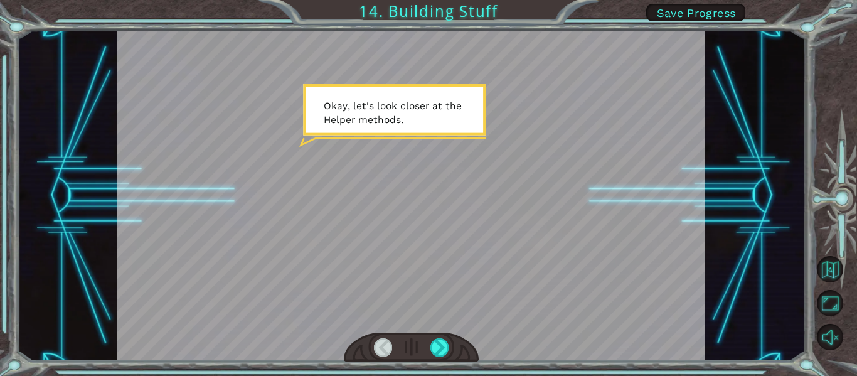
click at [424, 343] on div at bounding box center [412, 347] width 136 height 29
click at [431, 343] on div at bounding box center [439, 347] width 18 height 18
click at [433, 341] on div at bounding box center [439, 347] width 18 height 18
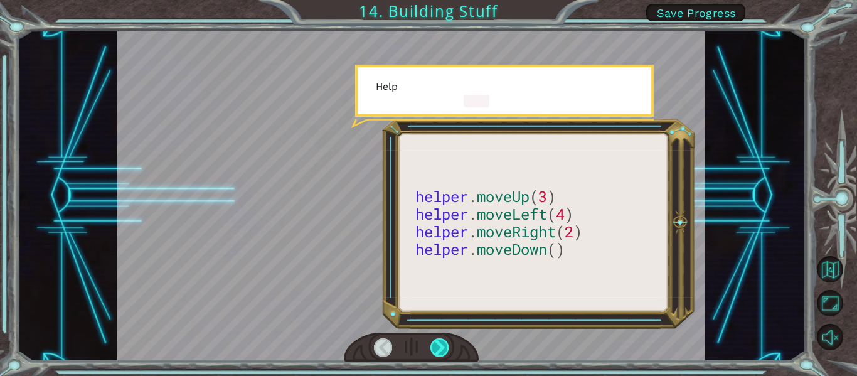
click at [433, 341] on div at bounding box center [439, 347] width 18 height 18
click at [434, 342] on div at bounding box center [439, 347] width 18 height 18
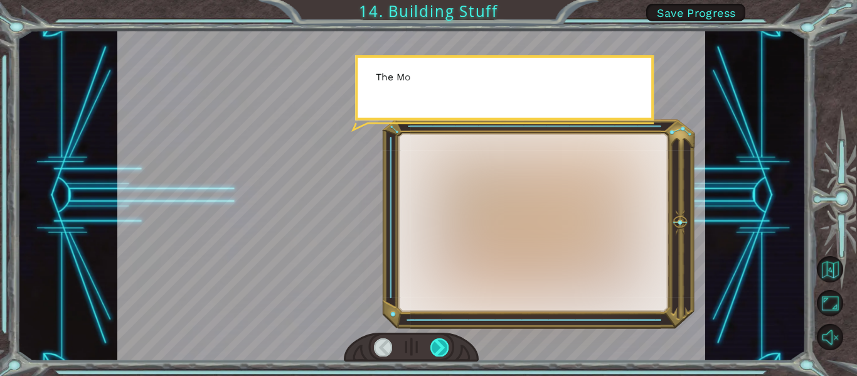
click at [436, 344] on div at bounding box center [439, 347] width 18 height 18
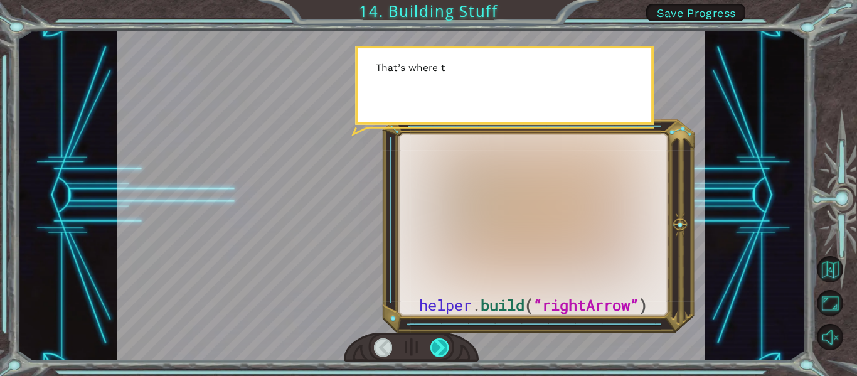
click at [436, 344] on div at bounding box center [439, 347] width 18 height 18
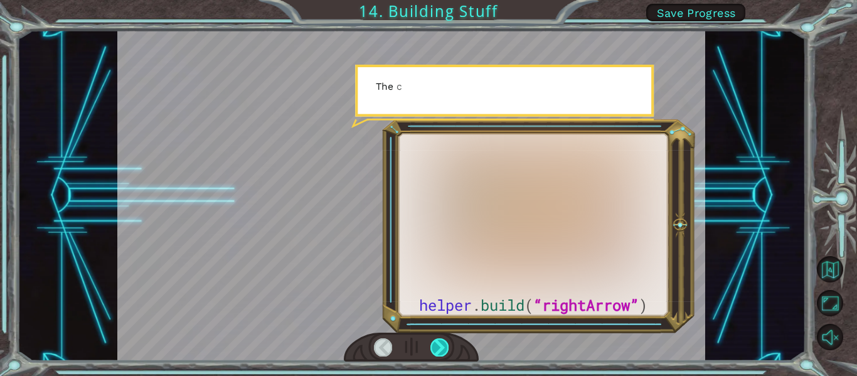
click at [437, 348] on div at bounding box center [439, 347] width 18 height 18
click at [442, 348] on div at bounding box center [439, 347] width 18 height 18
click at [445, 348] on div at bounding box center [439, 347] width 18 height 18
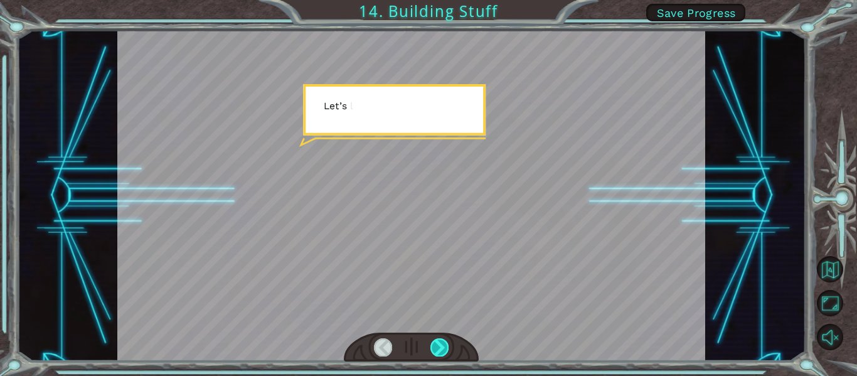
click at [446, 348] on div at bounding box center [439, 347] width 18 height 18
click at [446, 346] on div at bounding box center [439, 347] width 18 height 18
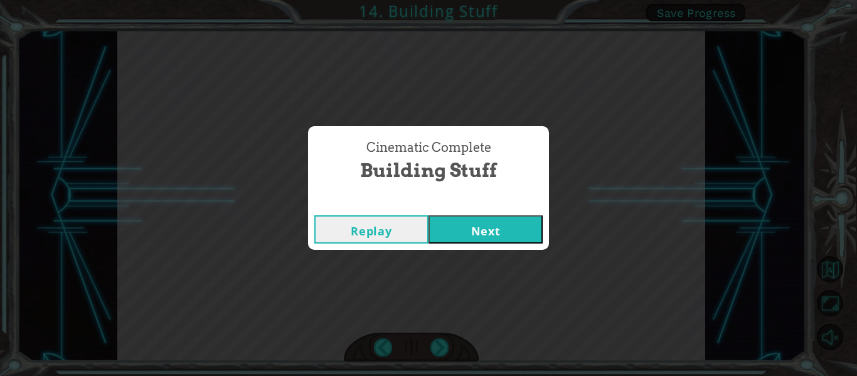
click at [482, 213] on div "Replay Next" at bounding box center [428, 229] width 241 height 41
click at [481, 227] on button "Next" at bounding box center [486, 229] width 114 height 28
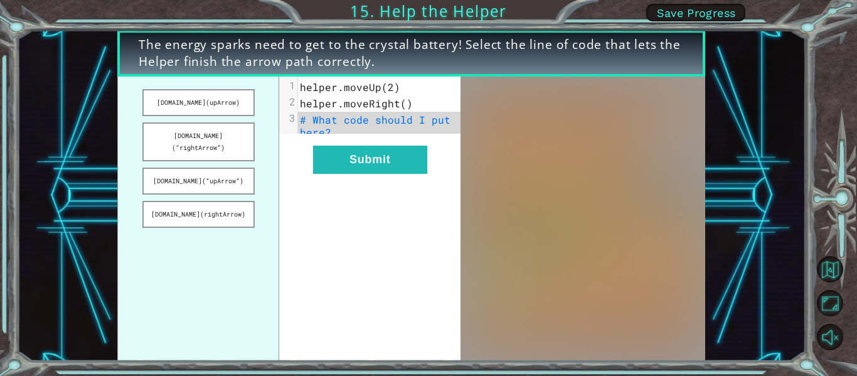
drag, startPoint x: 206, startPoint y: 103, endPoint x: 339, endPoint y: 118, distance: 134.5
click at [339, 118] on div "[DOMAIN_NAME](upArrow) [DOMAIN_NAME](“rightArrow”) [DOMAIN_NAME](“upArrow”) [DO…" at bounding box center [288, 219] width 343 height 284
drag, startPoint x: 209, startPoint y: 107, endPoint x: 218, endPoint y: 120, distance: 16.4
click at [218, 120] on ul "[DOMAIN_NAME](upArrow) [DOMAIN_NAME](“rightArrow”) [DOMAIN_NAME](“upArrow”) [DO…" at bounding box center [198, 219] width 162 height 284
click at [225, 131] on button "[DOMAIN_NAME](“rightArrow”)" at bounding box center [198, 141] width 112 height 39
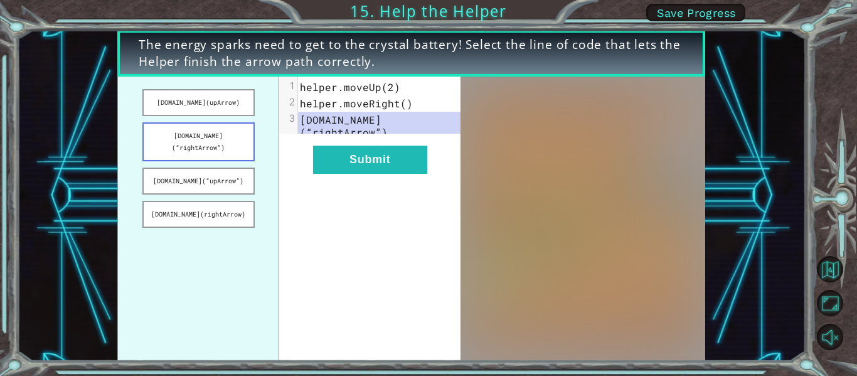
drag, startPoint x: 208, startPoint y: 135, endPoint x: 217, endPoint y: 136, distance: 9.5
click at [208, 136] on button "[DOMAIN_NAME](“rightArrow”)" at bounding box center [198, 141] width 112 height 39
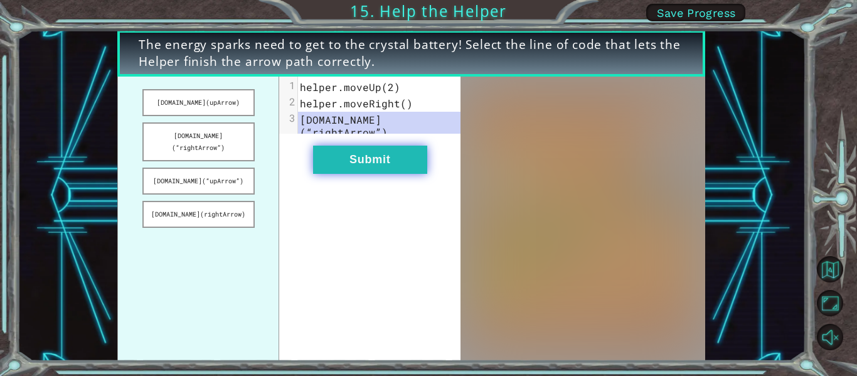
click at [363, 159] on button "Submit" at bounding box center [370, 160] width 114 height 28
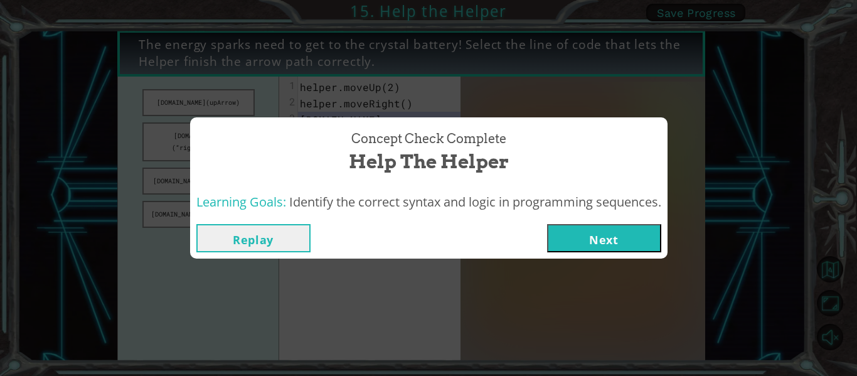
click at [594, 238] on button "Next" at bounding box center [604, 238] width 114 height 28
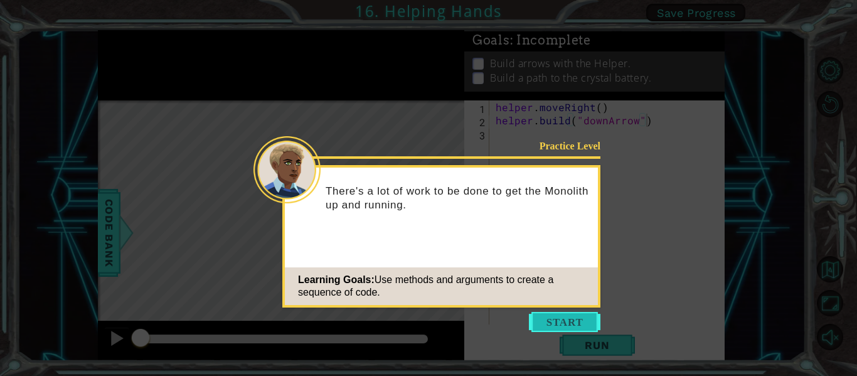
click at [553, 319] on button "Start" at bounding box center [565, 322] width 72 height 20
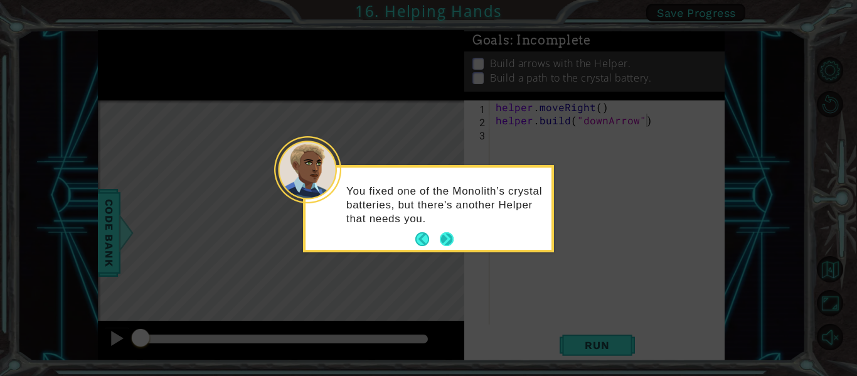
click at [451, 235] on button "Next" at bounding box center [447, 239] width 14 height 14
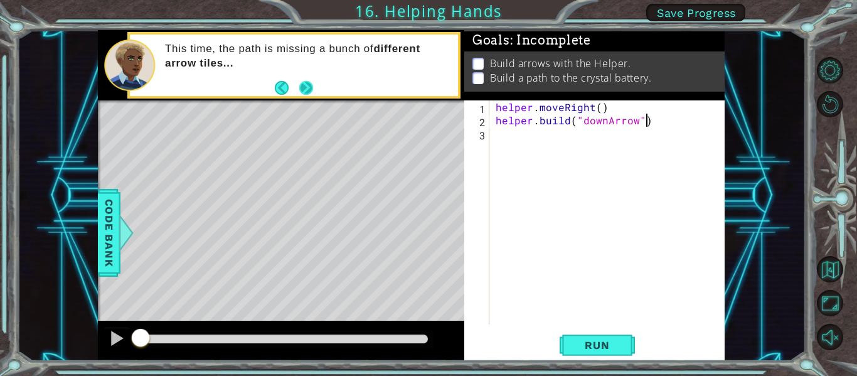
click at [306, 87] on button "Next" at bounding box center [306, 87] width 14 height 14
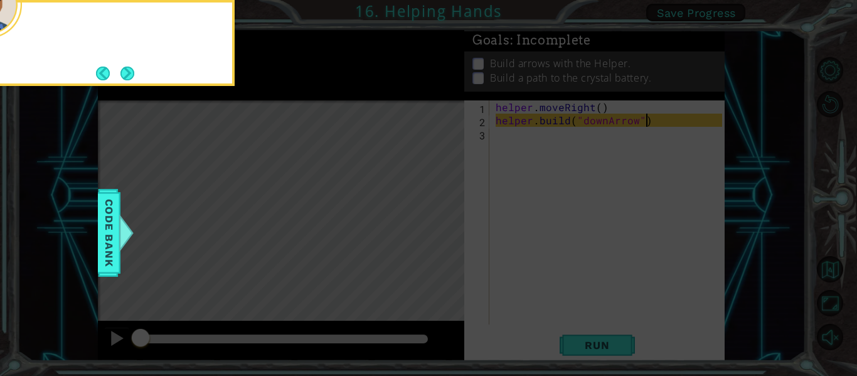
click at [306, 87] on icon at bounding box center [428, 55] width 857 height 639
click at [122, 73] on button "Next" at bounding box center [127, 74] width 14 height 14
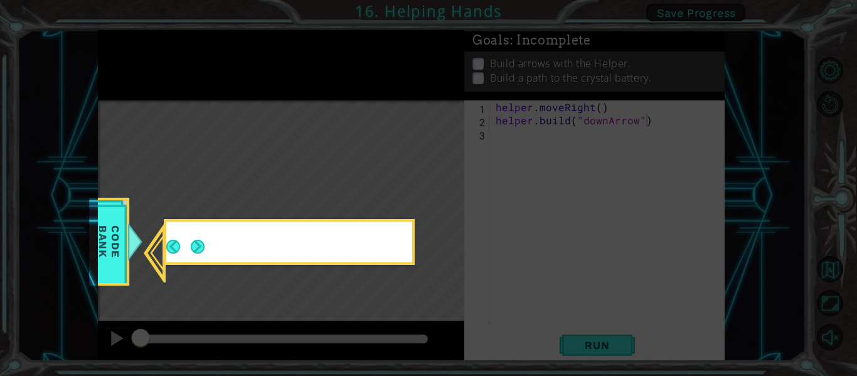
click at [122, 73] on icon at bounding box center [428, 188] width 857 height 376
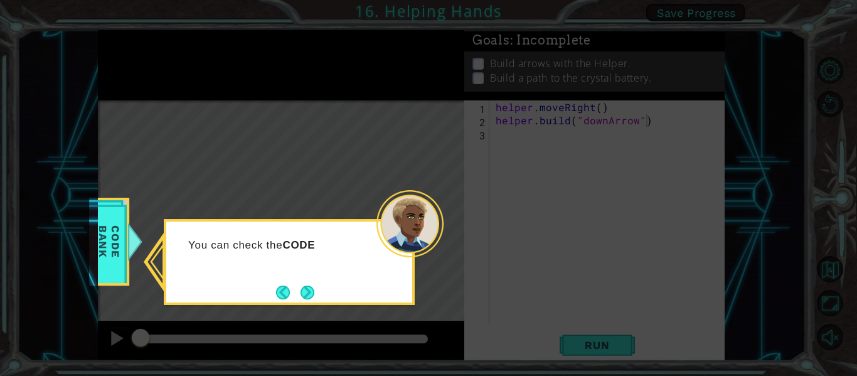
click at [307, 291] on button "Next" at bounding box center [308, 293] width 14 height 14
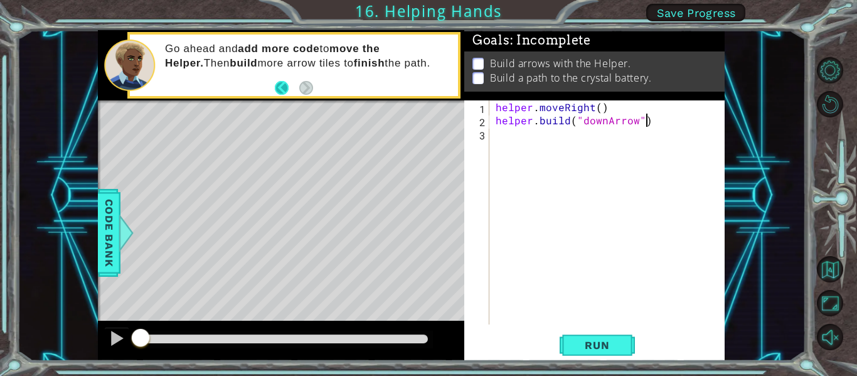
click at [286, 81] on button "Back" at bounding box center [287, 88] width 24 height 14
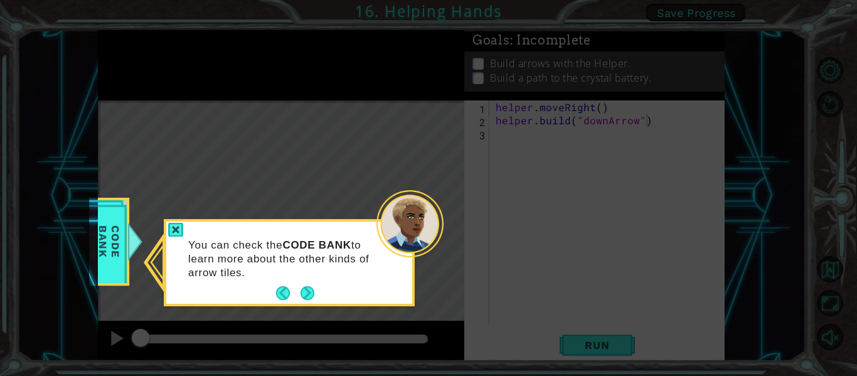
click at [280, 88] on icon at bounding box center [428, 188] width 857 height 376
click at [301, 294] on button "Next" at bounding box center [308, 293] width 14 height 14
